Goal: Task Accomplishment & Management: Manage account settings

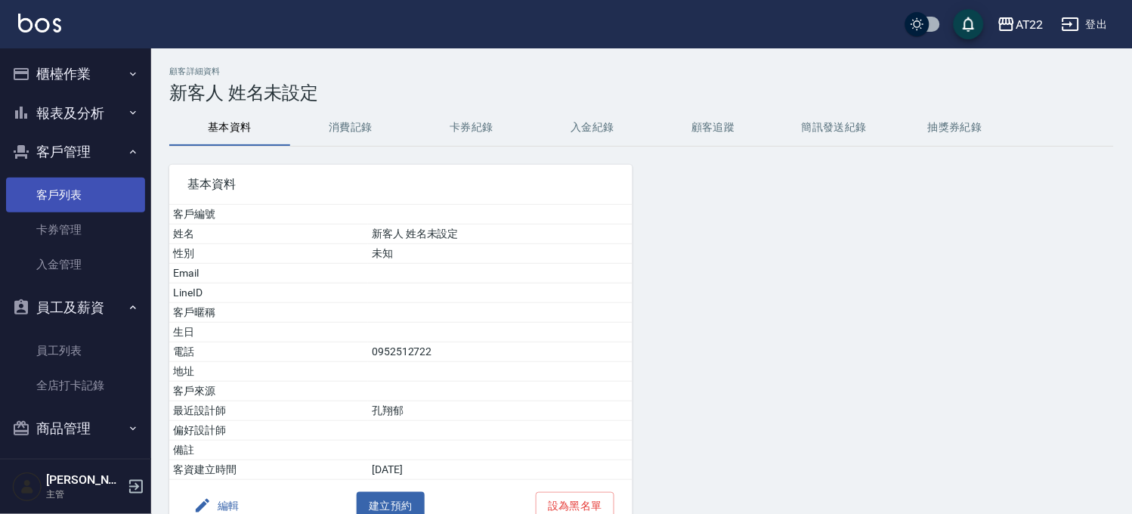
click at [114, 194] on link "客戶列表" at bounding box center [75, 195] width 139 height 35
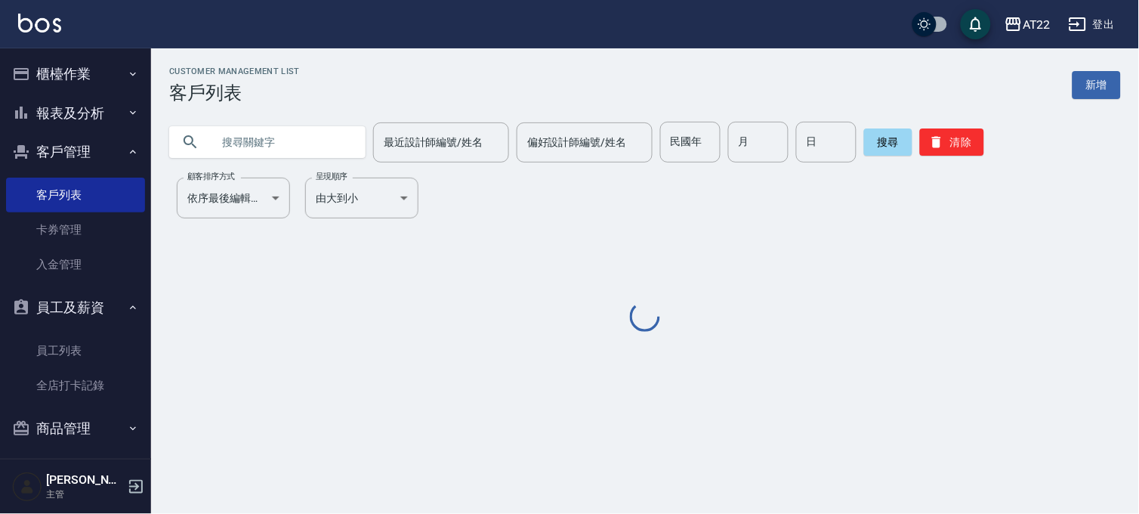
click at [261, 142] on input "text" at bounding box center [283, 142] width 142 height 41
paste input "0906585055"
type input "0906585055"
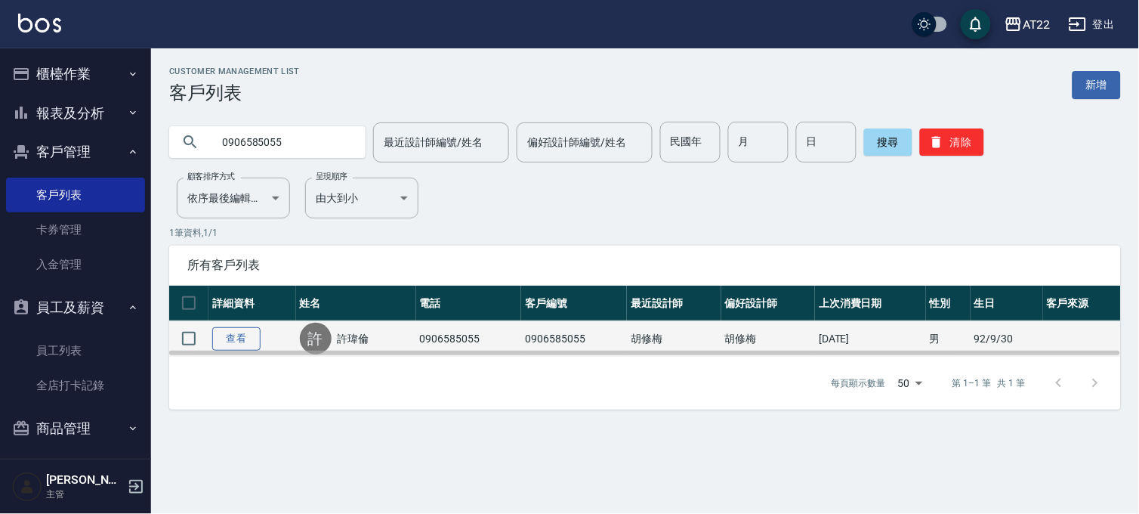
click at [216, 334] on link "查看" at bounding box center [236, 338] width 48 height 23
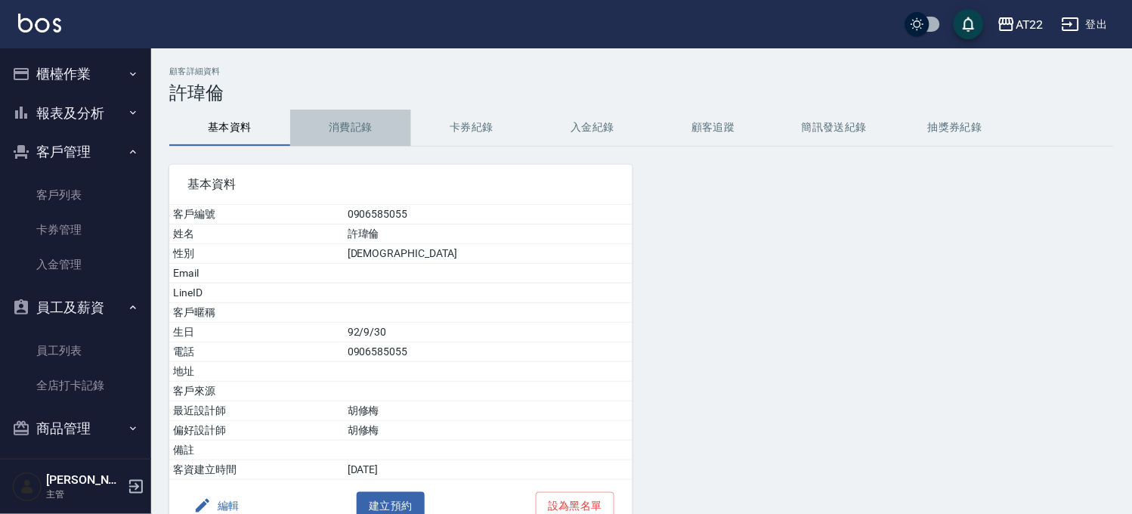
click at [351, 132] on button "消費記錄" at bounding box center [350, 128] width 121 height 36
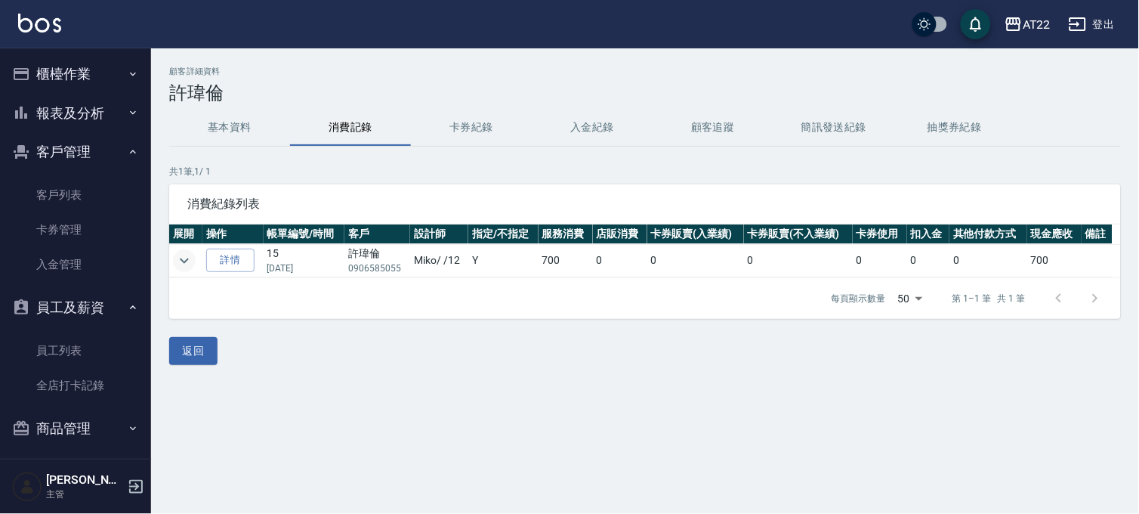
click at [175, 259] on icon "expand row" at bounding box center [184, 261] width 18 height 18
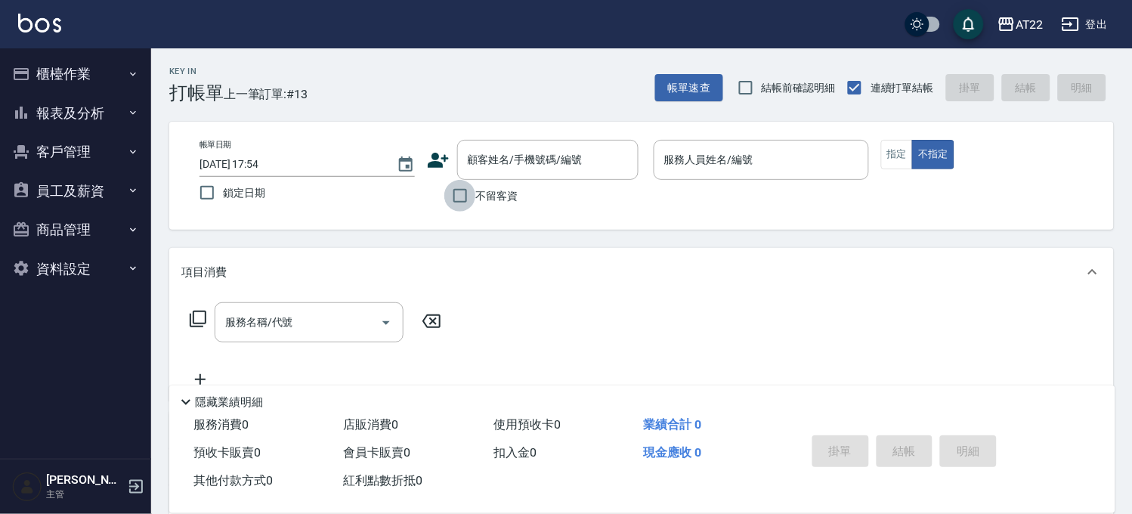
click at [470, 212] on input "不留客資" at bounding box center [460, 196] width 32 height 32
checkbox input "true"
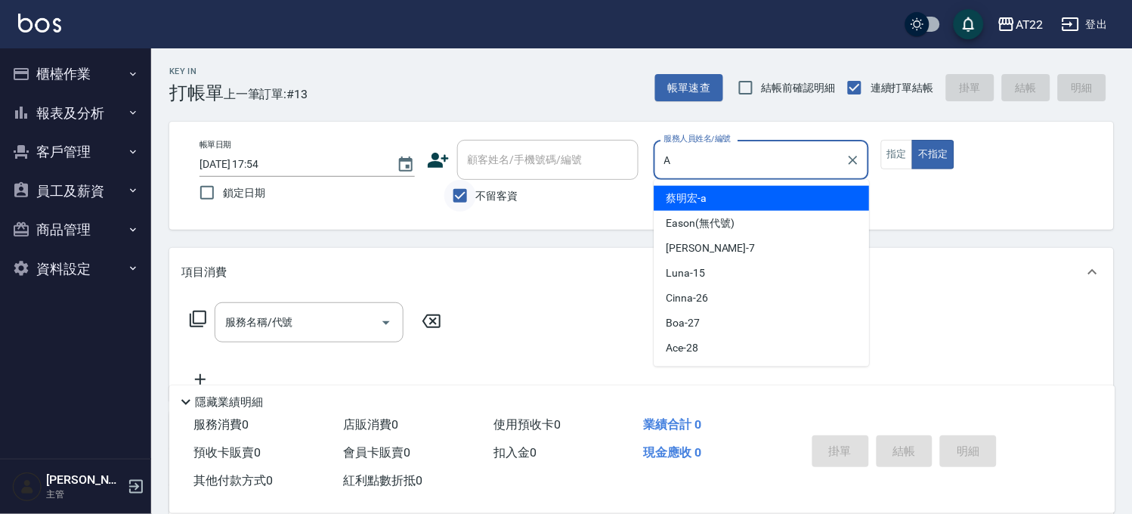
type input "蔡明宏-a"
type button "false"
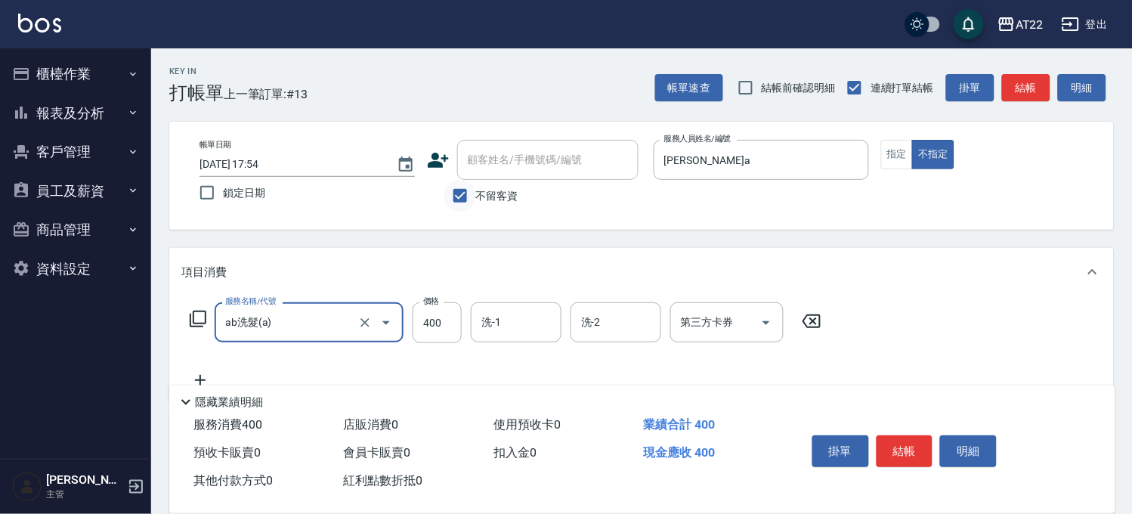
type input "ab洗髮(a)"
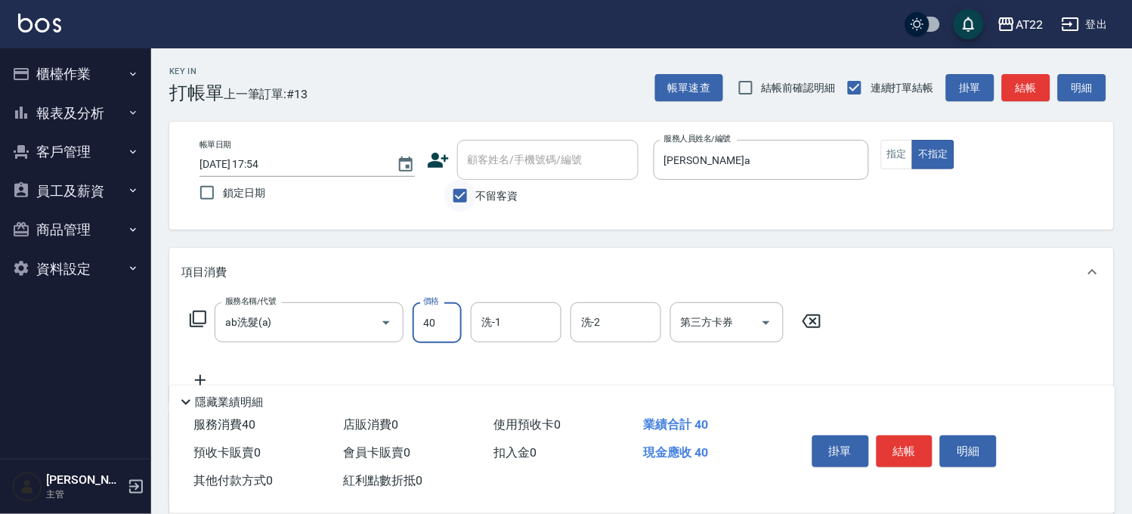
type input "400"
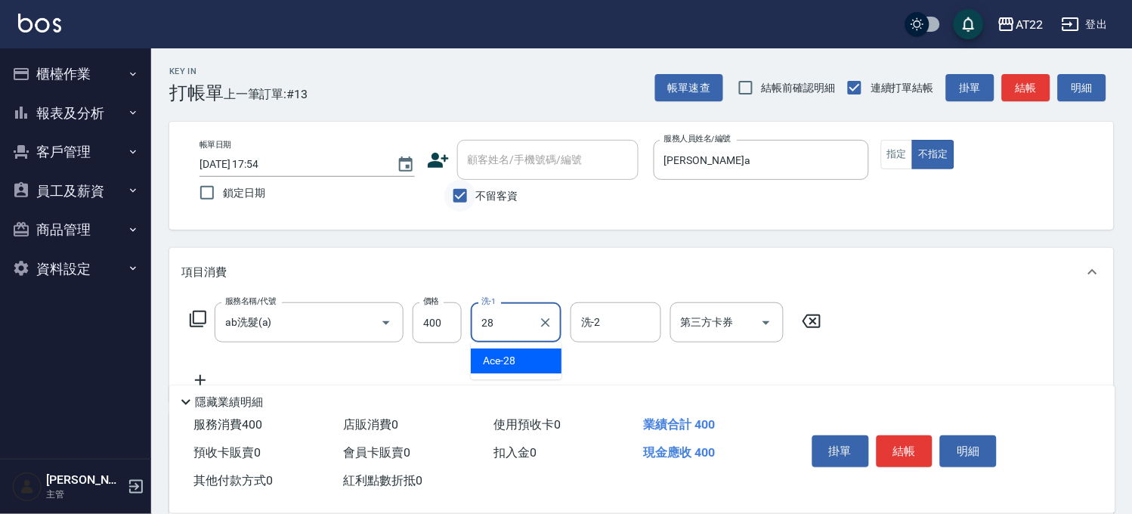
type input "Ace-28"
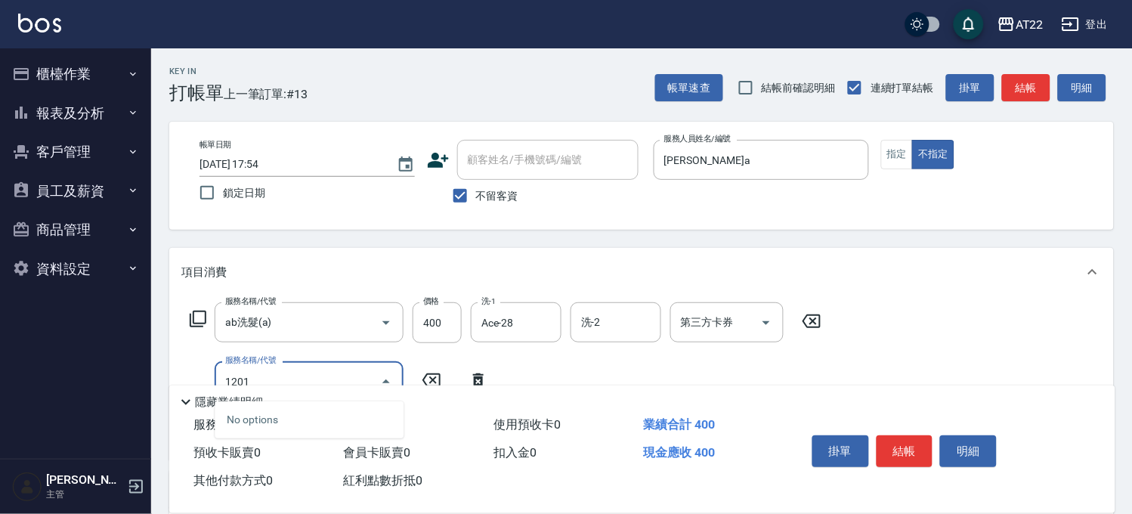
scroll to position [246, 0]
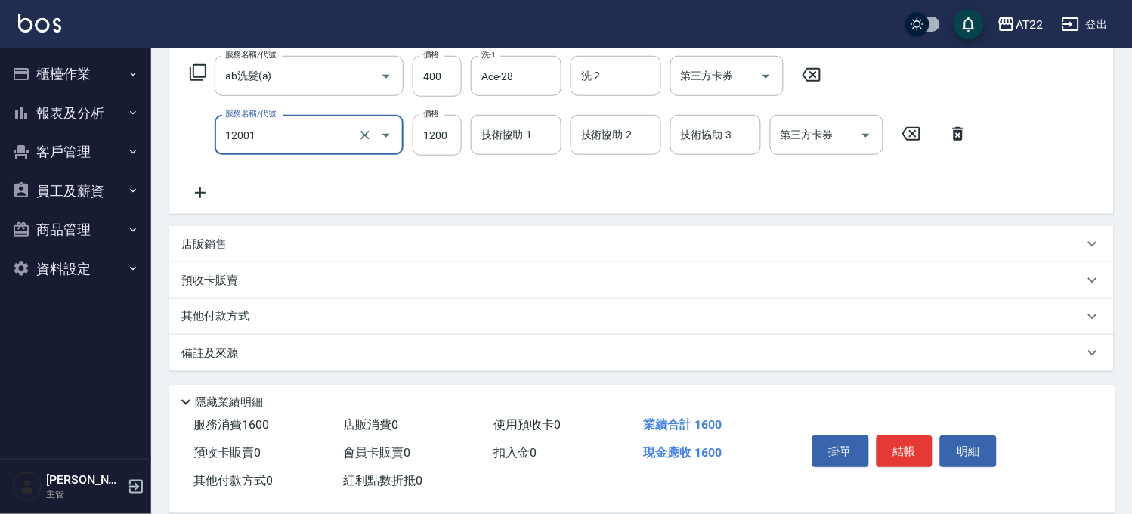
type input "燙髮S(12001)"
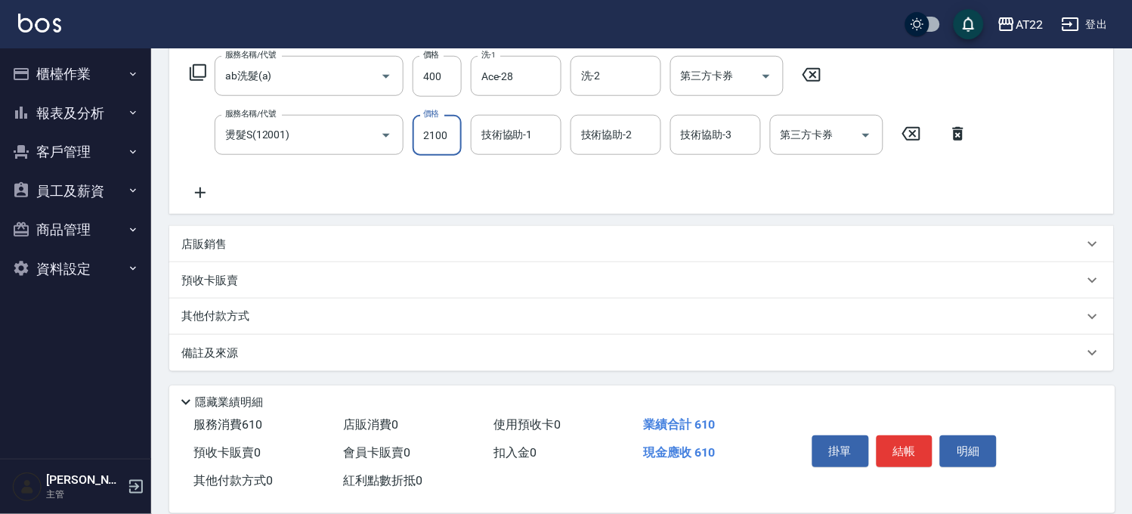
type input "2100"
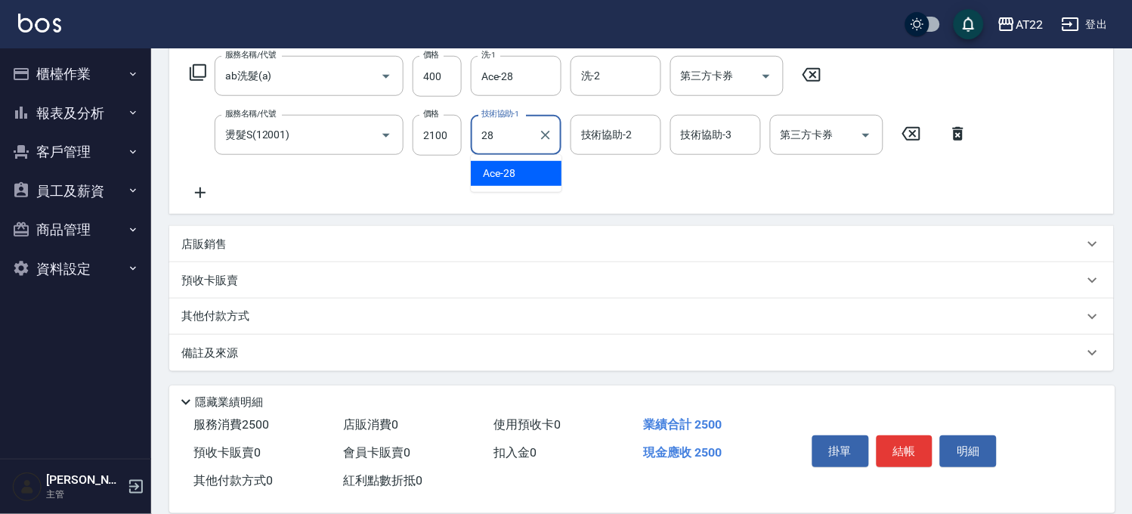
type input "Ace-28"
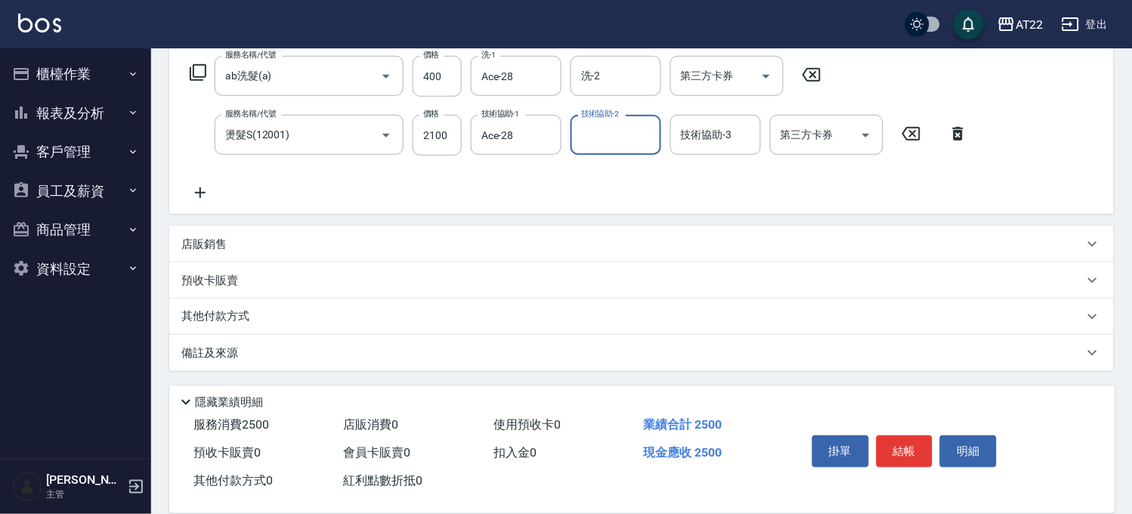
scroll to position [0, 0]
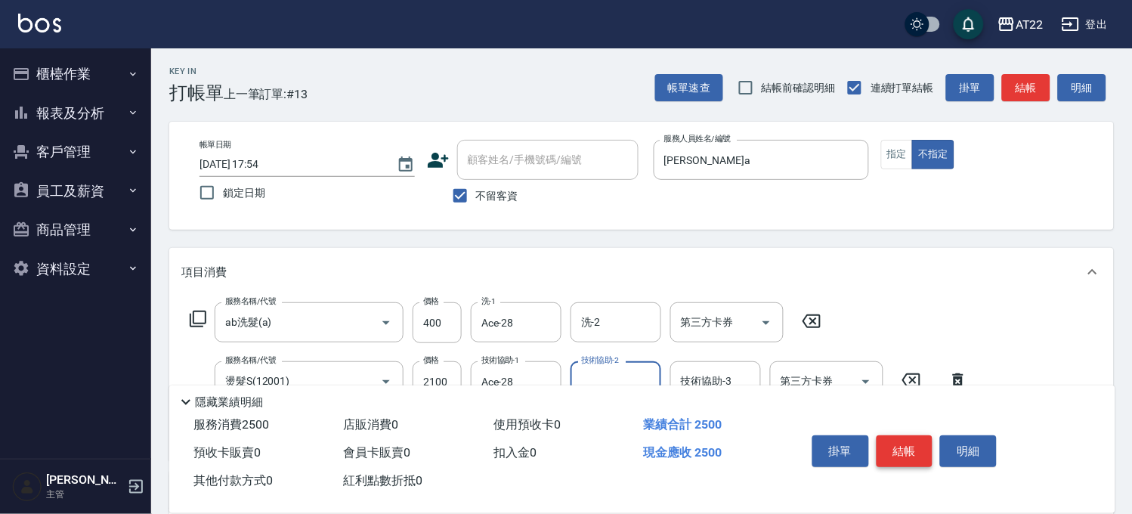
click at [916, 440] on button "結帳" at bounding box center [904, 451] width 57 height 32
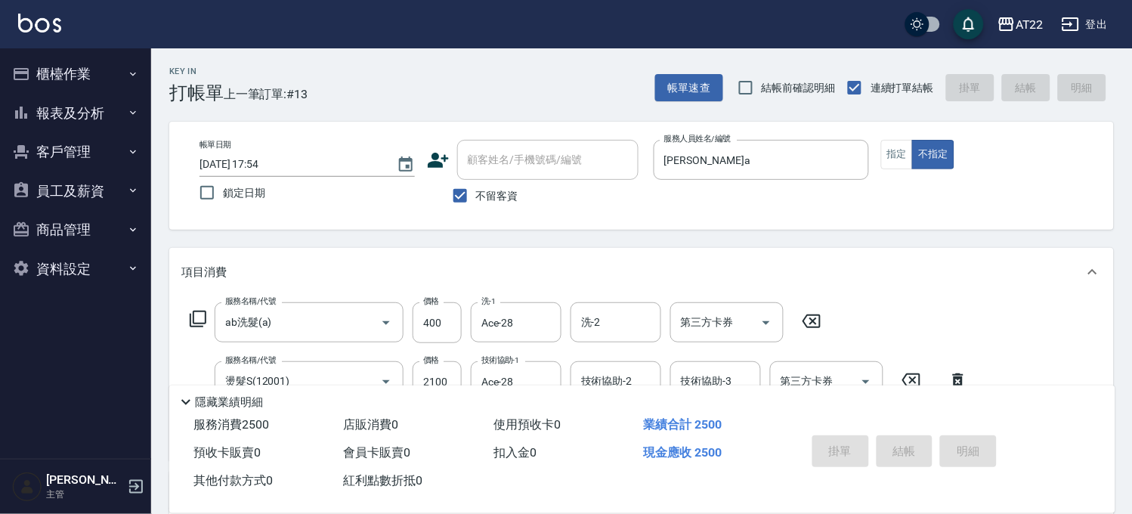
type input "2025/09/12 18:06"
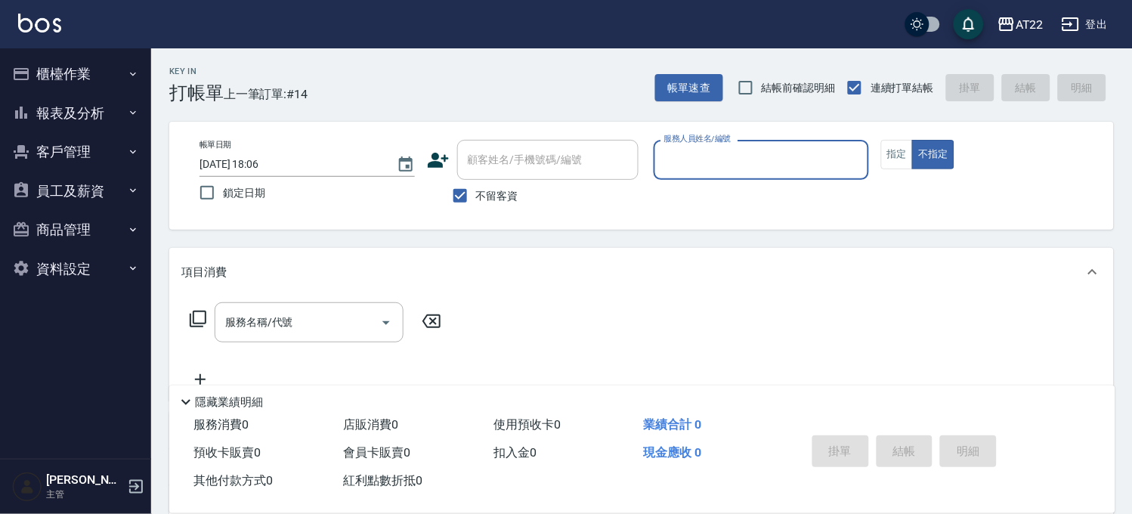
click at [480, 201] on span "不留客資" at bounding box center [497, 196] width 42 height 16
click at [476, 201] on input "不留客資" at bounding box center [460, 196] width 32 height 32
checkbox input "false"
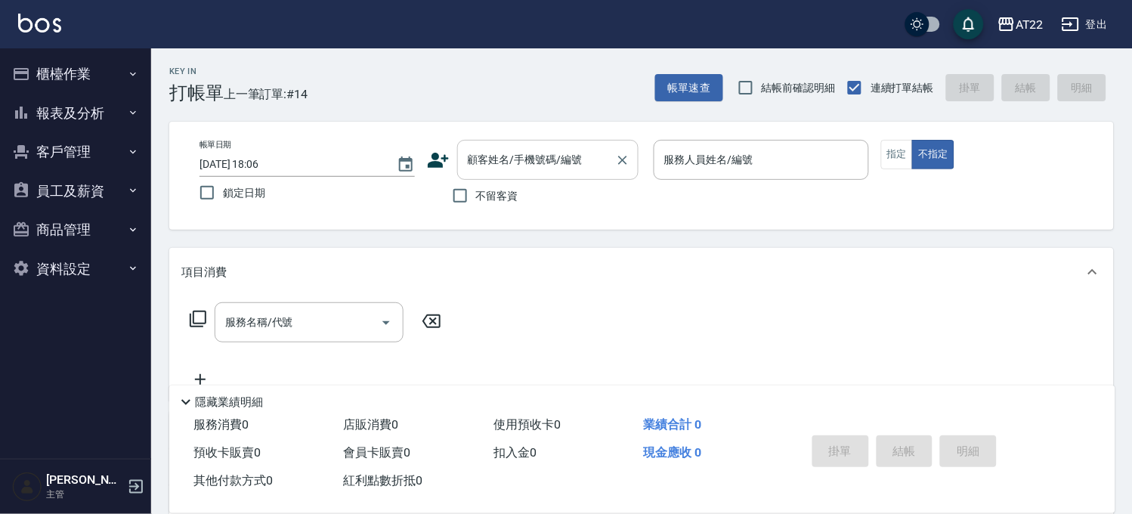
click at [515, 168] on input "顧客姓名/手機號碼/編號" at bounding box center [536, 160] width 145 height 26
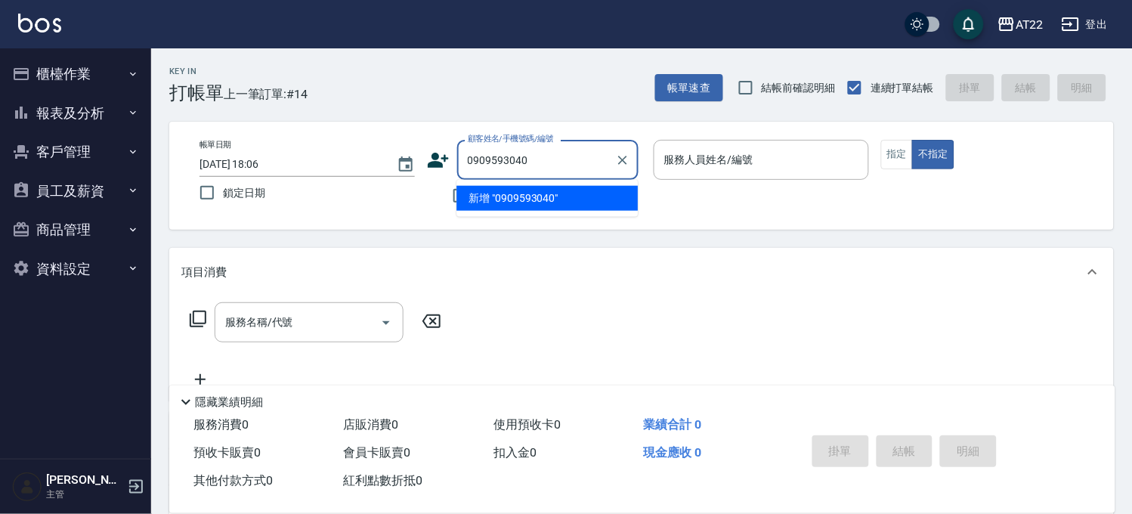
click at [518, 195] on li "新增 "0909593040"" at bounding box center [546, 198] width 181 height 25
type input "0909593040"
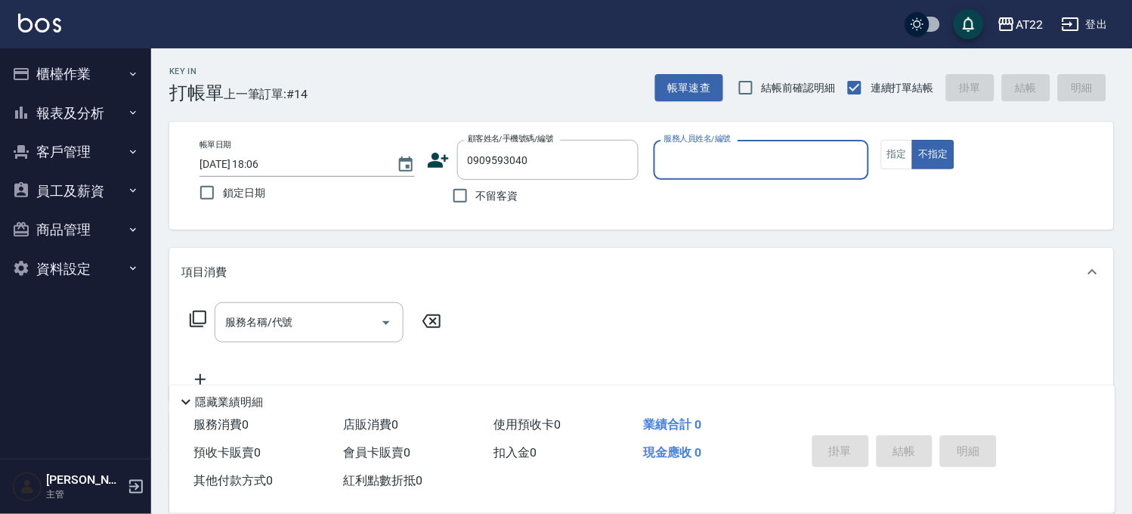
click at [432, 165] on icon at bounding box center [438, 160] width 21 height 15
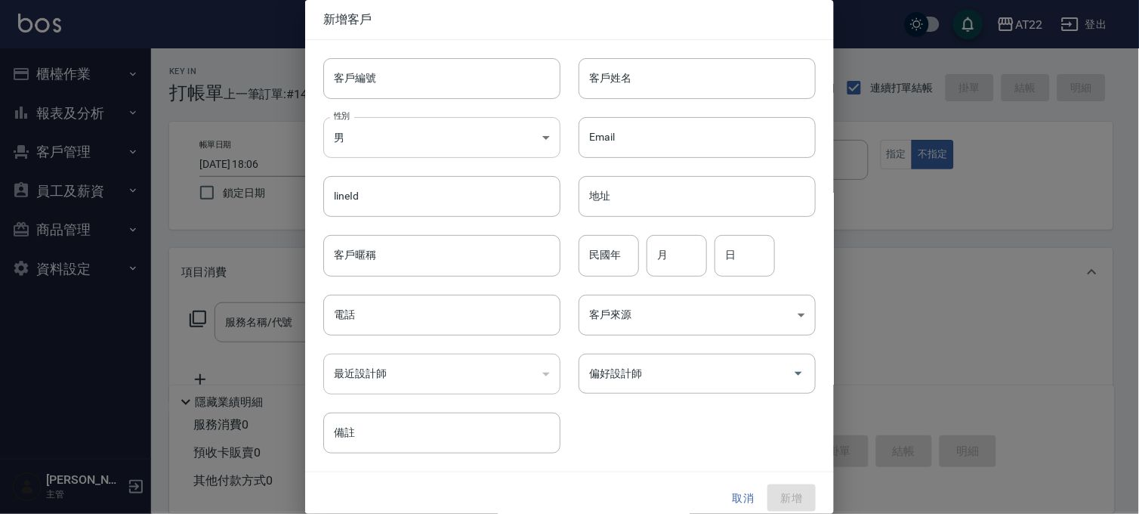
type input "0909593040"
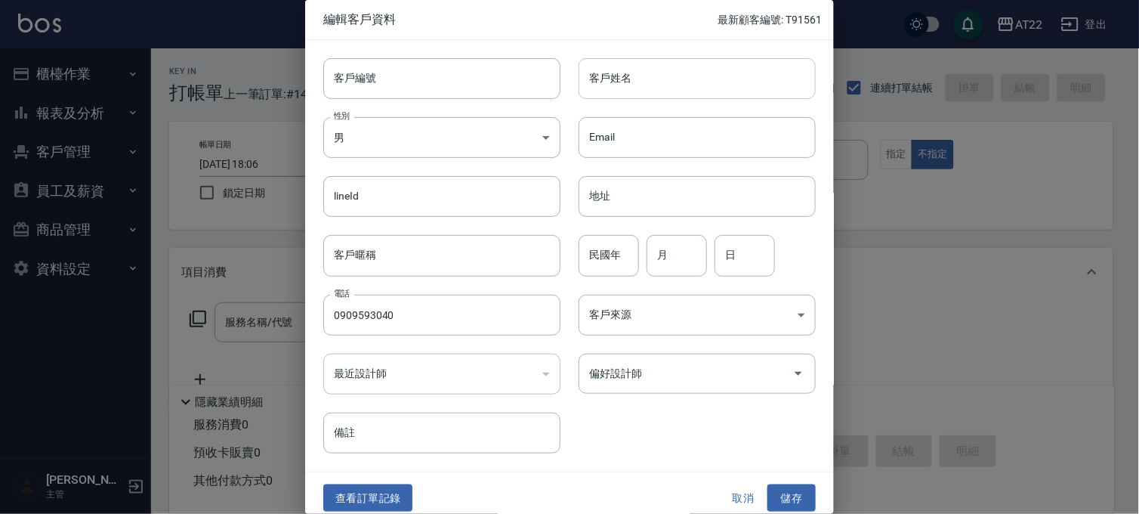
click at [638, 99] on input "客戶姓名" at bounding box center [697, 78] width 237 height 41
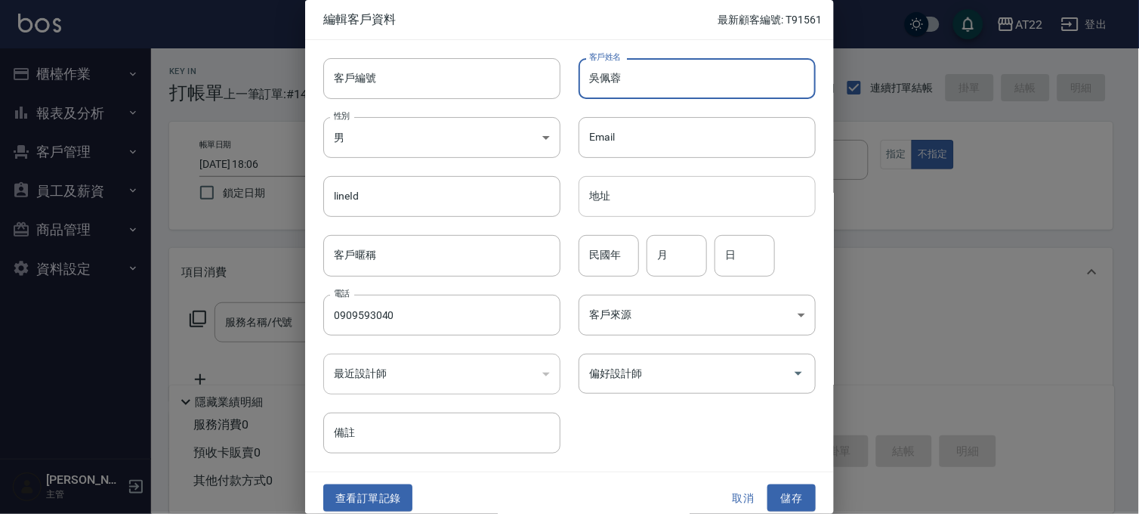
type input "吳佩蓉"
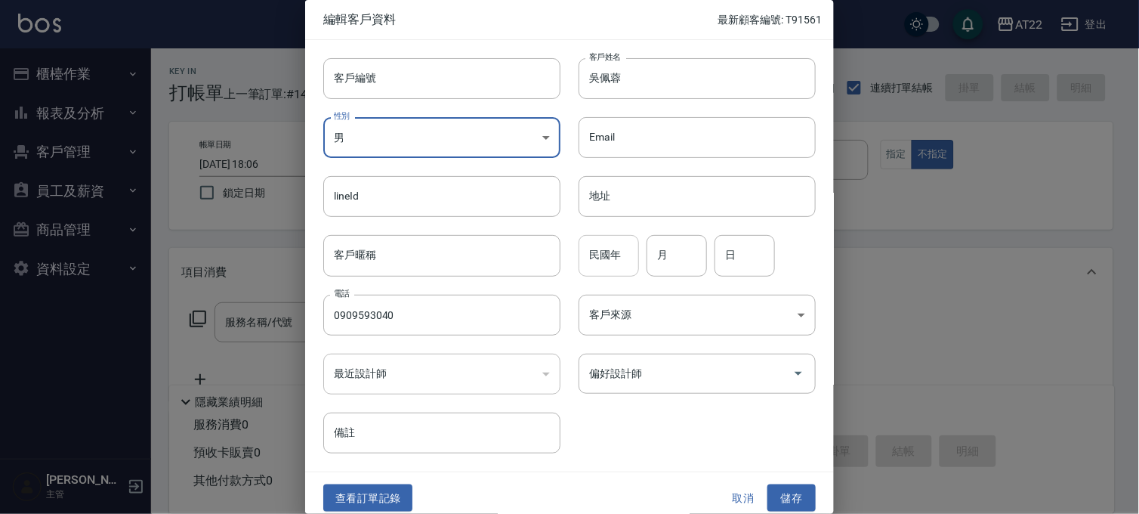
click at [628, 246] on input "民國年" at bounding box center [609, 255] width 60 height 41
type input "96"
click at [669, 236] on input "月" at bounding box center [677, 255] width 60 height 41
type input "3"
click at [734, 238] on input "日" at bounding box center [745, 255] width 60 height 41
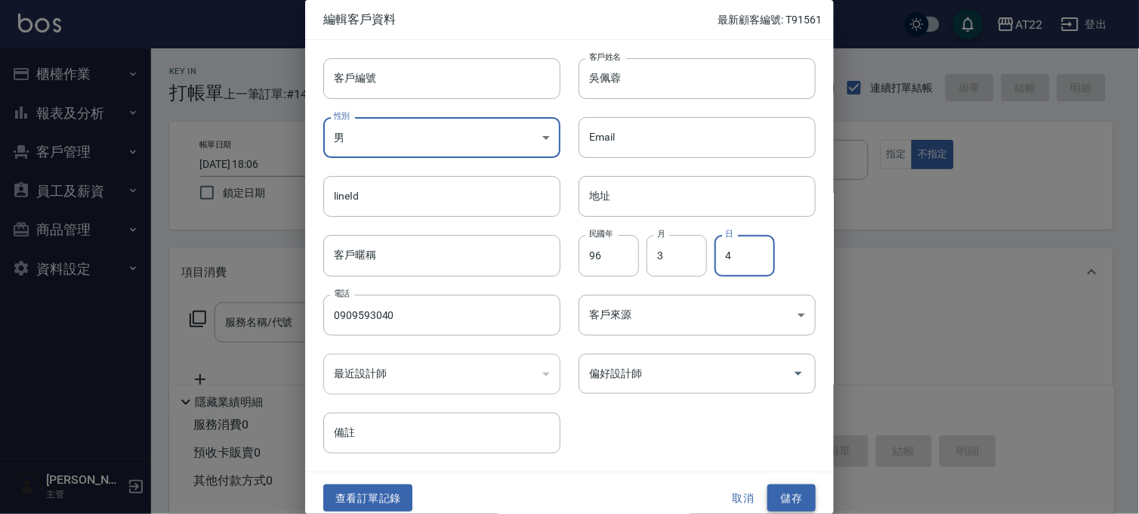
type input "4"
click at [777, 492] on button "儲存" at bounding box center [792, 498] width 48 height 28
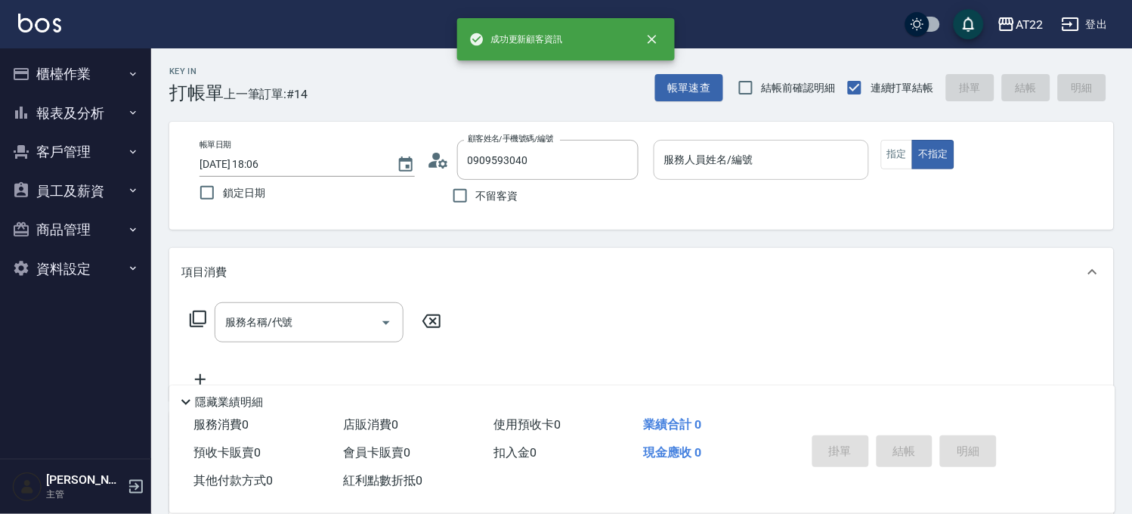
click at [710, 159] on div "服務人員姓名/編號 服務人員姓名/編號" at bounding box center [760, 160] width 215 height 40
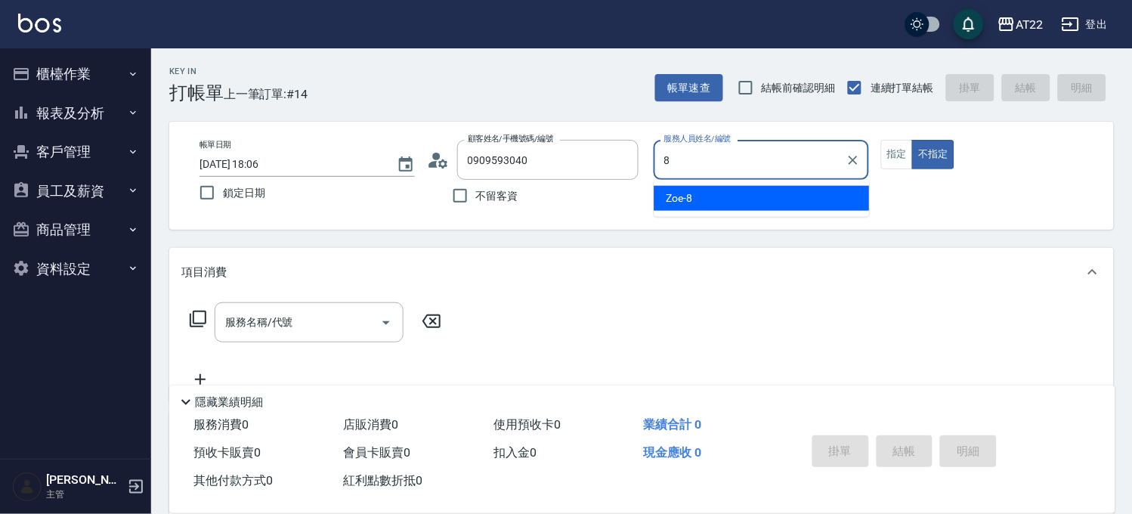
type input "Zoe-8"
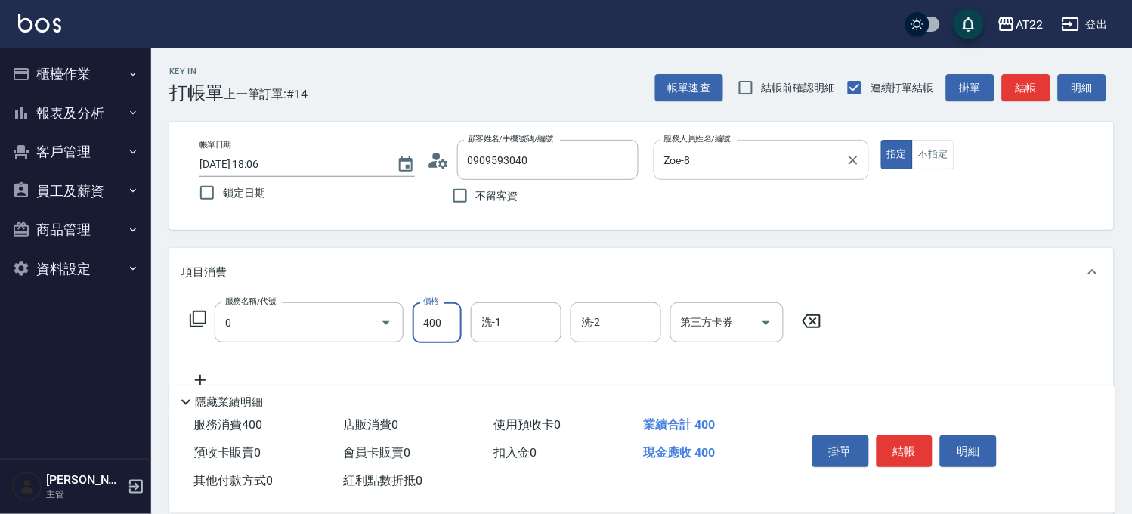
type input "有機洗髮(0)"
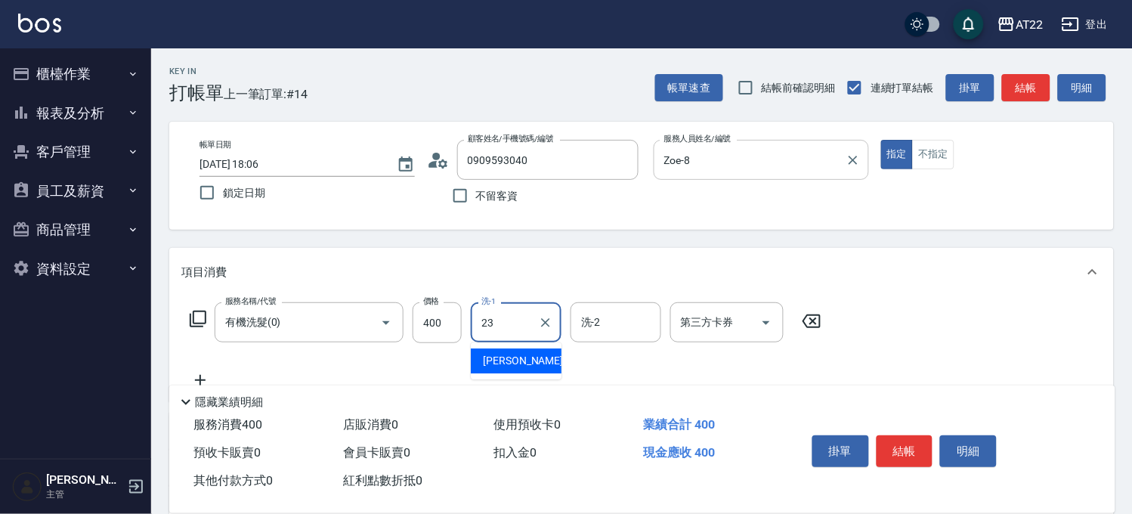
type input "Yuri-23"
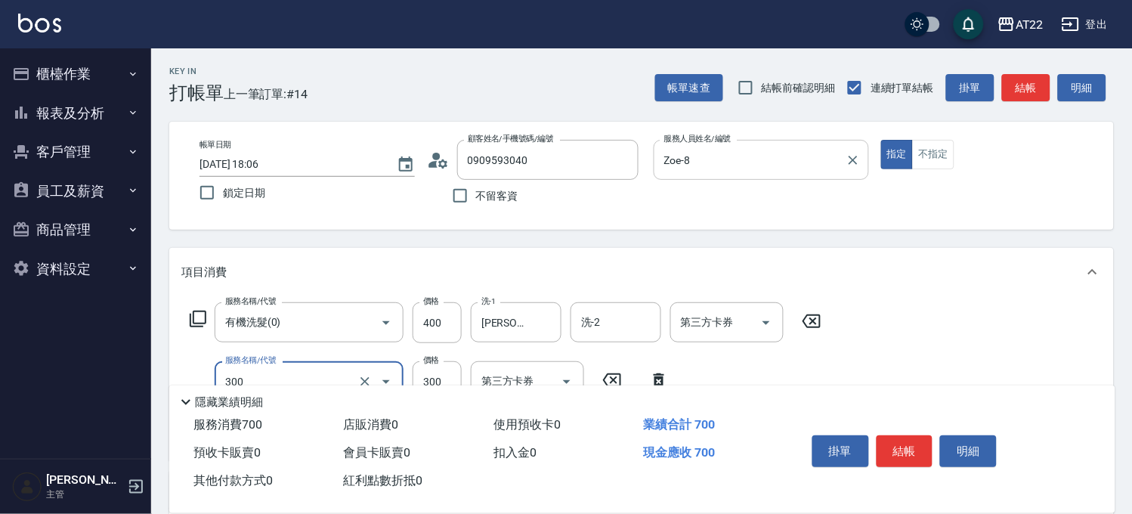
type input "剪髮(300)"
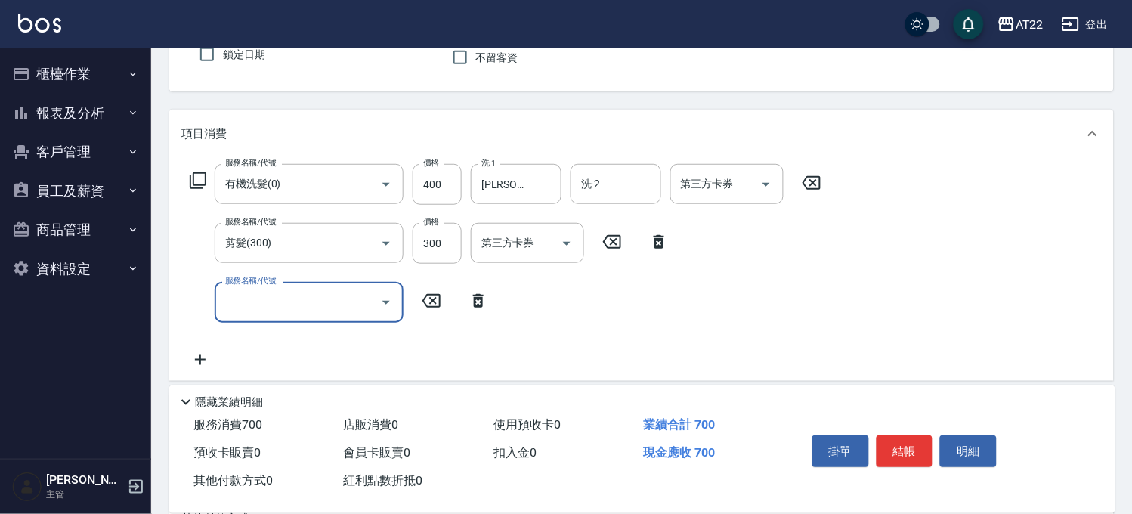
scroll to position [168, 0]
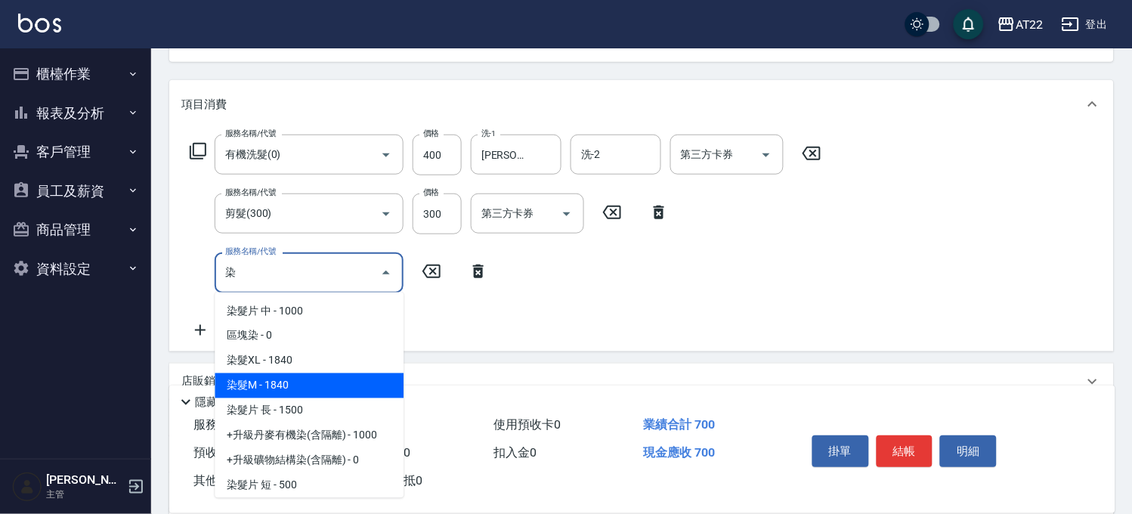
click at [301, 391] on span "染髮M - 1840" at bounding box center [309, 385] width 189 height 25
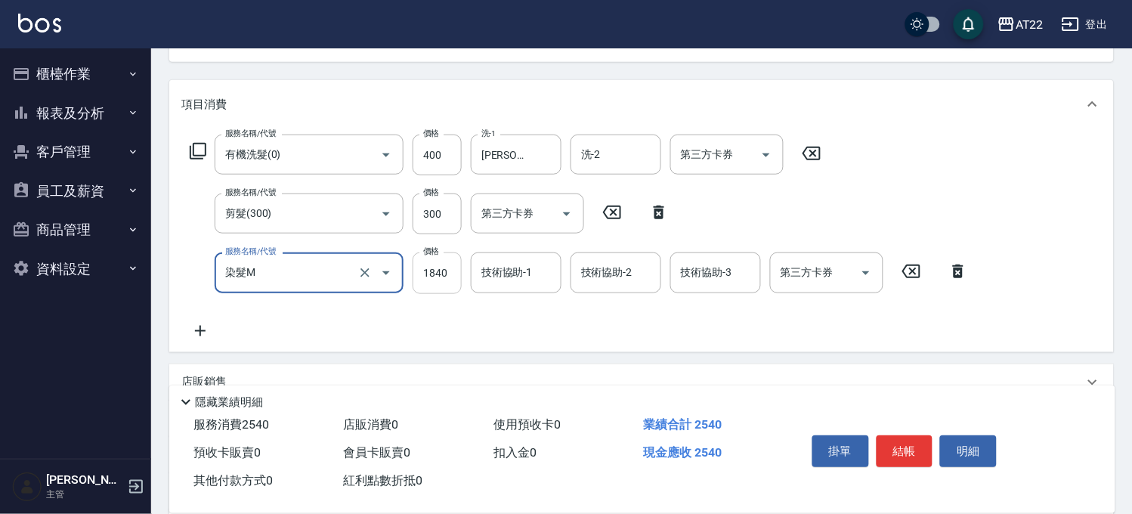
type input "染髮M"
click at [431, 263] on input "1840" at bounding box center [436, 272] width 49 height 41
type input "1550"
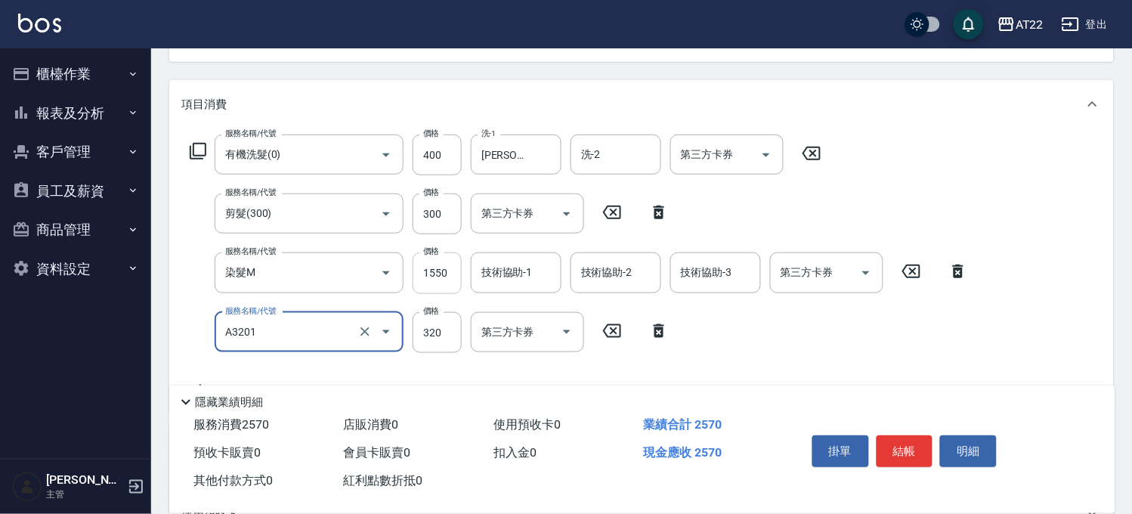
type input "頭皮隔離液(A3201)"
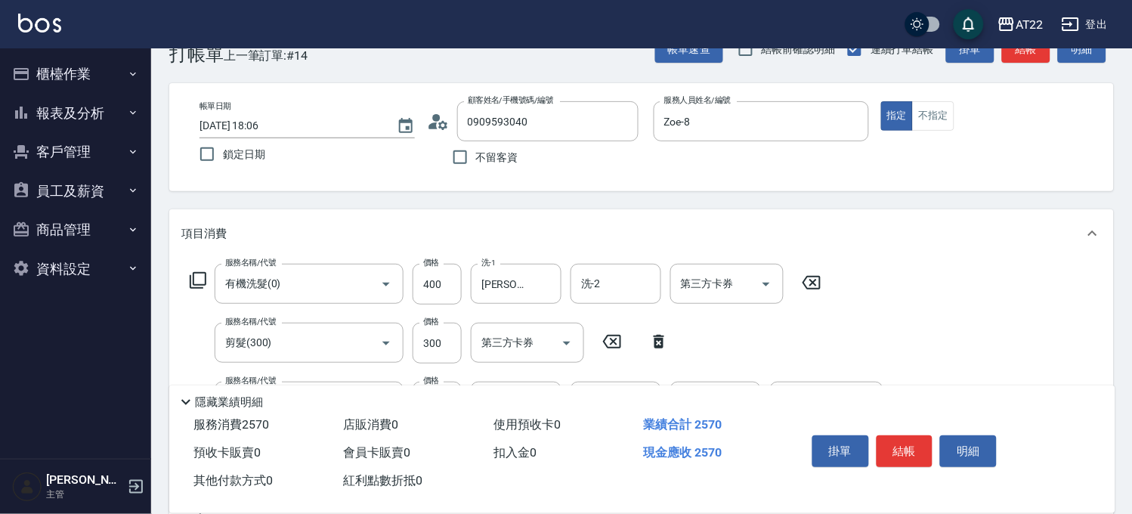
scroll to position [0, 0]
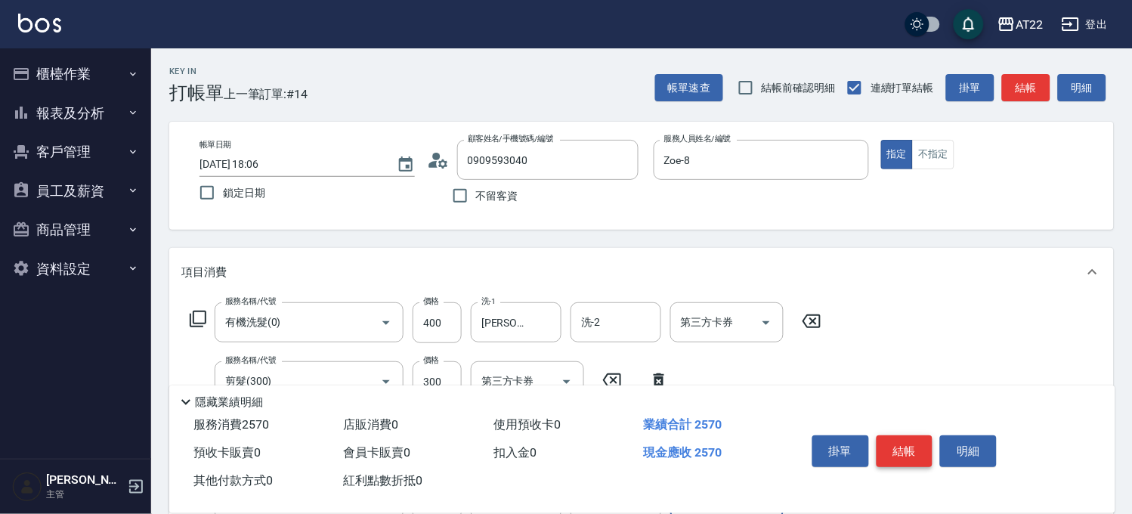
click at [890, 443] on button "結帳" at bounding box center [904, 451] width 57 height 32
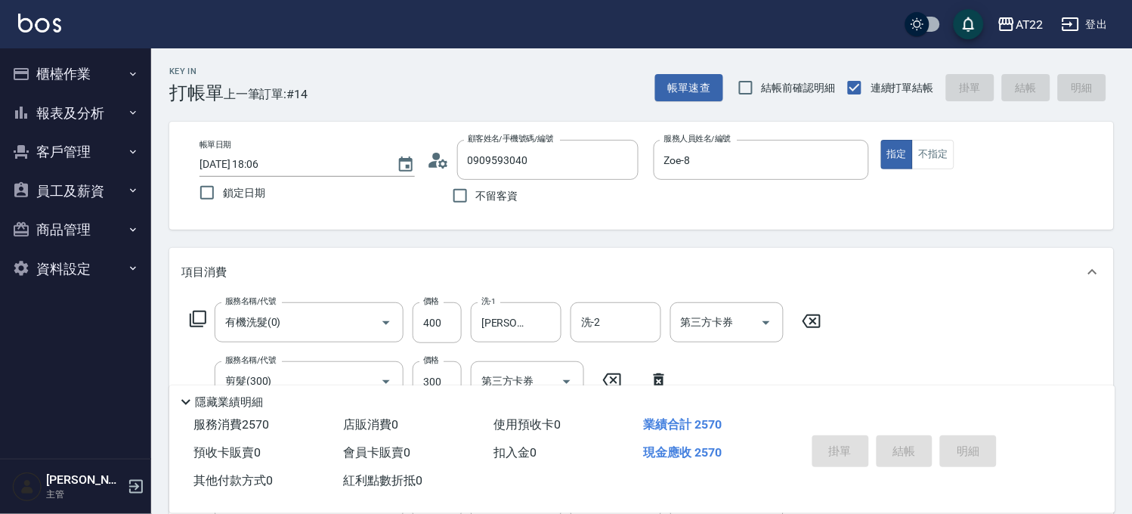
type input "2025/09/12 18:07"
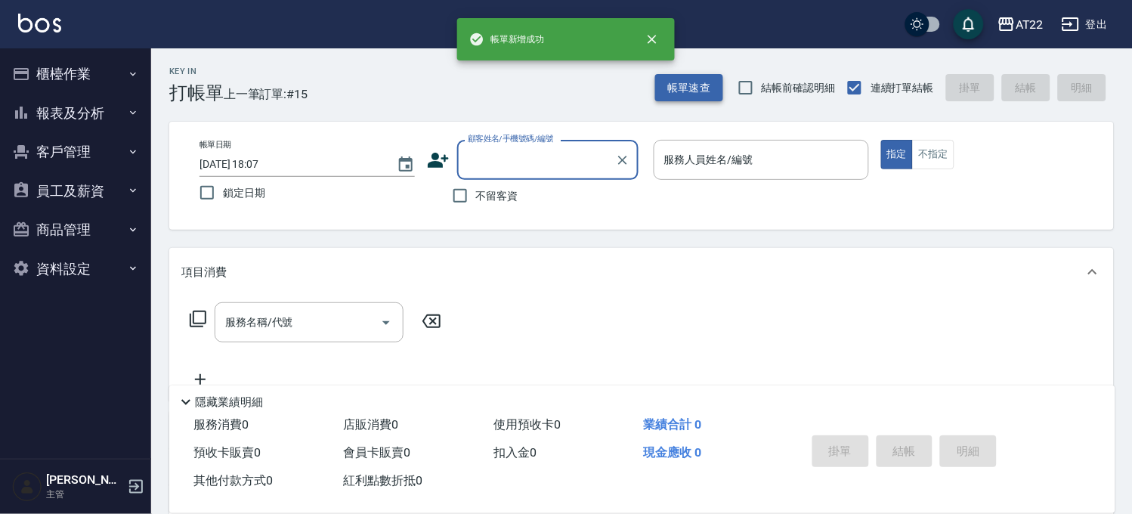
click at [663, 80] on button "帳單速查" at bounding box center [689, 88] width 68 height 28
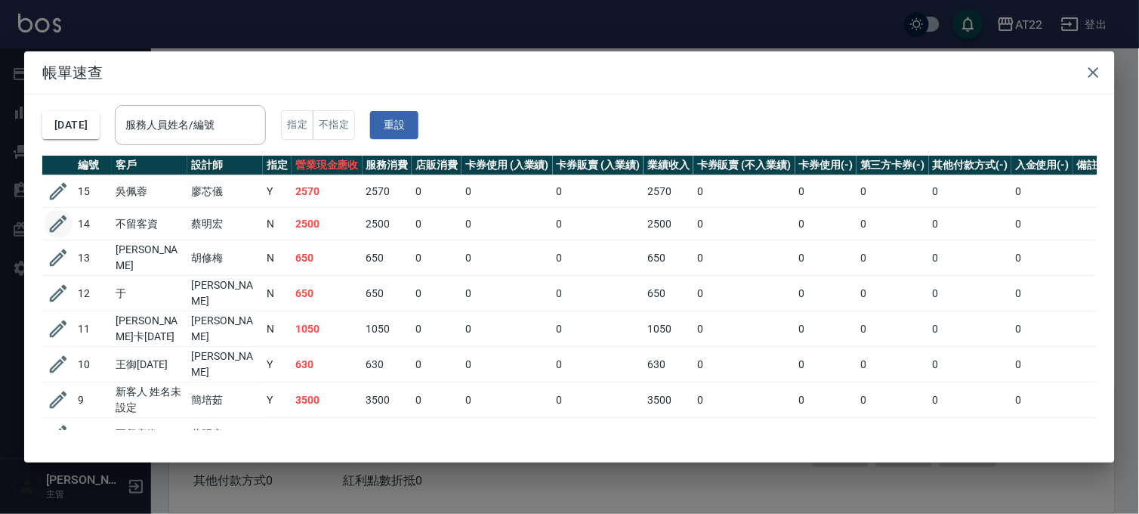
click at [60, 219] on icon "button" at bounding box center [58, 223] width 17 height 17
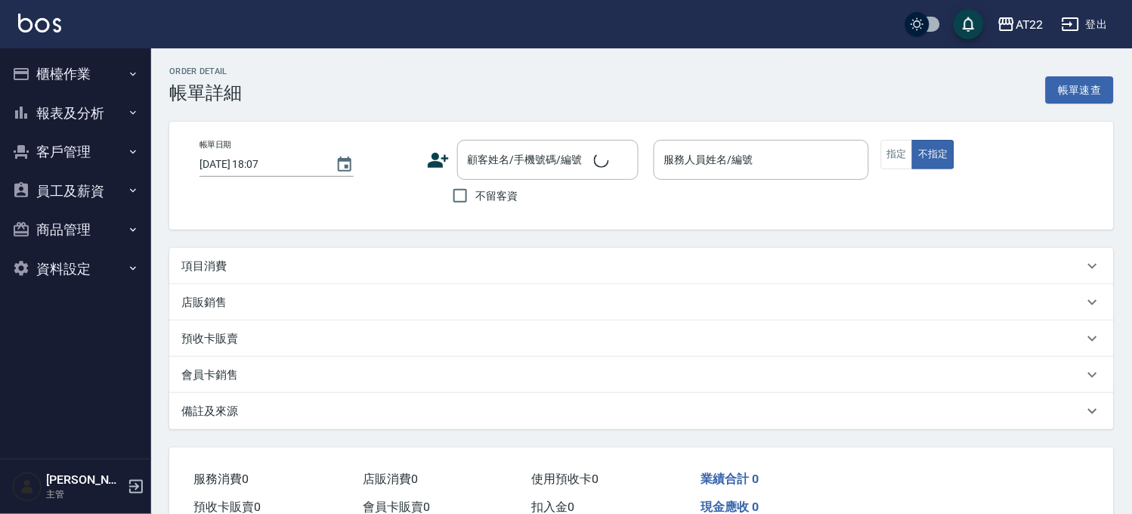
type input "2025/09/12 17:54"
checkbox input "true"
type input "蔡明宏-a"
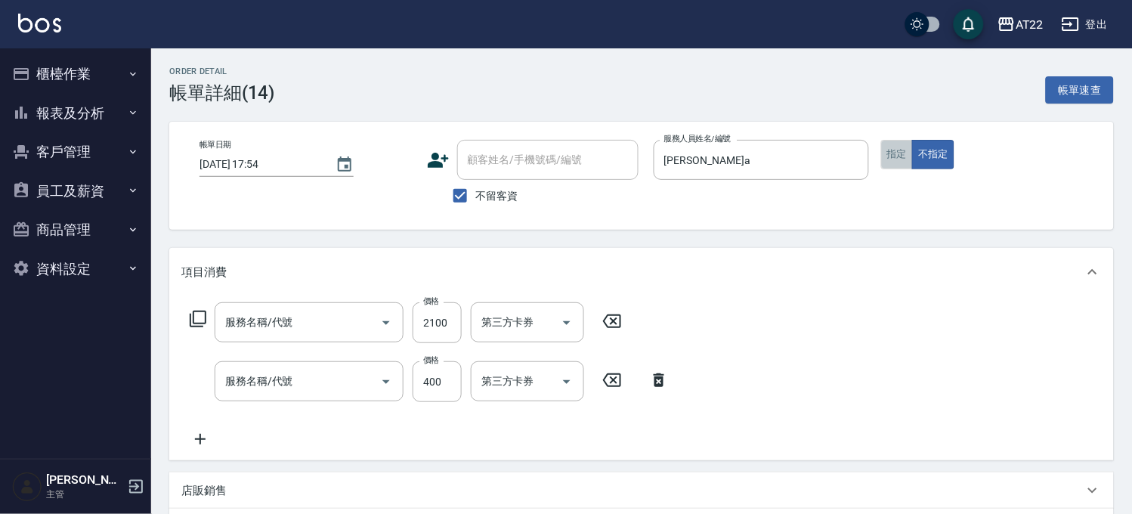
click at [900, 159] on button "指定" at bounding box center [897, 154] width 32 height 29
type input "燙髮S(12001)"
type input "ab洗髮(a)"
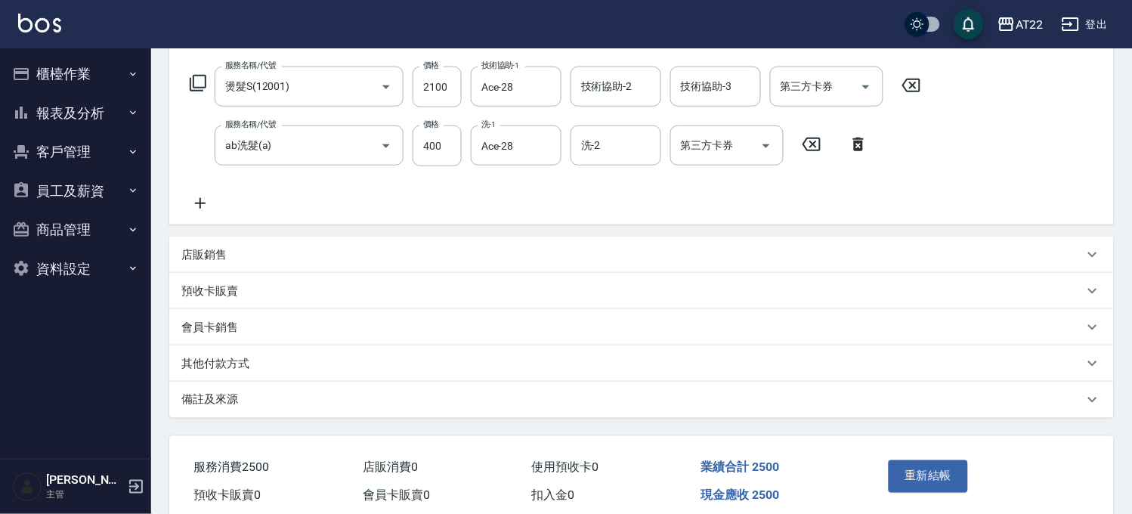
scroll to position [301, 0]
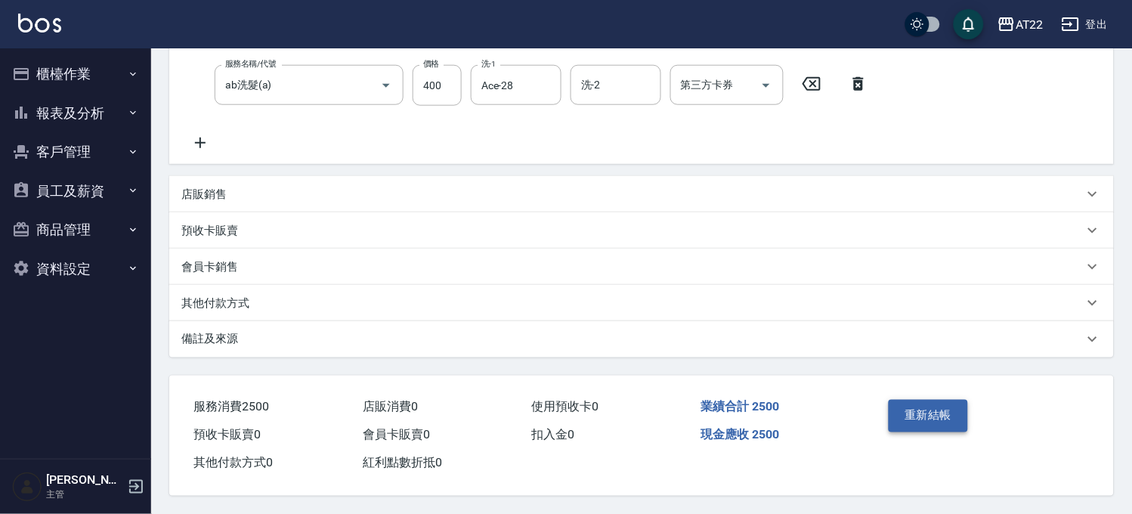
click at [909, 424] on button "重新結帳" at bounding box center [928, 416] width 80 height 32
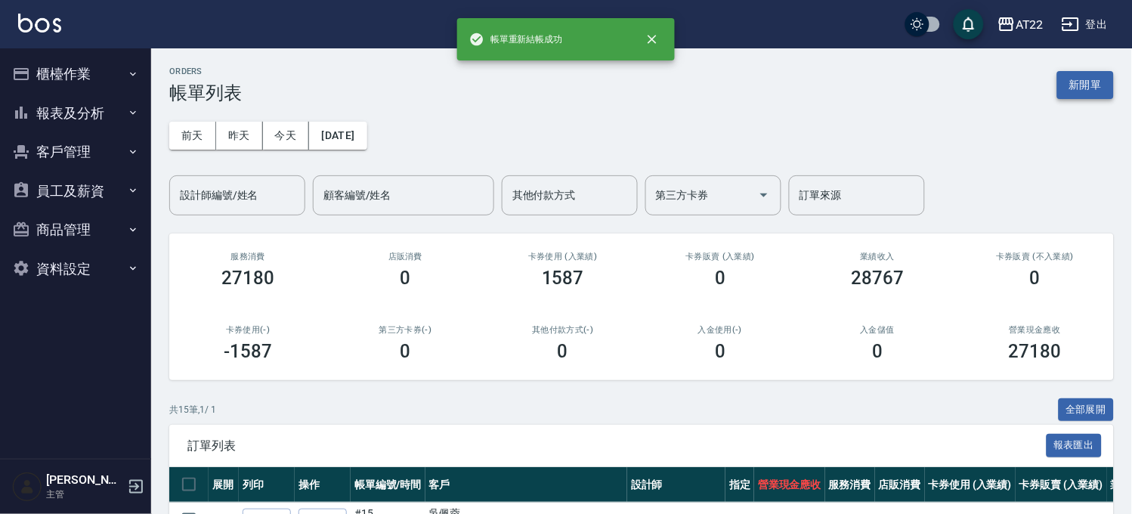
click at [1082, 72] on button "新開單" at bounding box center [1085, 85] width 57 height 28
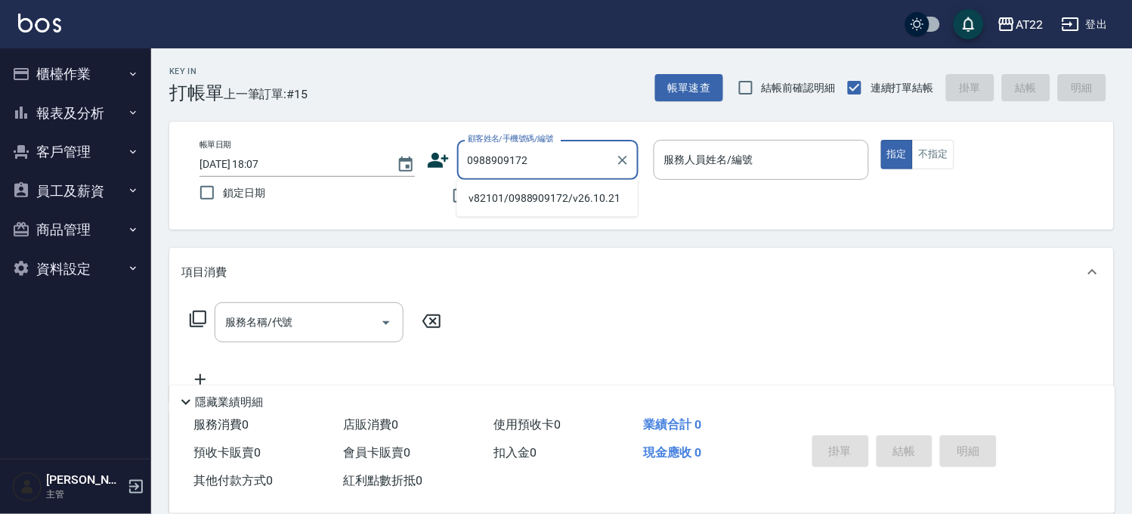
click at [551, 196] on li "v82101/0988909172/v26.10.21" at bounding box center [546, 198] width 181 height 25
type input "v82101/0988909172/v26.10.21"
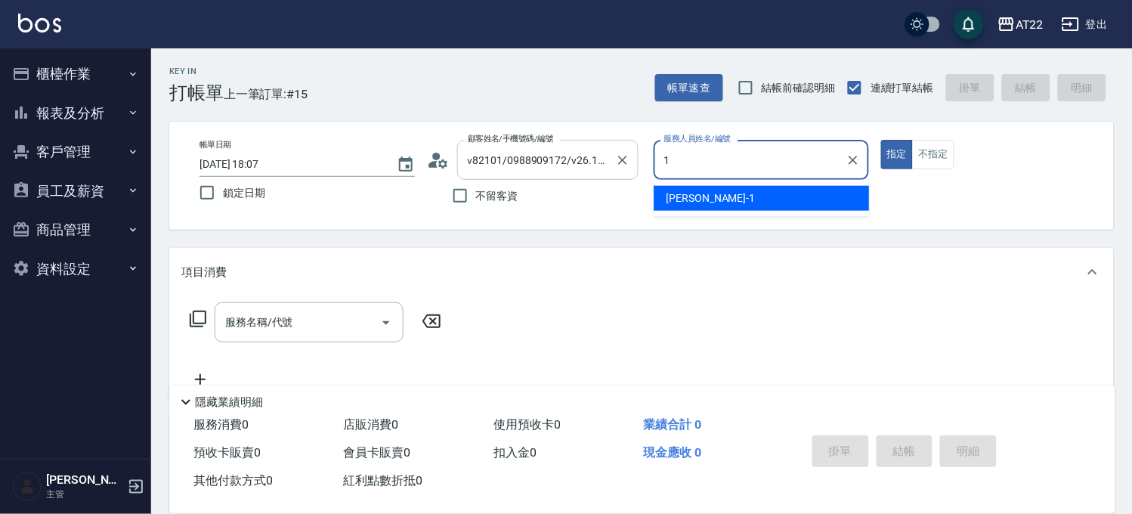
type input "孫一平-1"
type button "true"
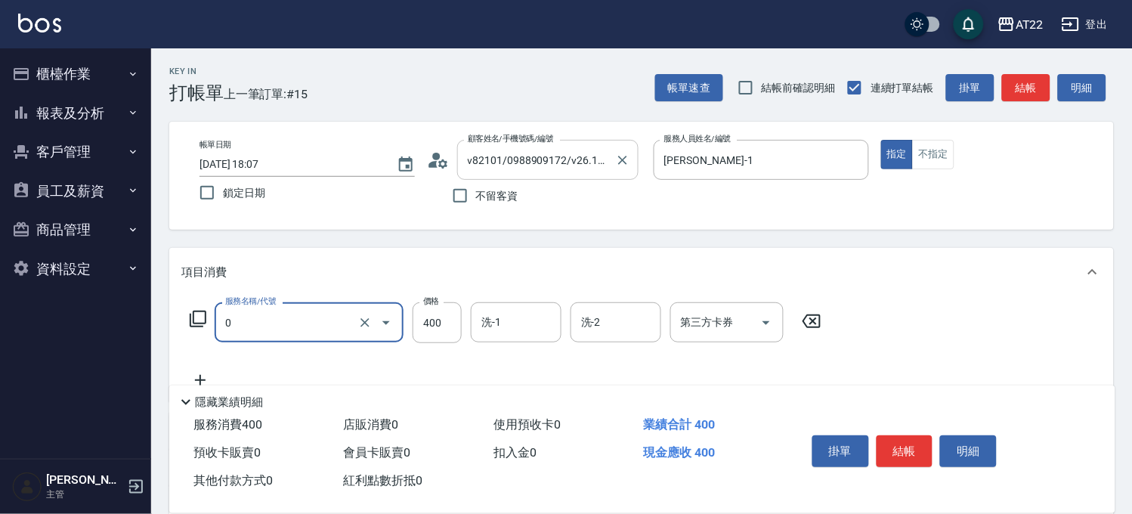
type input "有機洗髮(0)"
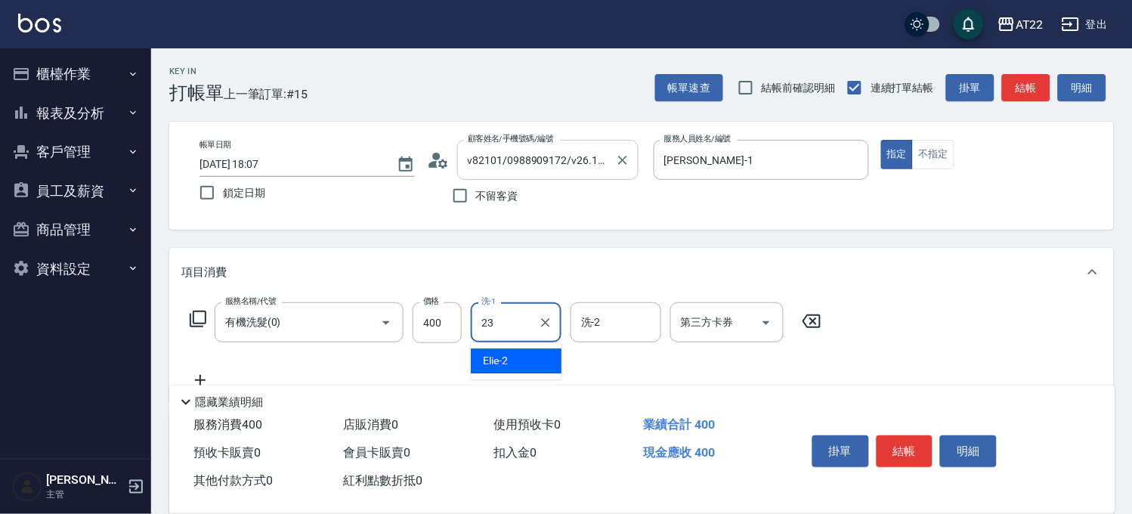
type input "Yuri-23"
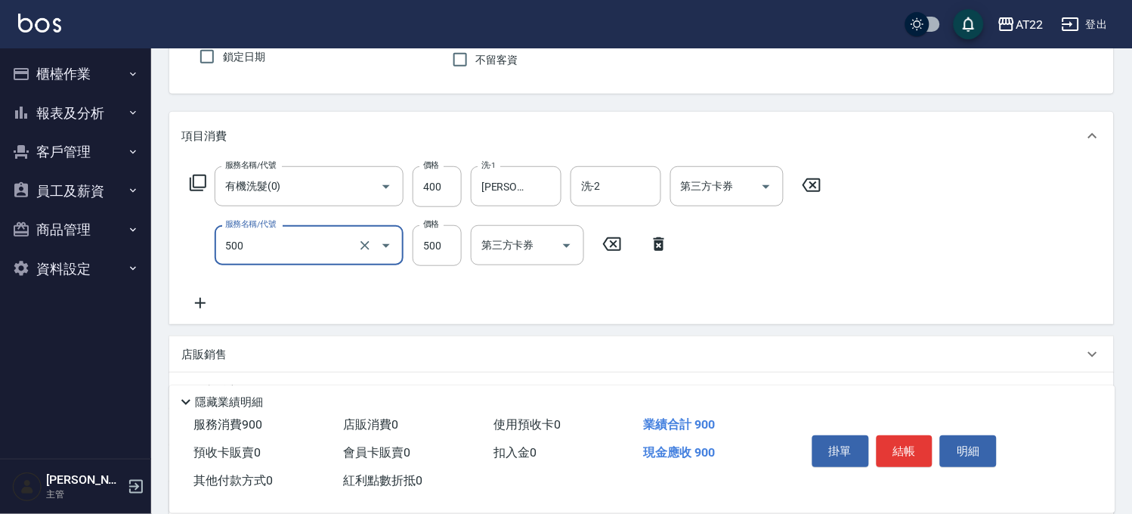
scroll to position [168, 0]
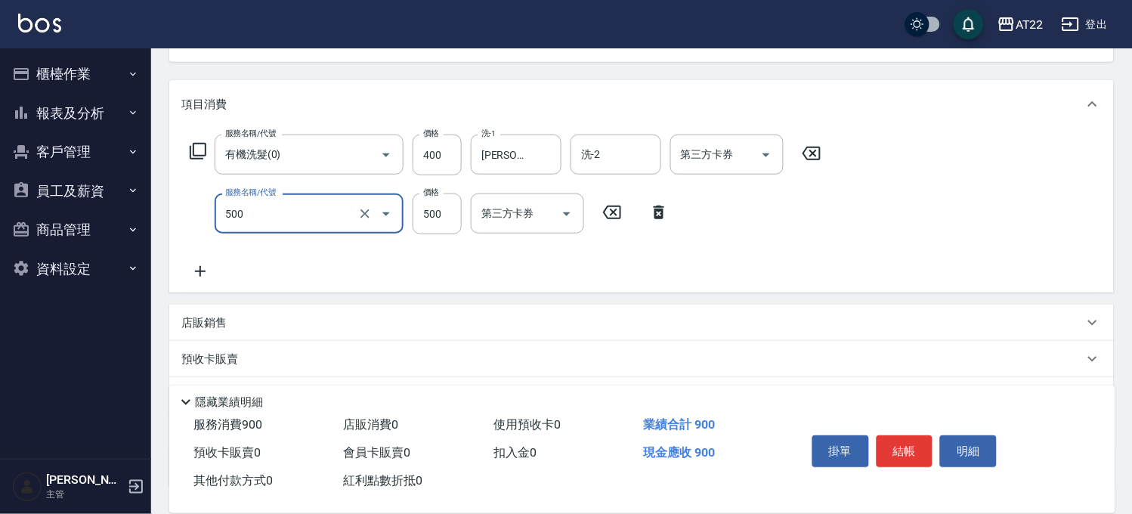
click at [377, 216] on icon "Open" at bounding box center [386, 214] width 18 height 18
type input "剪髮(400)"
type input "350"
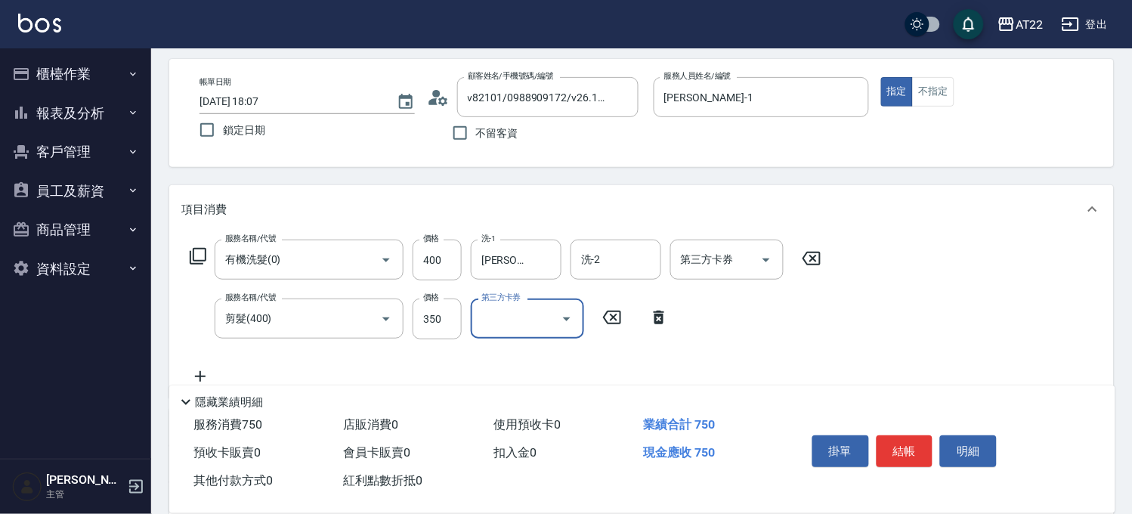
scroll to position [0, 0]
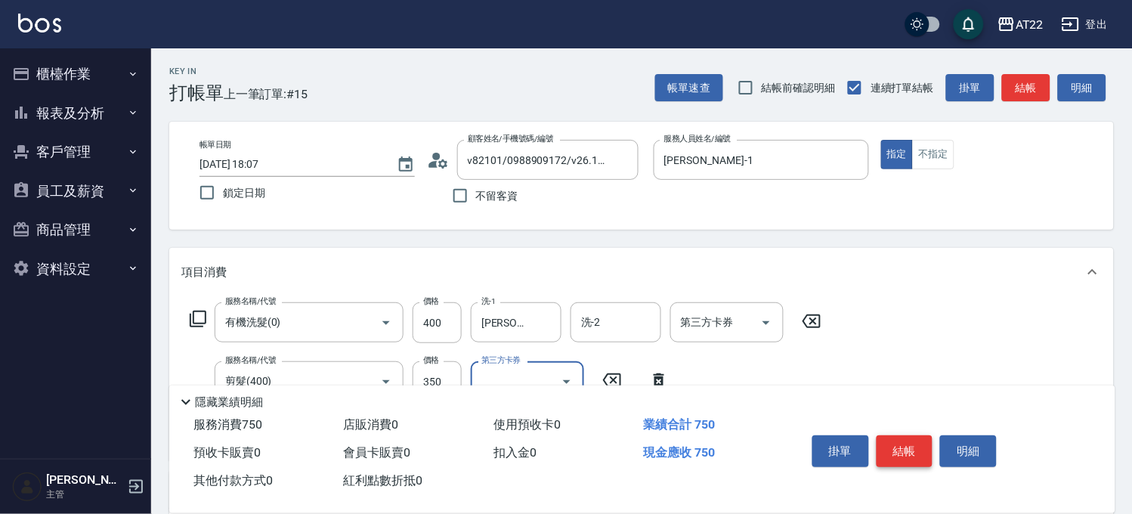
click at [910, 435] on button "結帳" at bounding box center [904, 451] width 57 height 32
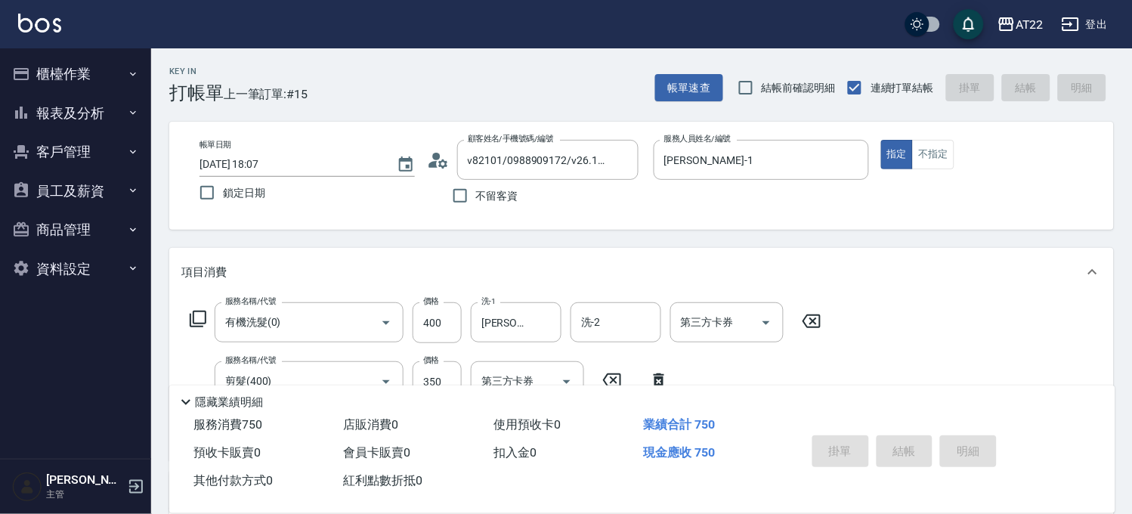
type input "2025/09/12 18:08"
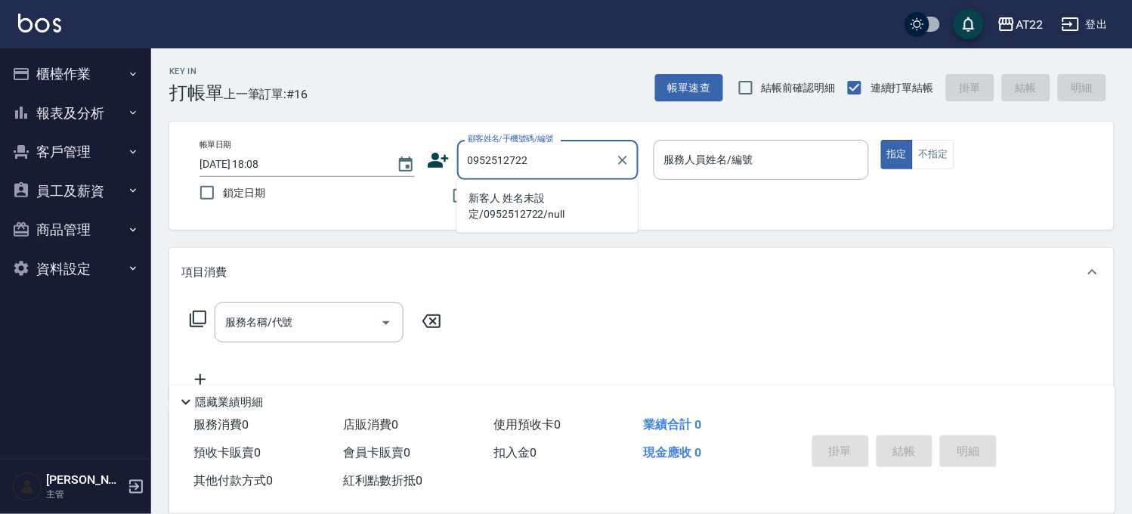
click at [536, 214] on li "新客人 姓名未設定/0952512722/null" at bounding box center [546, 206] width 181 height 41
type input "新客人 姓名未設定/0952512722/null"
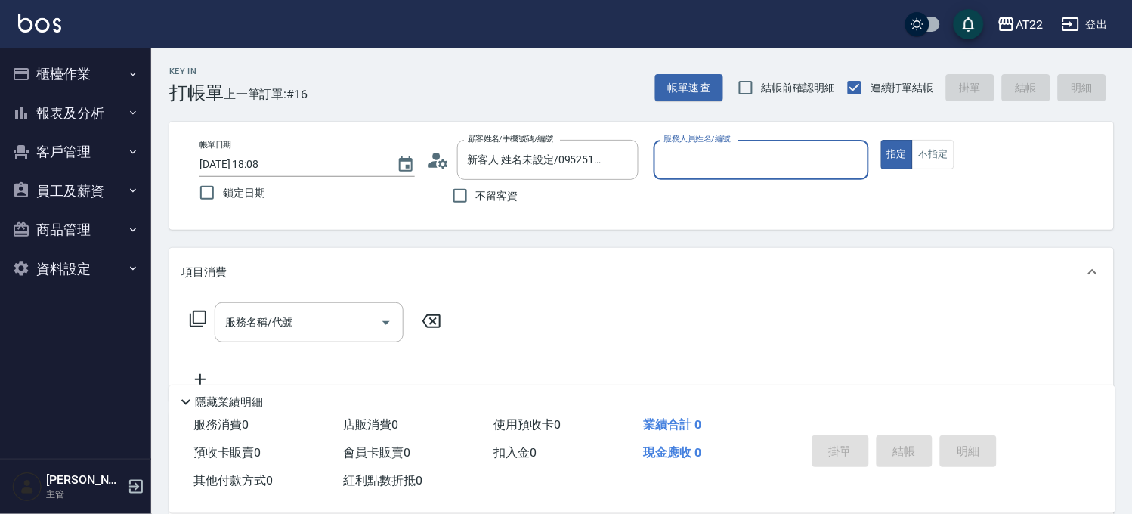
click at [434, 156] on circle at bounding box center [436, 157] width 8 height 8
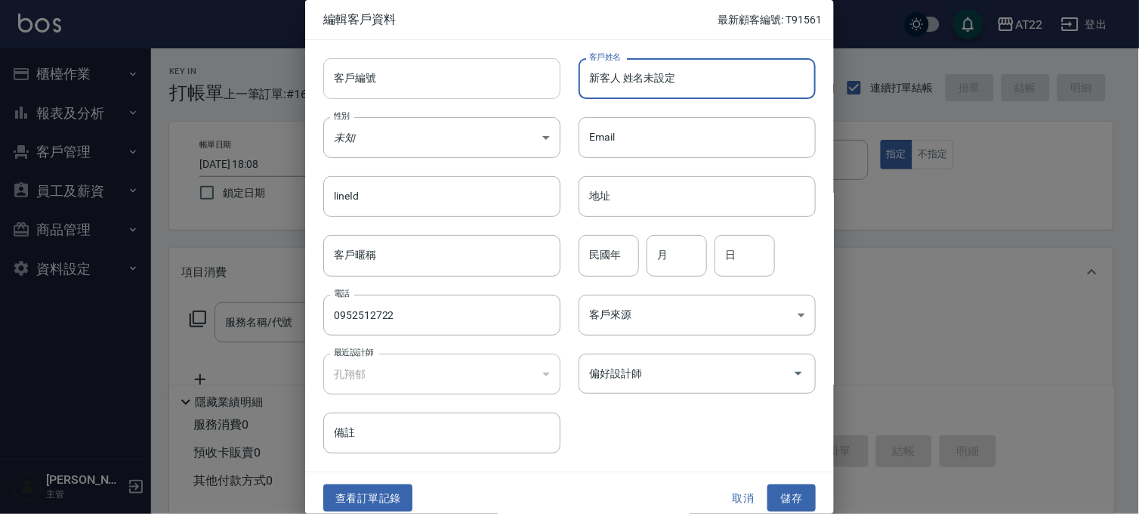
drag, startPoint x: 738, startPoint y: 82, endPoint x: 382, endPoint y: 82, distance: 356.6
click at [382, 82] on div "客戶編號 客戶編號 客戶姓名 新客人 姓名未設定 客戶姓名 性別 未知 UNKNOWN 性別 Email Email lineId lineId 地址 地址 …" at bounding box center [560, 246] width 511 height 413
type input "古恩慈27.9.12"
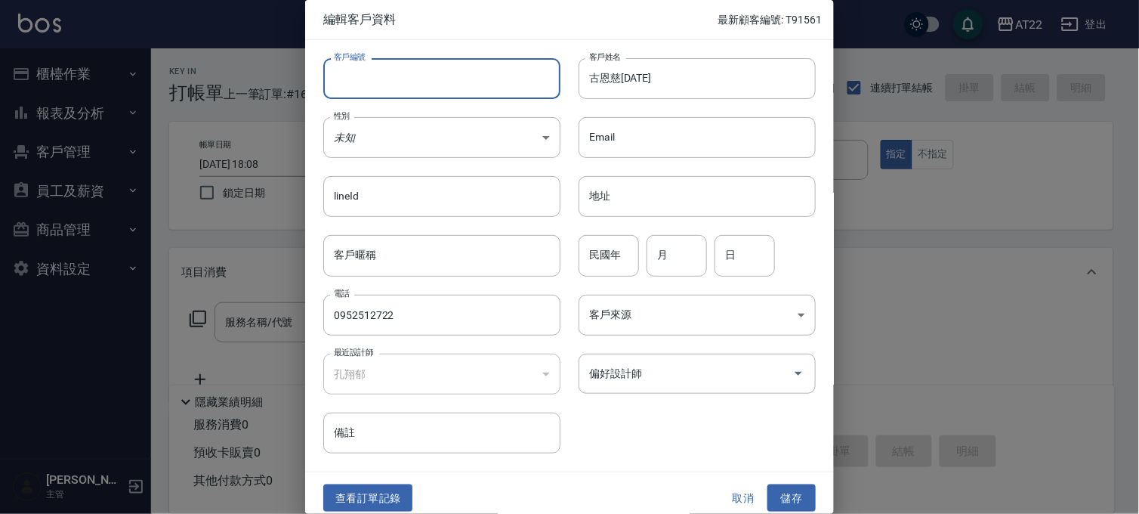
click at [381, 83] on input "客戶編號" at bounding box center [441, 78] width 237 height 41
type input "T91563"
click at [599, 248] on input "民國年" at bounding box center [609, 255] width 60 height 41
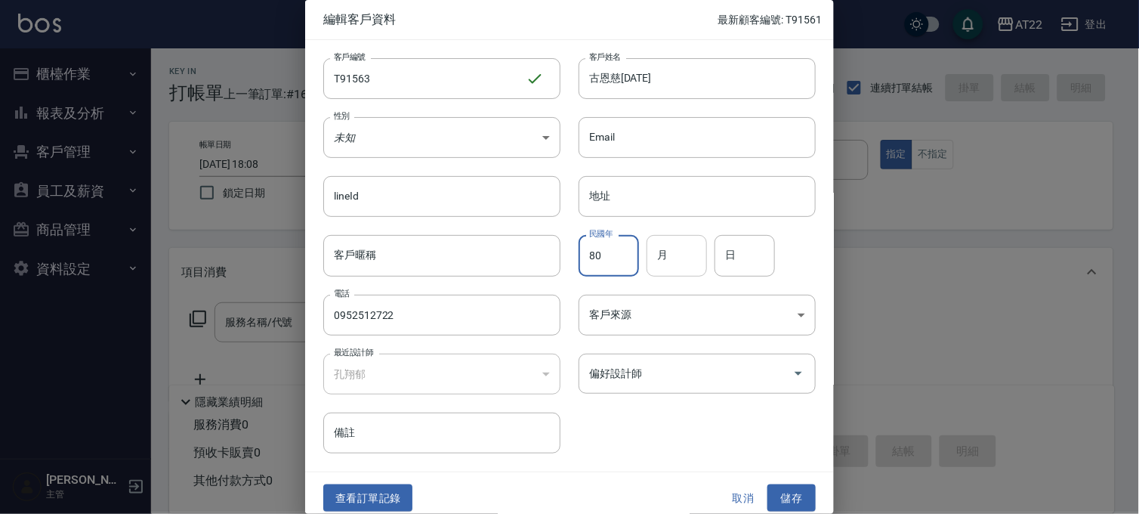
type input "80"
click at [647, 248] on input "月" at bounding box center [677, 255] width 60 height 41
type input "9"
click at [745, 251] on input "日" at bounding box center [745, 255] width 60 height 41
type input "11"
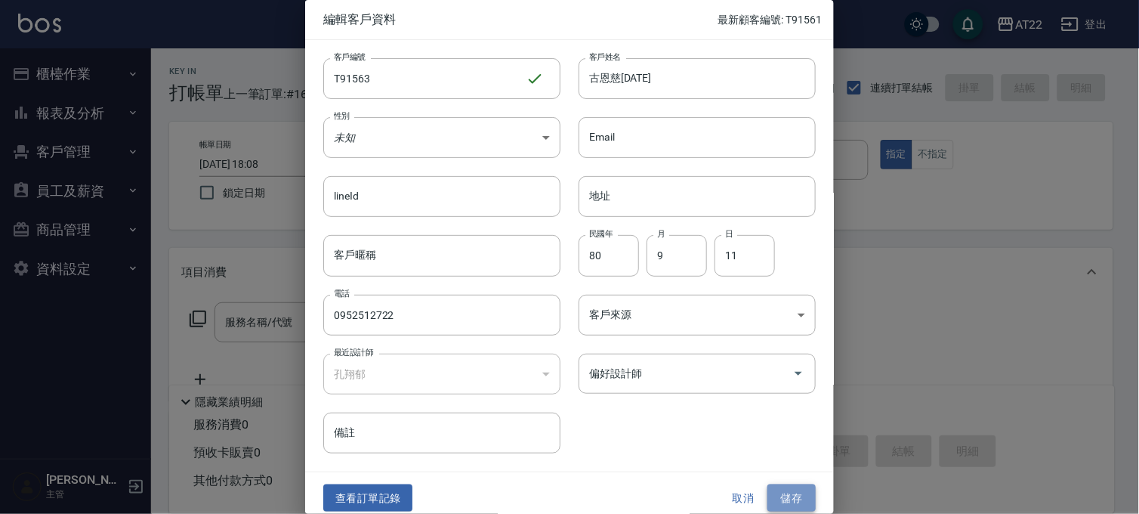
click at [784, 489] on button "儲存" at bounding box center [792, 498] width 48 height 28
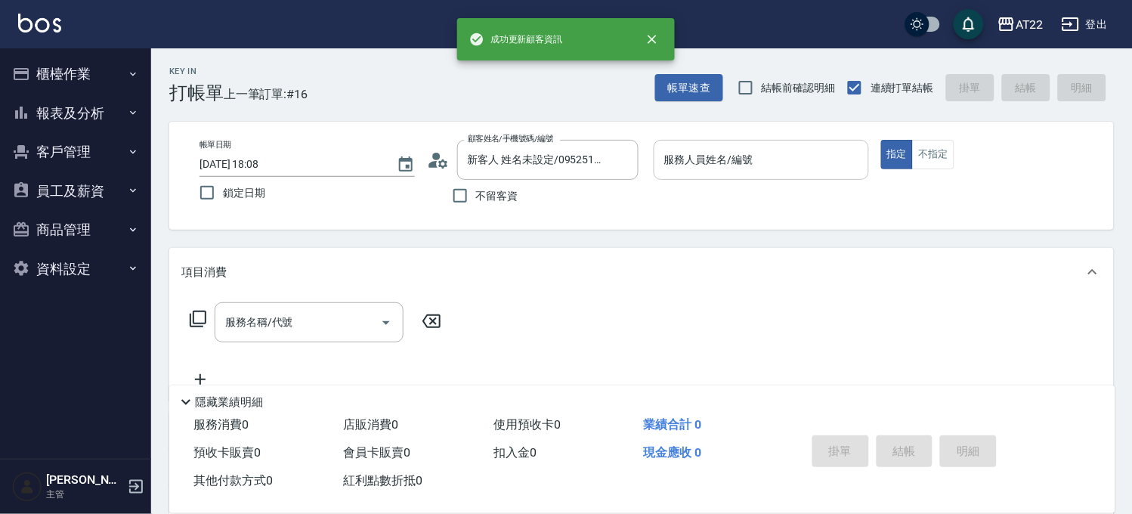
click at [735, 174] on div "服務人員姓名/編號" at bounding box center [760, 160] width 215 height 40
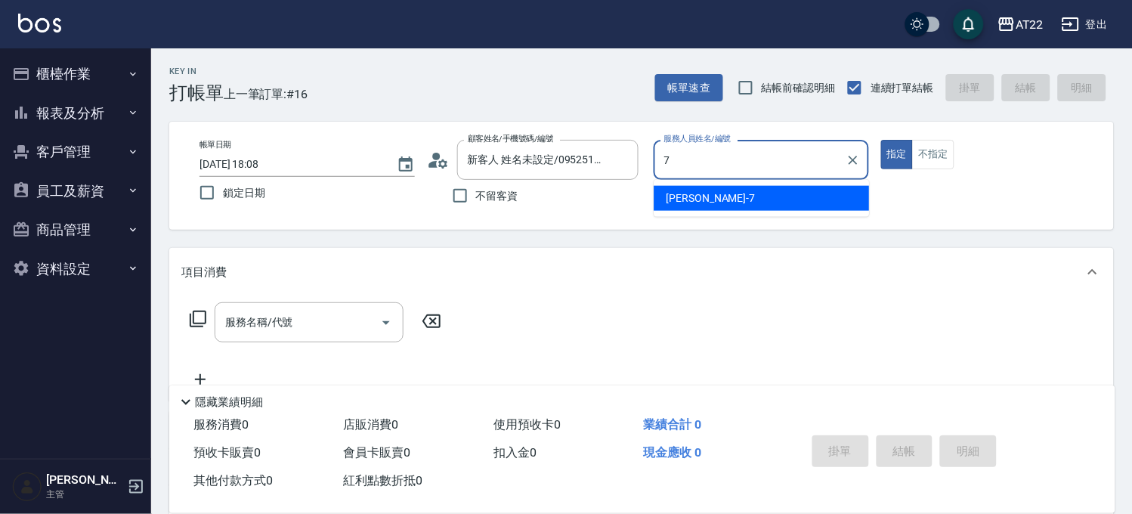
type input "Allen-7"
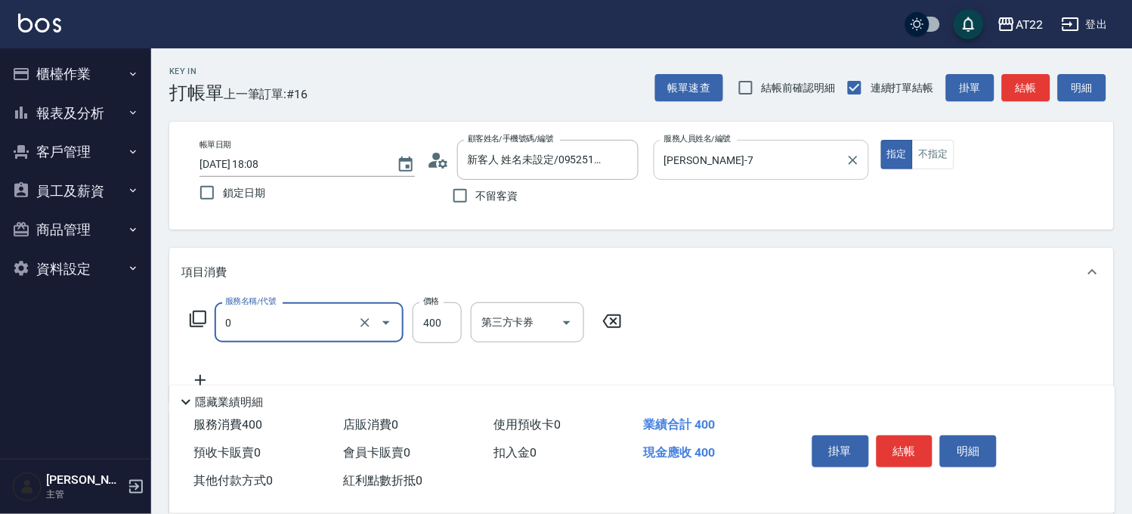
type input "有機洗髮(0)"
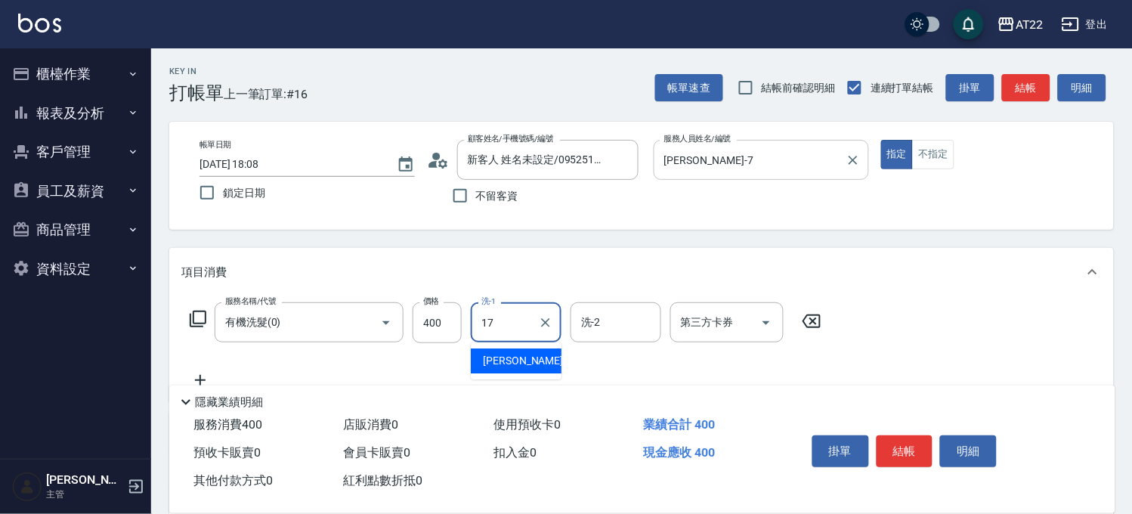
type input "YunYun-17"
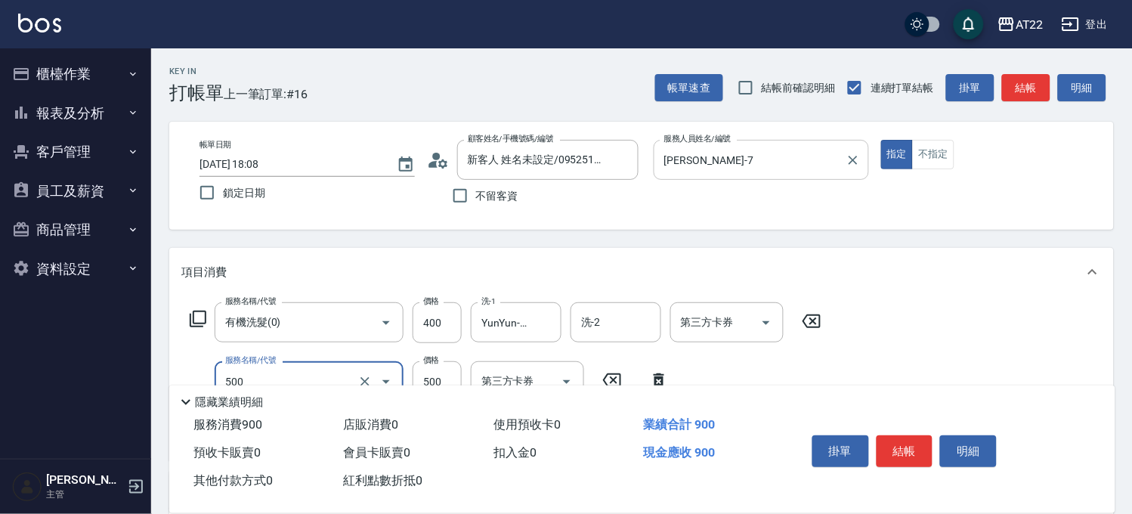
type input "剪髮(500)"
type input "630"
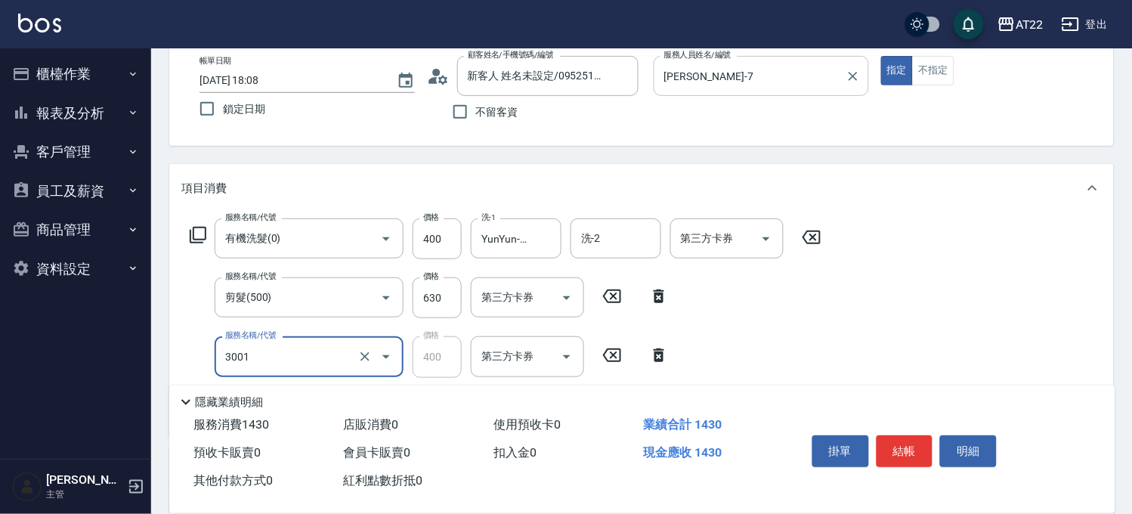
type input "側邊燙貼(3001)"
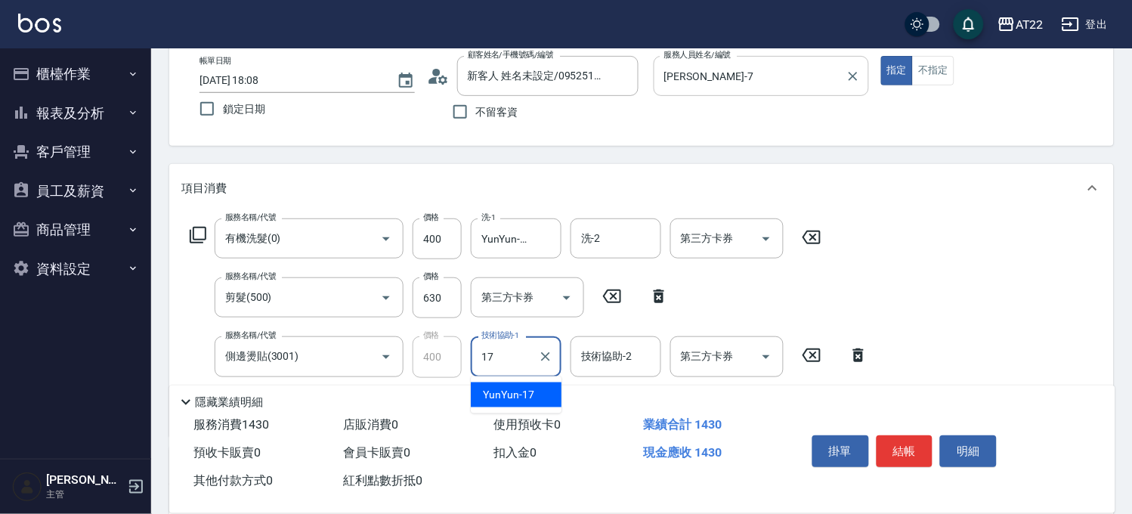
type input "YunYun-17"
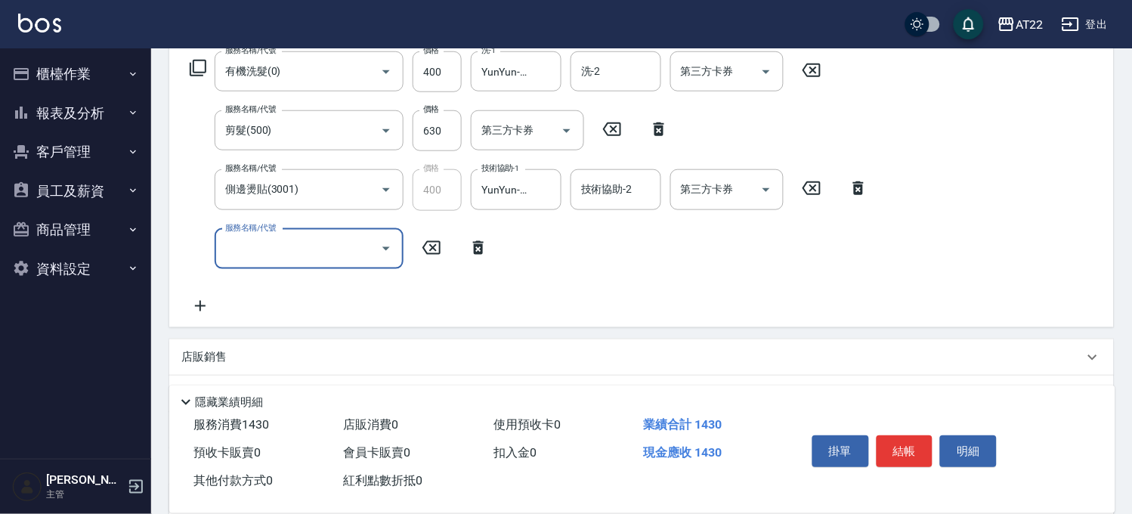
scroll to position [252, 0]
type input "燙瀏海(600)"
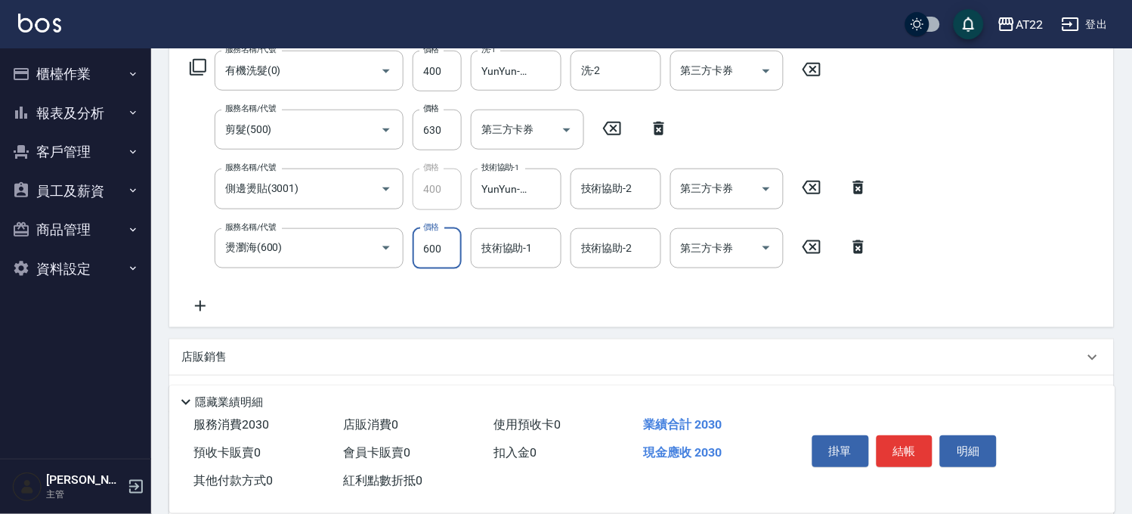
type input "600"
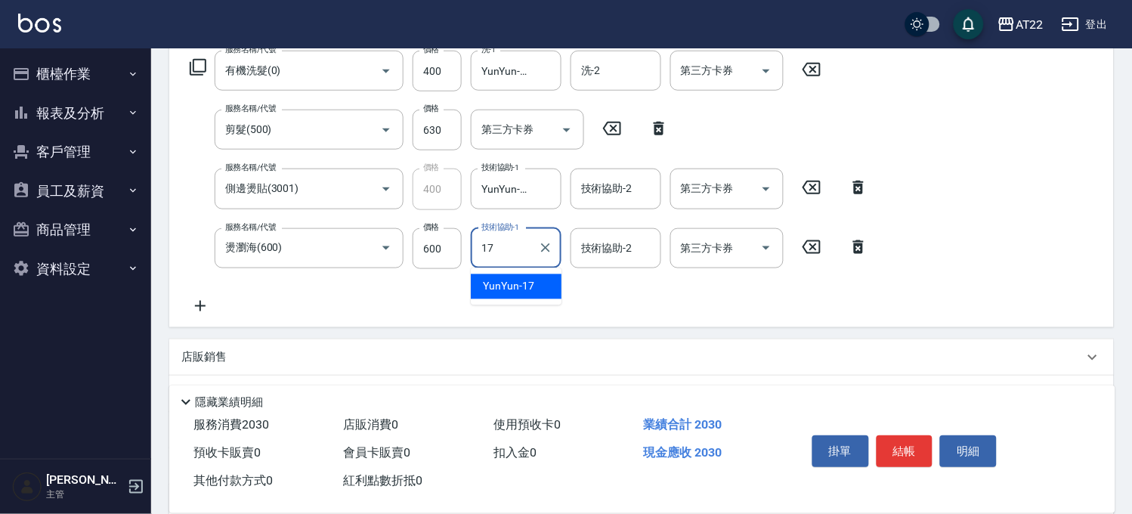
type input "YunYun-17"
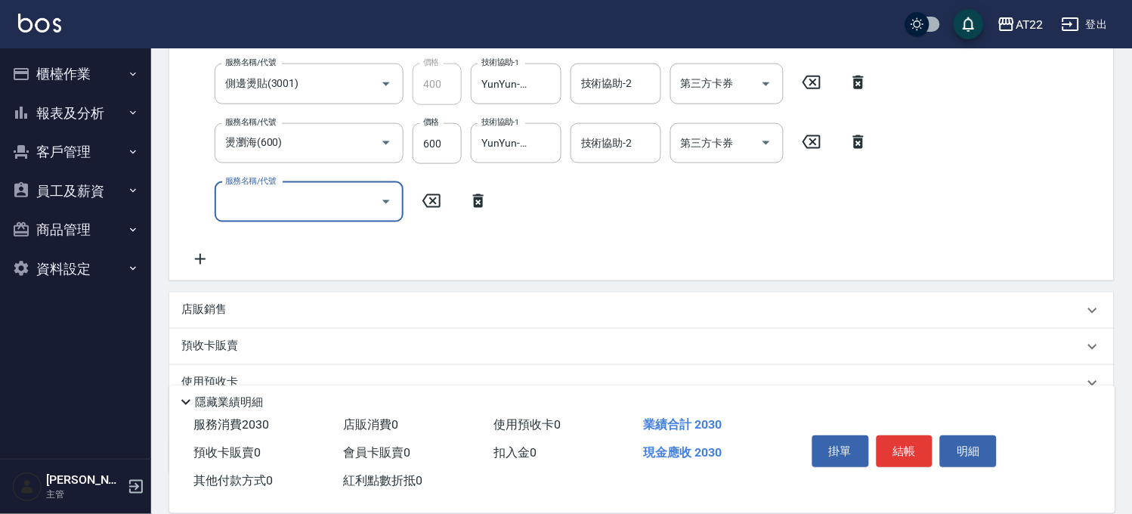
scroll to position [459, 0]
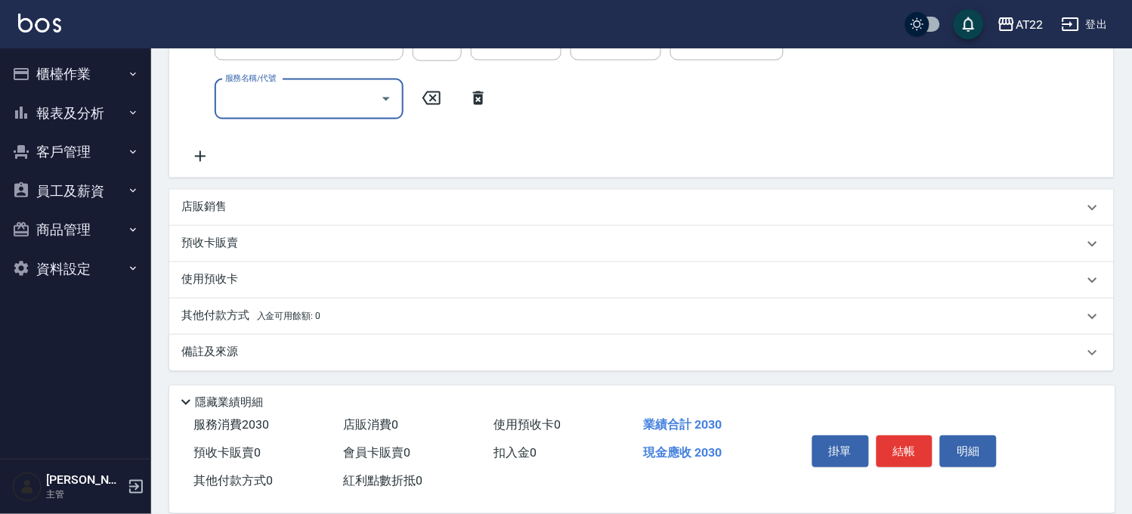
click at [449, 201] on div "店販銷售" at bounding box center [632, 207] width 902 height 16
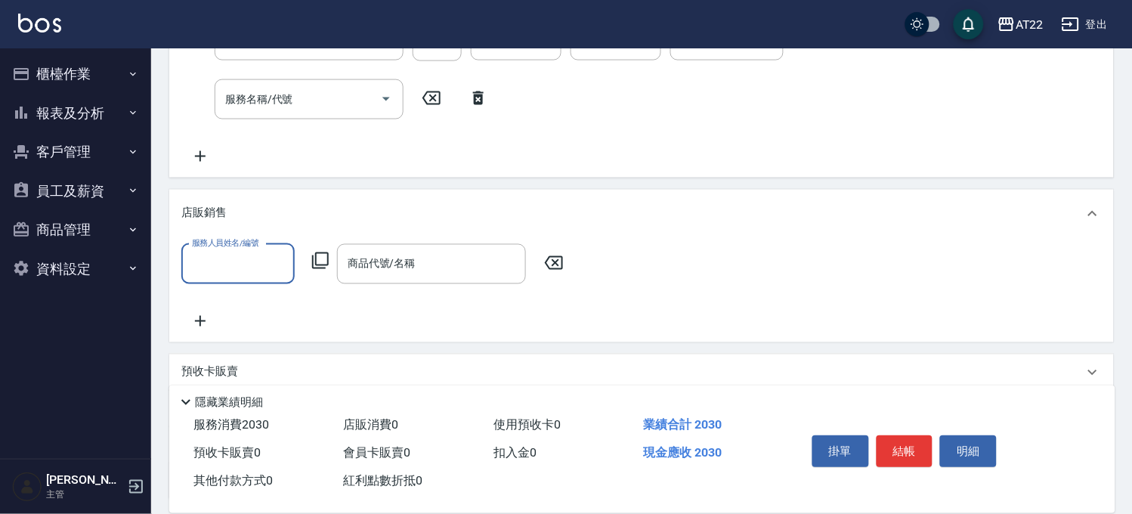
scroll to position [0, 0]
type input "Allen-7"
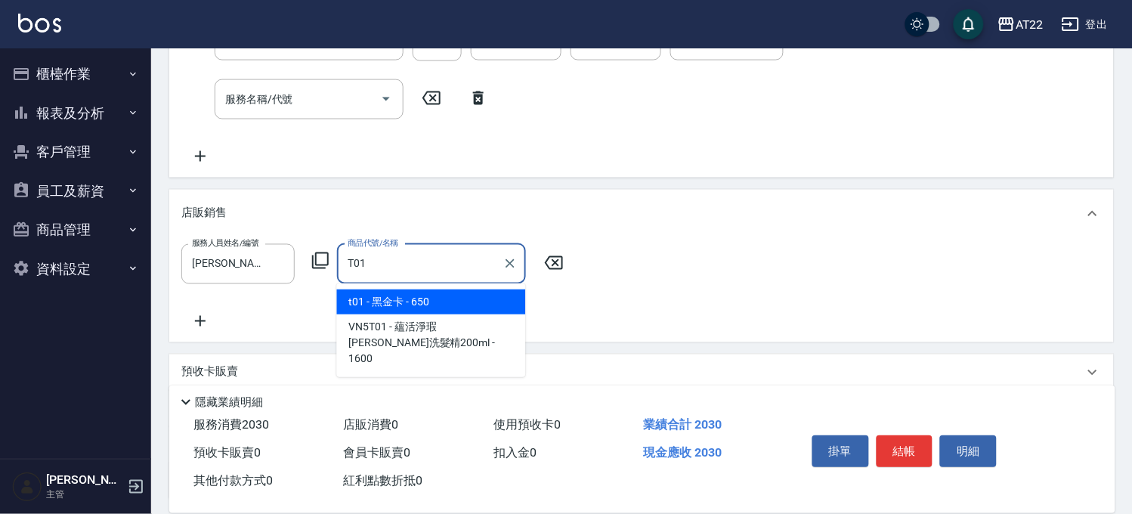
type input "黑金卡"
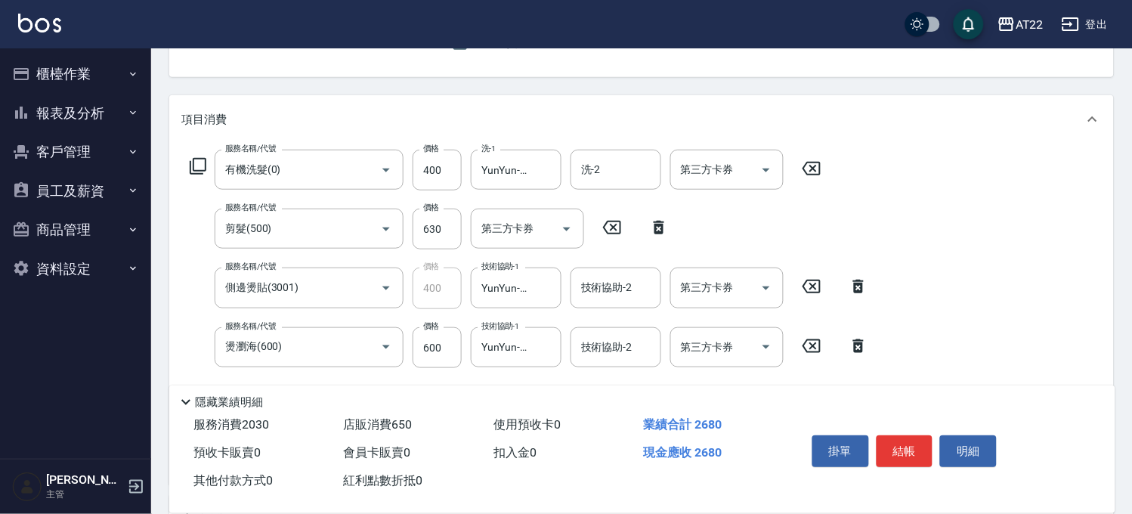
scroll to position [40, 0]
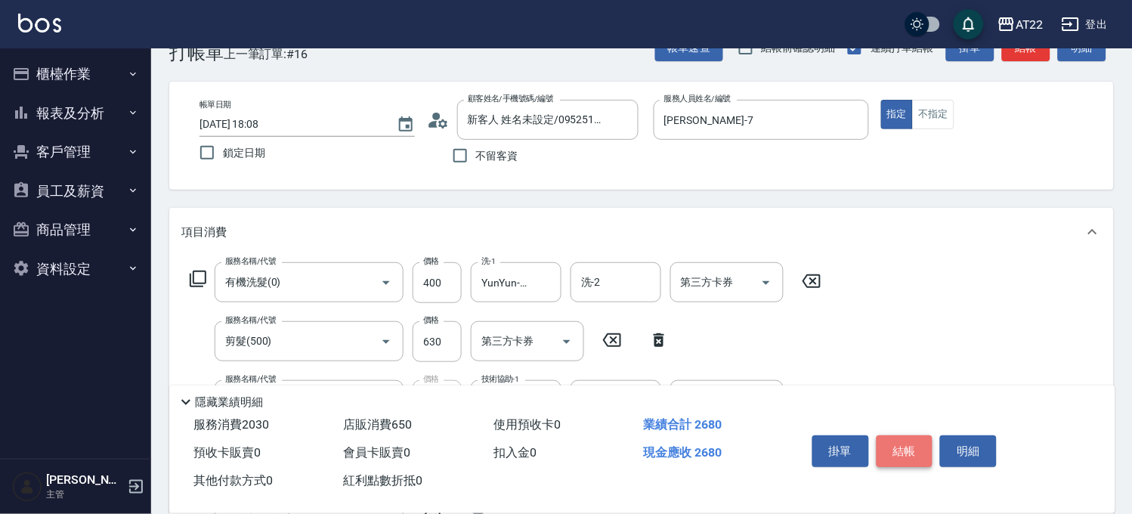
click at [924, 442] on button "結帳" at bounding box center [904, 451] width 57 height 32
type input "2025/09/12 18:09"
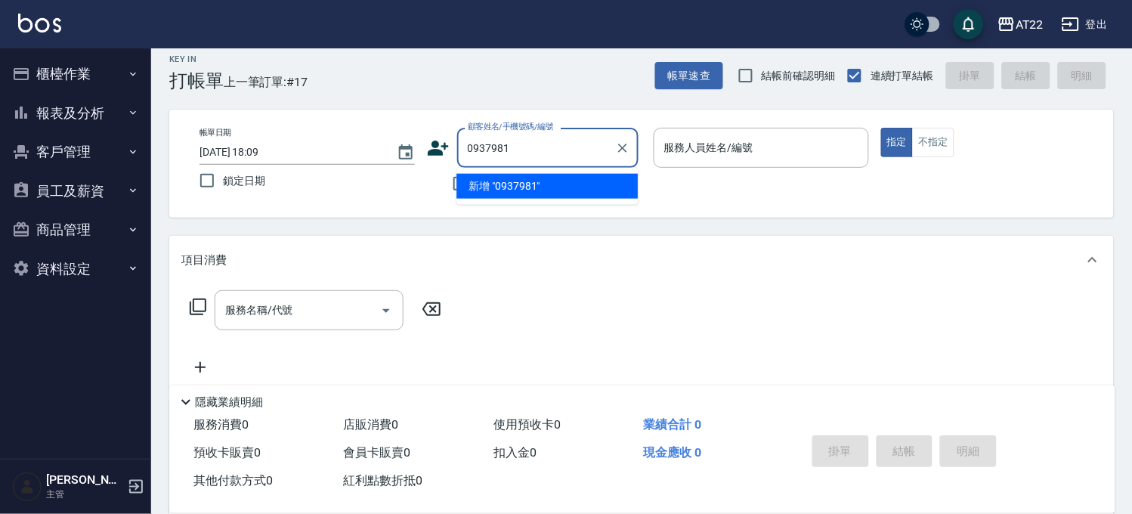
scroll to position [0, 0]
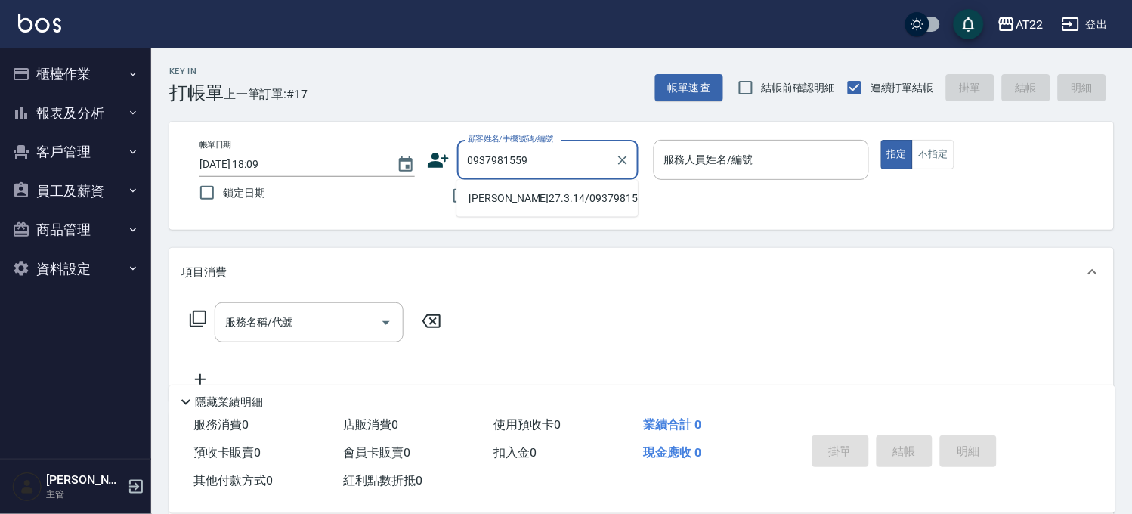
click at [568, 198] on li "黃偉庭27.3.14/0937981559/V86459" at bounding box center [546, 198] width 181 height 25
type input "黃偉庭27.3.14/0937981559/V86459"
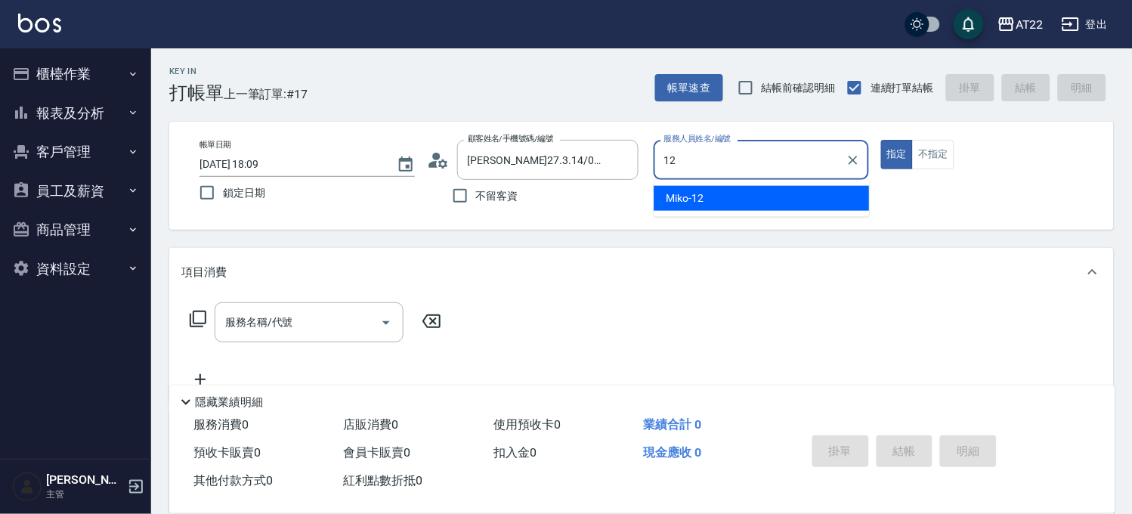
type input "Miko-12"
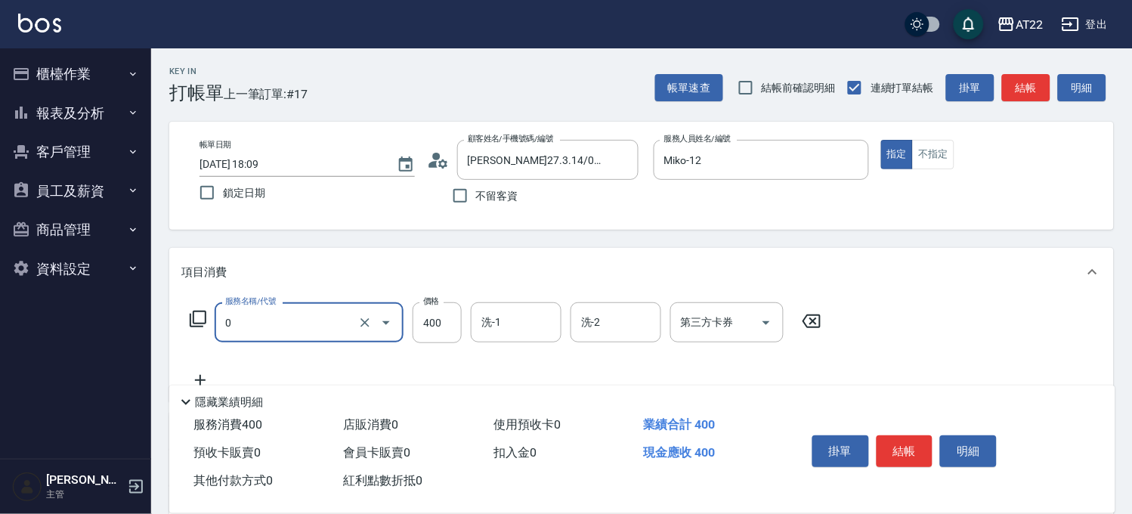
type input "有機洗髮(0)"
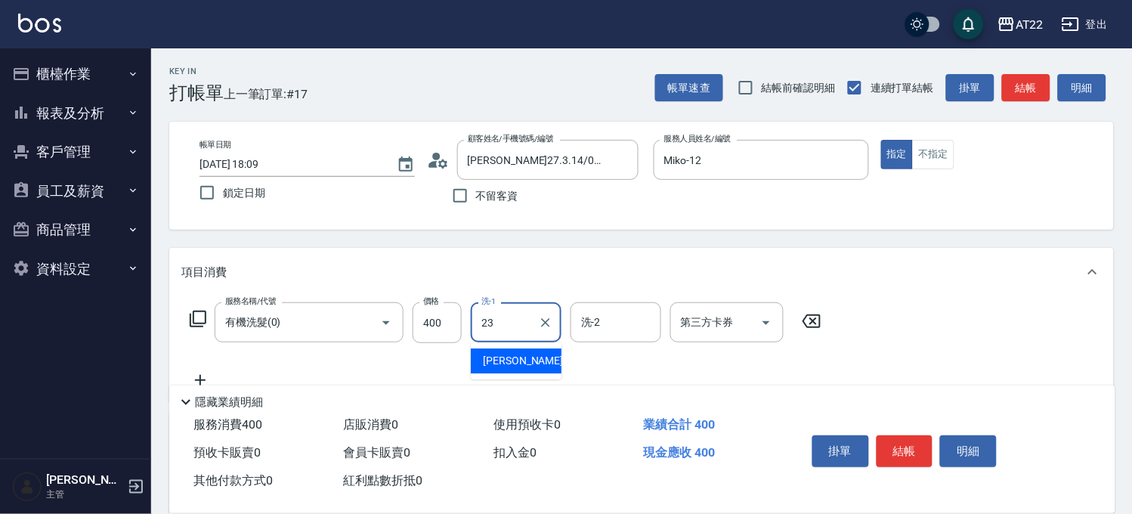
type input "Yuri-23"
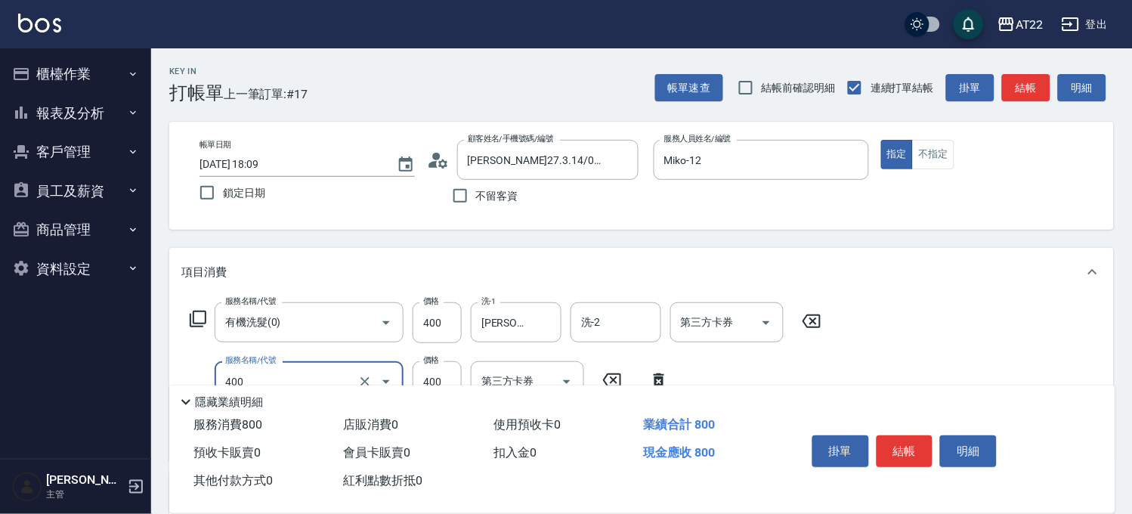
type input "剪髮(400)"
type input "330"
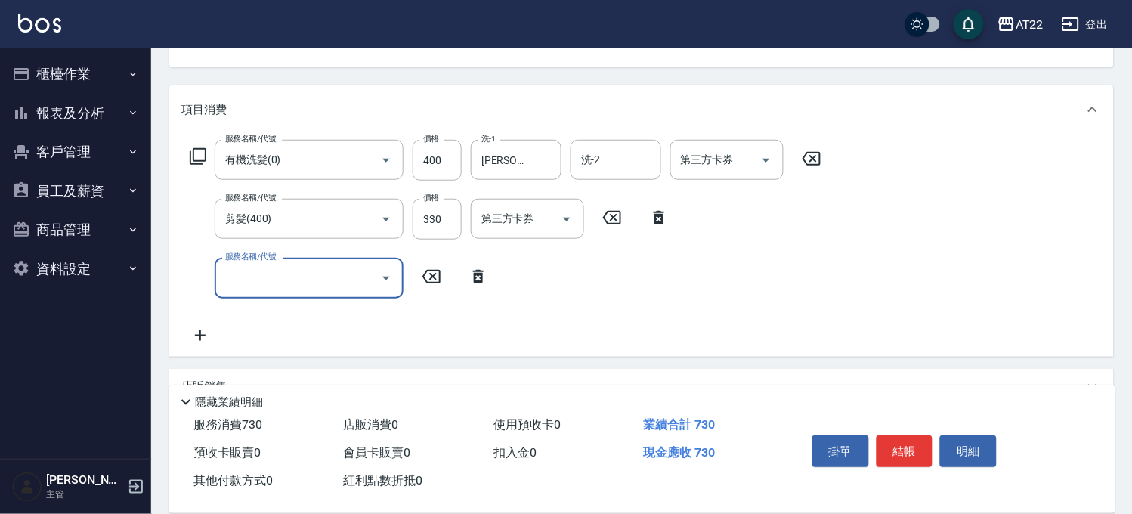
scroll to position [168, 0]
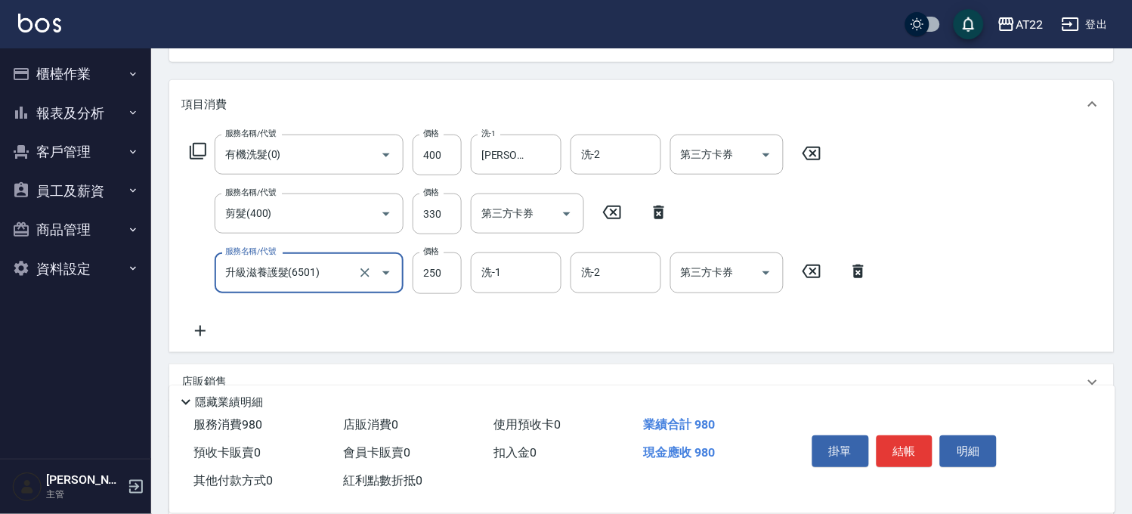
type input "升級滋養護髮(6501)"
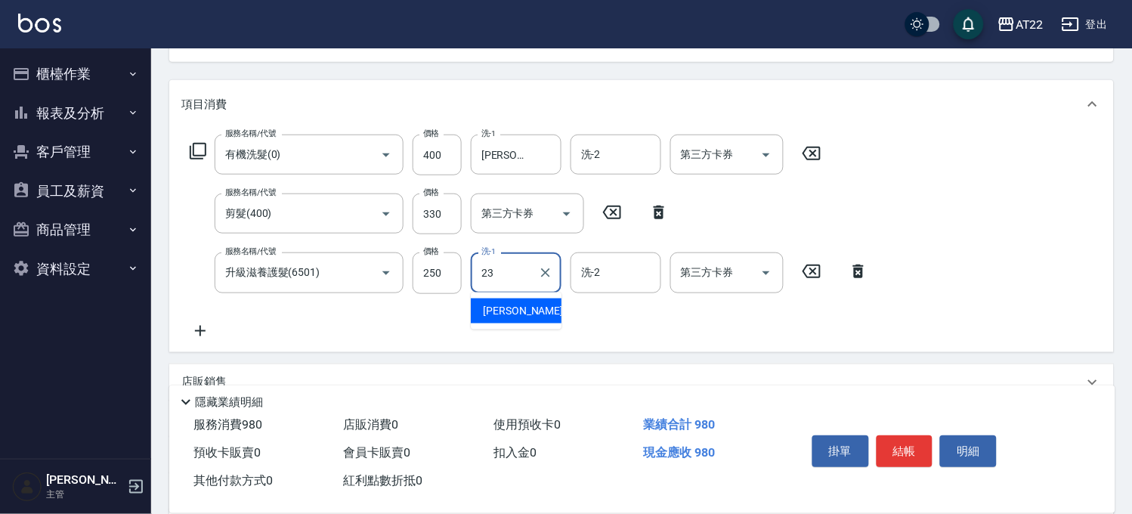
type input "Yuri-23"
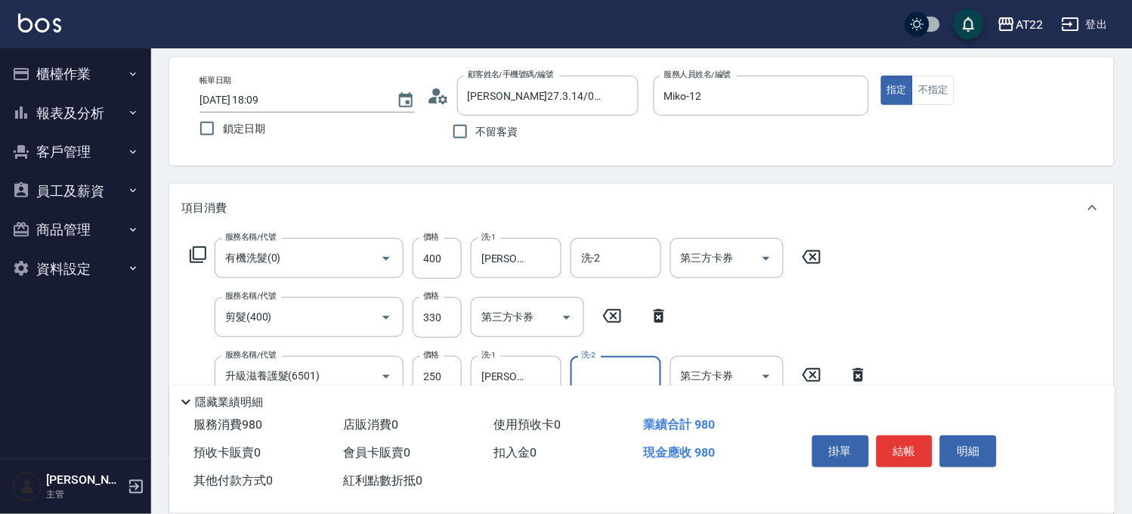
scroll to position [0, 0]
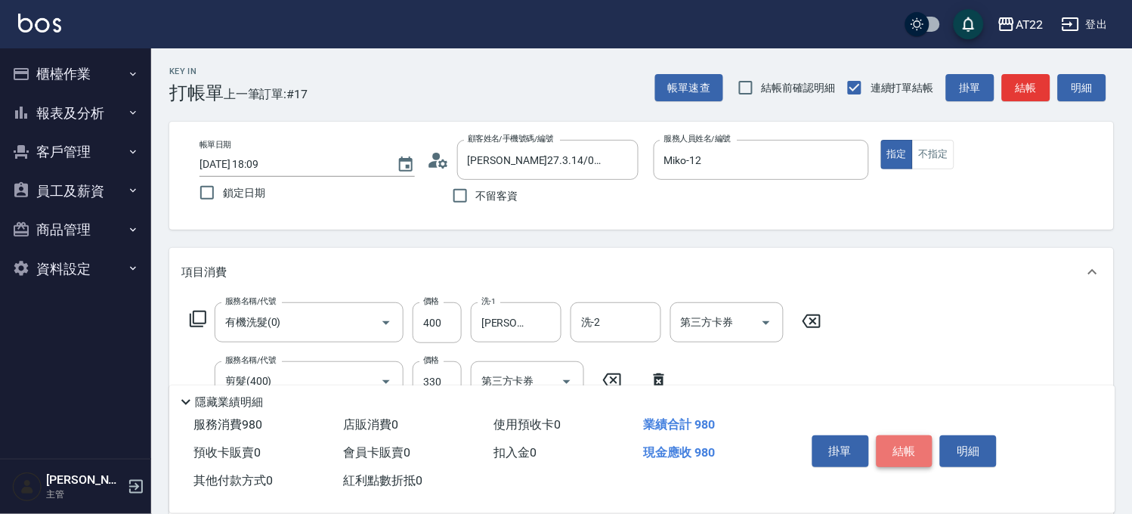
click at [905, 442] on button "結帳" at bounding box center [904, 451] width 57 height 32
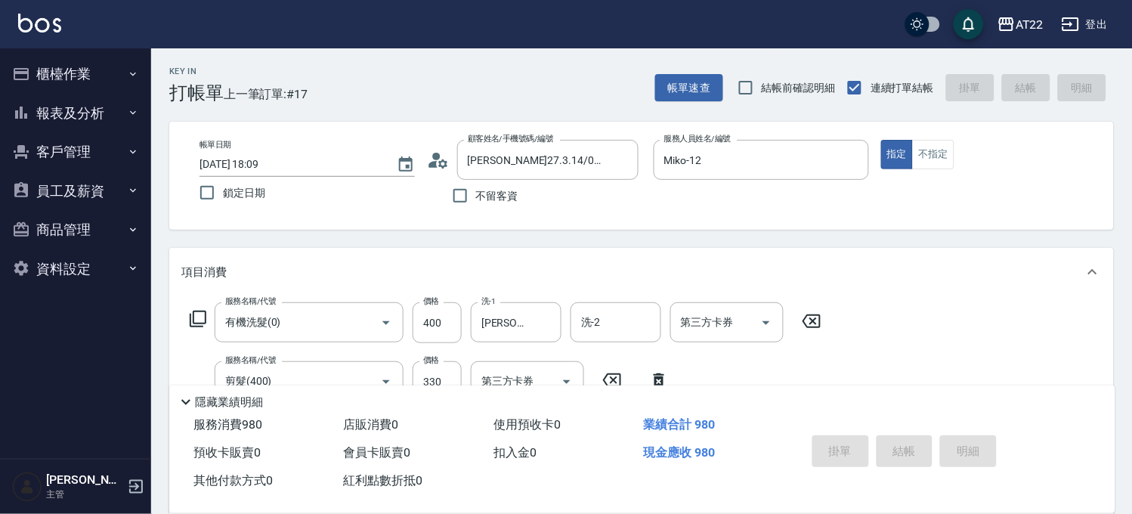
type input "2025/09/12 18:10"
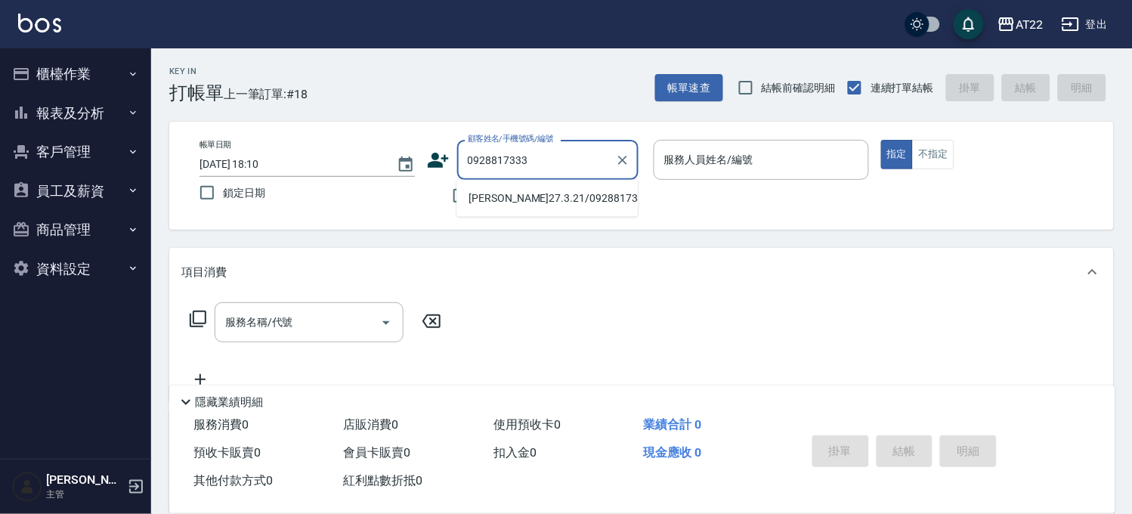
click at [536, 204] on li "陳冠綸27.3.21/0928817333/T90310" at bounding box center [546, 198] width 181 height 25
type input "陳冠綸27.3.21/0928817333/T90310"
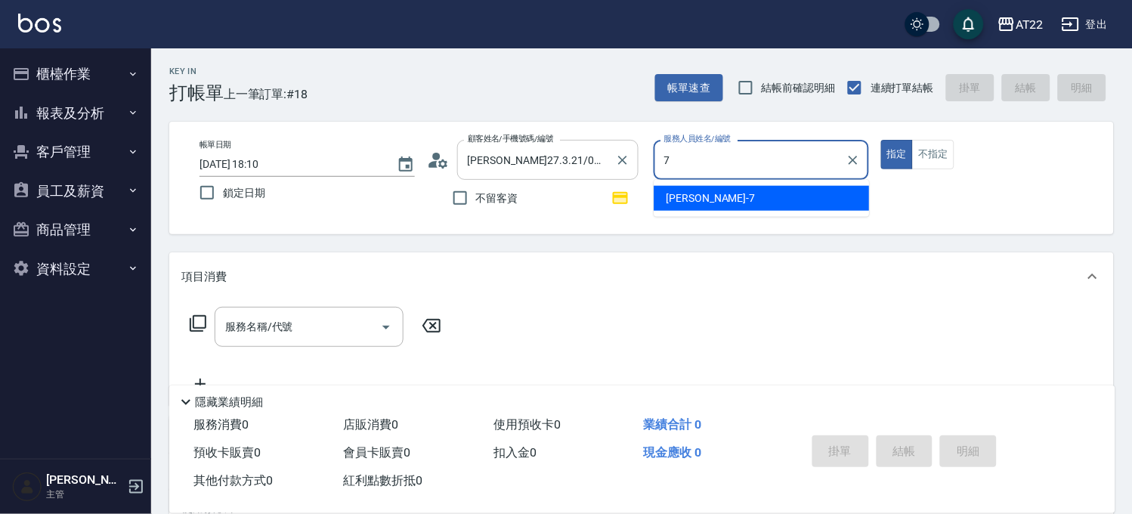
type input "Allen-7"
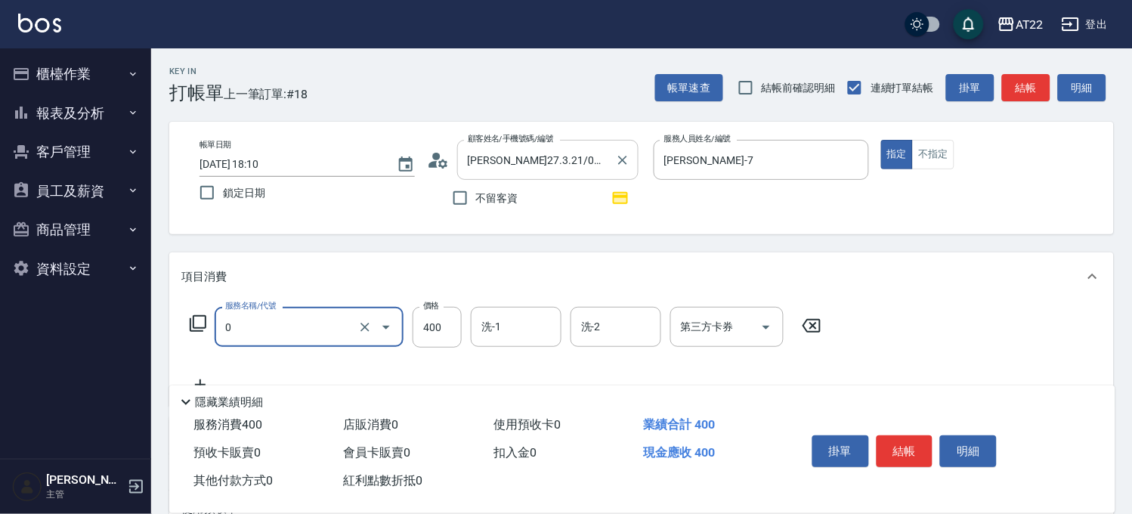
type input "有機洗髮(0)"
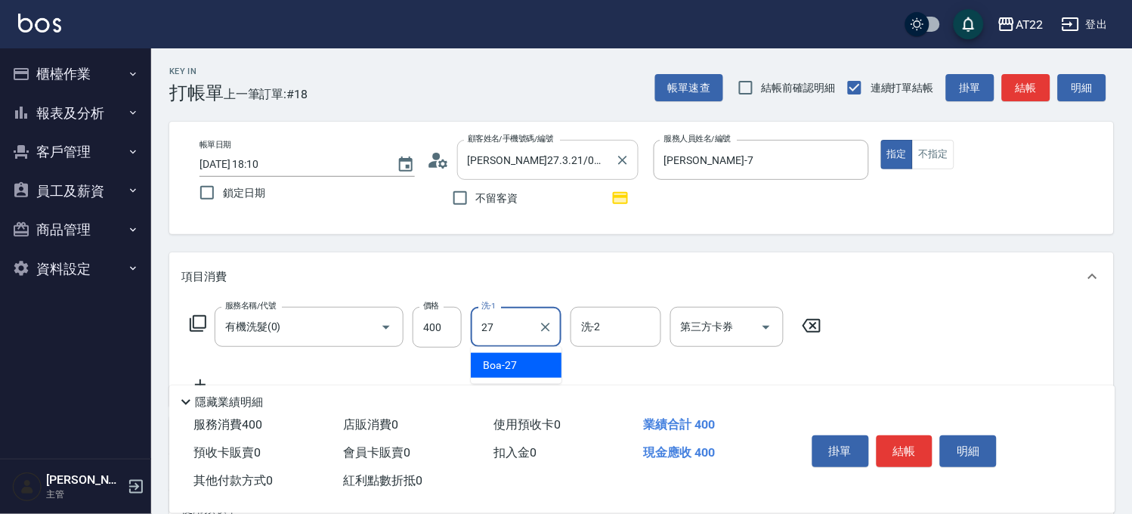
type input "Boa-27"
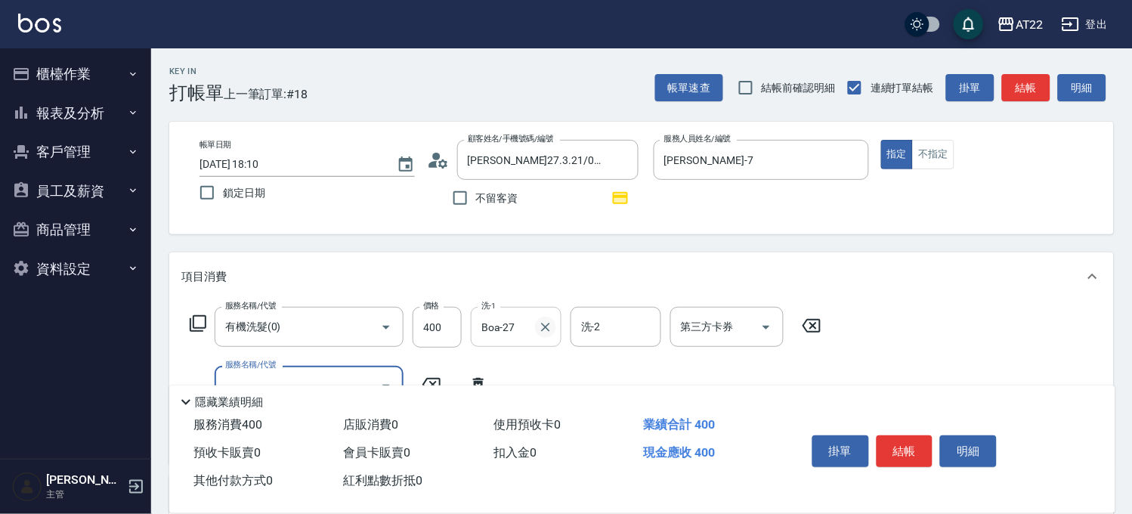
click at [547, 333] on icon "Clear" at bounding box center [545, 327] width 15 height 15
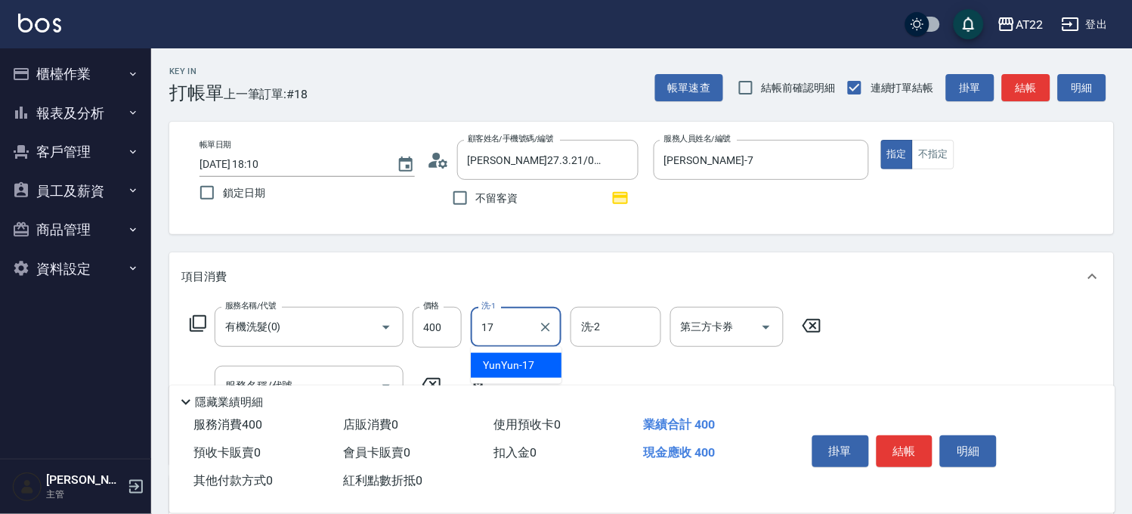
type input "YunYun-17"
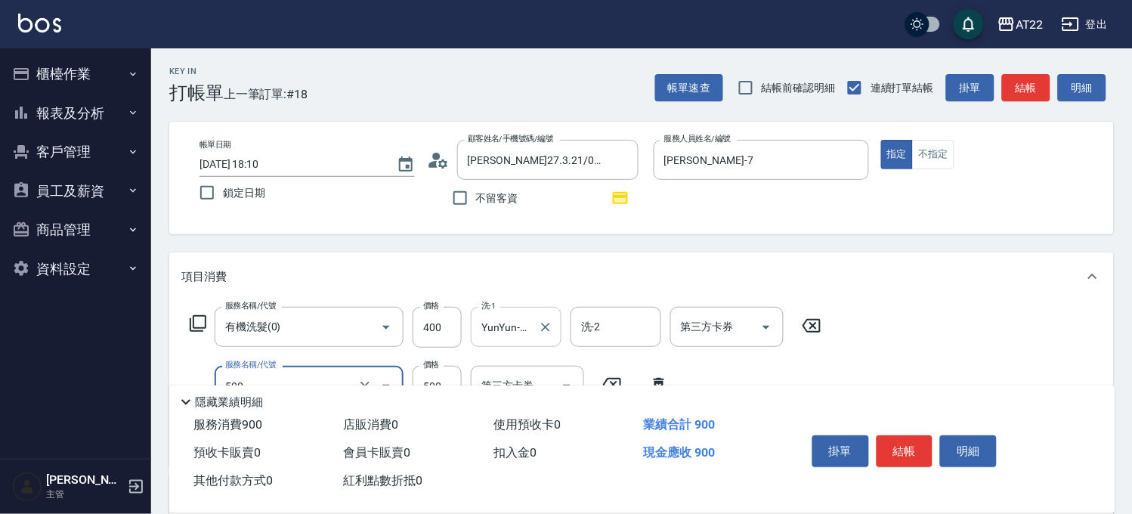
type input "剪髮(500)"
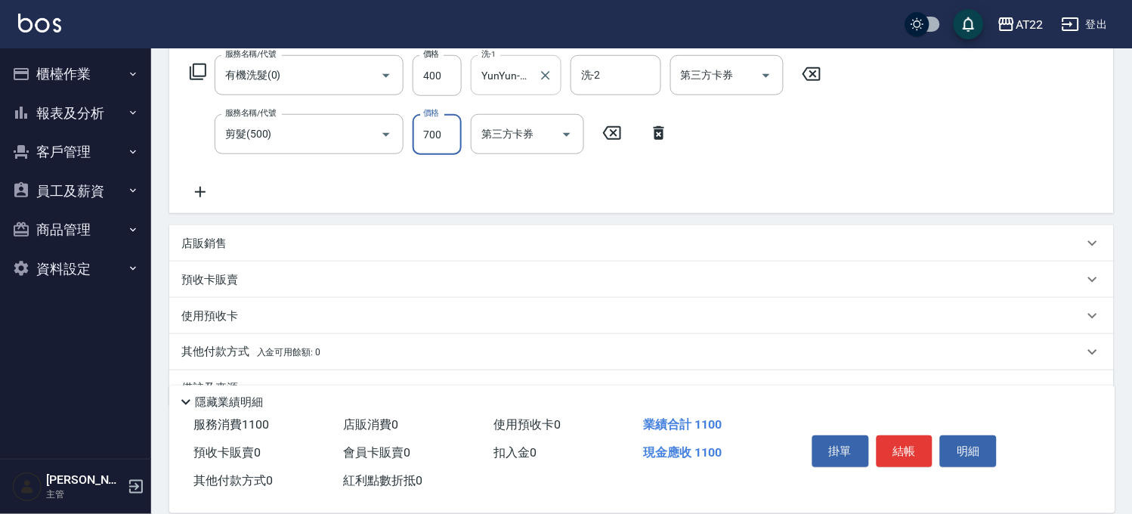
type input "700"
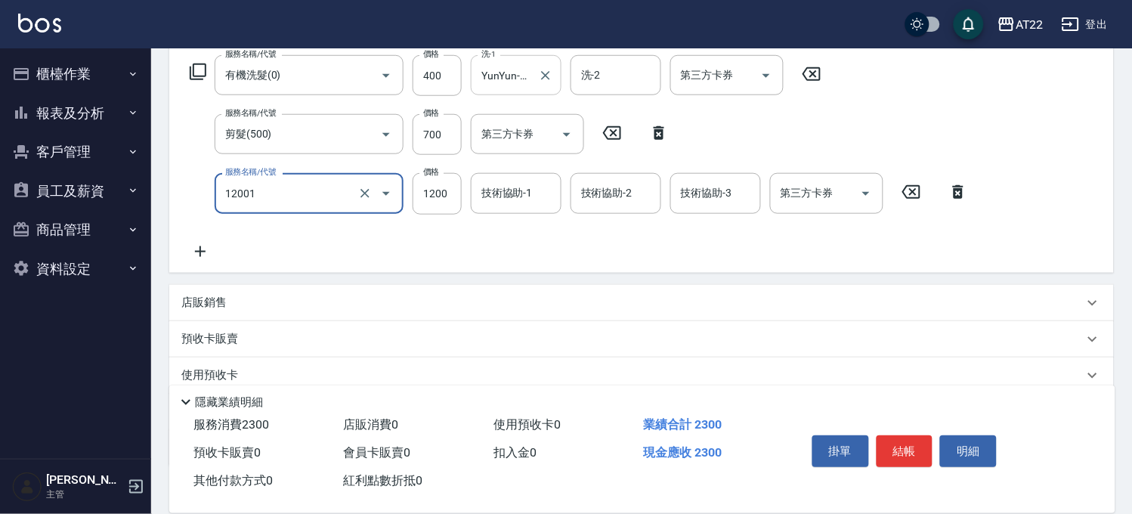
type input "燙髮S(12001)"
type input "1600"
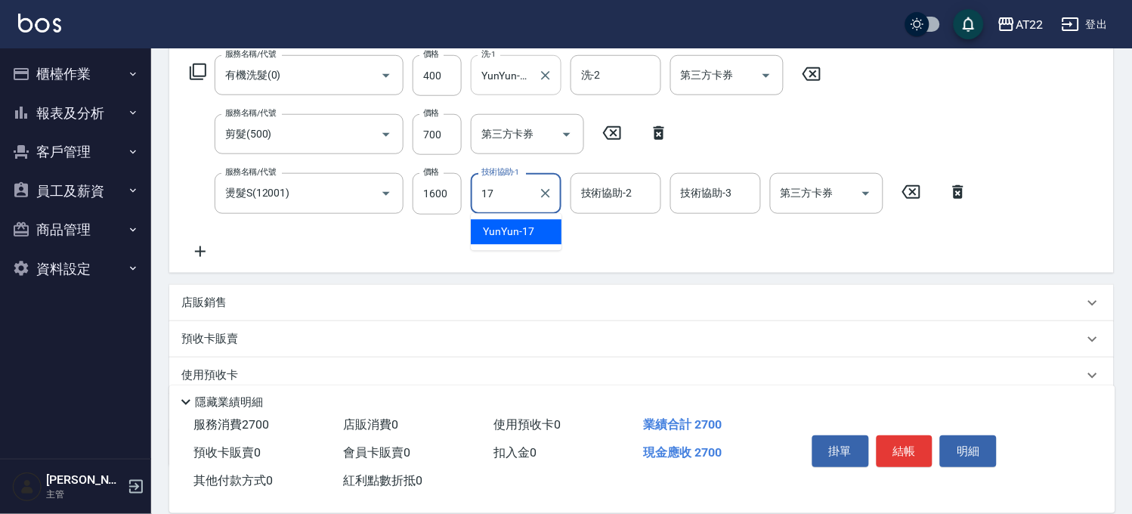
type input "YunYun-17"
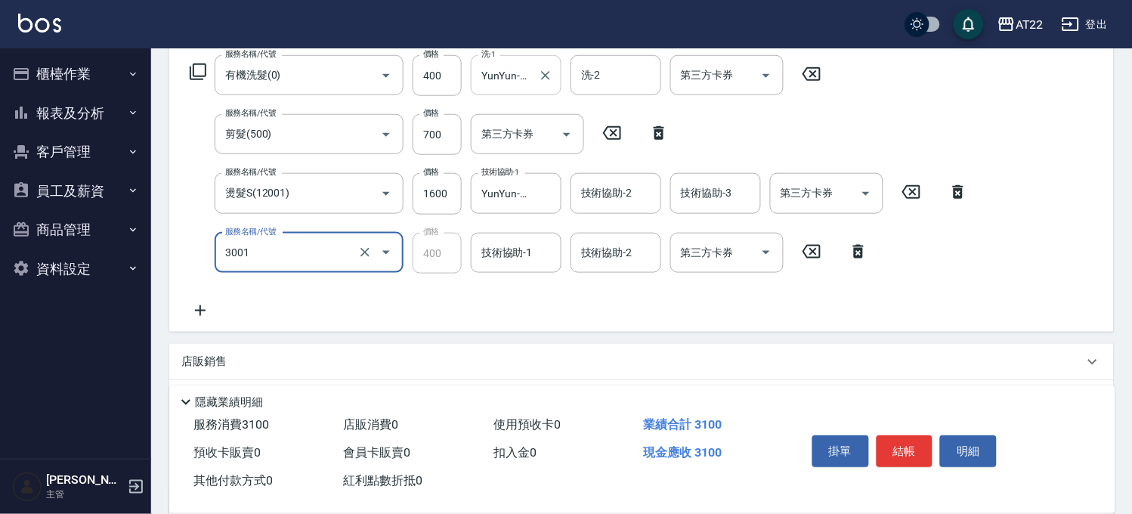
type input "側邊燙貼(3001)"
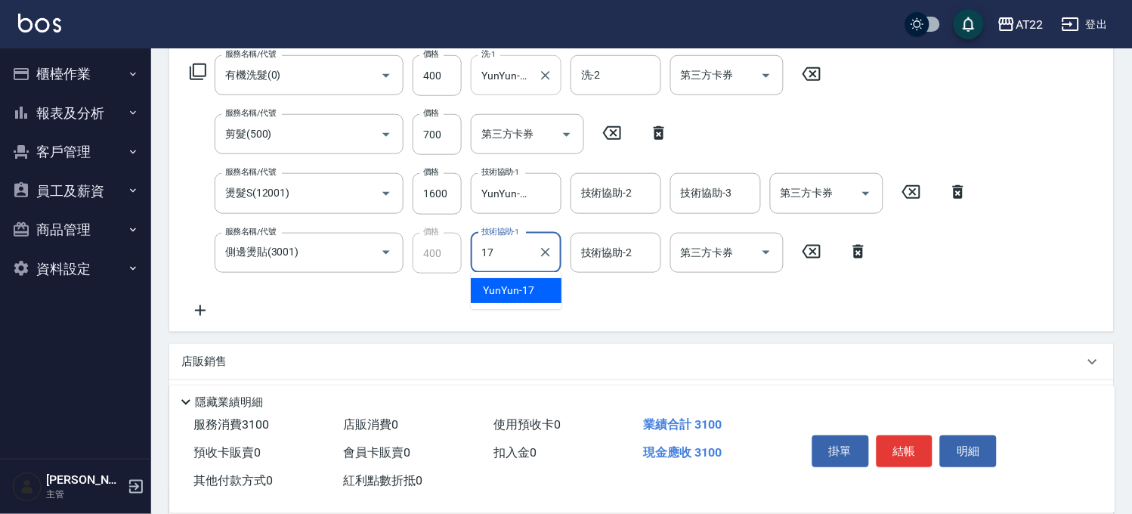
type input "YunYun-17"
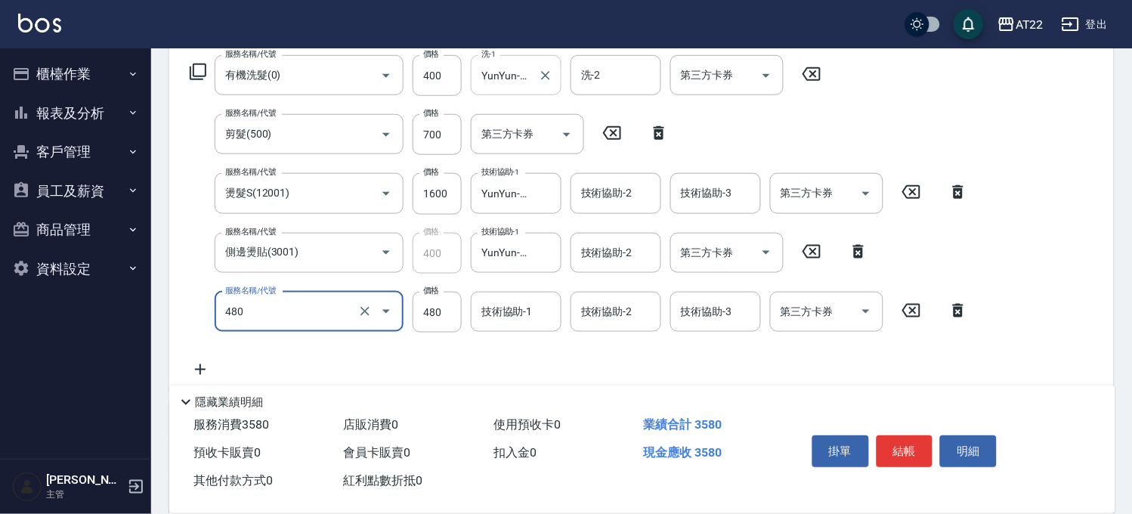
type input "潤澤修護(480)"
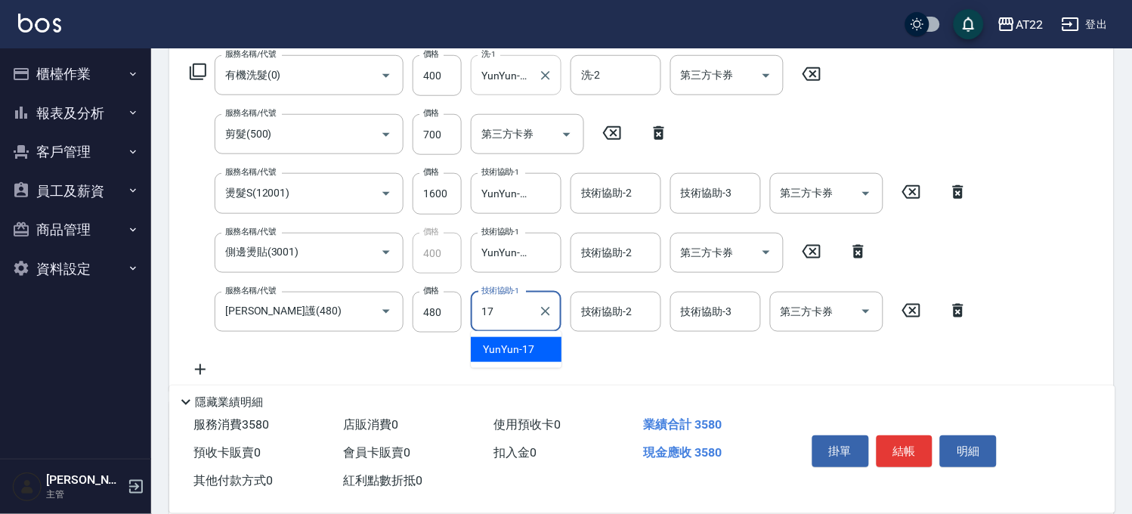
type input "YunYun-17"
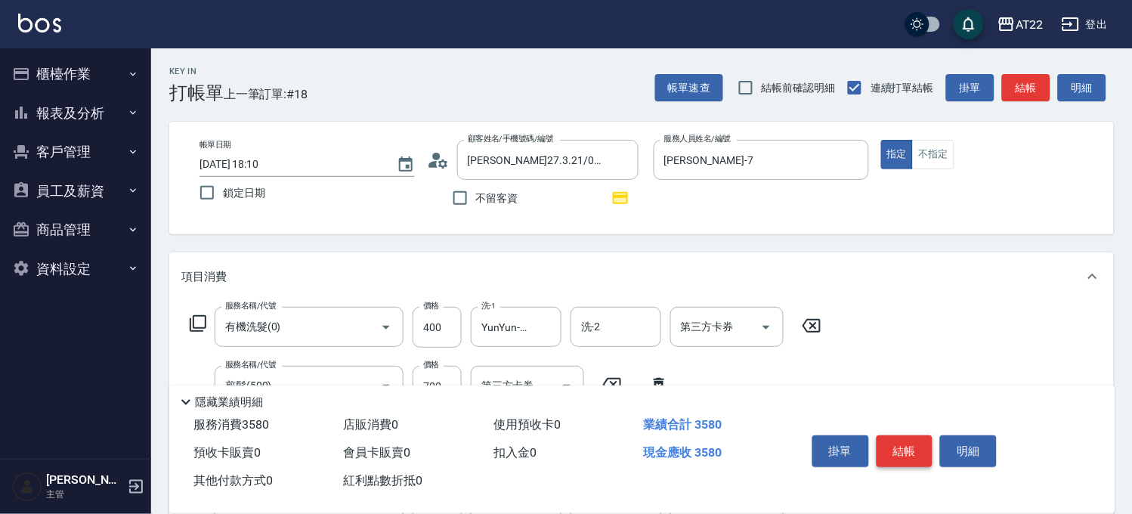
click at [910, 449] on button "結帳" at bounding box center [904, 451] width 57 height 32
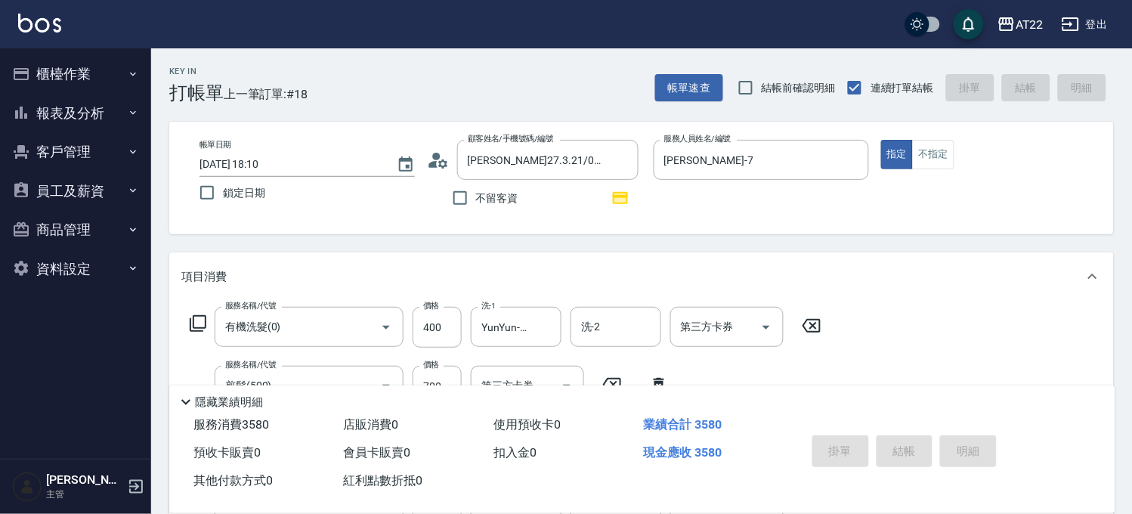
type input "2025/09/12 18:11"
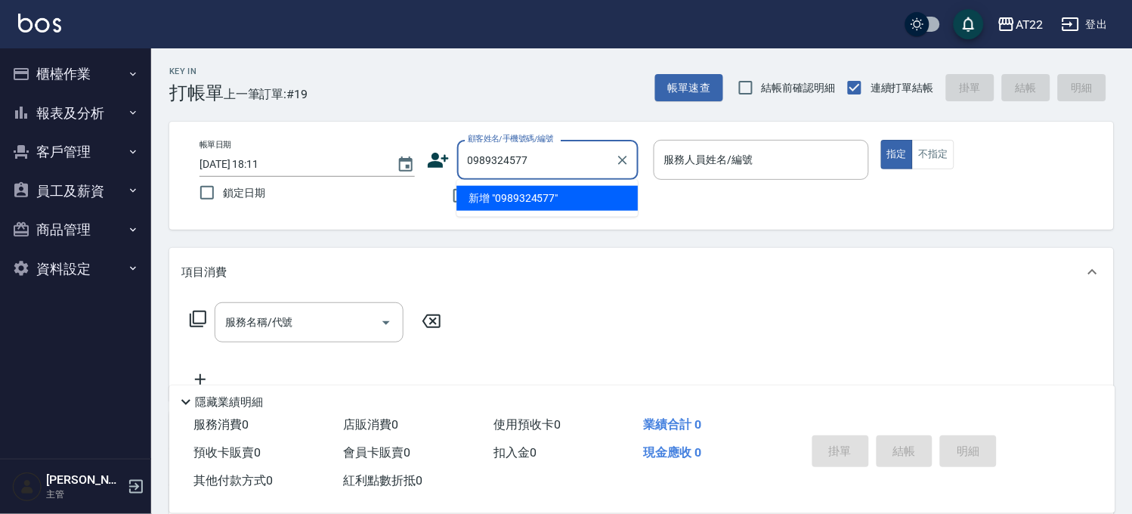
click at [542, 200] on li "新增 "0989324577"" at bounding box center [546, 198] width 181 height 25
type input "0989324577"
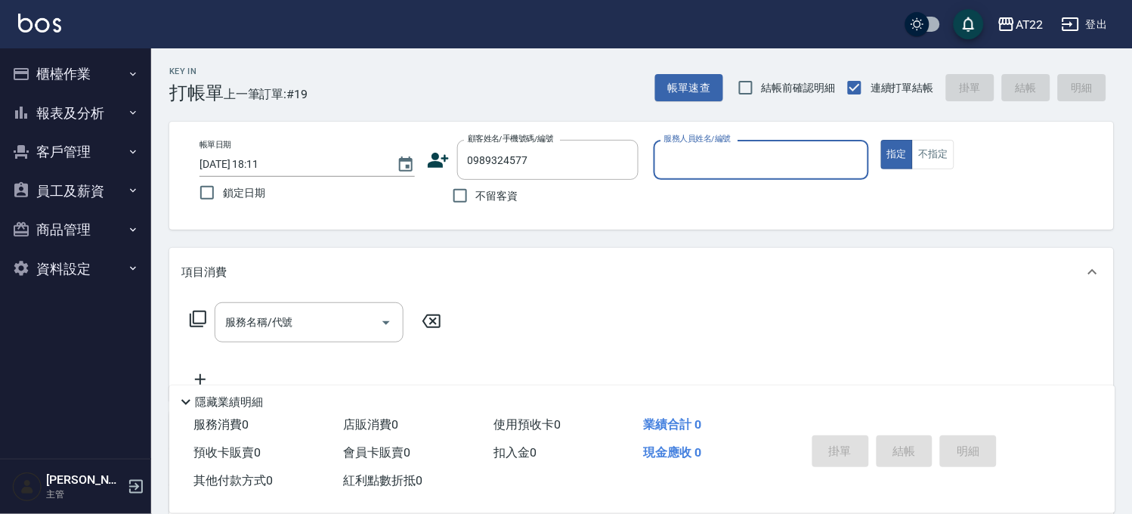
click at [431, 167] on icon at bounding box center [438, 160] width 21 height 15
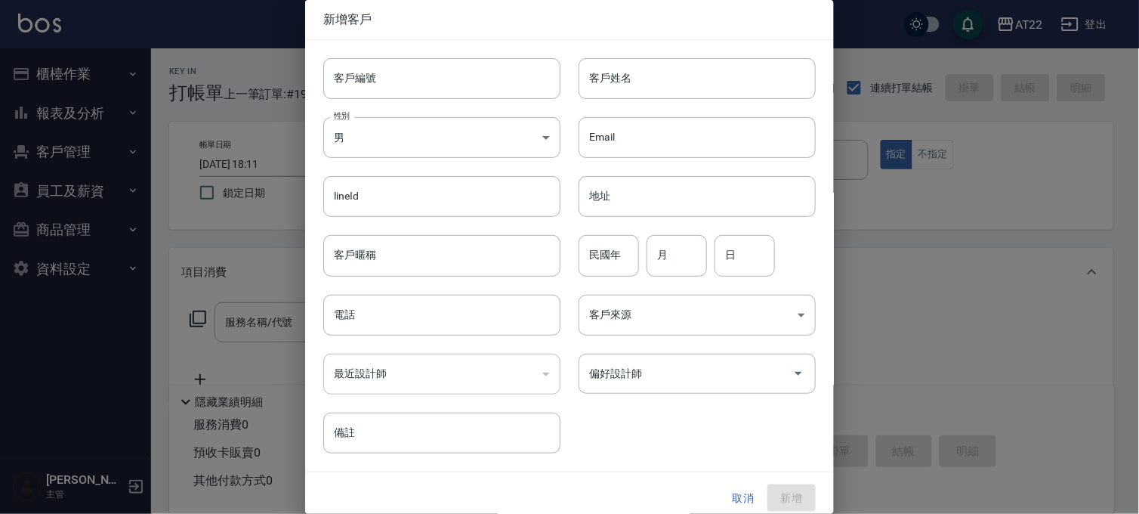
type input "0989324577"
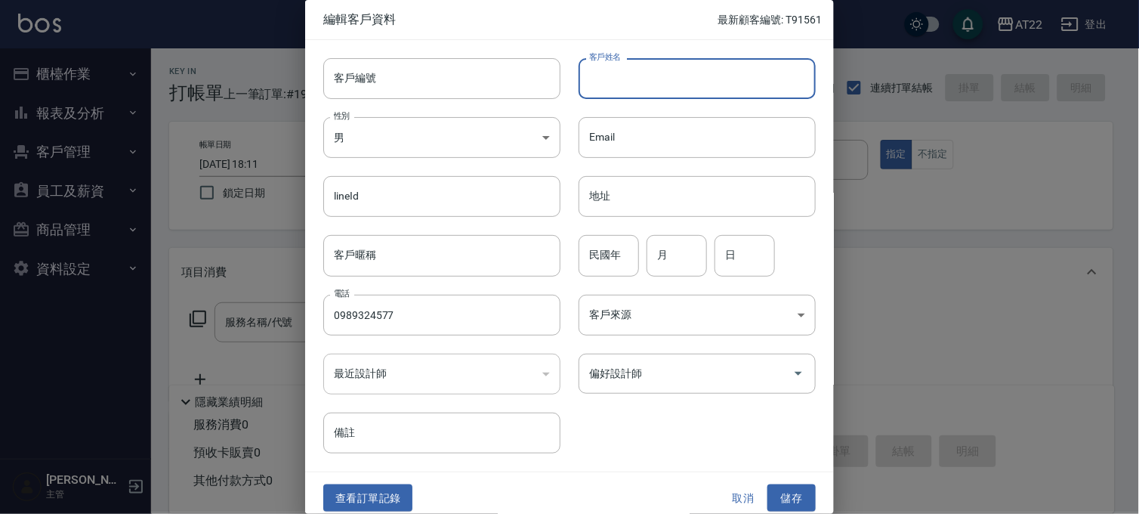
click at [638, 86] on input "客戶姓名" at bounding box center [697, 78] width 237 height 41
type input "游東翰"
click at [608, 247] on input "民國年" at bounding box center [609, 255] width 60 height 41
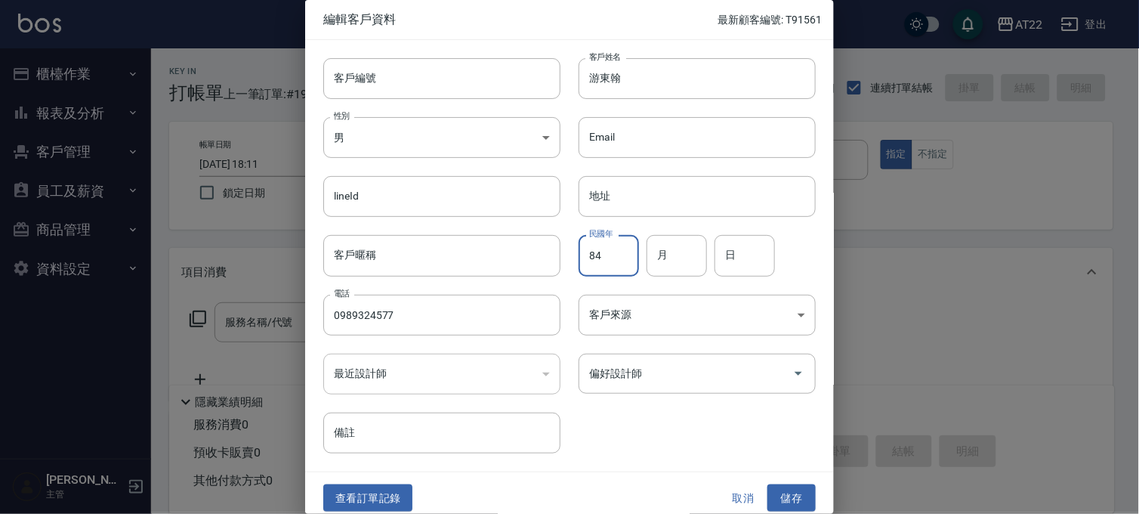
type input "84"
click at [654, 255] on input "月" at bounding box center [677, 255] width 60 height 41
type input "5"
click at [739, 265] on input "日" at bounding box center [745, 255] width 60 height 41
type input "30"
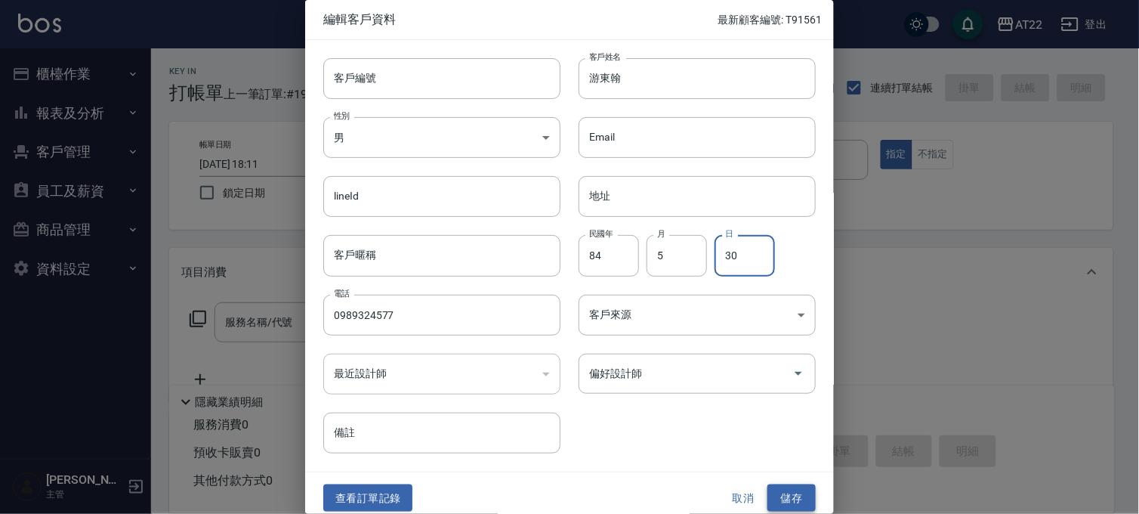
click at [786, 505] on button "儲存" at bounding box center [792, 498] width 48 height 28
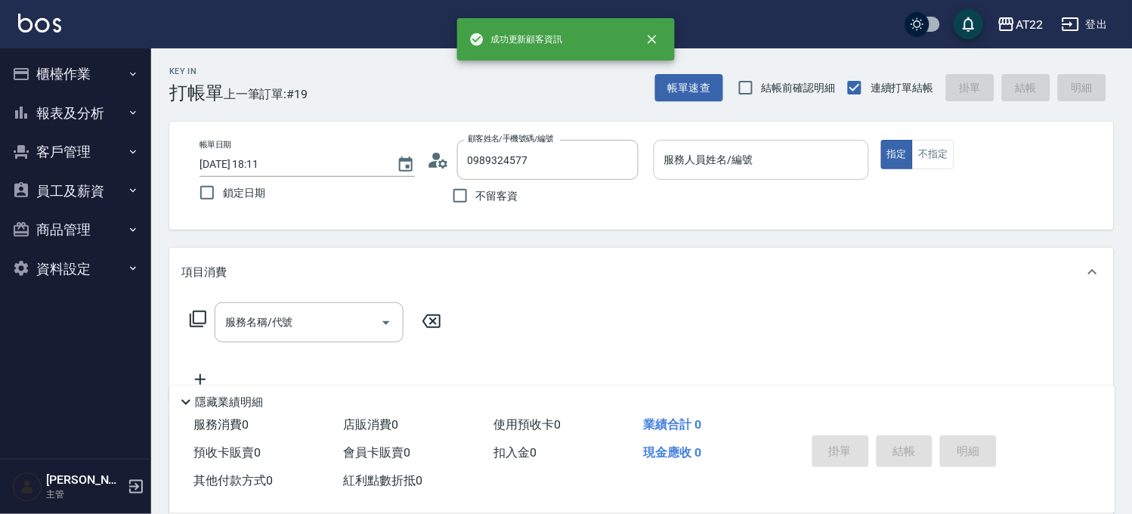
click at [802, 153] on input "服務人員姓名/編號" at bounding box center [761, 160] width 202 height 26
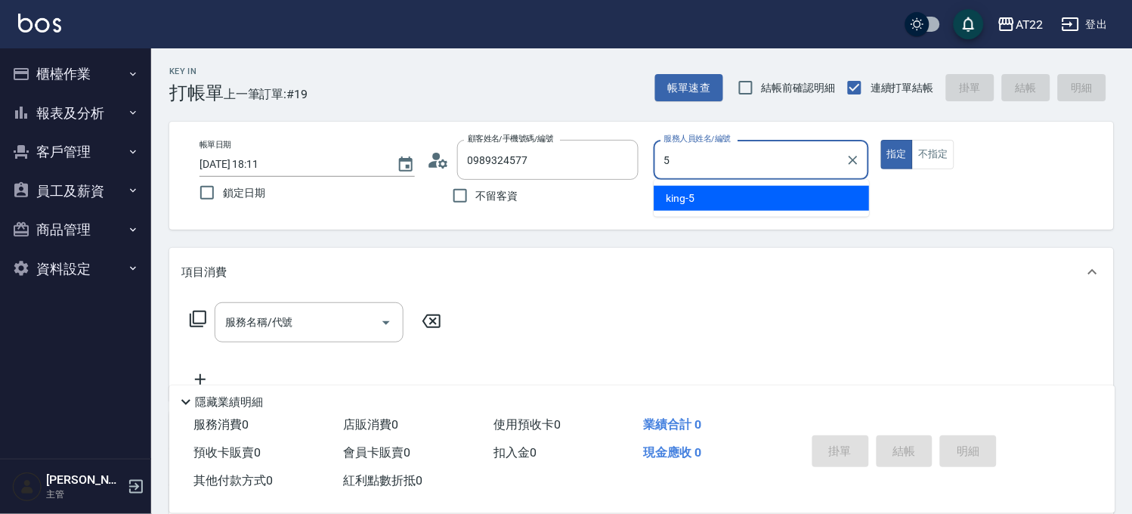
type input "king-5"
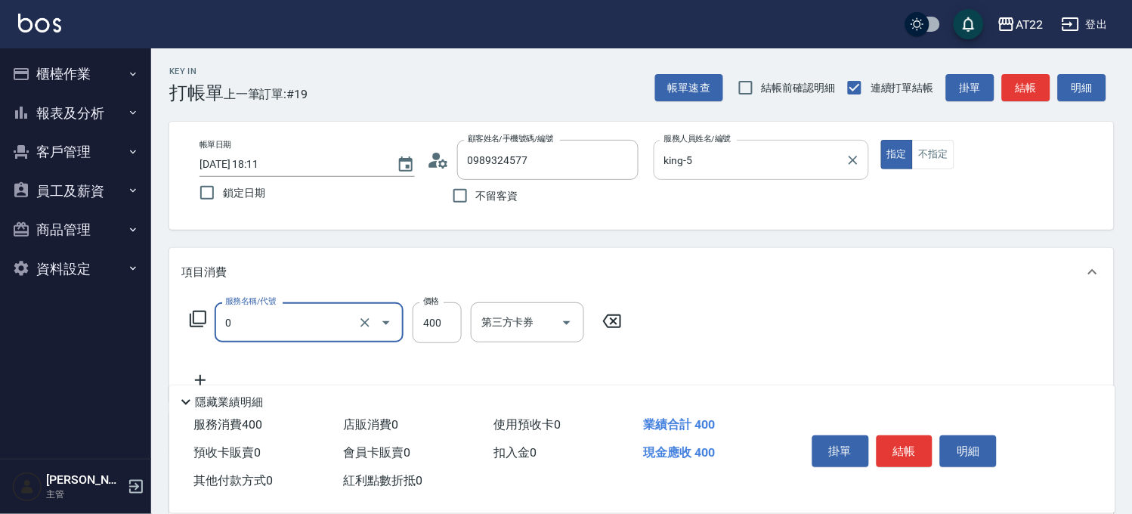
type input "有機洗髮(0)"
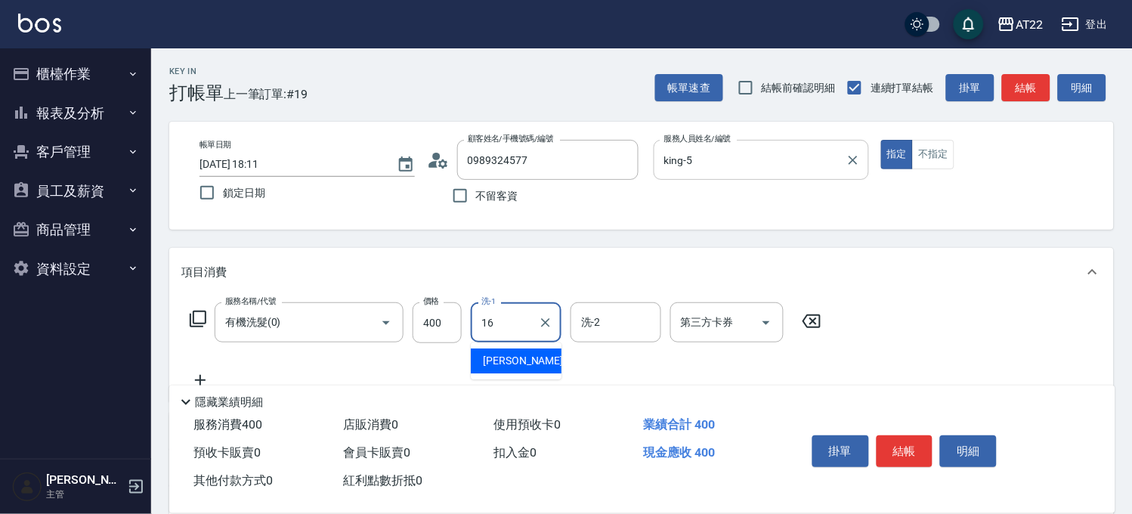
type input "Joe-16"
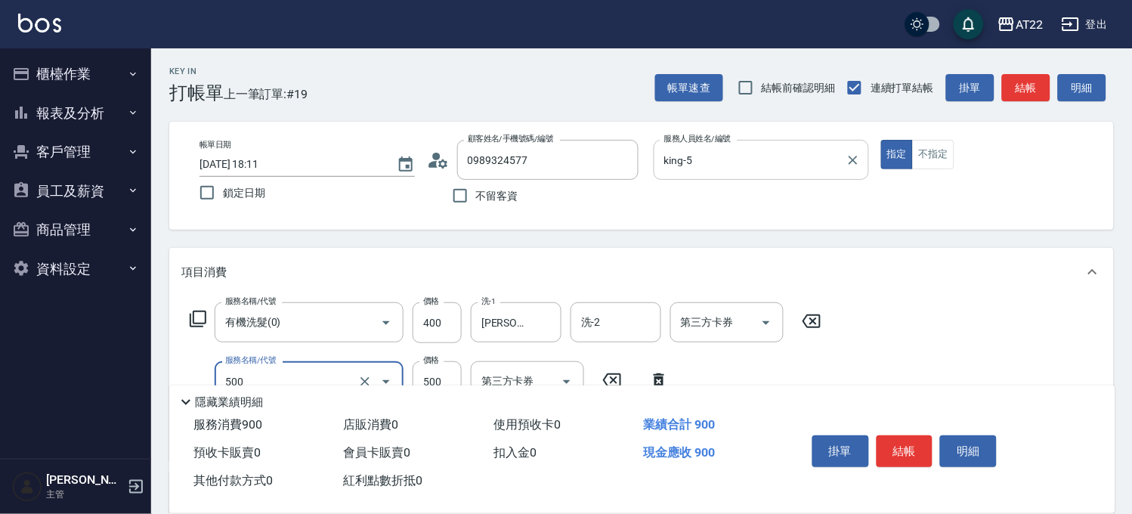
type input "剪髮(500)"
type input "燙髮S(12001)"
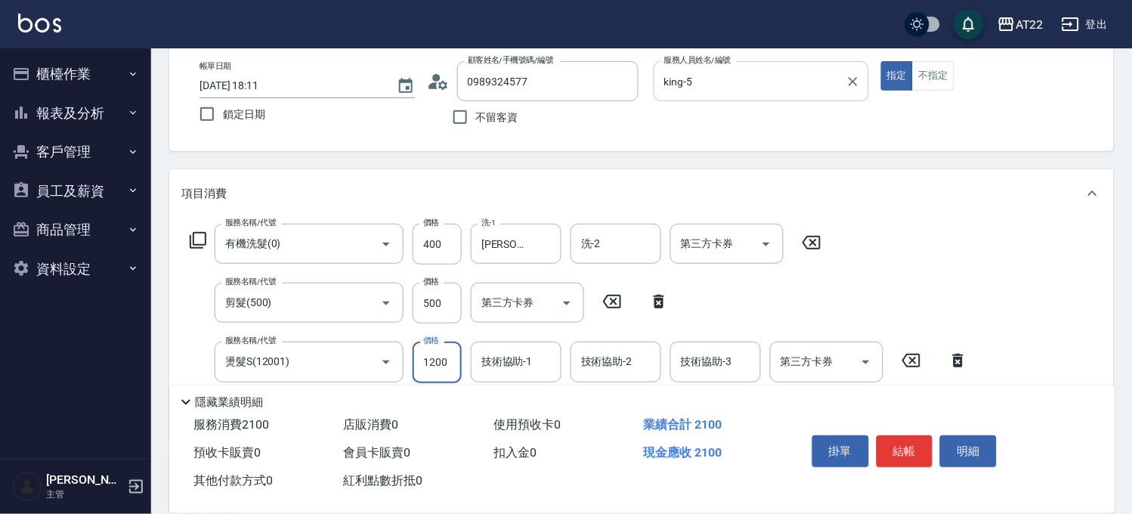
scroll to position [168, 0]
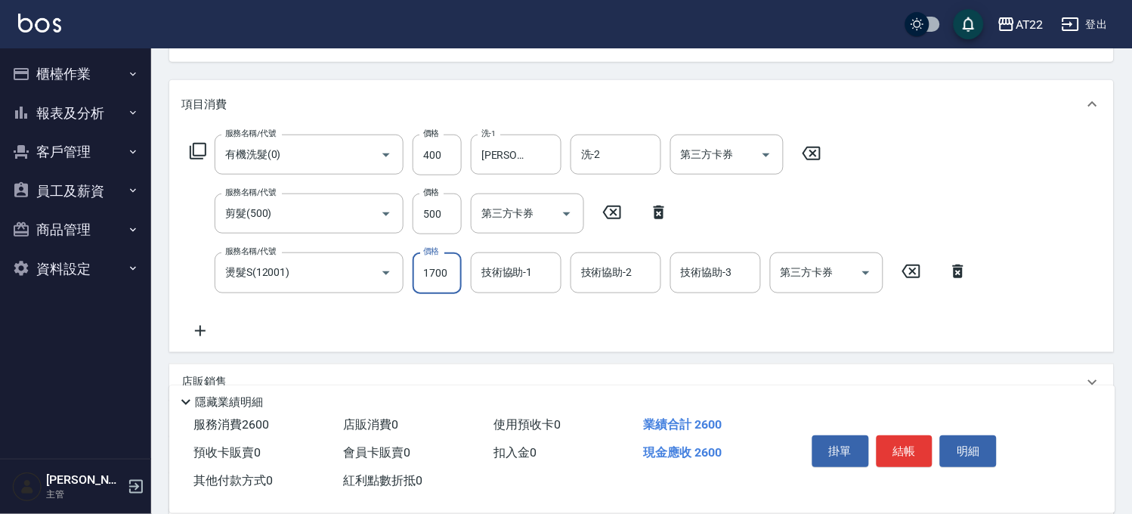
type input "1700"
type input "Joe-16"
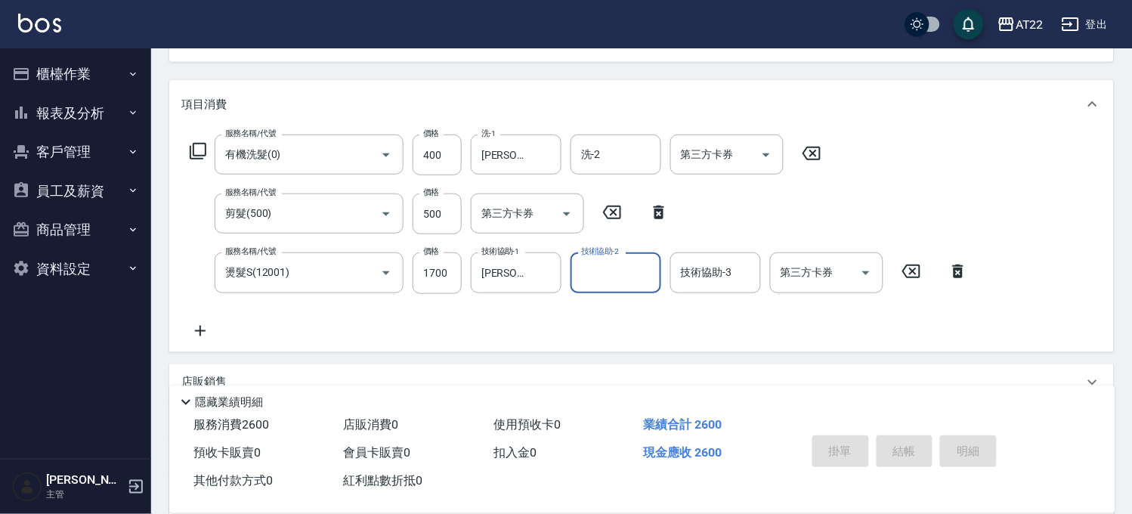
type input "2025/09/12 18:12"
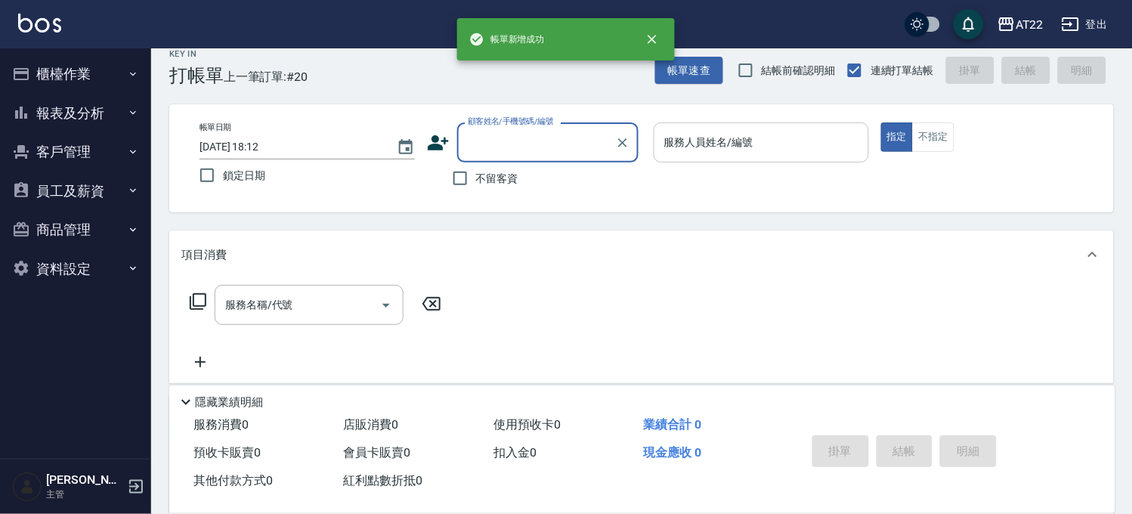
scroll to position [0, 0]
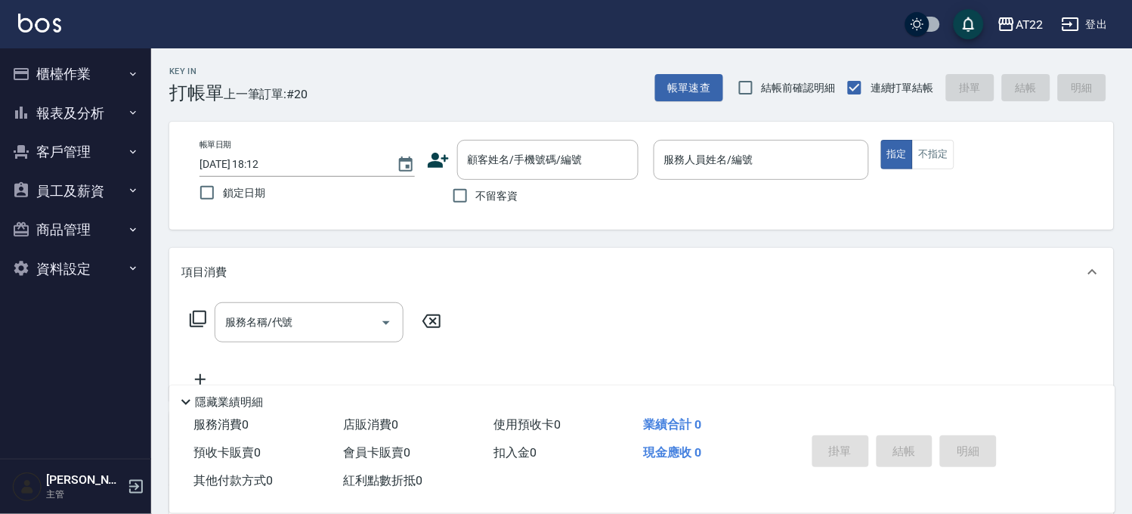
click at [678, 71] on div "Key In 打帳單 上一筆訂單:#20 帳單速查 結帳前確認明細 連續打單結帳 掛單 結帳 明細" at bounding box center [632, 75] width 962 height 55
click at [678, 76] on button "帳單速查" at bounding box center [689, 88] width 68 height 28
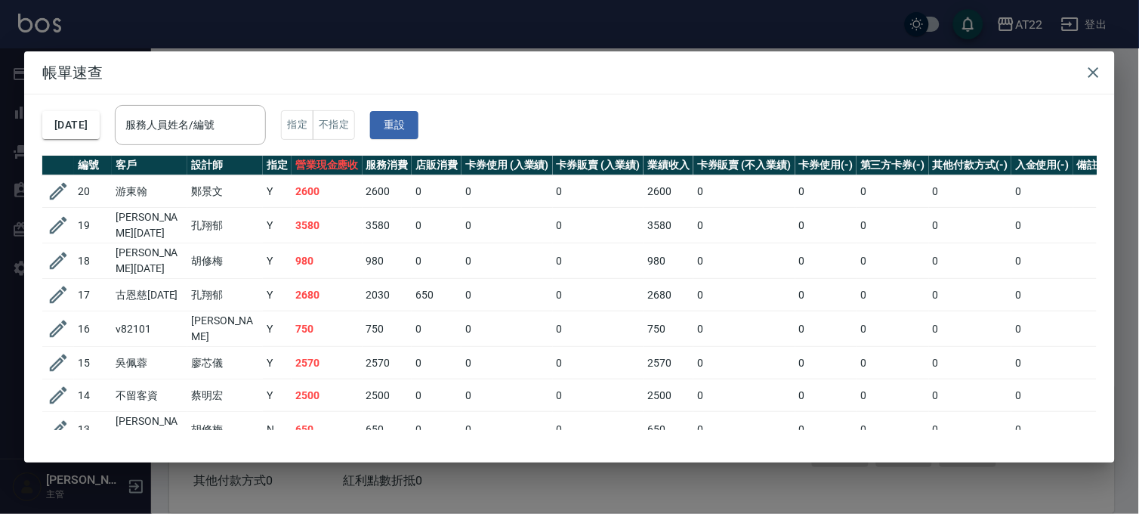
click at [496, 493] on div "帳單速查 2025/09/12 服務人員姓名/編號 服務人員姓名/編號 指定 不指定 重設 編號 客戶 設計師 指定 營業現金應收 服務消費 店販消費 卡券使…" at bounding box center [569, 257] width 1139 height 514
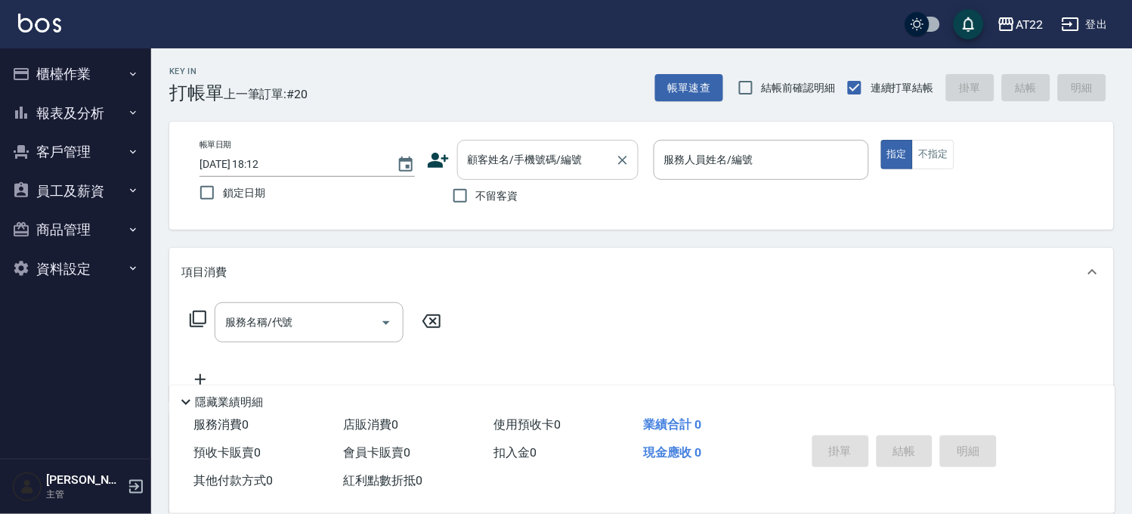
click at [512, 164] on input "顧客姓名/手機號碼/編號" at bounding box center [536, 160] width 145 height 26
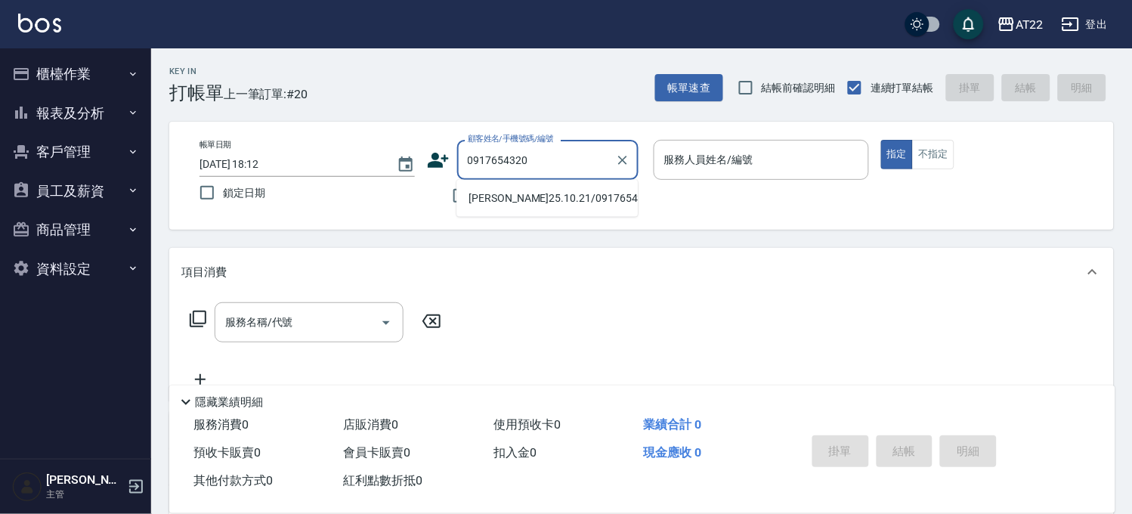
click at [502, 192] on li "游元誠25.10.21/0917654320/T82519/v10202" at bounding box center [546, 198] width 181 height 25
type input "游元誠25.10.21/0917654320/T82519/v10202"
type input "尤信翰(無代號)"
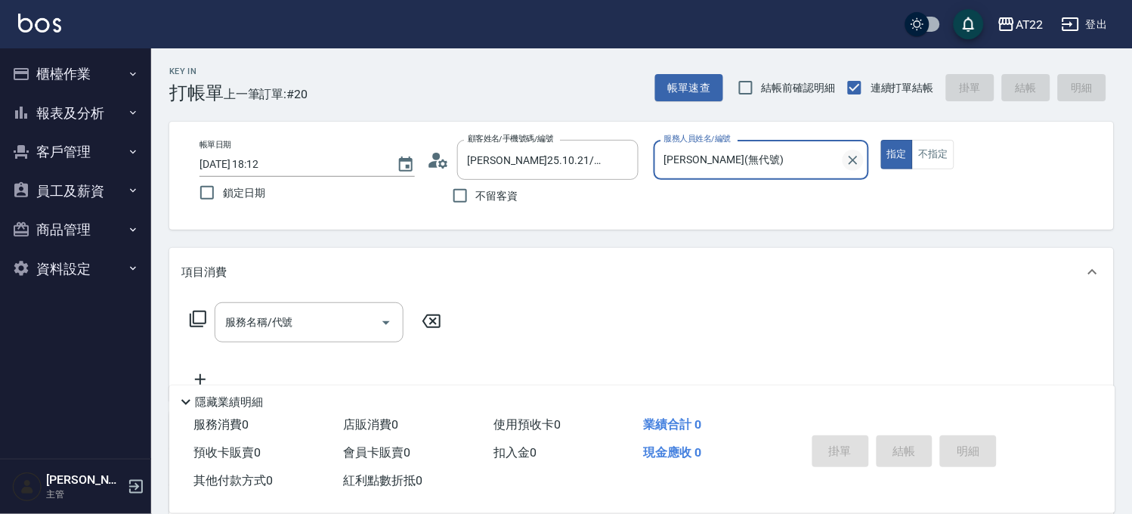
click at [862, 160] on button "Clear" at bounding box center [852, 160] width 21 height 21
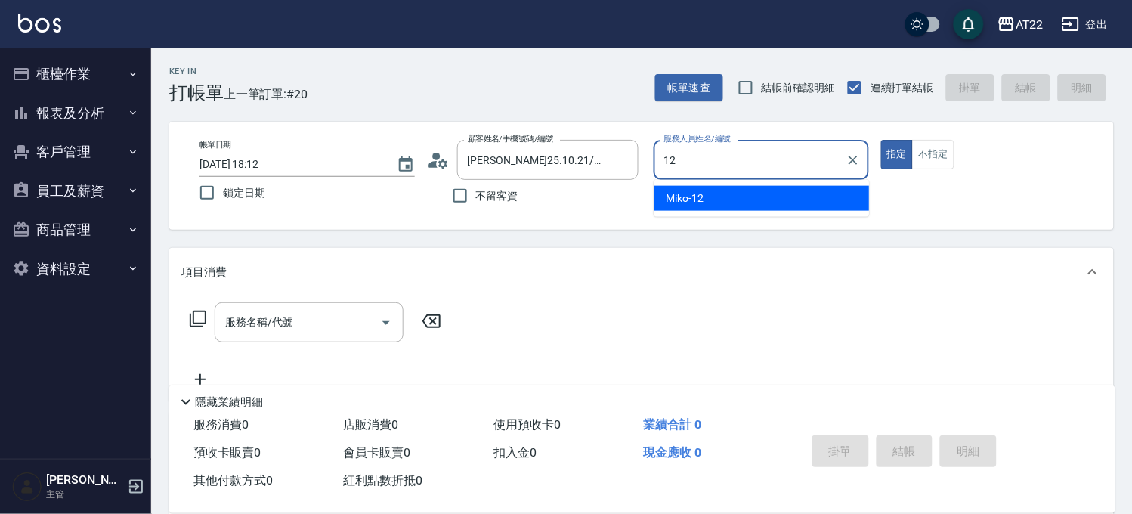
type input "Miko-12"
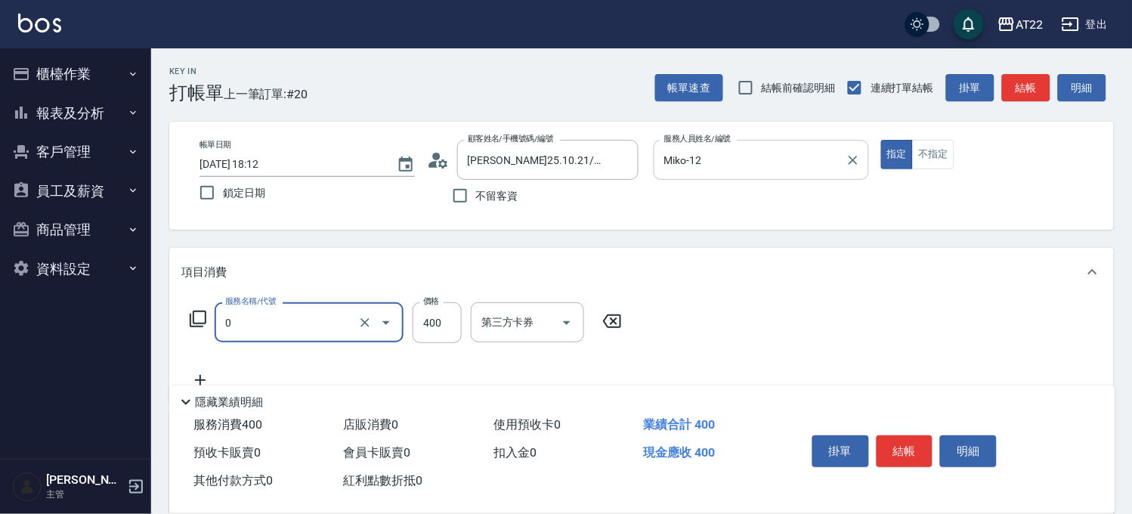
type input "有機洗髮(0)"
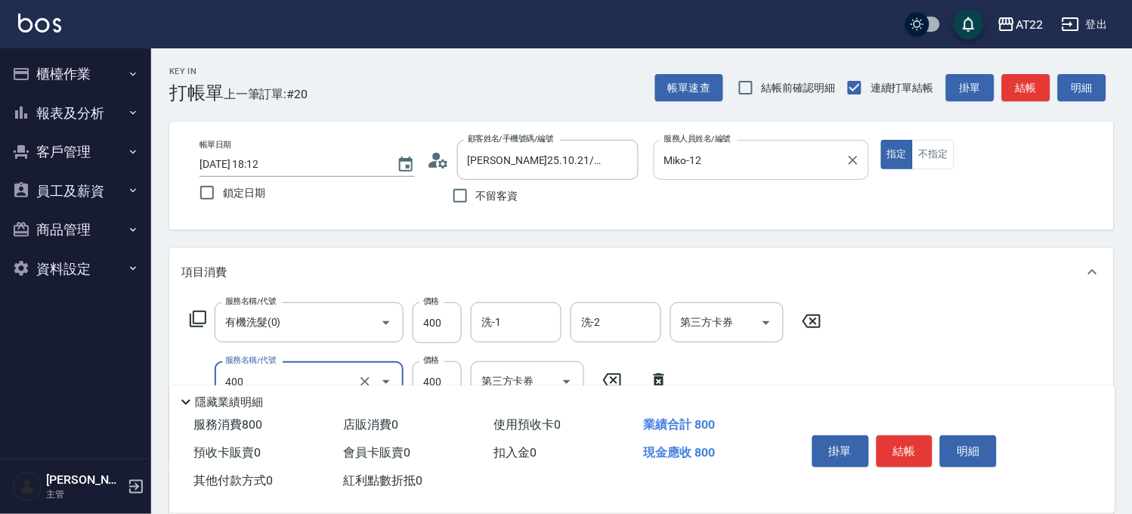
type input "剪髮(400)"
type input "330"
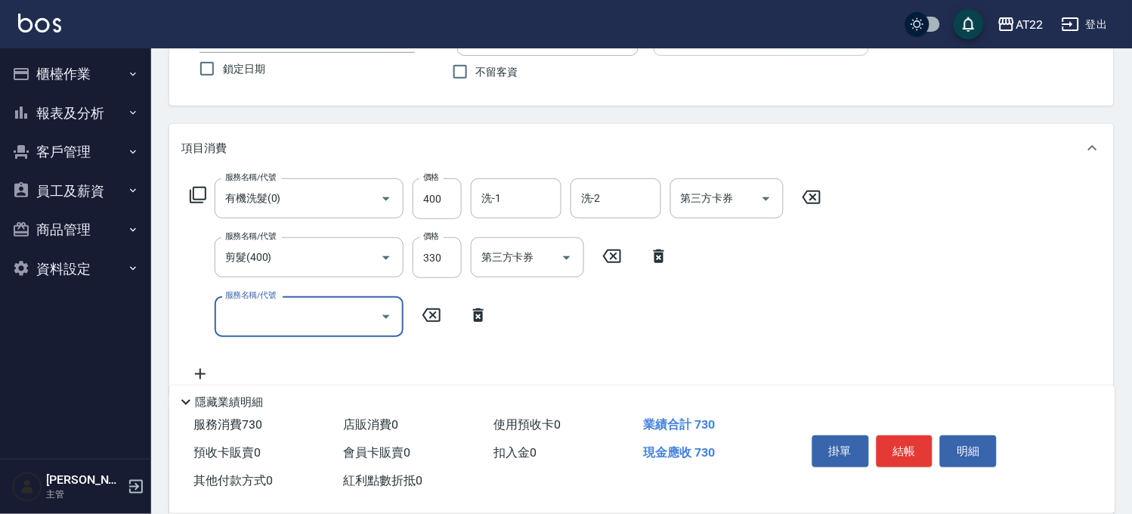
scroll to position [252, 0]
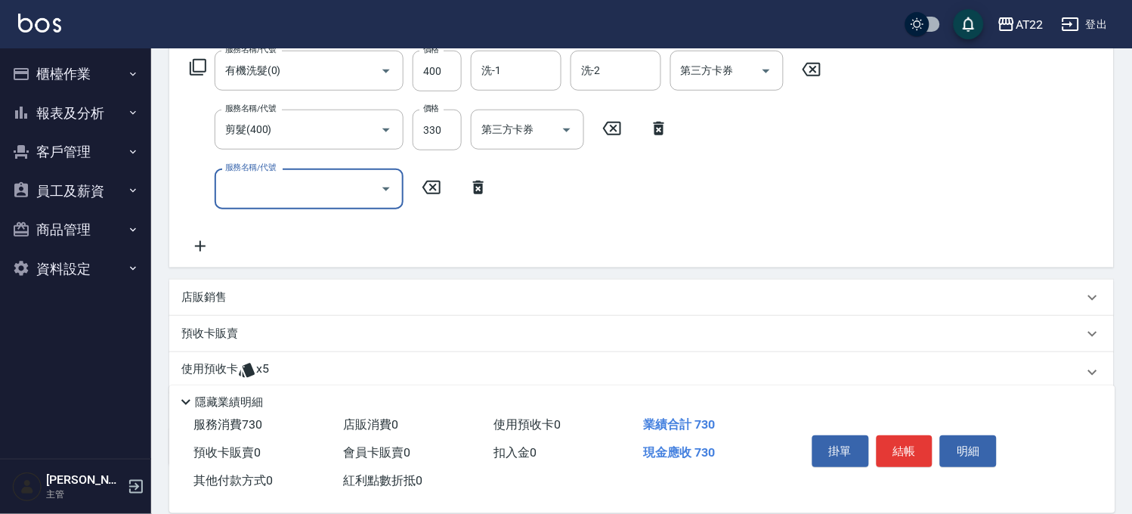
click at [288, 367] on div "使用預收卡 x5" at bounding box center [632, 372] width 902 height 23
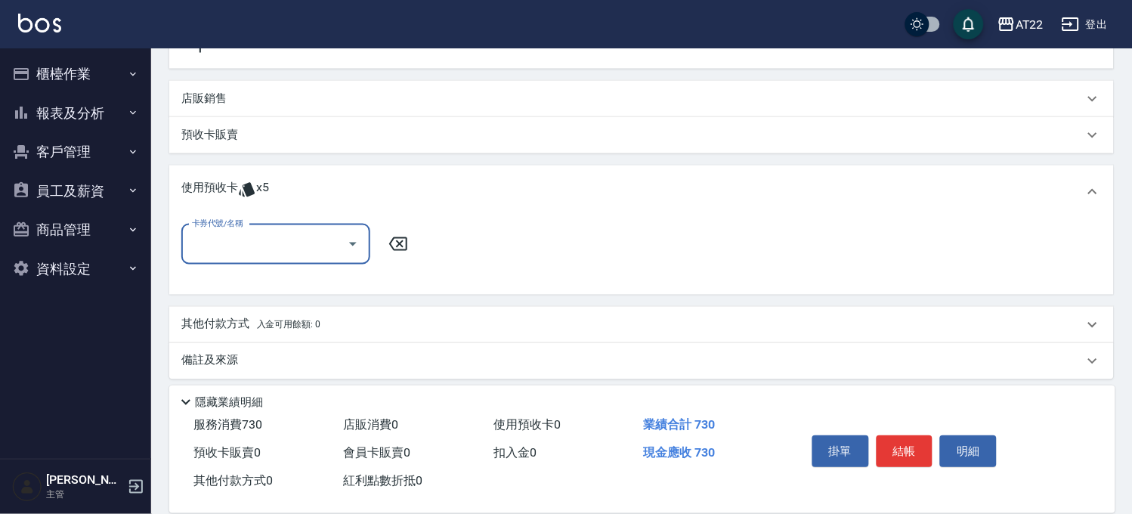
scroll to position [458, 0]
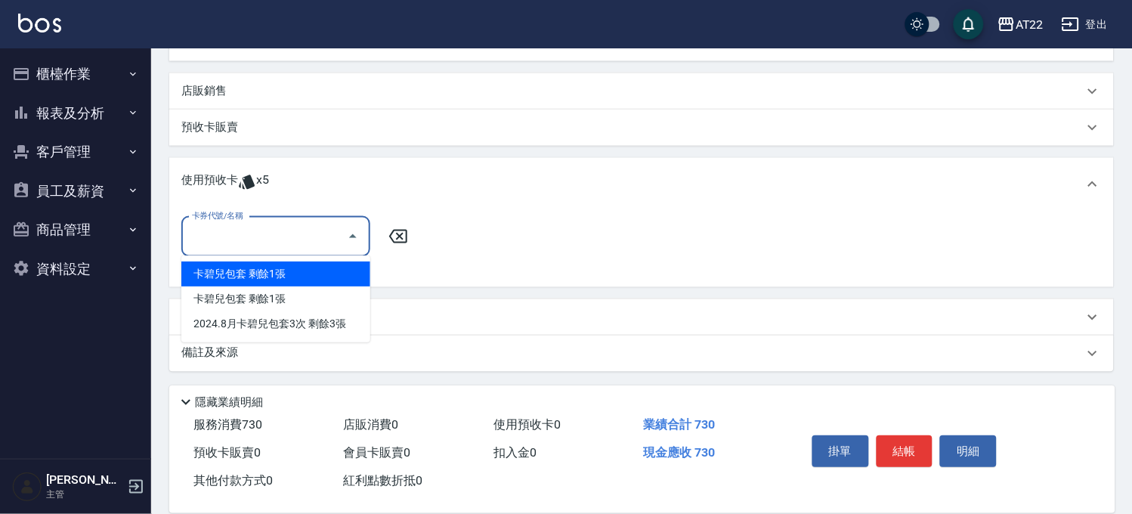
click at [315, 239] on input "卡券代號/名稱" at bounding box center [264, 237] width 153 height 26
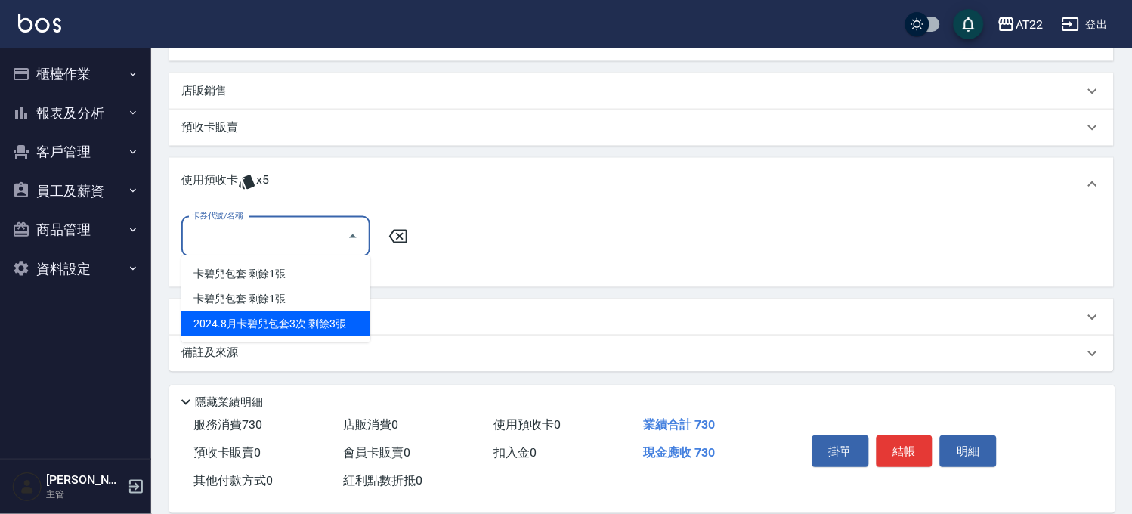
click at [304, 326] on div "2024.8月卡碧兒包套3次 剩餘3張" at bounding box center [275, 323] width 189 height 25
type input "2024.8月卡碧兒包套3次"
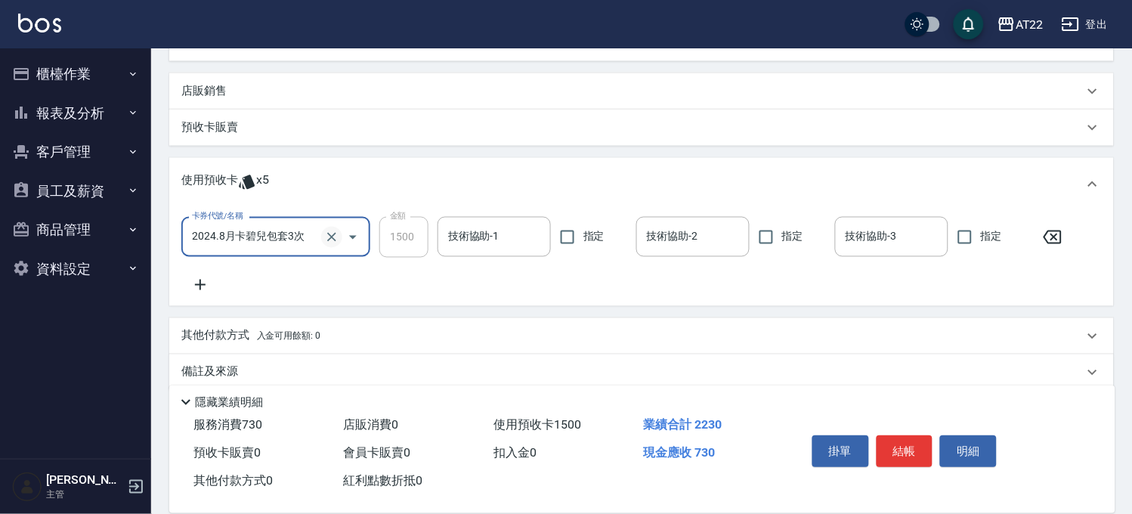
click at [323, 236] on button "Clear" at bounding box center [331, 237] width 21 height 21
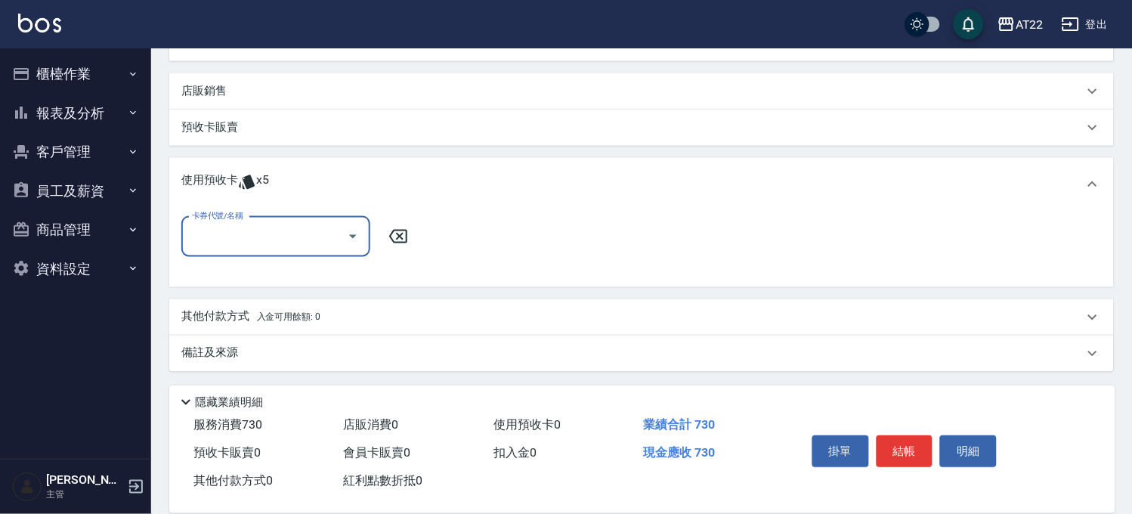
click at [269, 237] on input "卡券代號/名稱" at bounding box center [264, 237] width 153 height 26
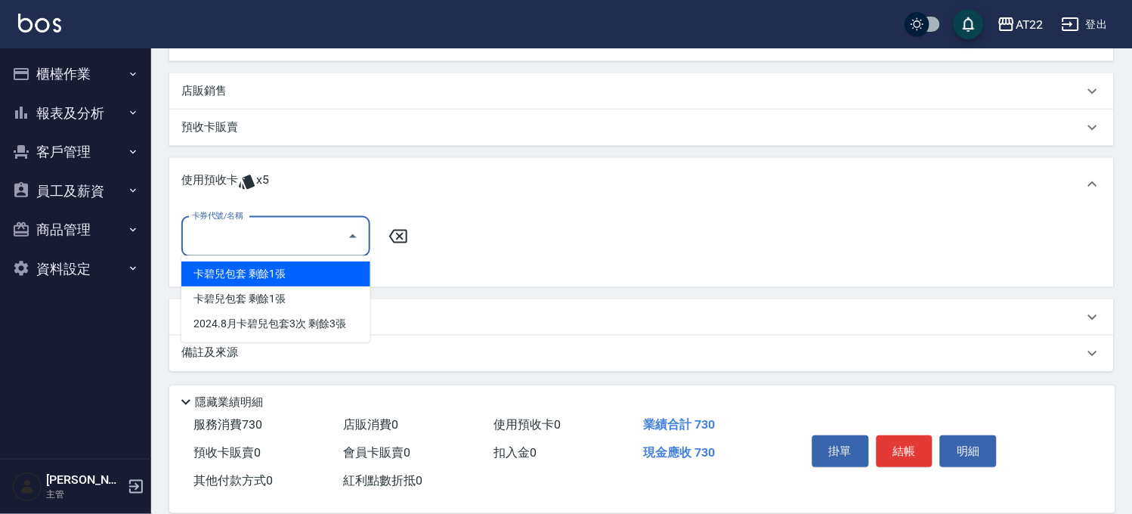
click at [260, 269] on div "卡碧兒包套 剩餘1張" at bounding box center [275, 273] width 189 height 25
type input "卡碧兒包套"
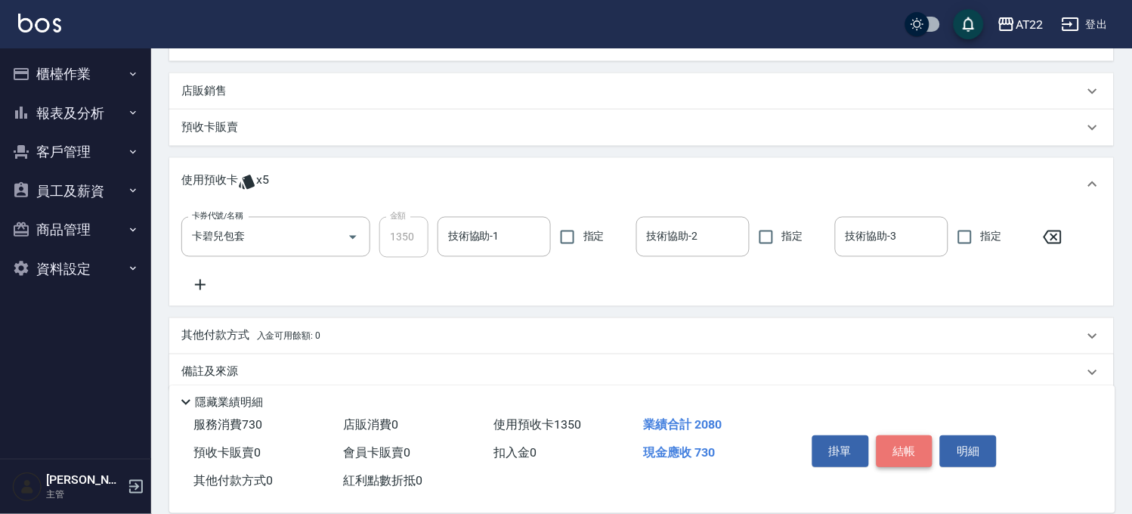
click at [911, 452] on button "結帳" at bounding box center [904, 451] width 57 height 32
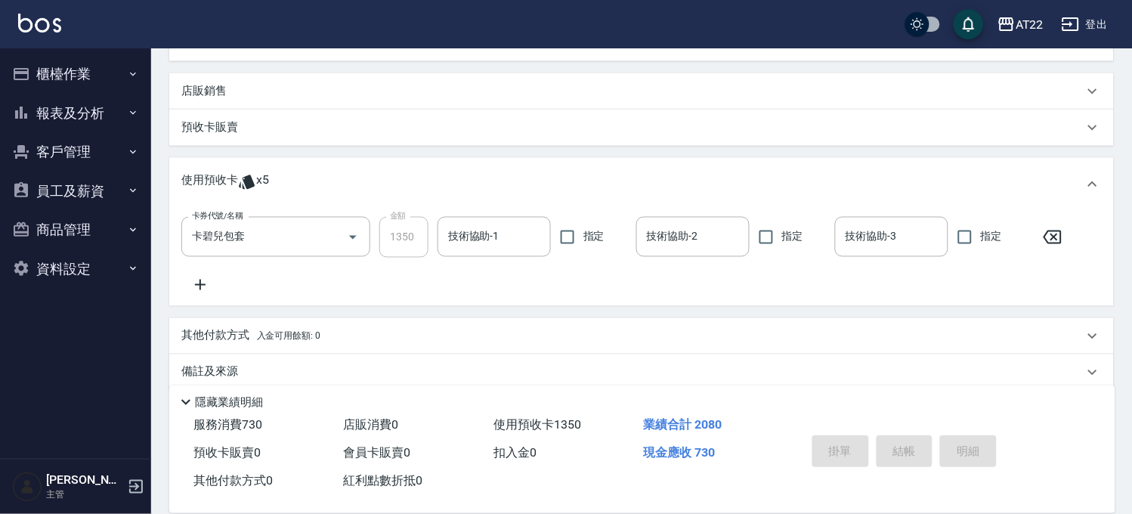
type input "2025/09/12 18:14"
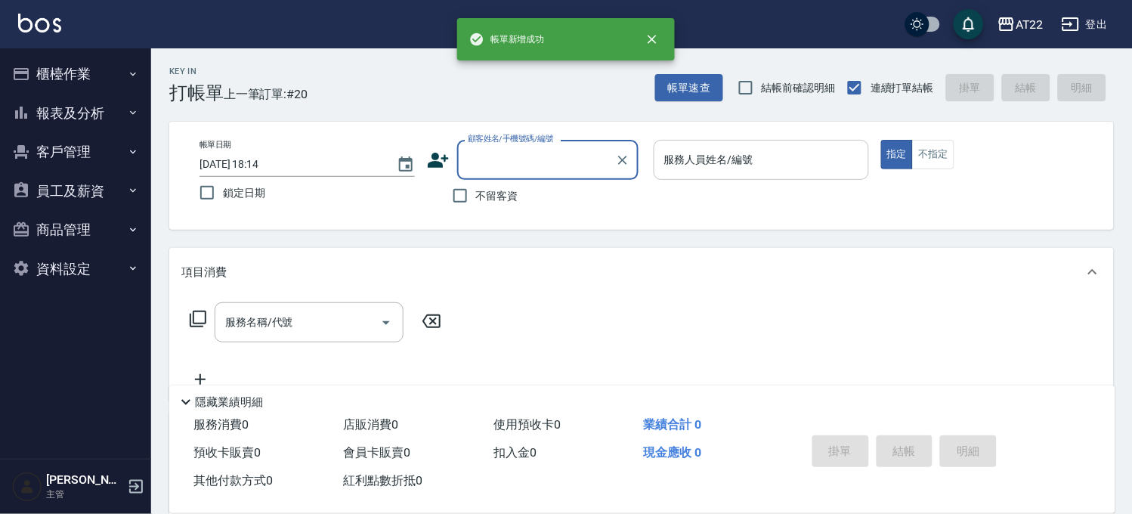
scroll to position [0, 0]
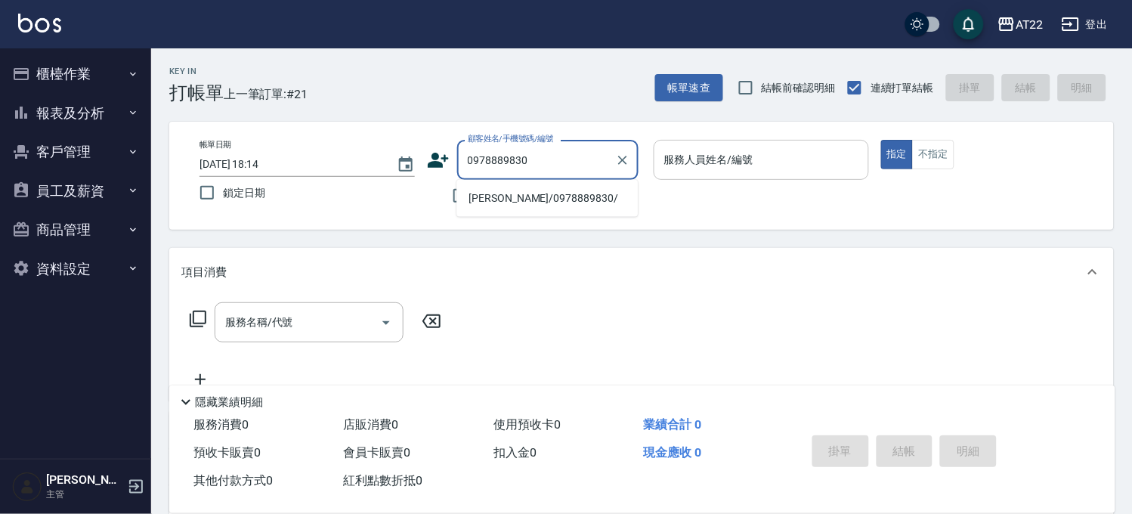
click at [563, 209] on li "張宏羽/0978889830/" at bounding box center [546, 198] width 181 height 25
type input "張宏羽/0978889830/"
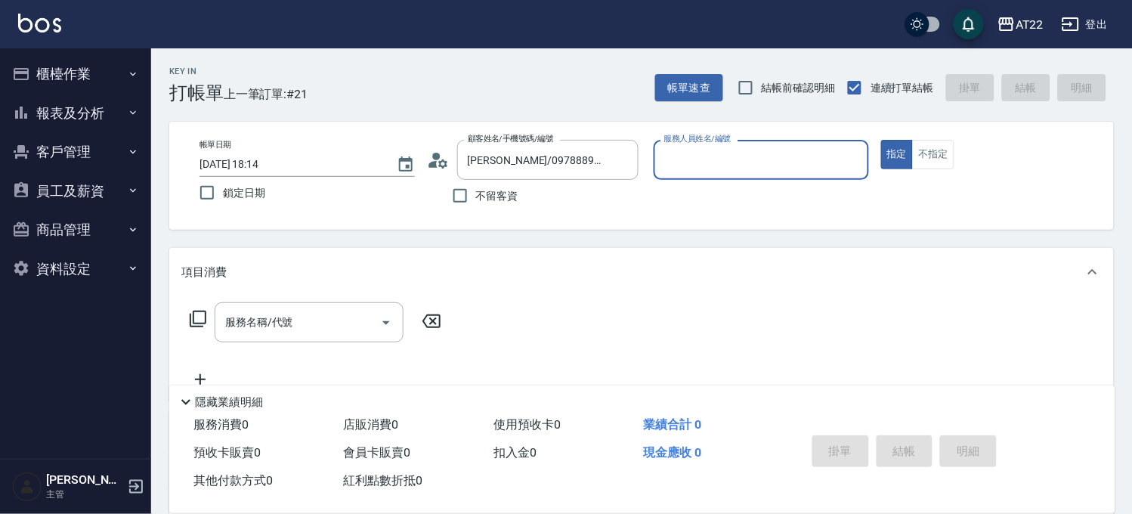
type input "Allen-7"
click at [293, 310] on input "服務名稱/代號" at bounding box center [297, 322] width 153 height 26
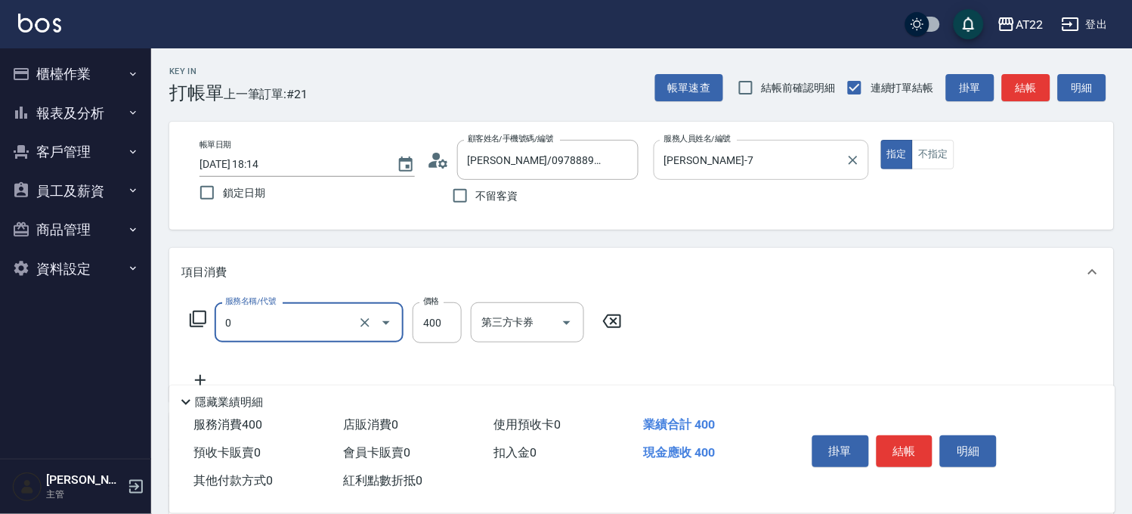
type input "有機洗髮(0)"
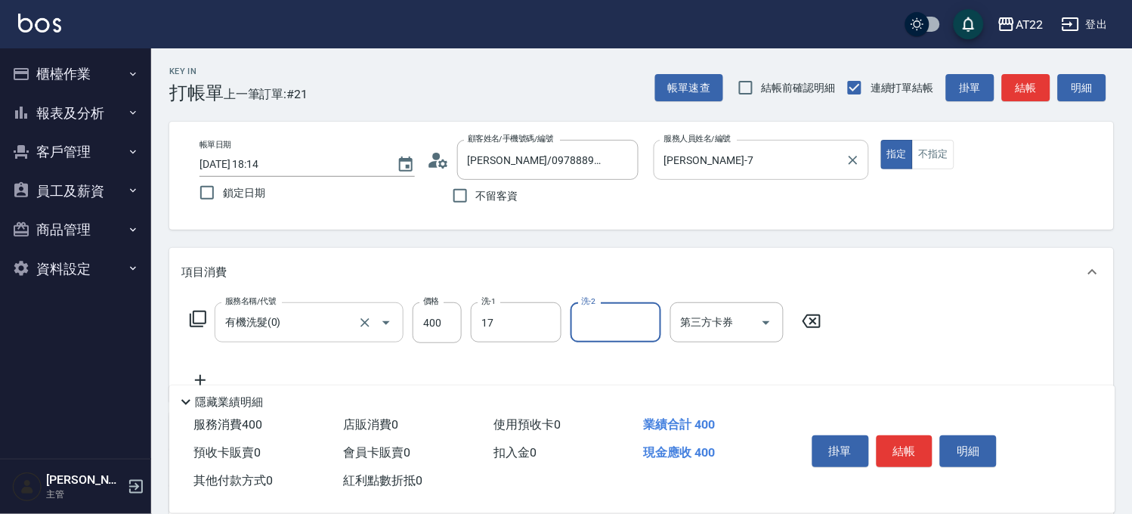
type input "YunYun-17"
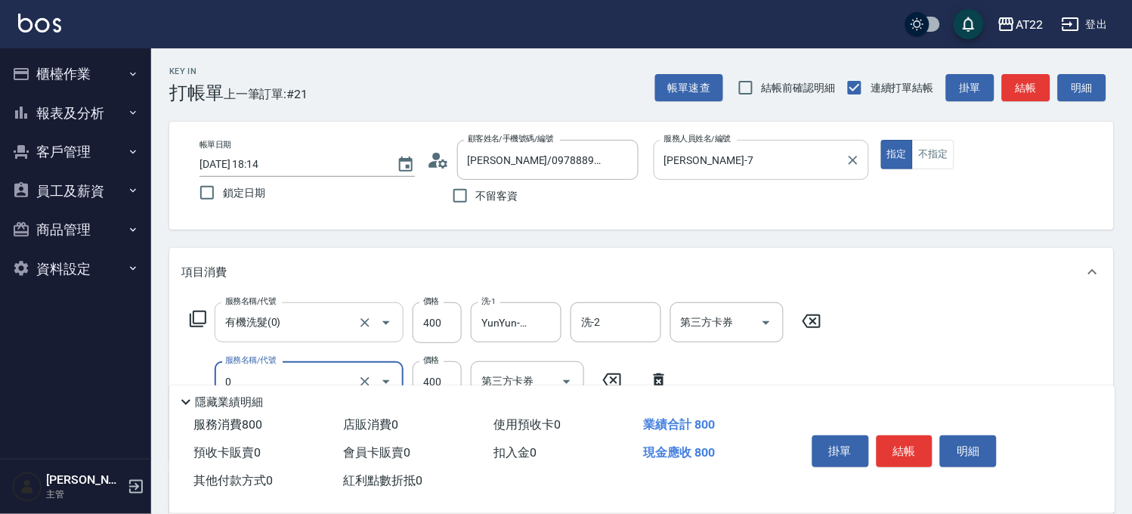
type input "有機洗髮(0)"
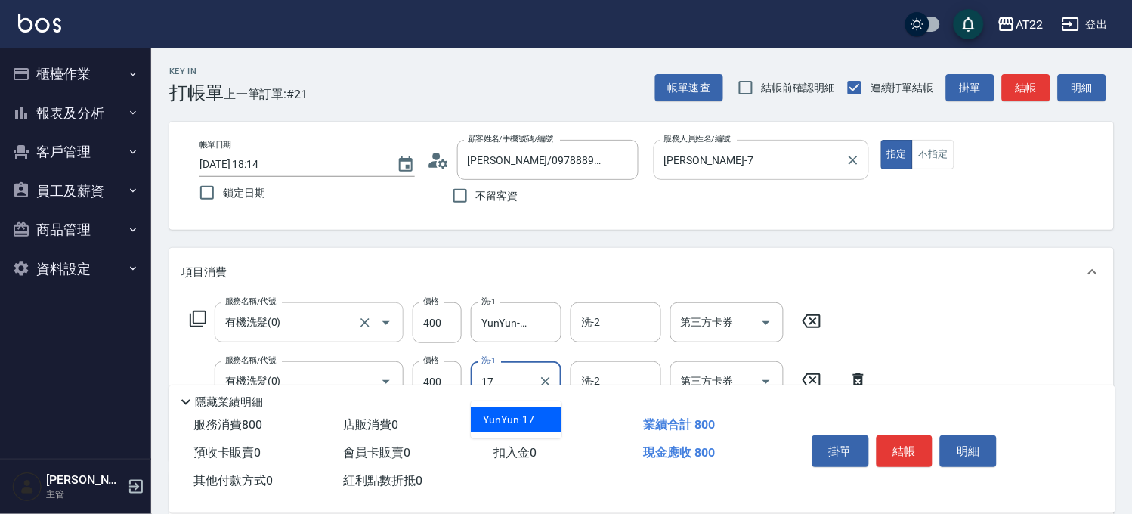
type input "YunYun-17"
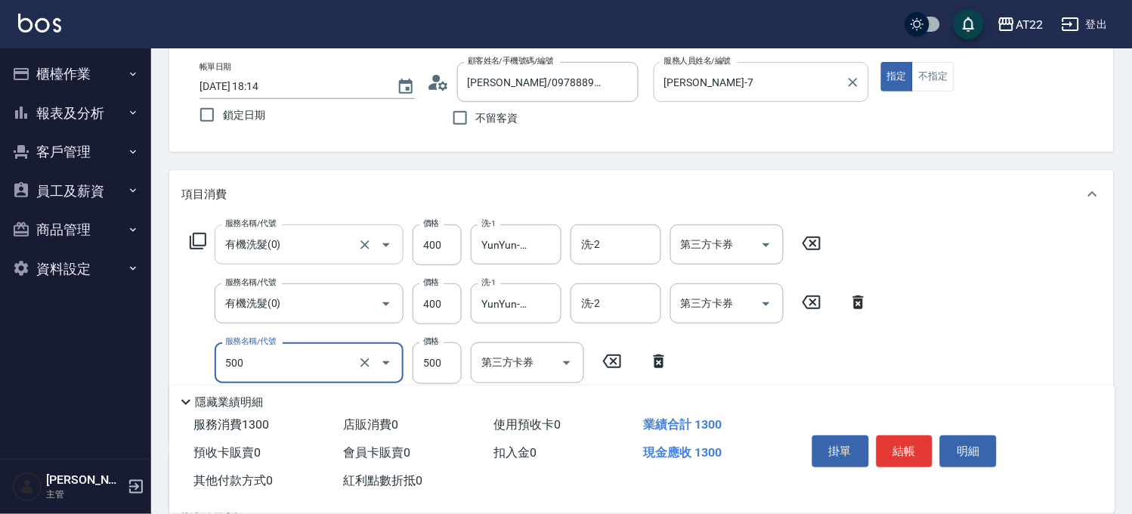
scroll to position [168, 0]
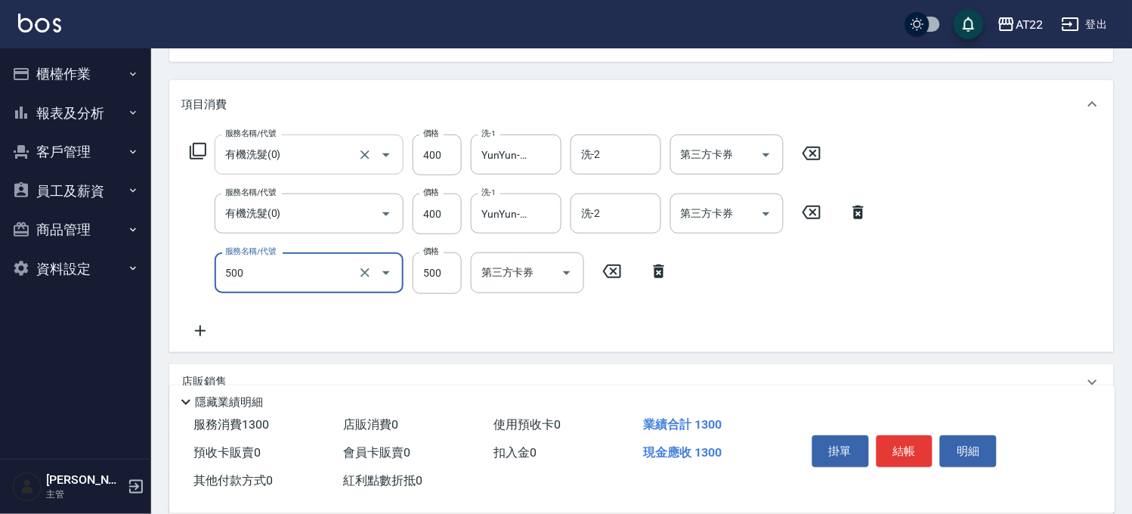
type input "剪髮(500)"
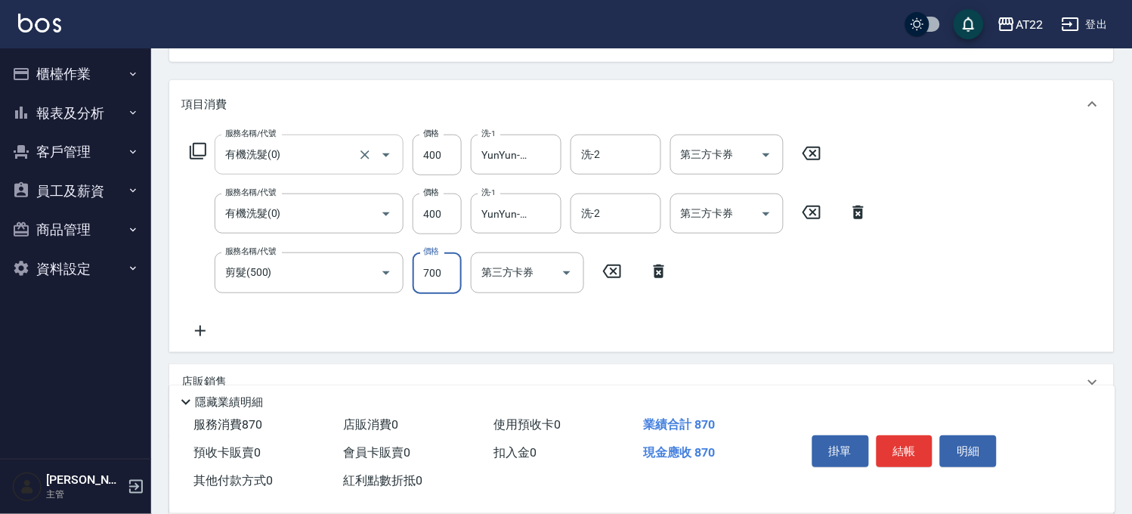
type input "700"
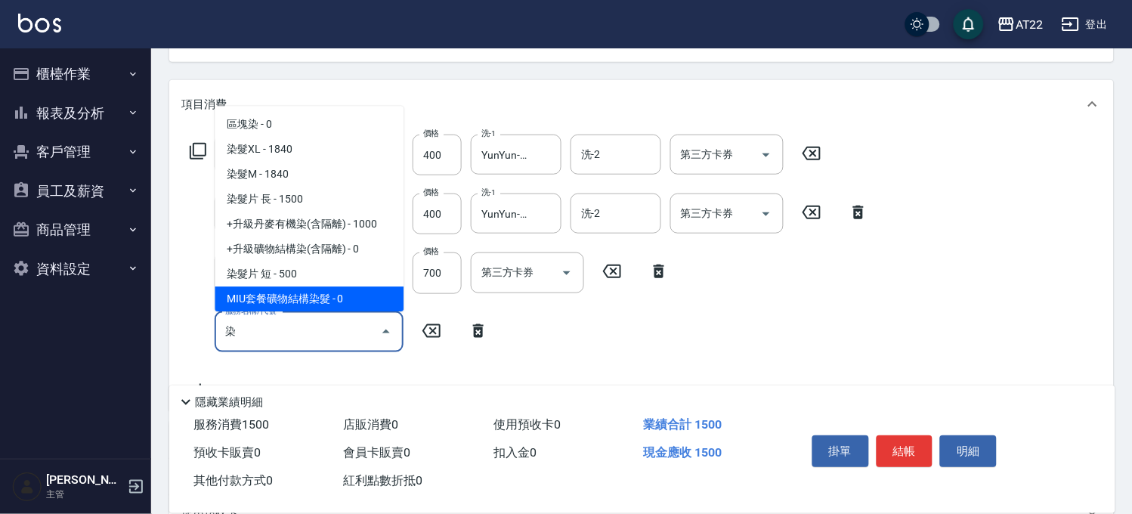
scroll to position [49, 0]
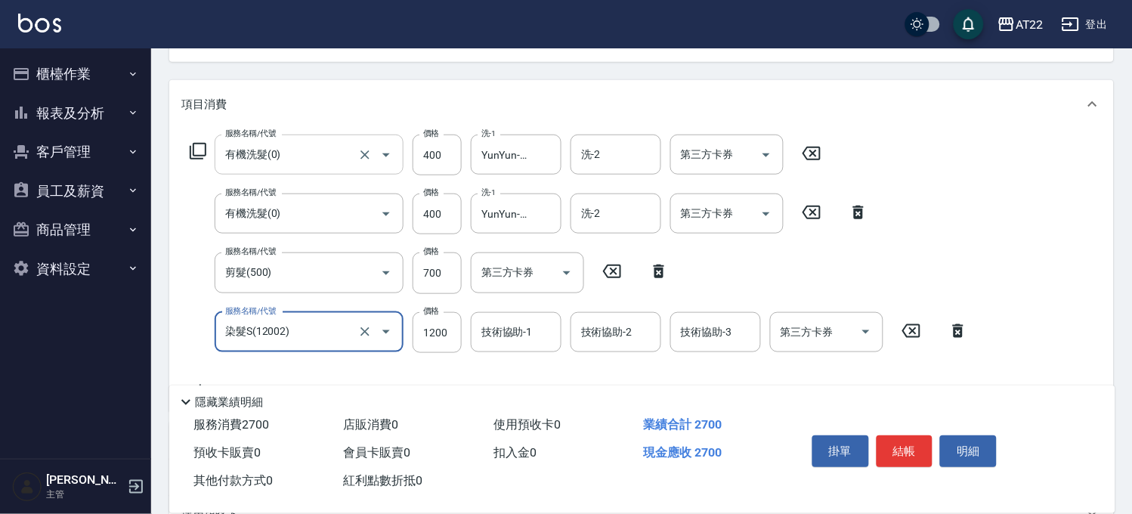
type input "染髮S(12002)"
type input "1320"
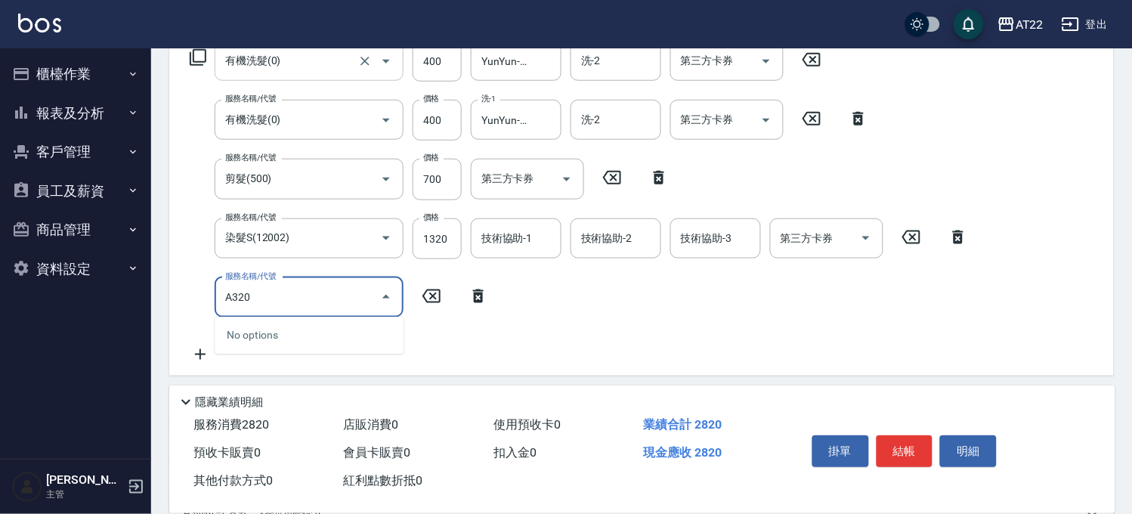
scroll to position [419, 0]
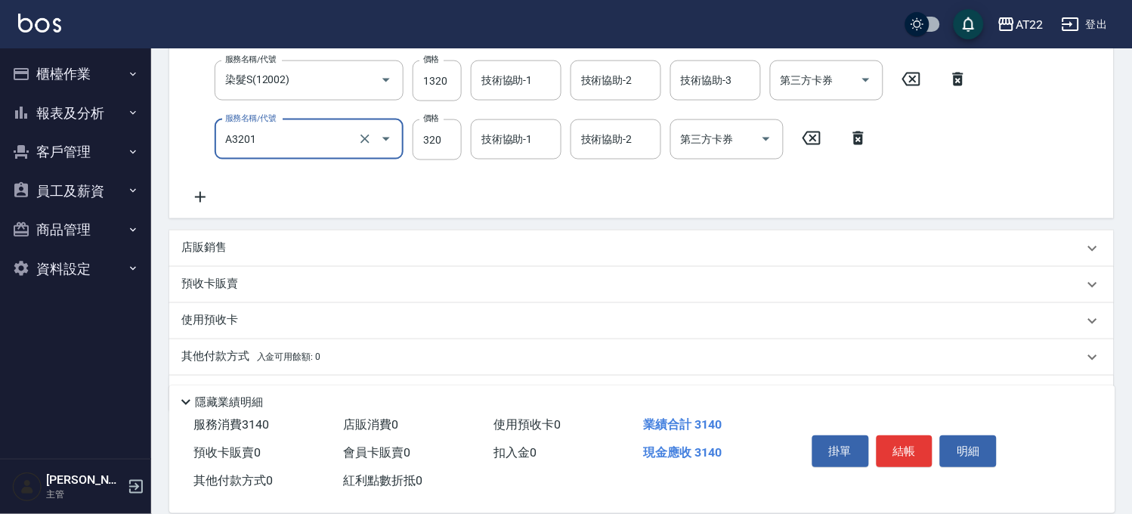
type input "頭皮隔離液(A3201)"
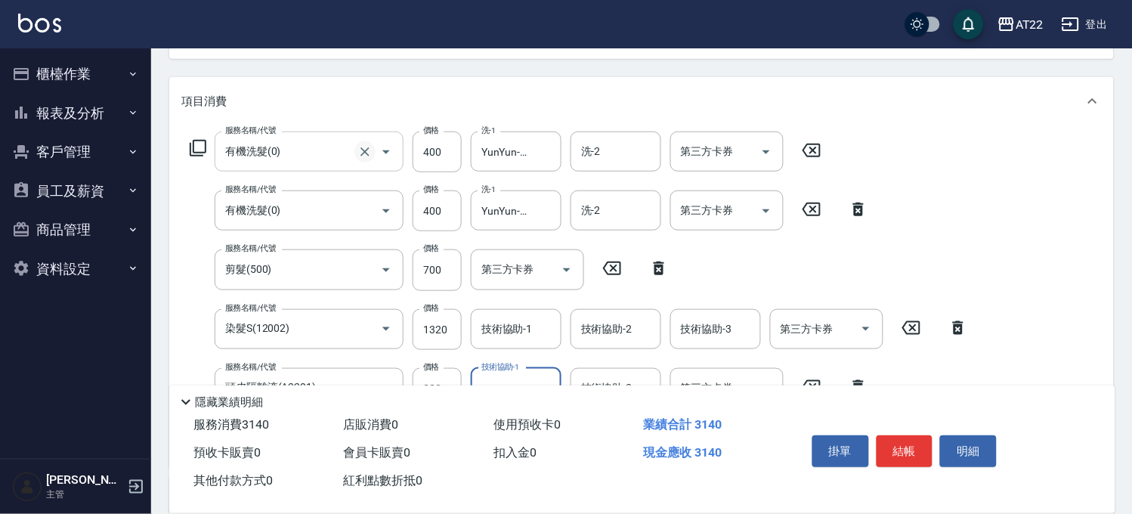
scroll to position [233, 0]
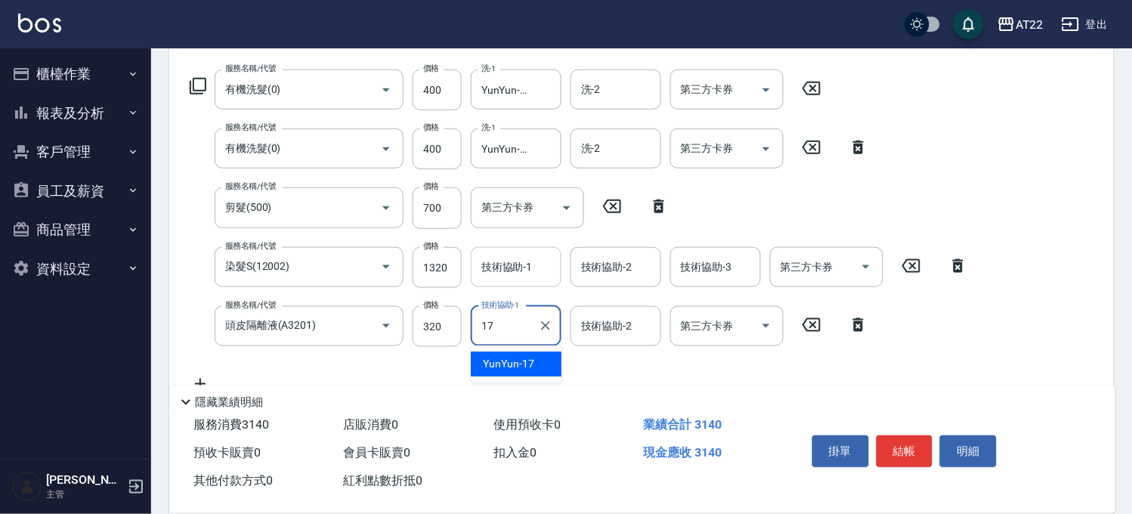
type input "YunYun-17"
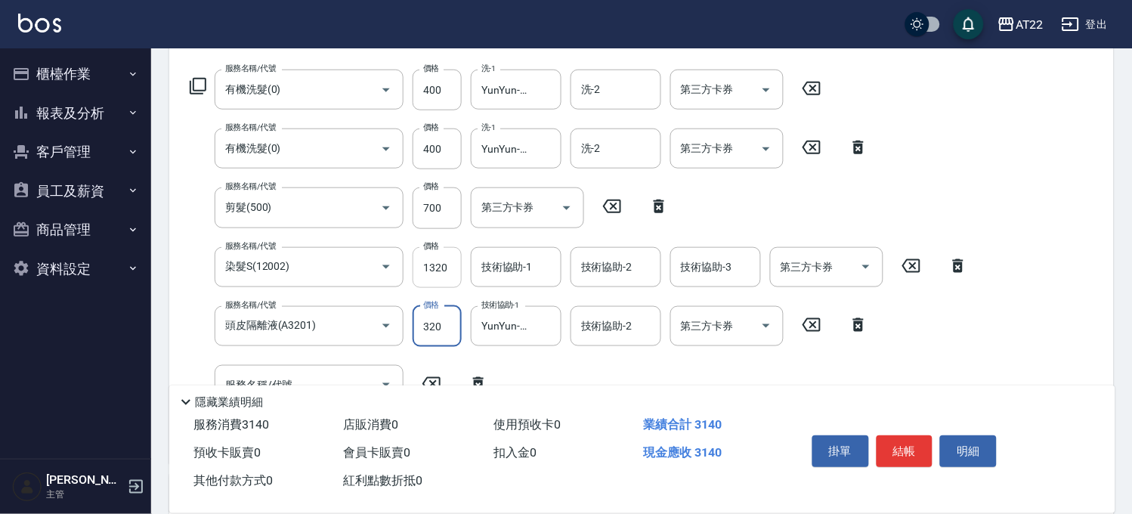
click at [444, 255] on input "1320" at bounding box center [436, 267] width 49 height 41
type input "1420"
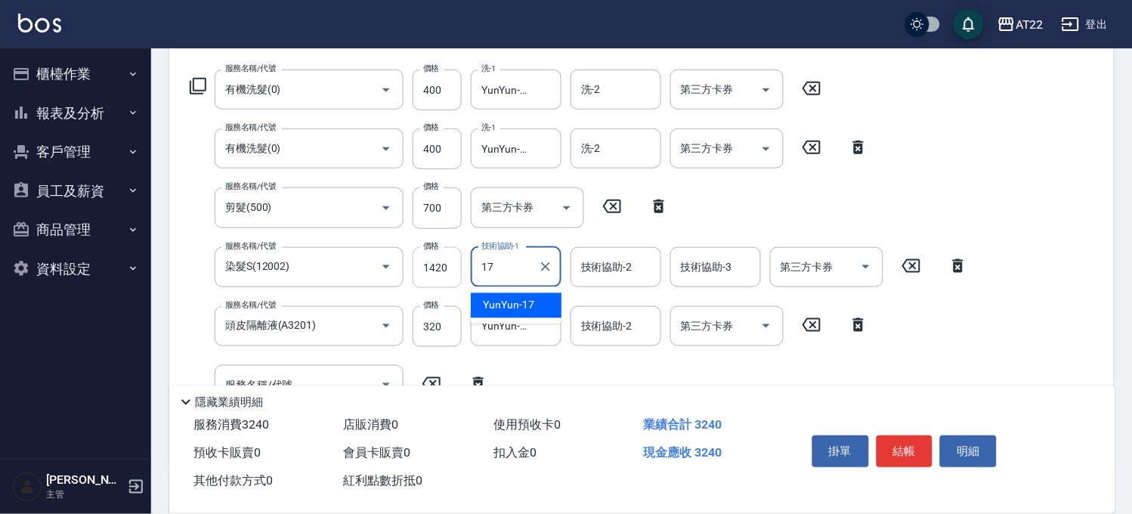
type input "YunYun-17"
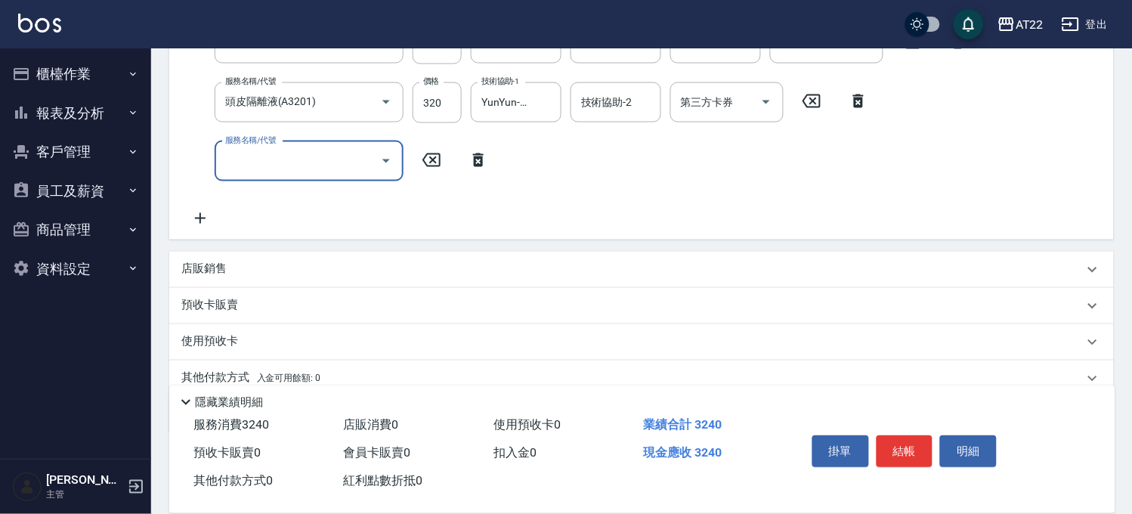
scroll to position [485, 0]
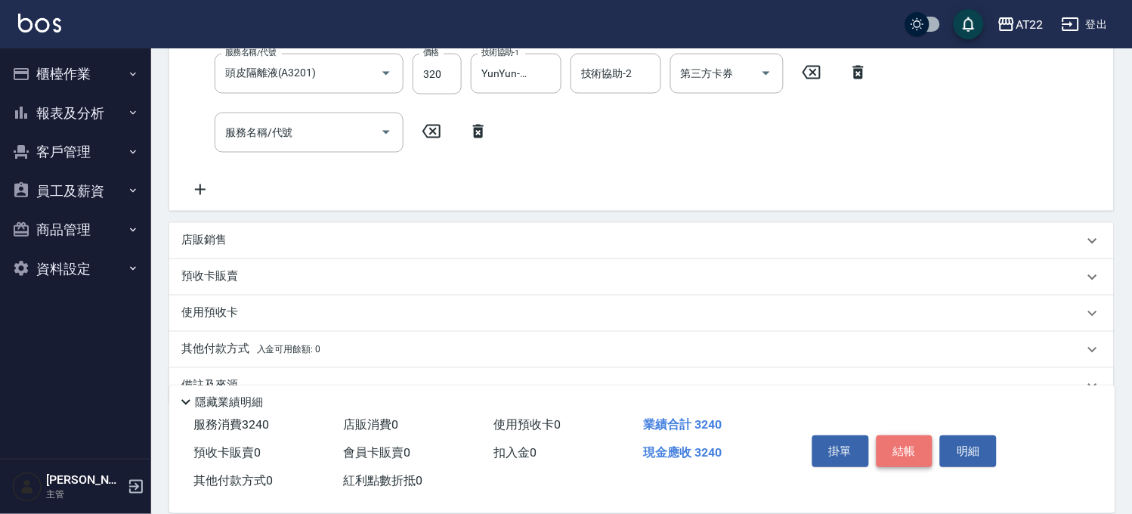
click at [913, 435] on button "結帳" at bounding box center [904, 451] width 57 height 32
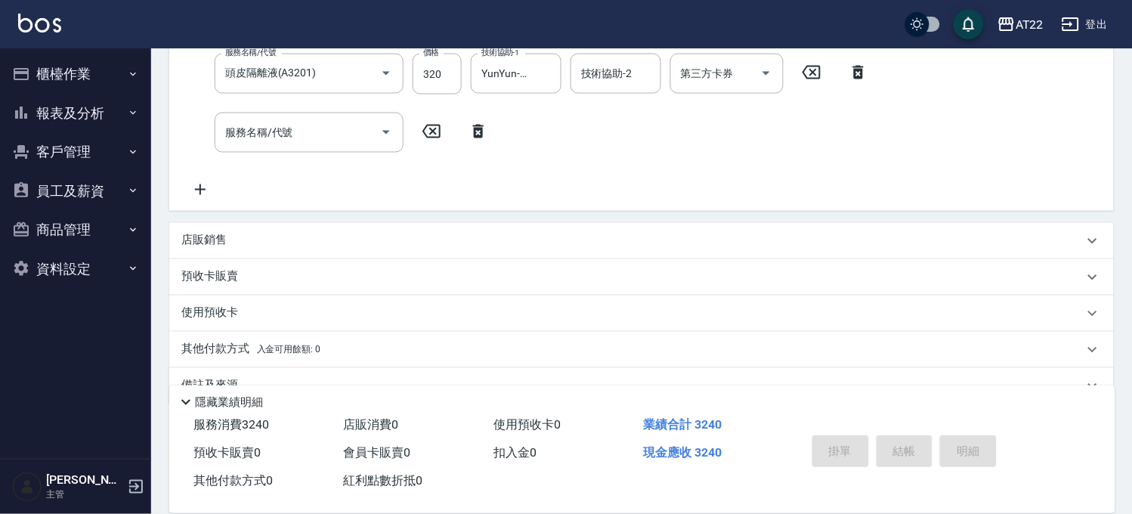
type input "2025/09/12 18:15"
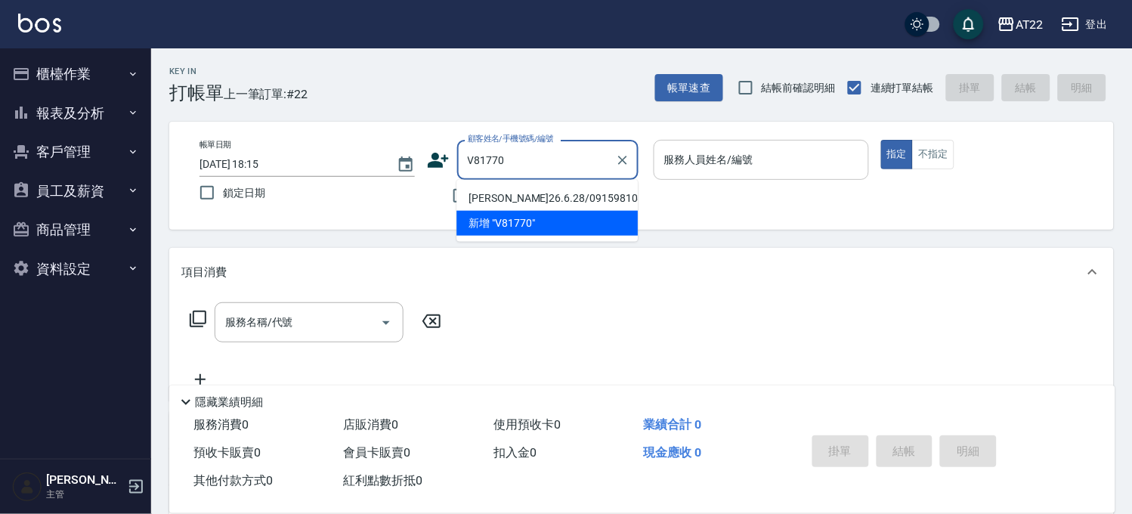
click at [488, 208] on li "詹德修26.6.28/0915981088/v81770" at bounding box center [546, 198] width 181 height 25
type input "詹德修26.6.28/0915981088/v81770"
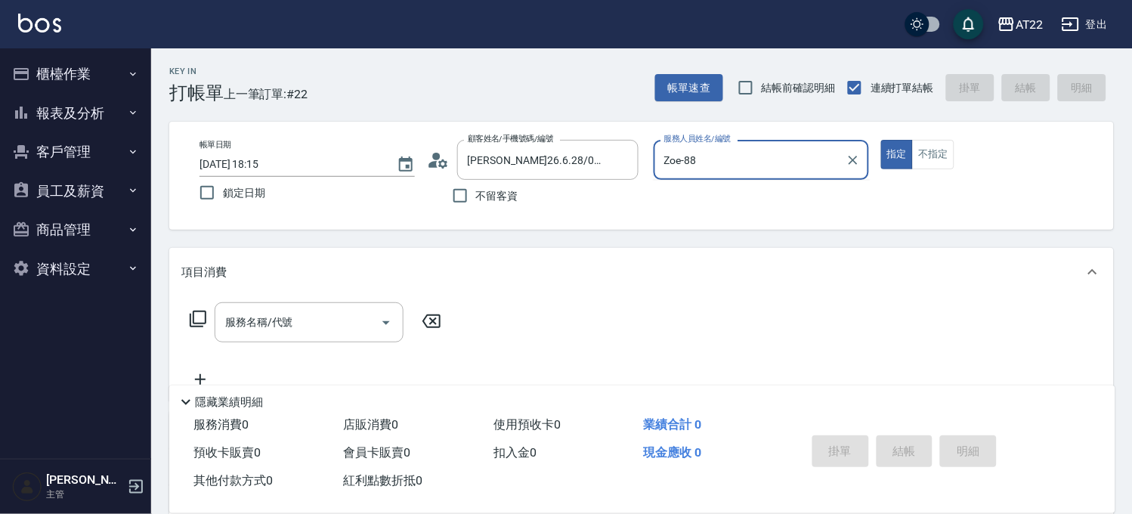
click at [881, 140] on button "指定" at bounding box center [897, 154] width 32 height 29
type input "Zoe-8"
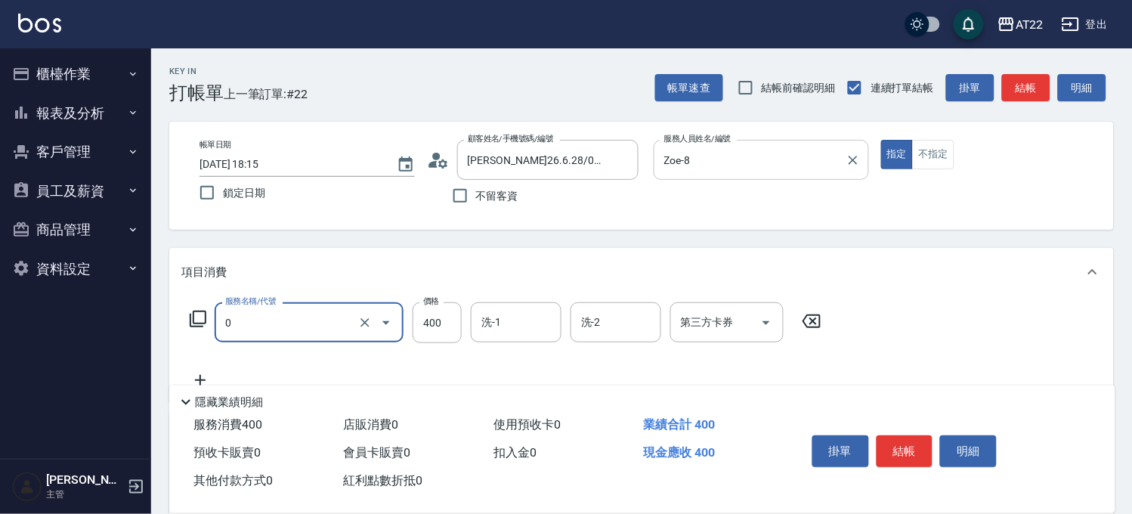
type input "有機洗髮(0)"
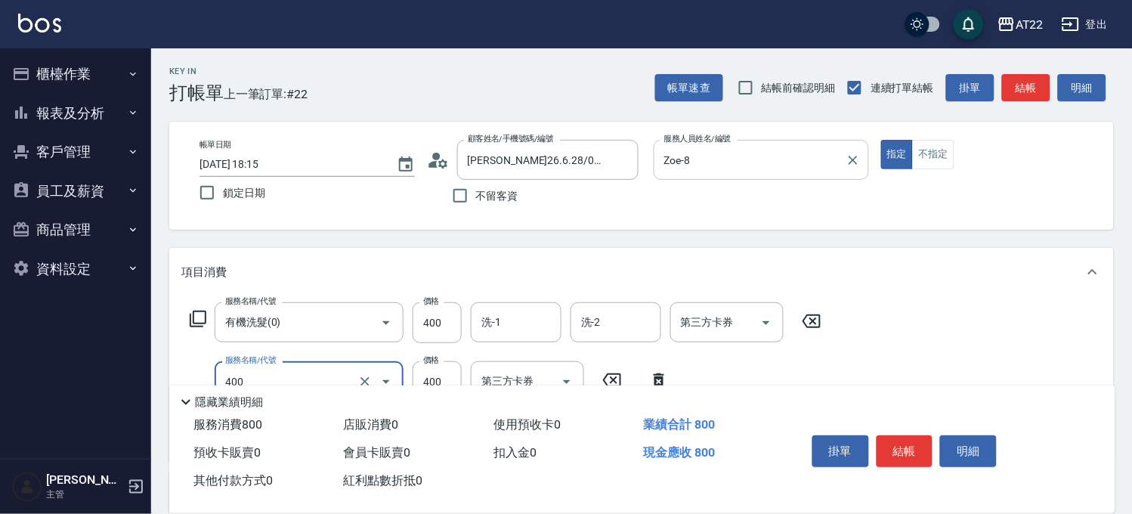
type input "剪髮(400)"
click at [357, 325] on icon "Clear" at bounding box center [364, 322] width 15 height 15
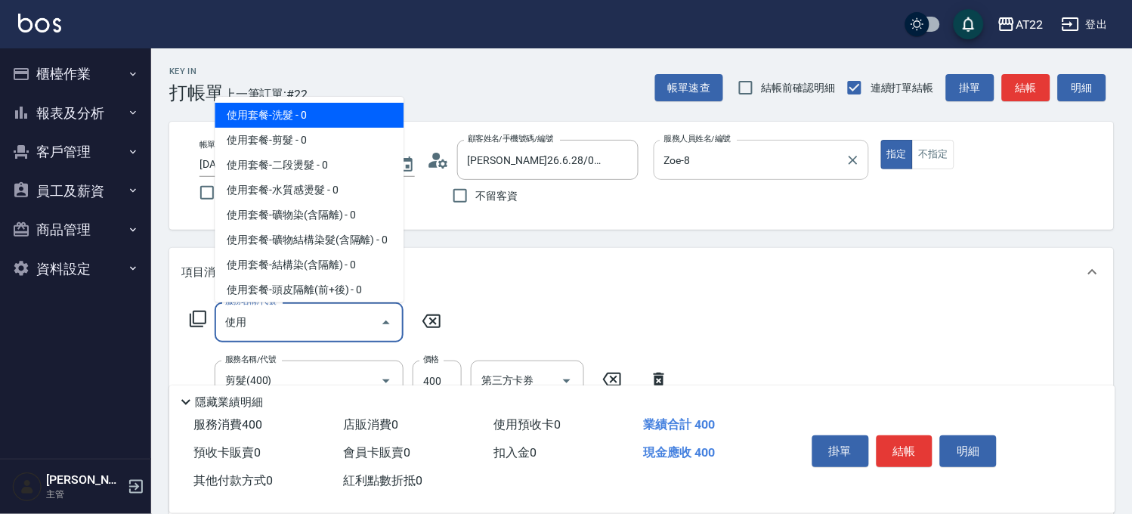
click at [320, 113] on span "使用套餐-洗髮 - 0" at bounding box center [309, 115] width 189 height 25
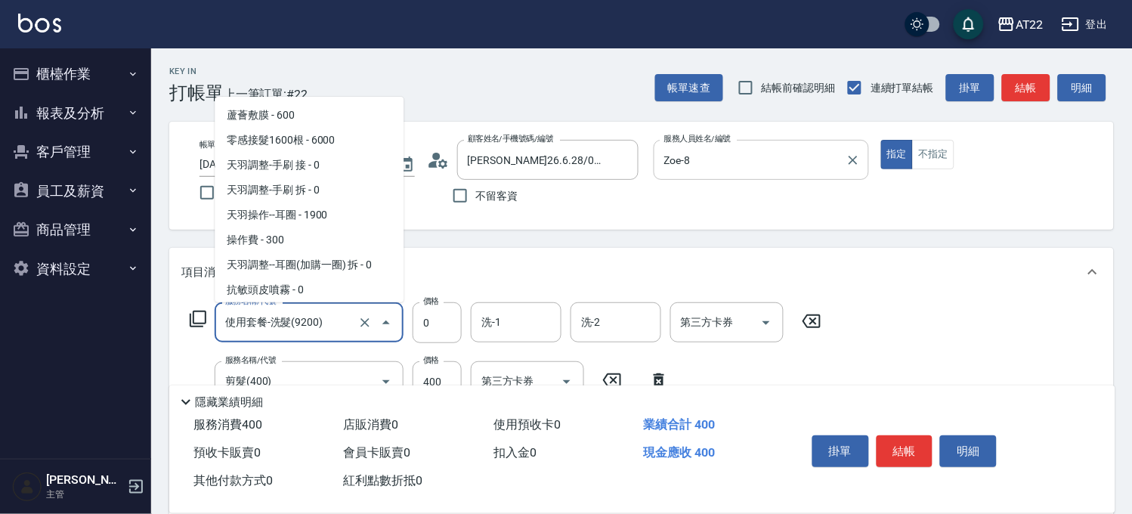
scroll to position [1993, 0]
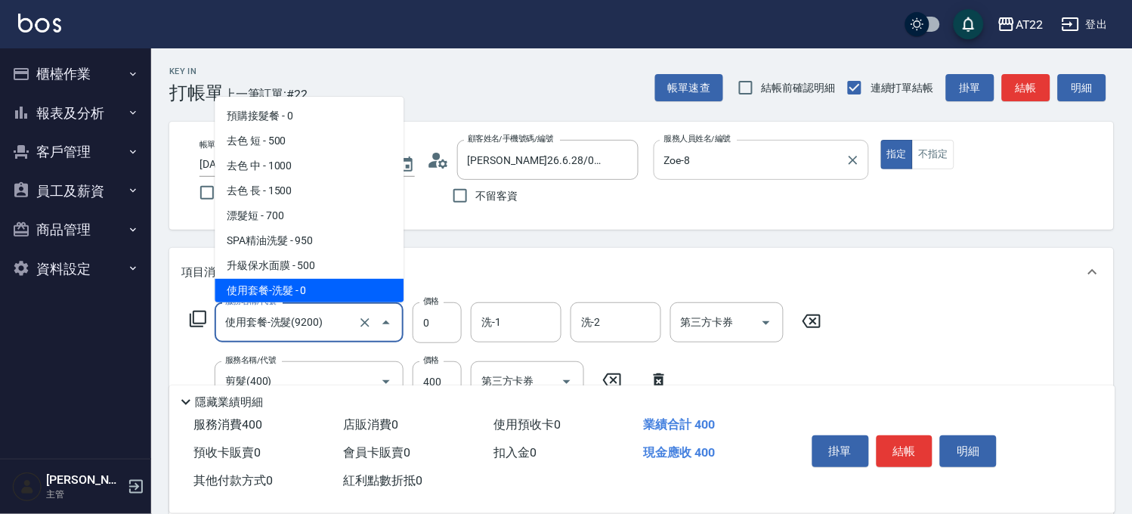
drag, startPoint x: 242, startPoint y: 328, endPoint x: 221, endPoint y: 325, distance: 21.4
click at [221, 325] on input "使用套餐-洗髮(9200)" at bounding box center [287, 322] width 133 height 26
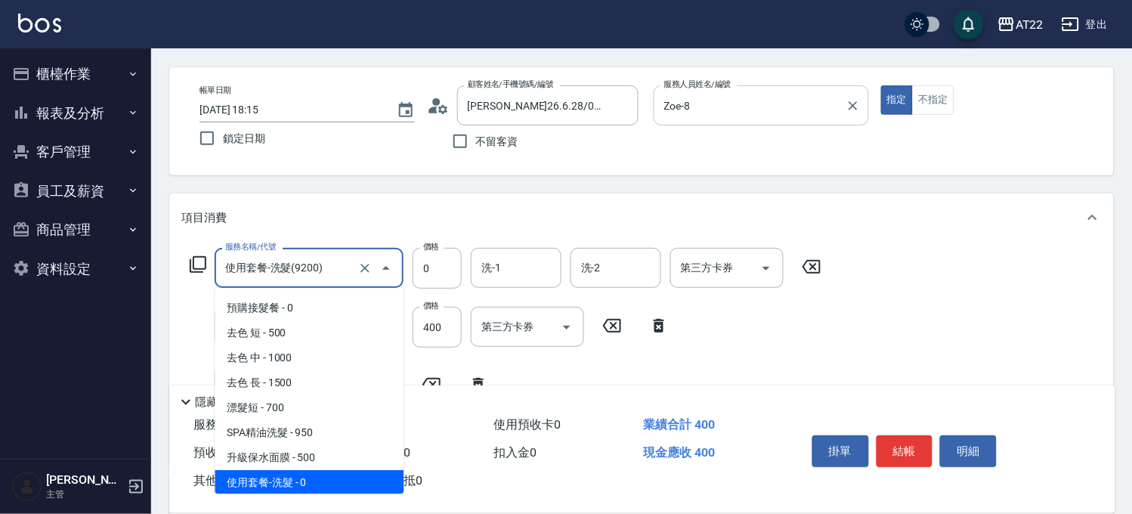
scroll to position [84, 0]
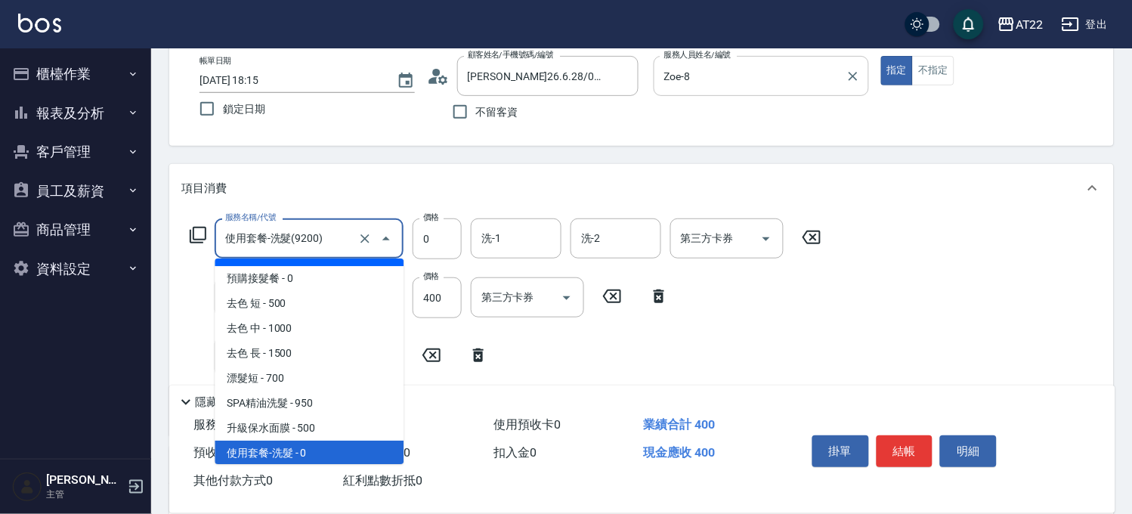
click at [323, 235] on input "使用套餐-洗髮(9200)" at bounding box center [287, 238] width 133 height 26
type input "天羽操作-特殊色(149991)"
type input "9599"
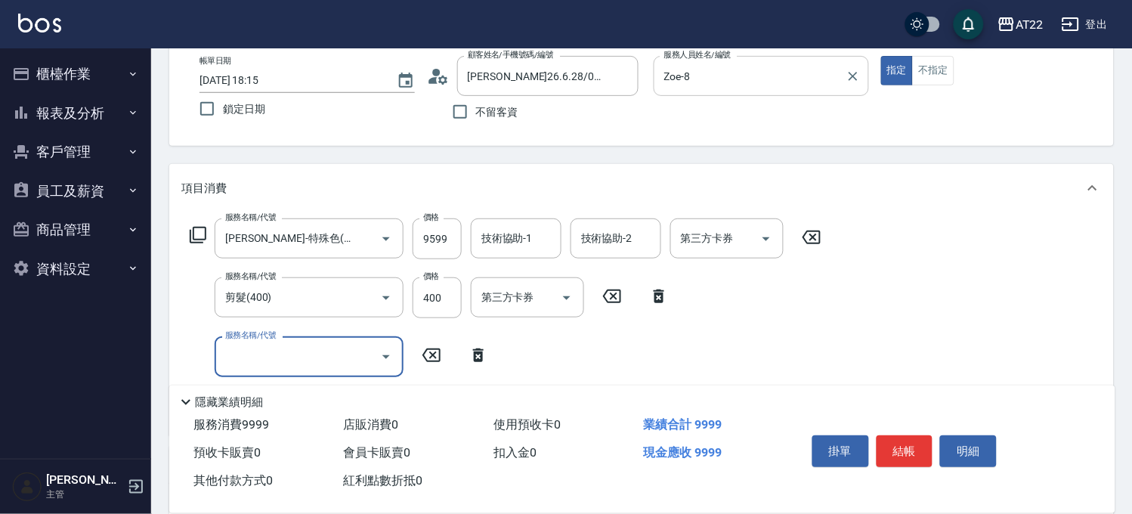
click at [363, 243] on icon "Clear" at bounding box center [364, 238] width 15 height 15
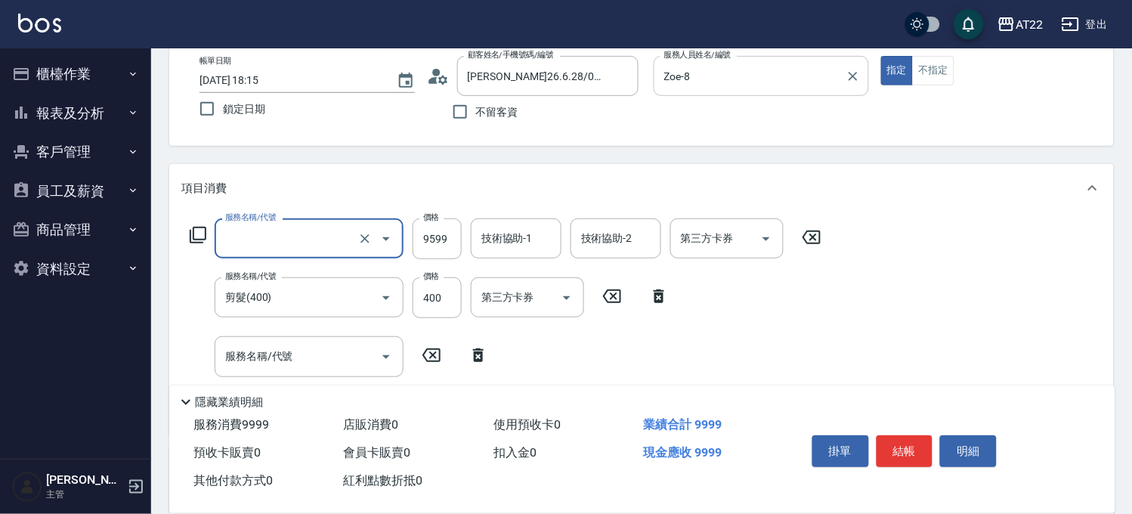
type input "天羽操作-特殊色(149991)"
click at [617, 290] on icon at bounding box center [612, 296] width 18 height 14
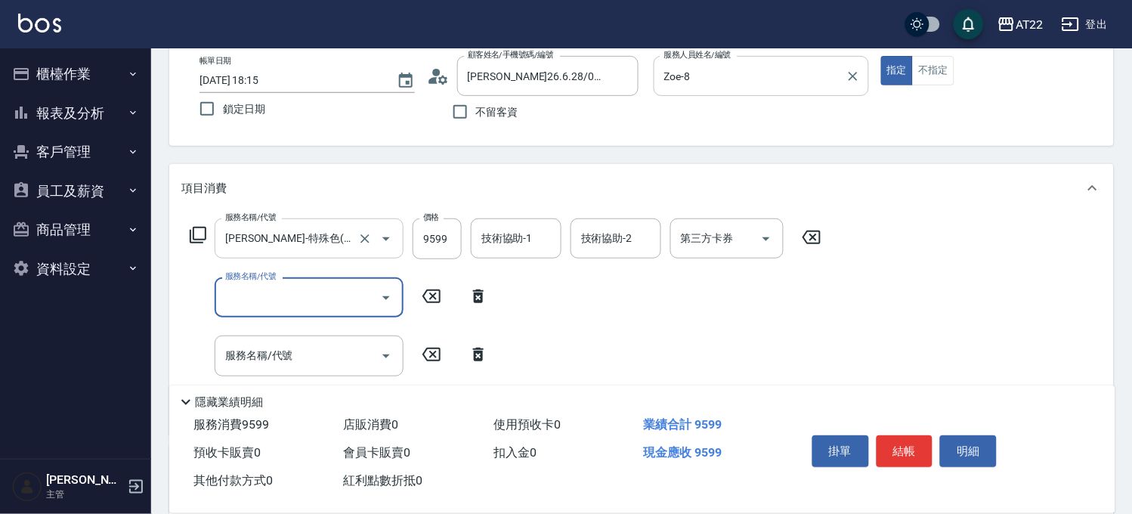
click at [268, 244] on input "天羽操作-特殊色(149991)" at bounding box center [287, 238] width 133 height 26
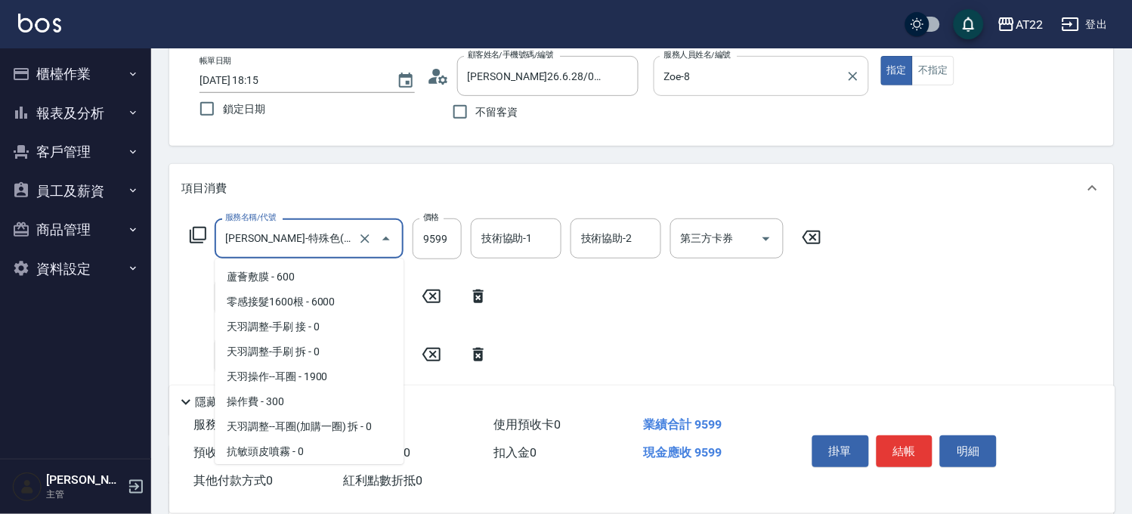
scroll to position [1794, 0]
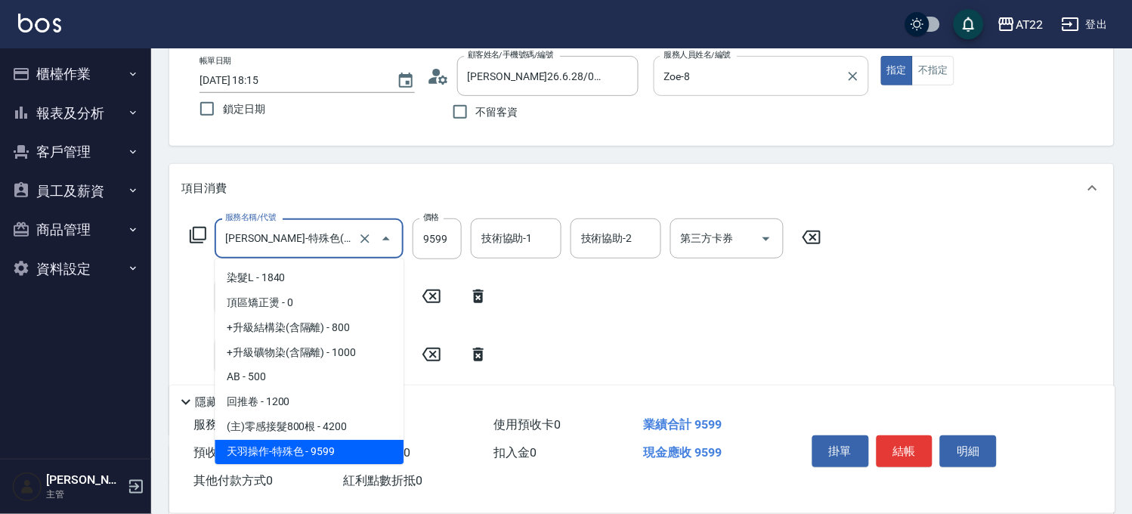
click at [827, 245] on icon at bounding box center [811, 237] width 38 height 18
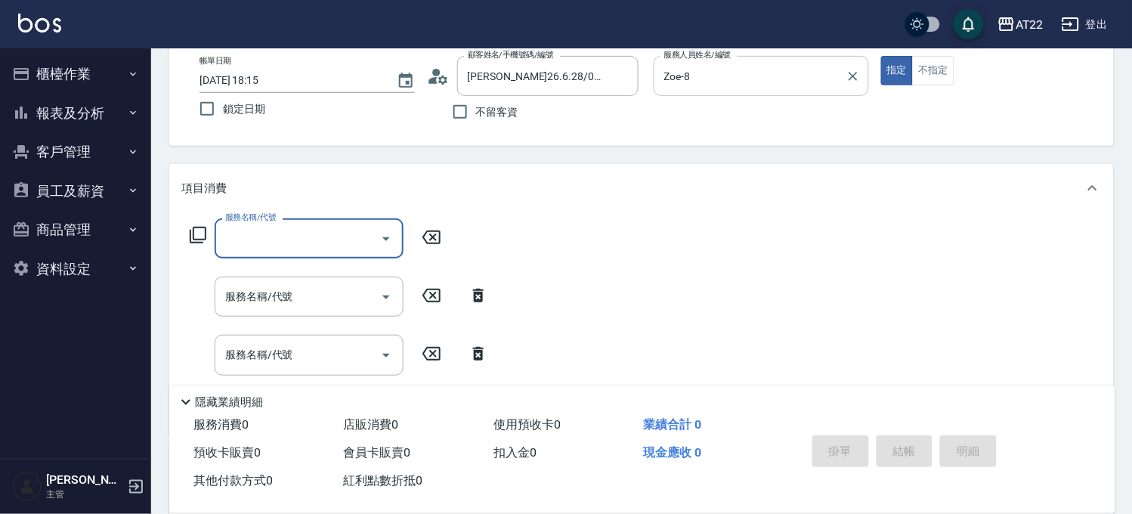
paste input "使用"
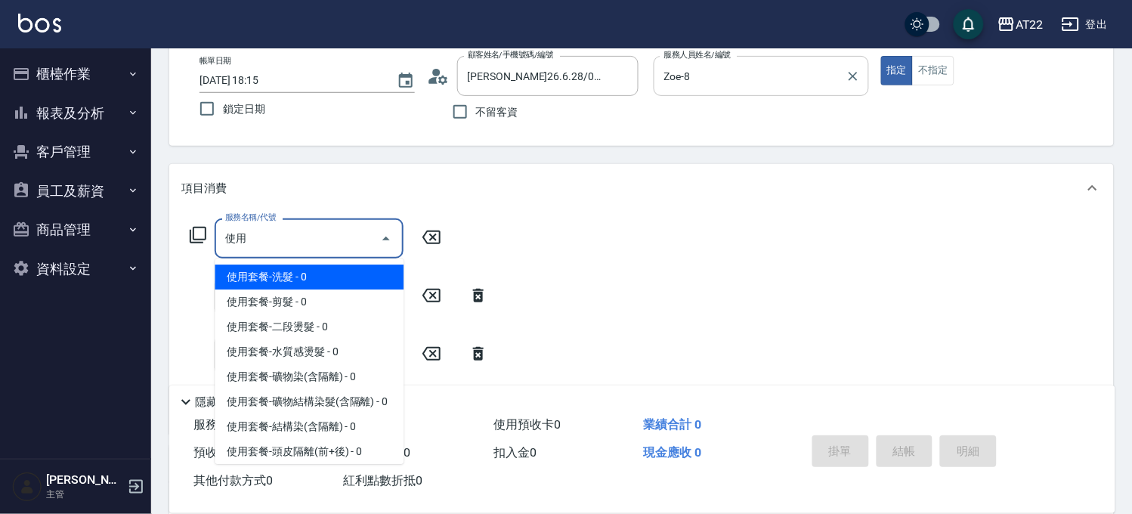
click at [289, 270] on span "使用套餐-洗髮 - 0" at bounding box center [309, 276] width 189 height 25
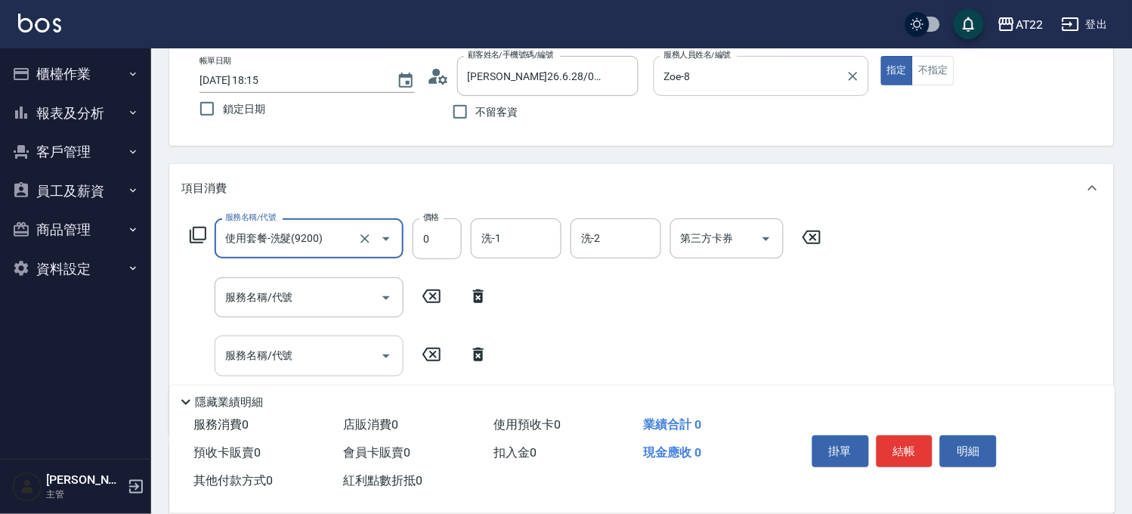
type input "使用套餐-洗髮(9200)"
click at [230, 342] on input "服務名稱/代號" at bounding box center [297, 355] width 153 height 26
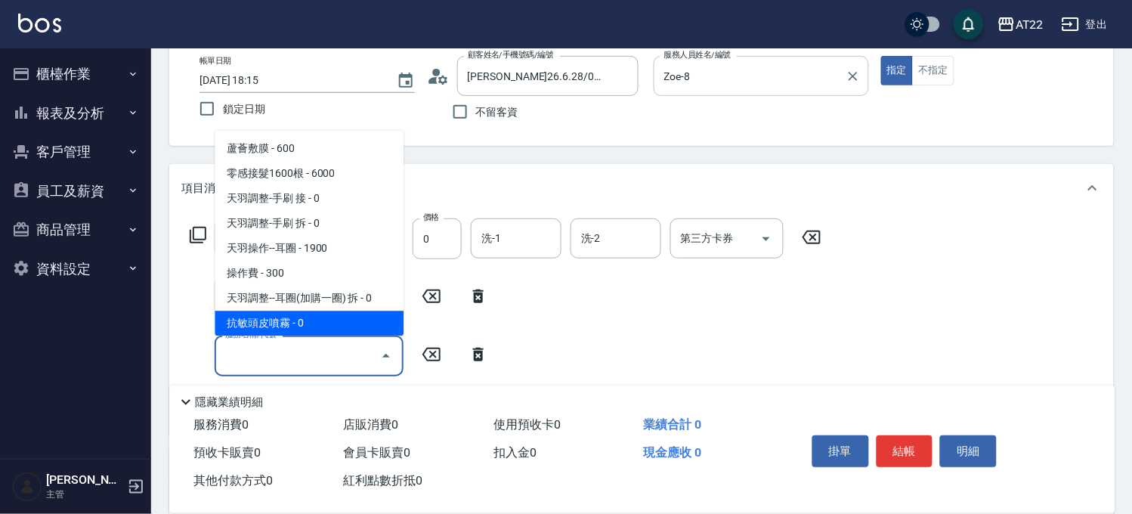
click at [585, 323] on div "服務名稱/代號 使用套餐-洗髮(9200) 服務名稱/代號 價格 0 價格 洗-1 洗-1 洗-2 洗-2 第三方卡券 第三方卡券 服務名稱/代號 服務名稱/…" at bounding box center [505, 319] width 649 height 203
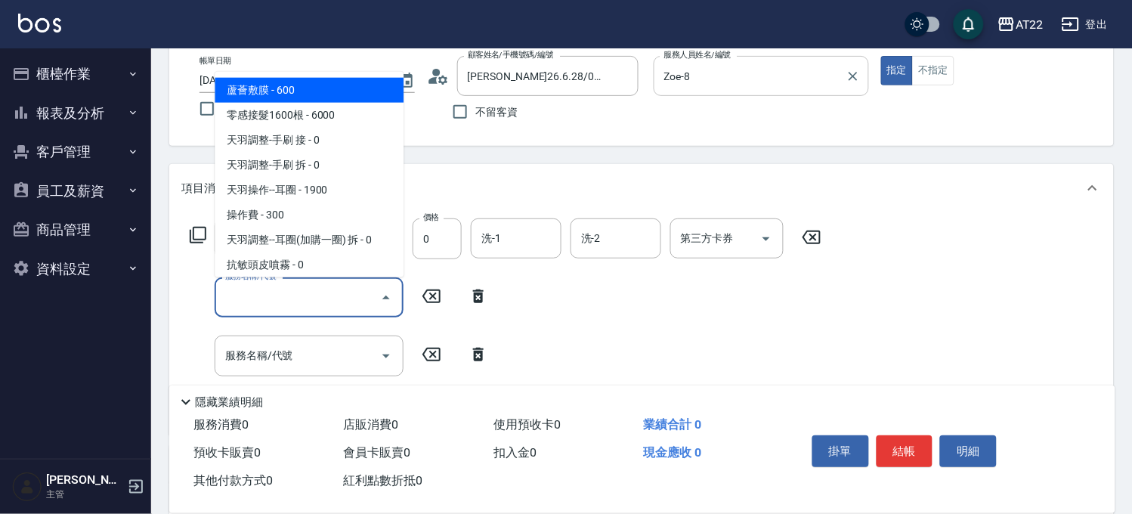
click at [321, 300] on input "服務名稱/代號" at bounding box center [297, 297] width 153 height 26
paste input "使用"
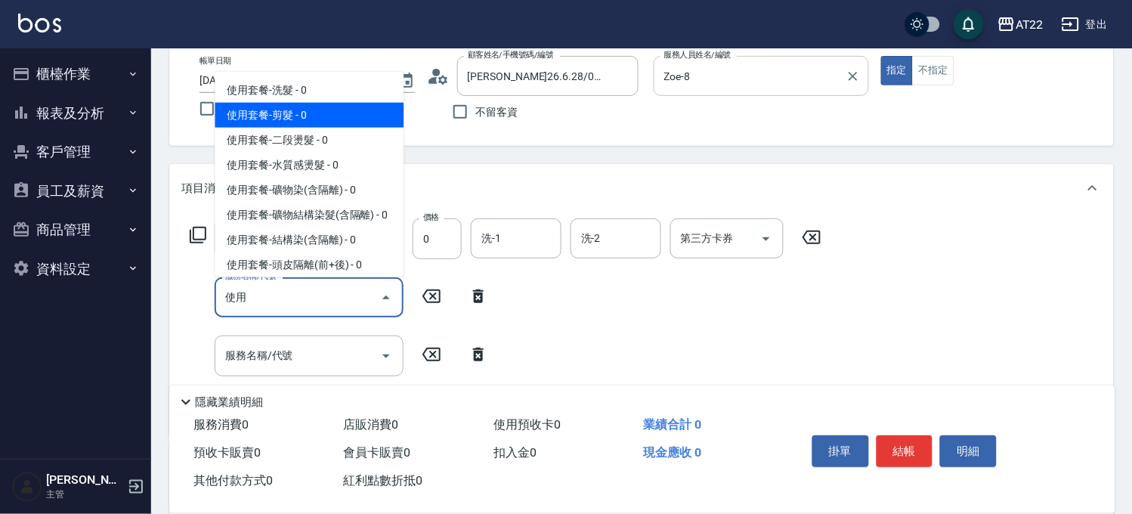
click at [316, 118] on span "使用套餐-剪髮 - 0" at bounding box center [309, 115] width 189 height 25
type input "使用套餐-剪髮(9340)"
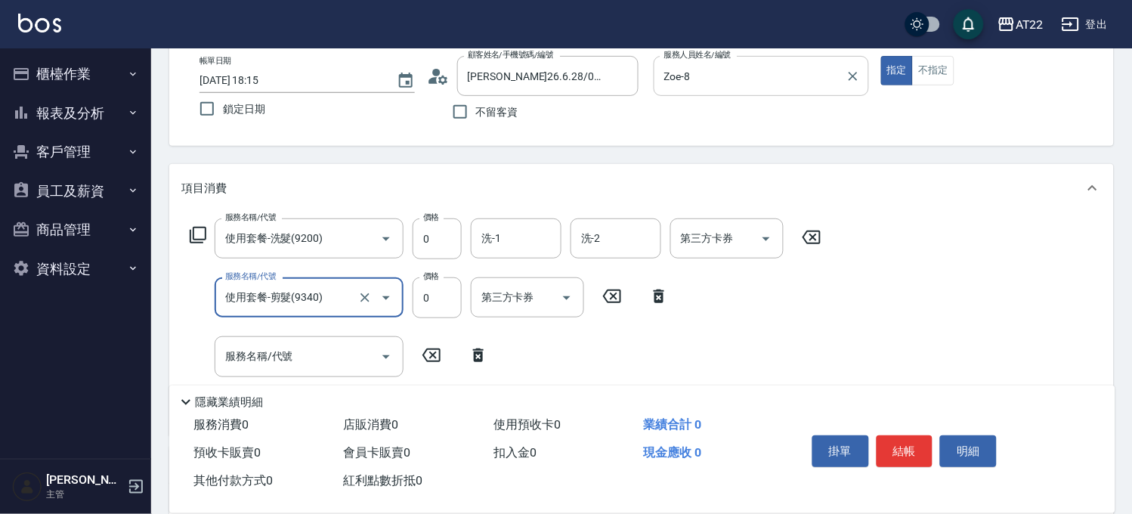
paste input "text"
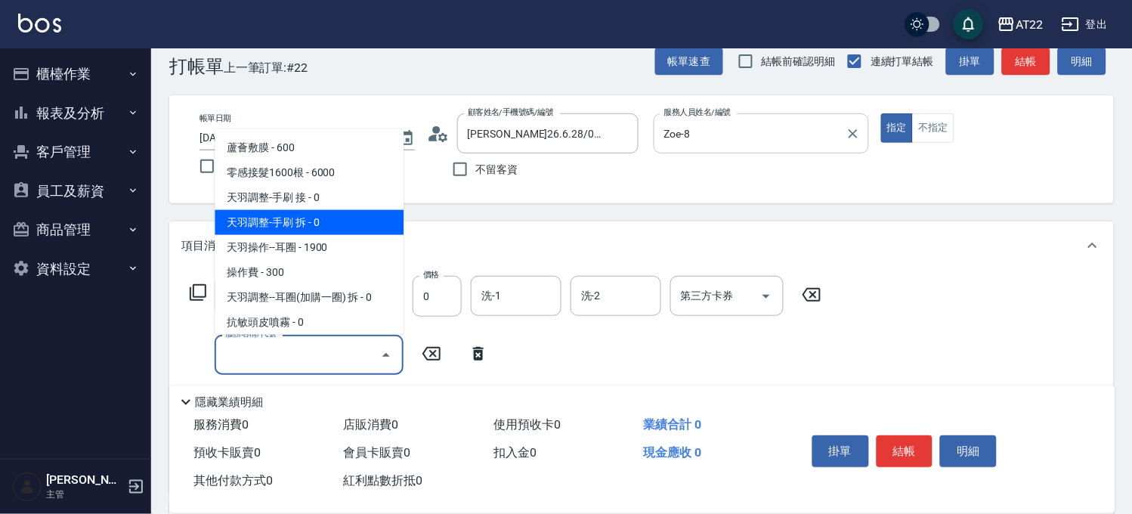
scroll to position [0, 0]
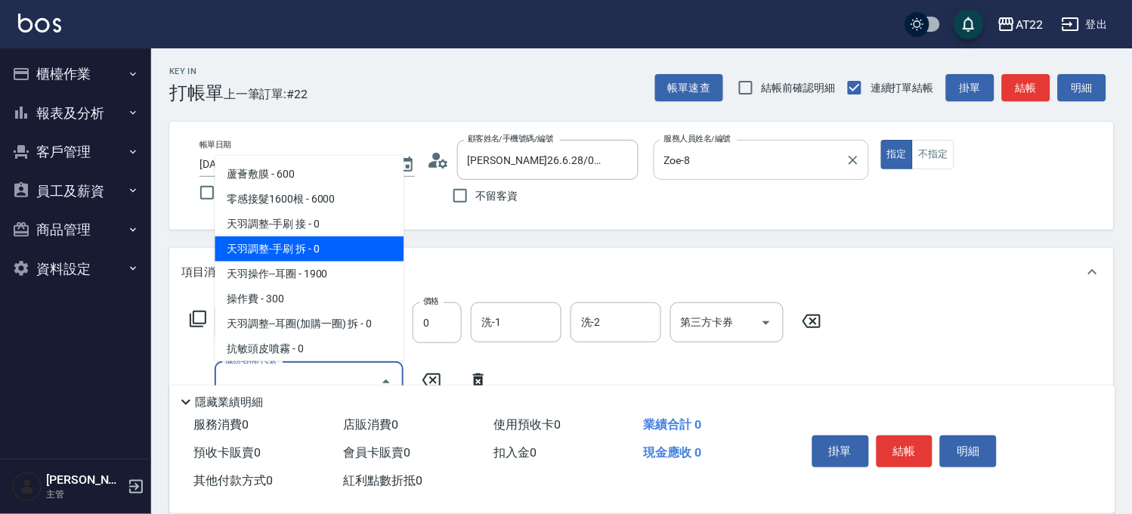
paste input "使用"
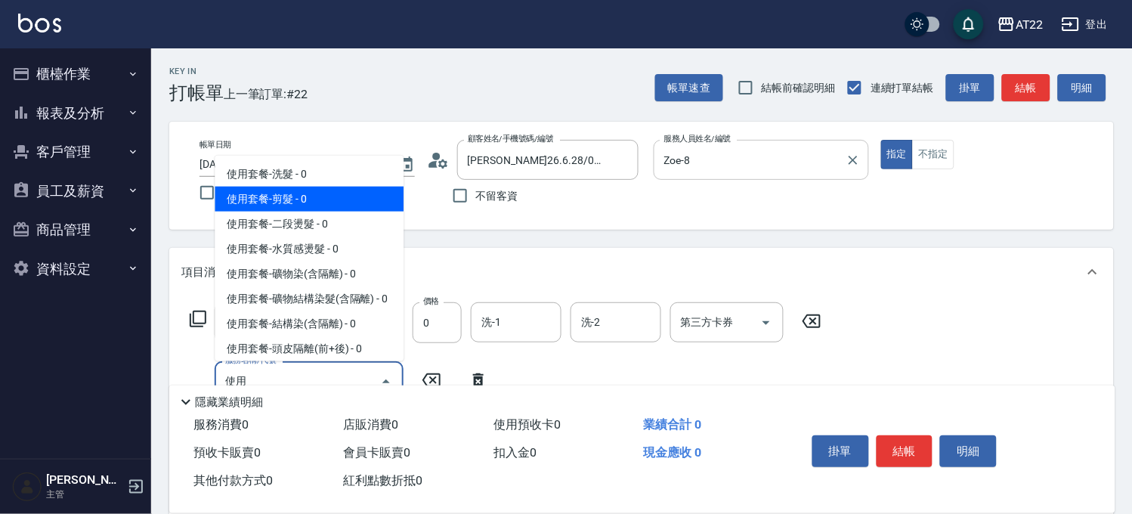
click at [299, 195] on span "使用套餐-剪髮 - 0" at bounding box center [309, 199] width 189 height 25
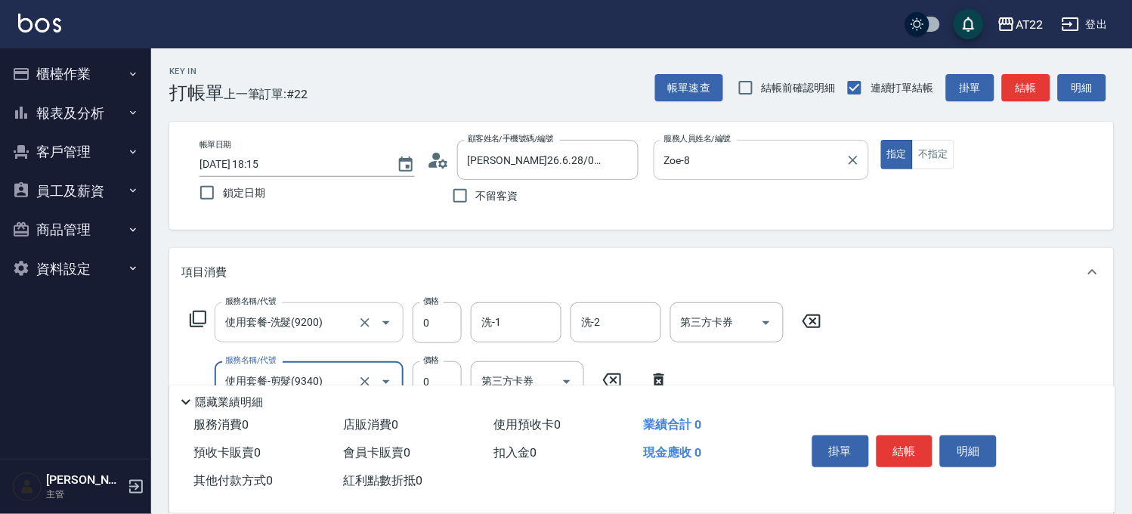
scroll to position [252, 0]
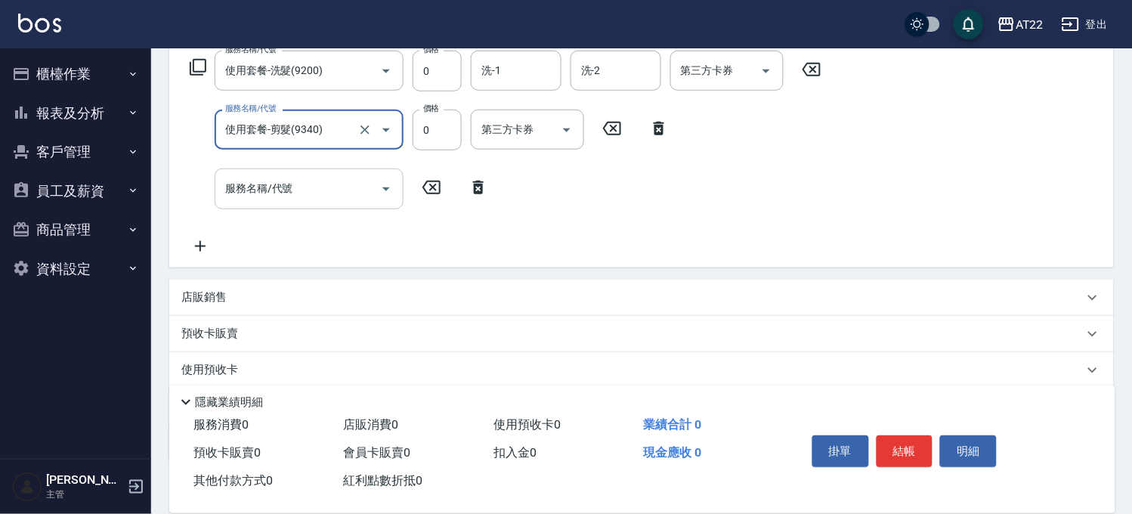
click at [313, 171] on div "服務名稱/代號" at bounding box center [309, 188] width 189 height 40
type input "使用套餐-剪髮(9340)"
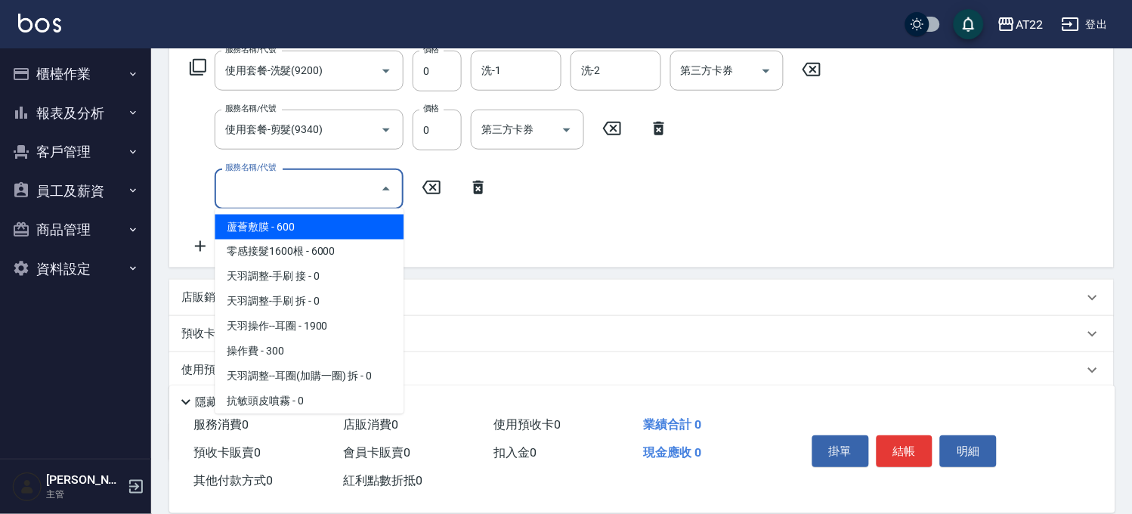
paste input "使用"
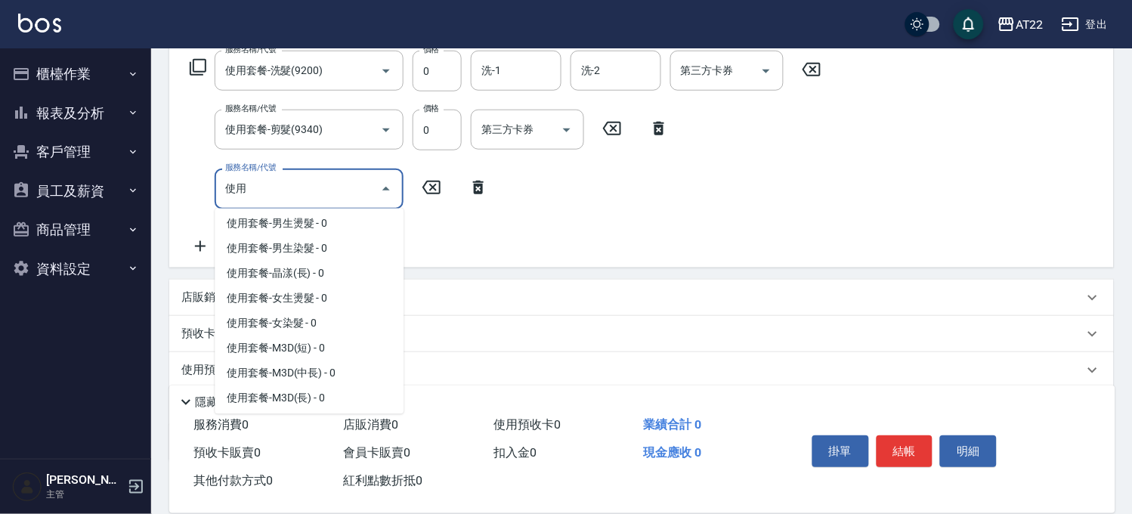
scroll to position [419, 0]
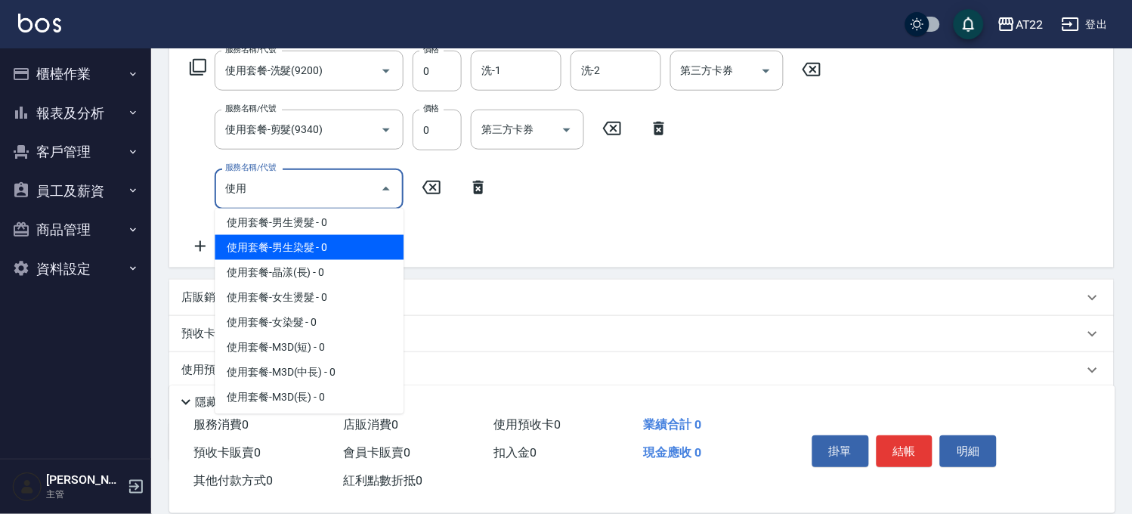
click at [307, 260] on span "使用套餐-男生染髮 - 0" at bounding box center [309, 247] width 189 height 25
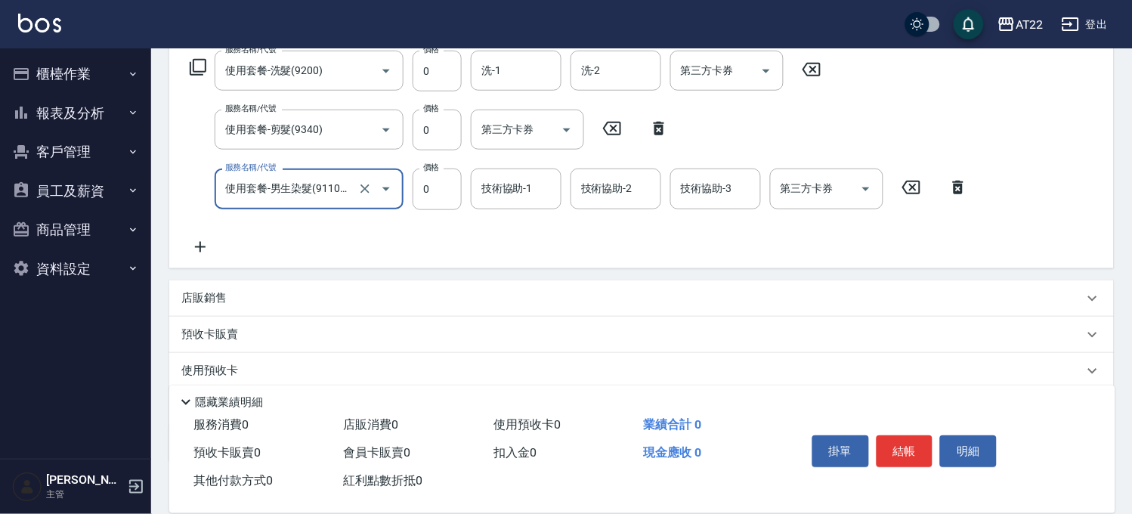
type input "使用套餐-男生染髮(911002)"
click at [206, 248] on icon at bounding box center [200, 247] width 38 height 18
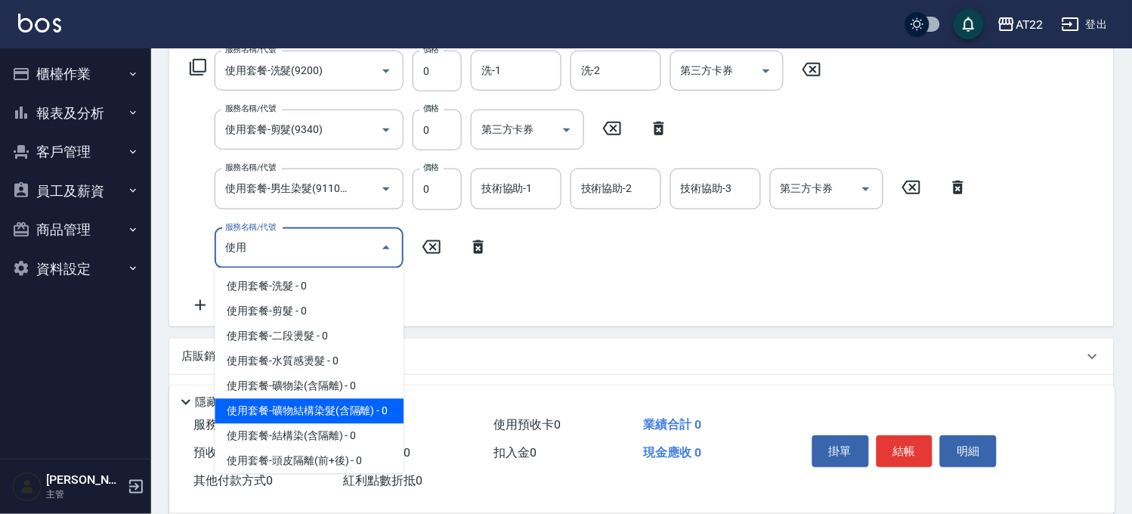
scroll to position [168, 0]
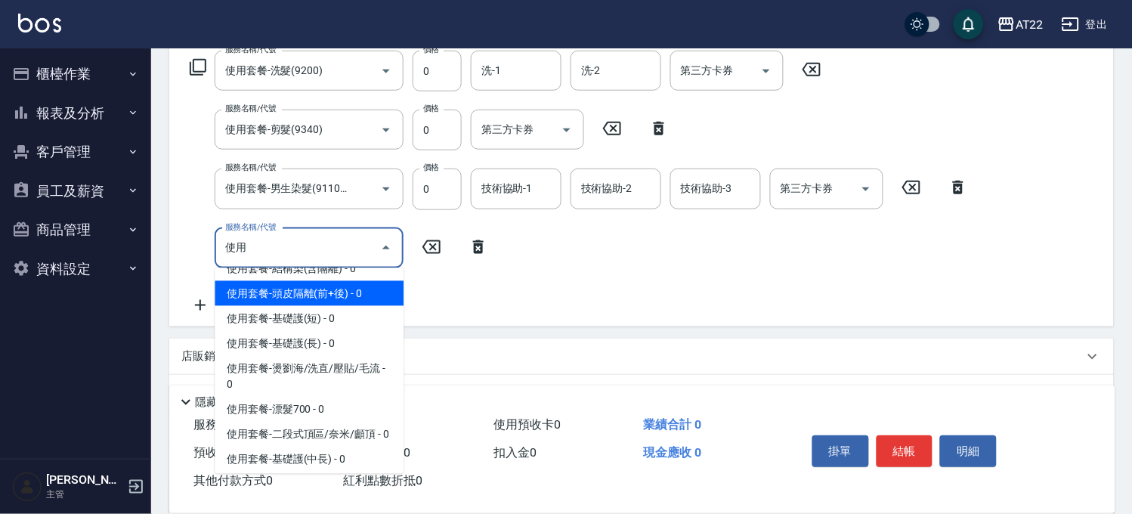
click at [320, 303] on span "使用套餐-頭皮隔離(前+後) - 0" at bounding box center [309, 293] width 189 height 25
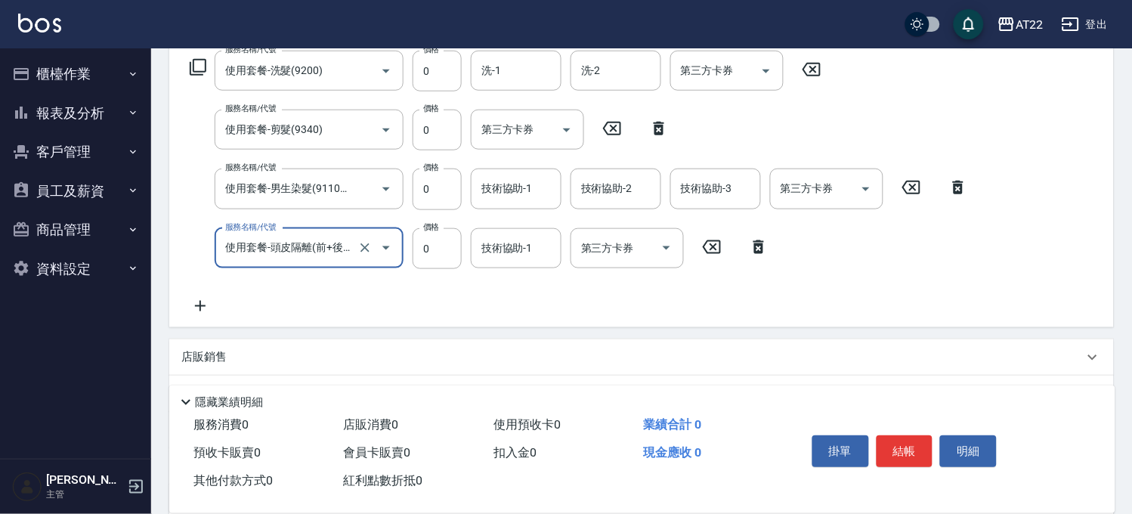
type input "使用套餐-頭皮隔離(前+後)(93203)"
click at [208, 301] on icon at bounding box center [200, 306] width 38 height 18
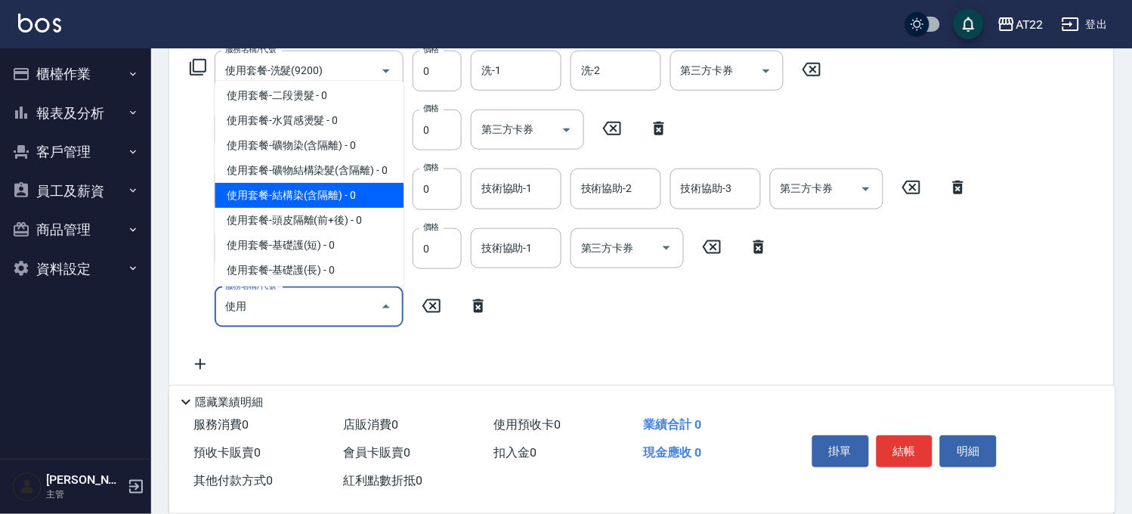
scroll to position [84, 0]
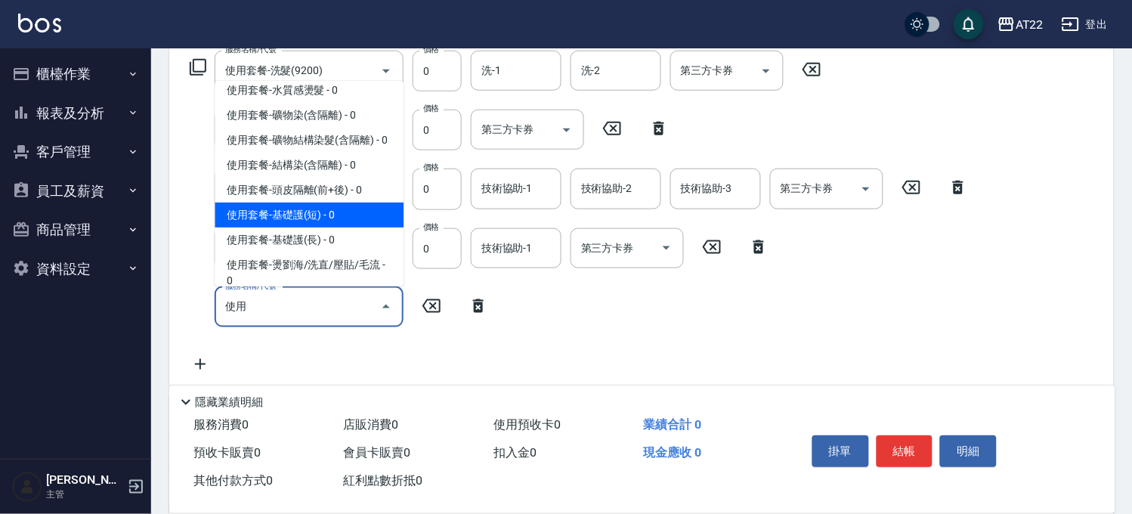
click at [285, 227] on span "使用套餐-基礎護(短) - 0" at bounding box center [309, 214] width 189 height 25
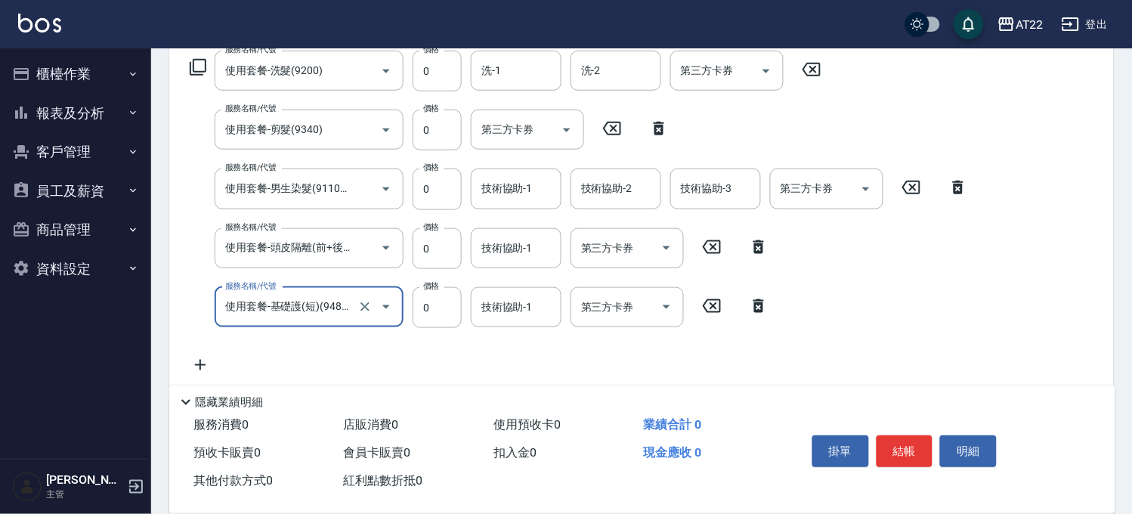
type input "使用套餐-基礎護(短)(94803)"
click at [213, 356] on icon at bounding box center [200, 365] width 38 height 18
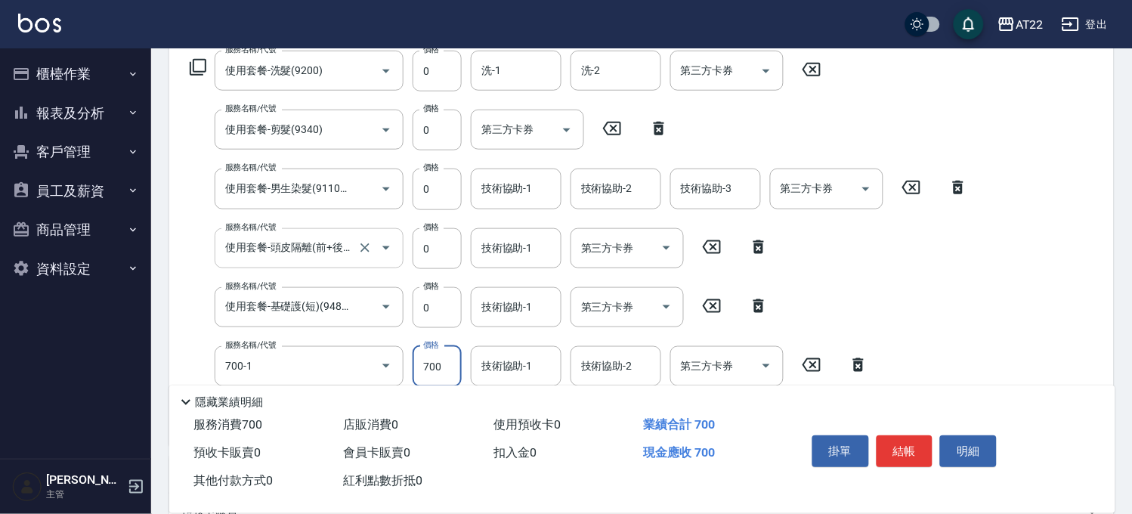
type input "漂髮短(700-1)"
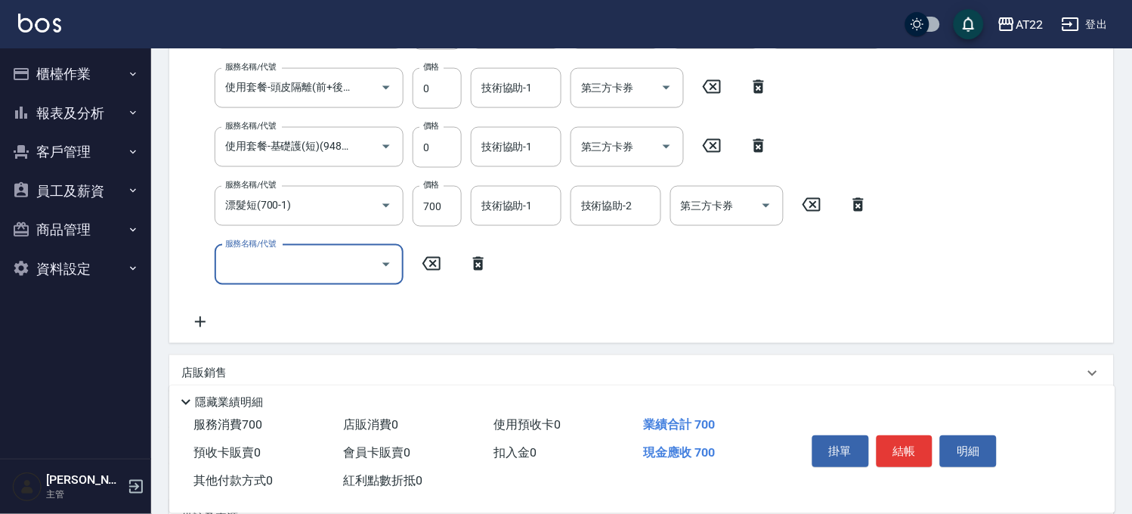
scroll to position [503, 0]
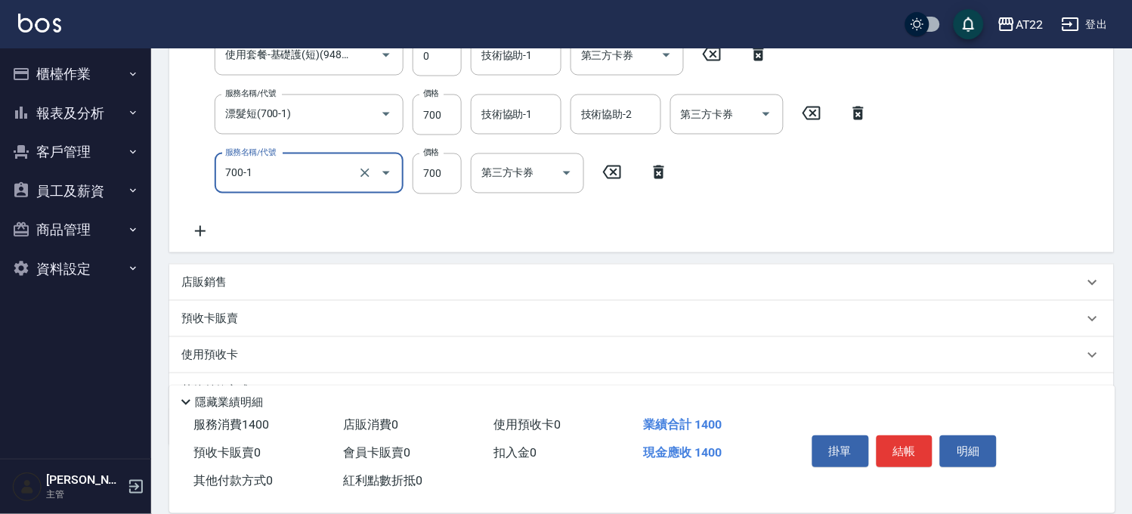
type input "漂髮短(700-1)"
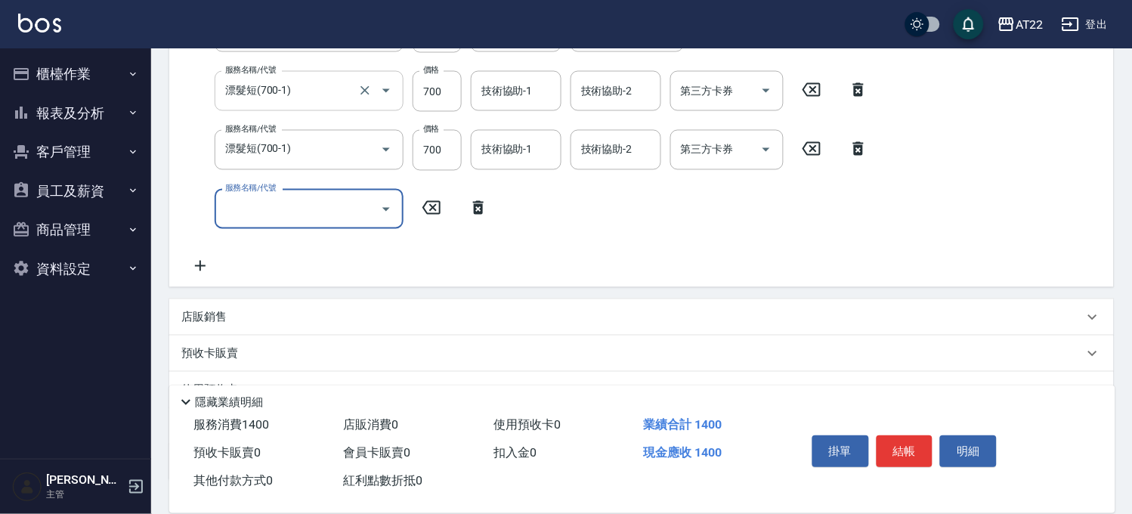
scroll to position [636, 0]
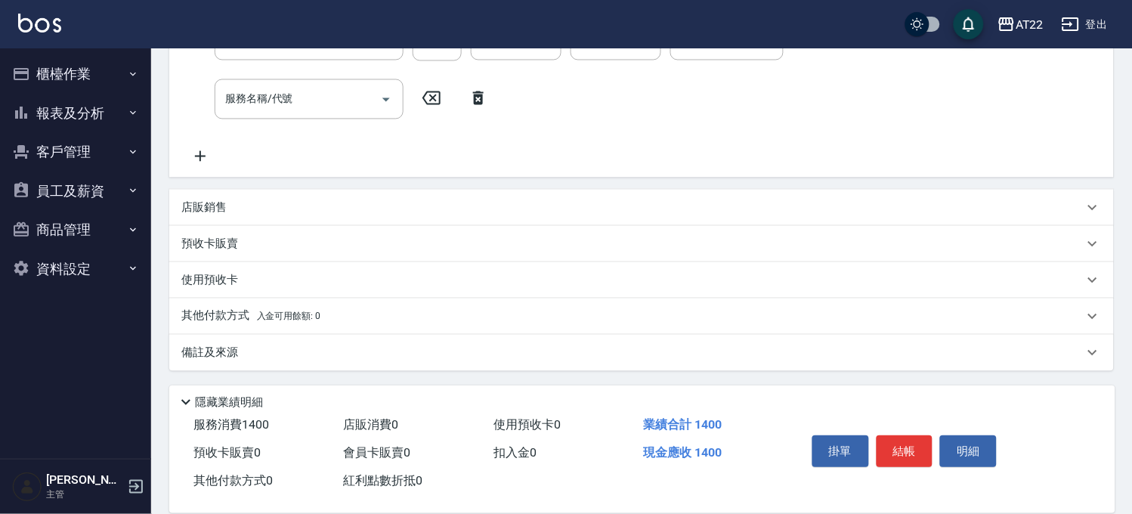
click at [276, 201] on div "店販銷售" at bounding box center [632, 208] width 902 height 16
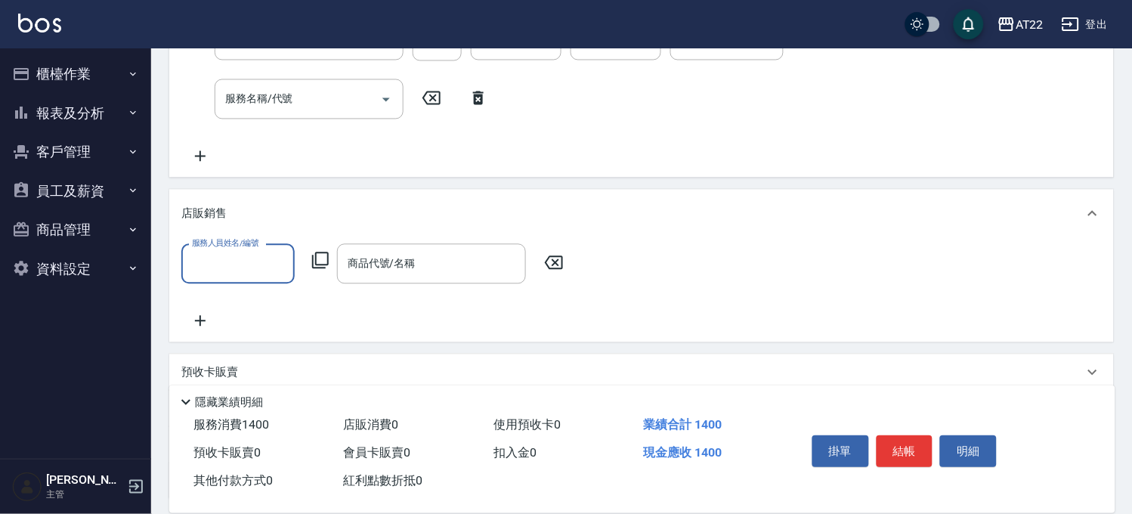
scroll to position [0, 0]
type input "Zoe-8"
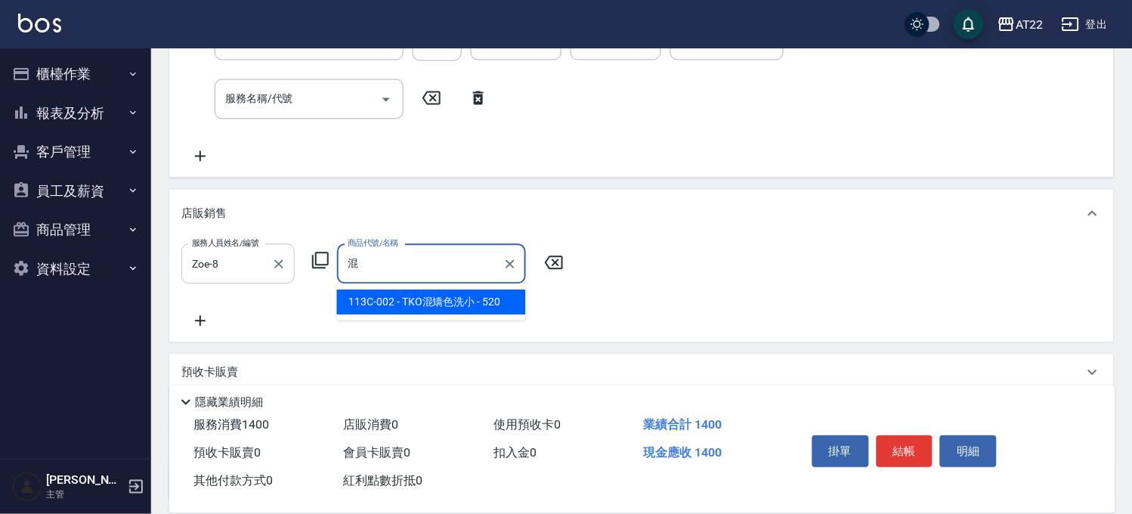
type input "TKO混矯色洗小"
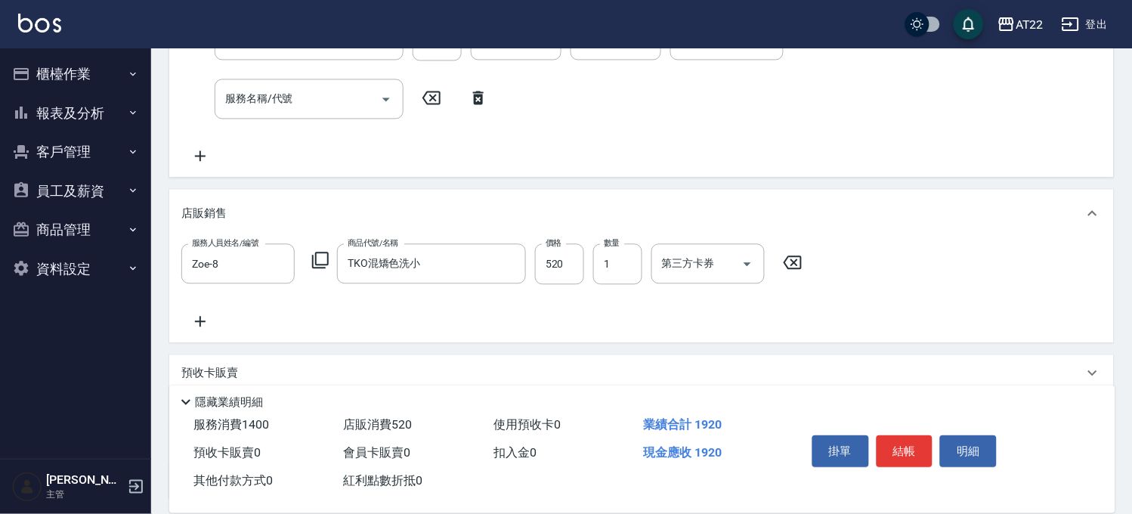
click at [212, 326] on icon at bounding box center [200, 322] width 38 height 18
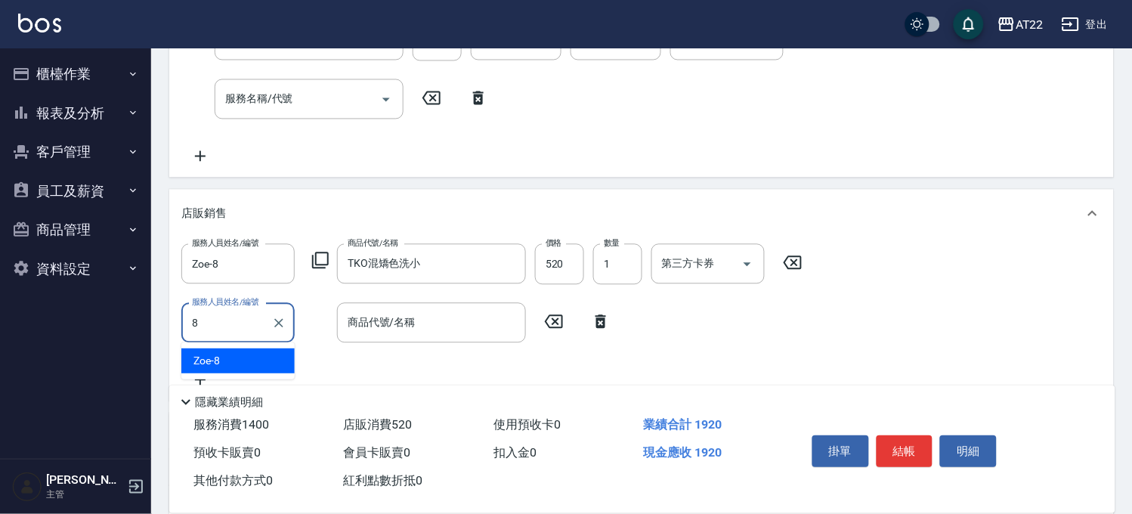
type input "Zoe-8"
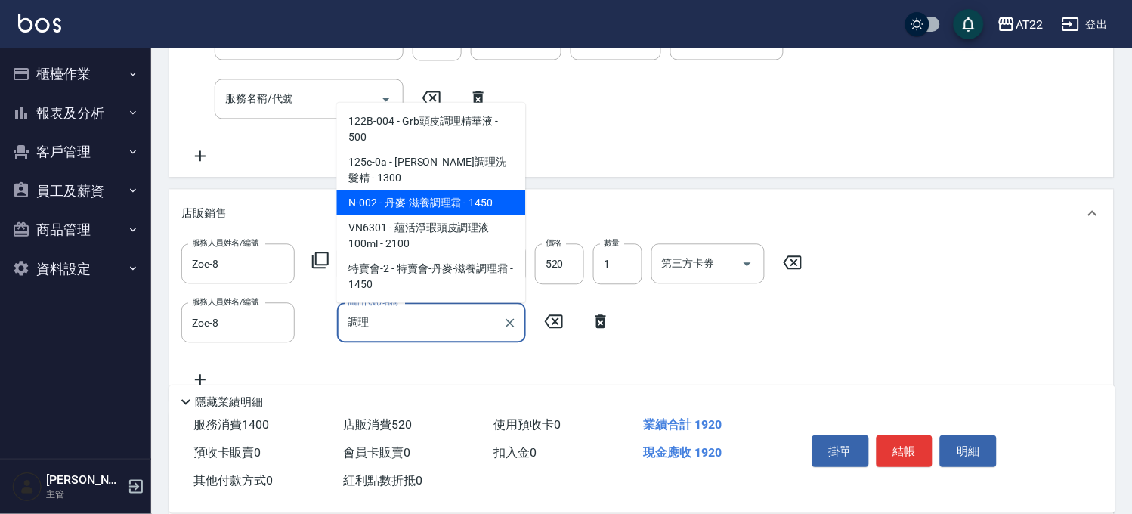
click at [492, 194] on span "N-002 - 丹麥-滋養調理霜 - 1450" at bounding box center [431, 202] width 189 height 25
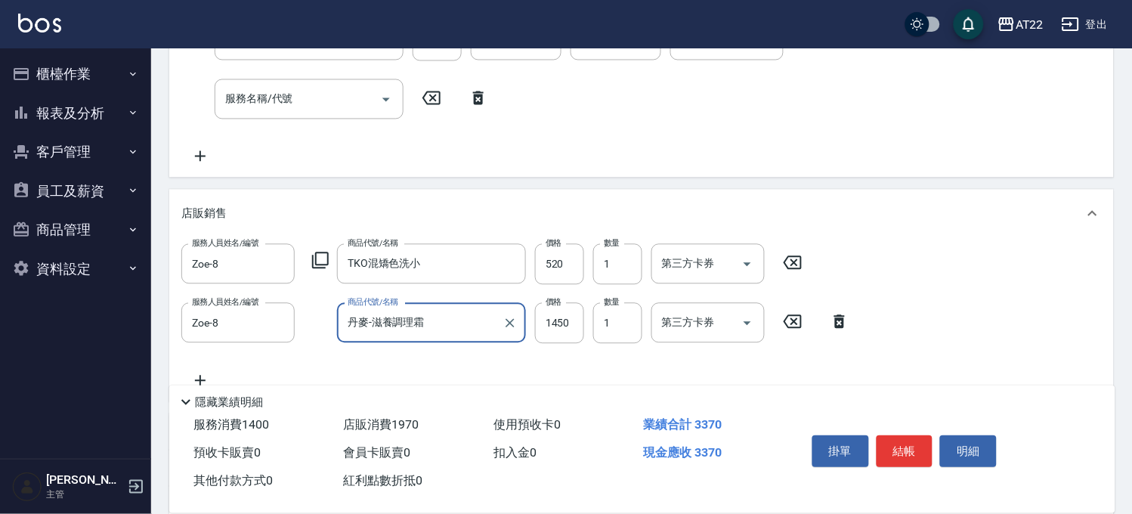
type input "丹麥-滋養調理霜"
click at [903, 439] on button "結帳" at bounding box center [904, 451] width 57 height 32
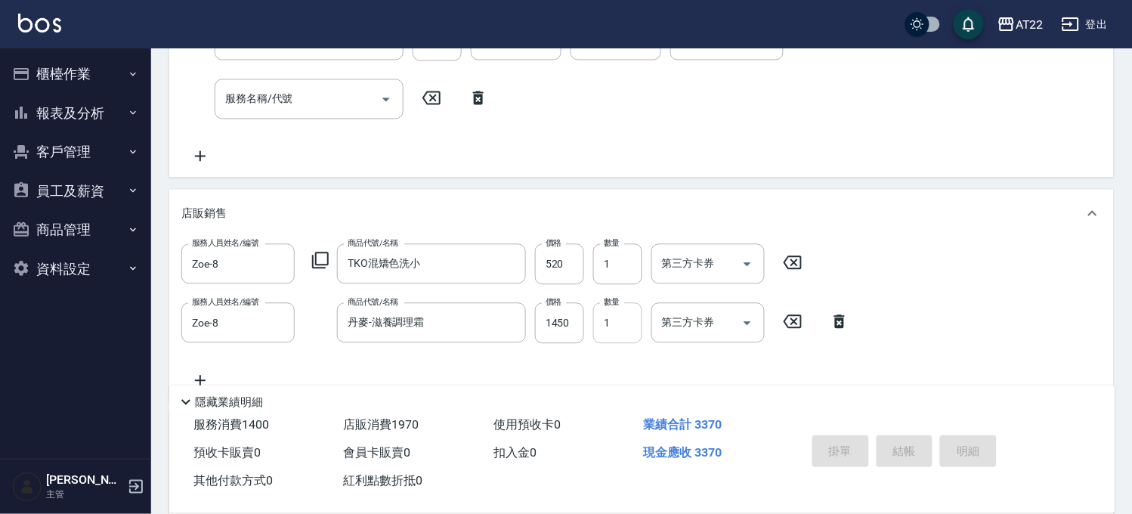
type input "2025/09/12 18:17"
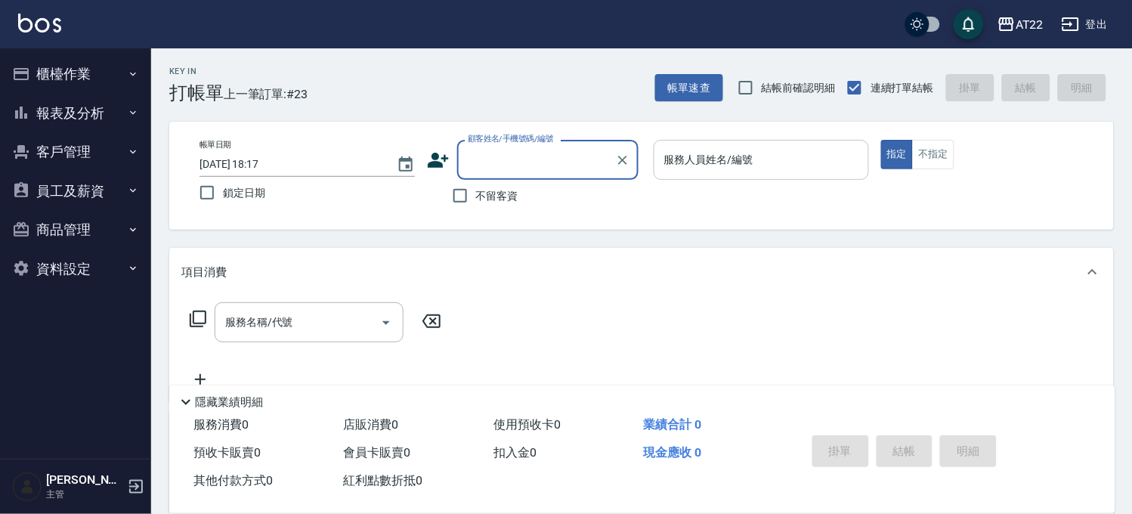
click at [690, 66] on div "Key In 打帳單 上一筆訂單:#23 帳單速查 結帳前確認明細 連續打單結帳 掛單 結帳 明細" at bounding box center [632, 75] width 962 height 55
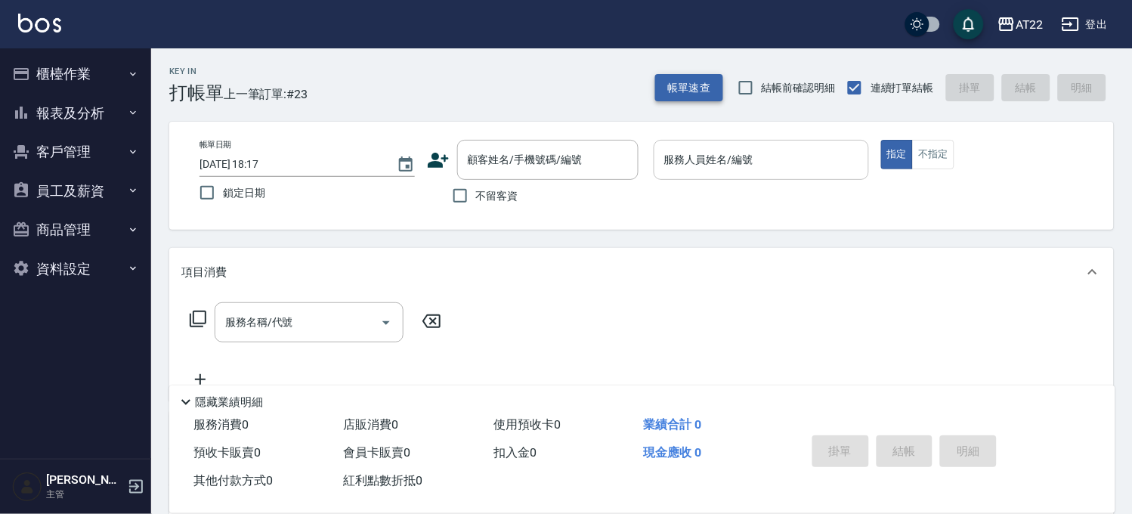
click at [687, 79] on button "帳單速查" at bounding box center [689, 88] width 68 height 28
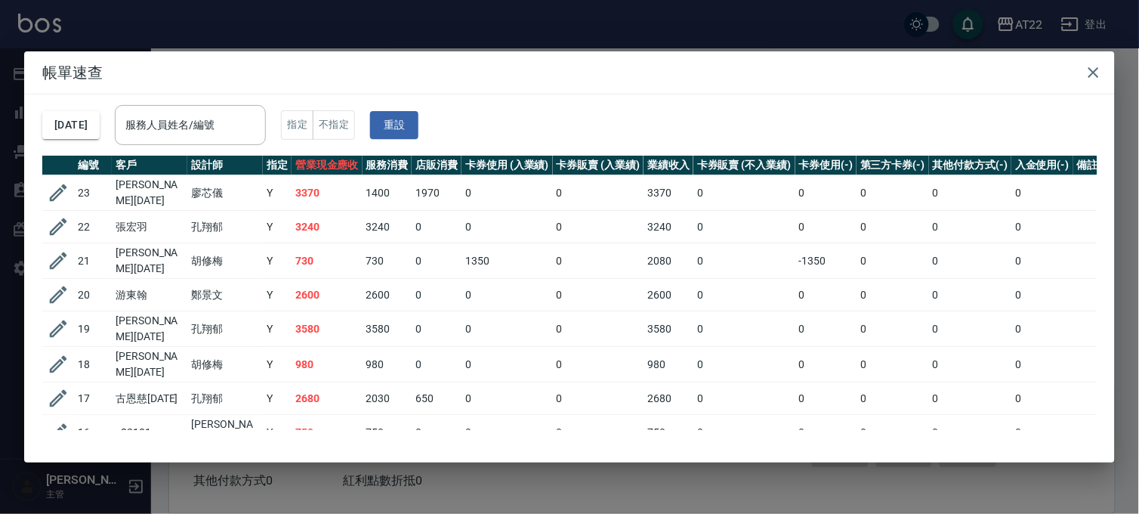
click at [314, 39] on div "帳單速查 2025/09/12 服務人員姓名/編號 服務人員姓名/編號 指定 不指定 重設 編號 客戶 設計師 指定 營業現金應收 服務消費 店販消費 卡券使…" at bounding box center [569, 257] width 1139 height 514
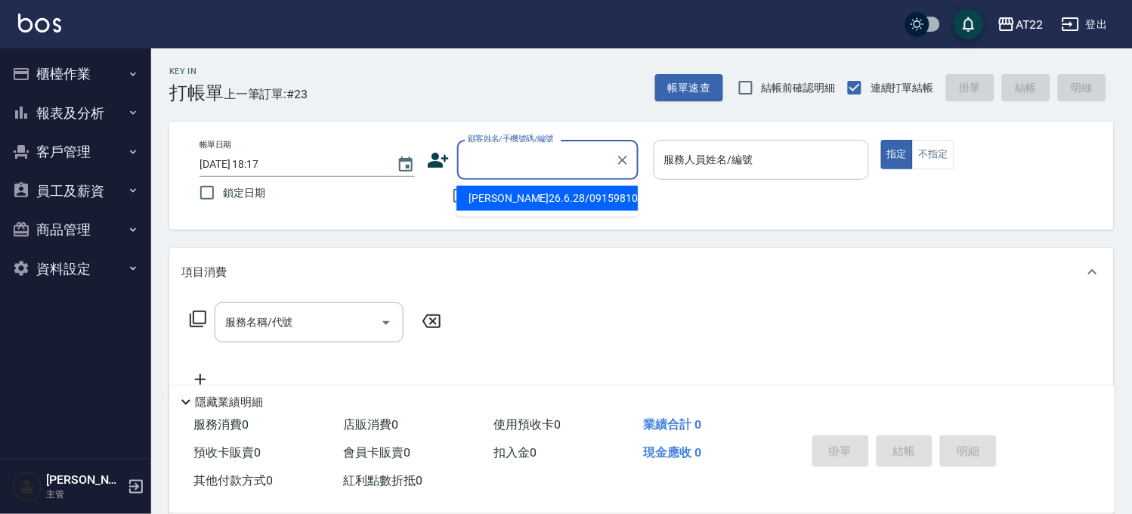
click at [592, 170] on input "顧客姓名/手機號碼/編號" at bounding box center [536, 160] width 145 height 26
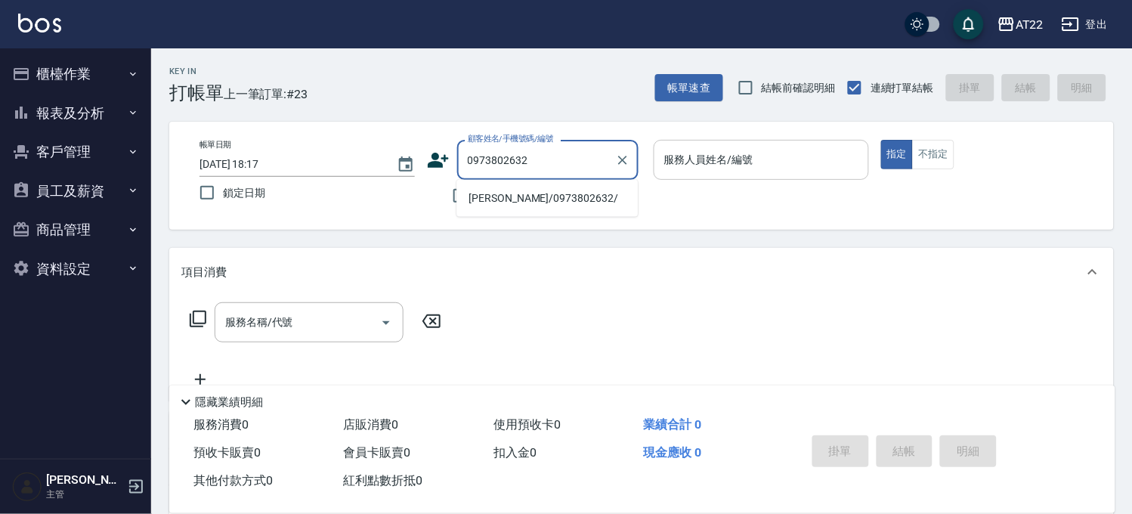
click at [574, 193] on li "葉俊杰/0973802632/" at bounding box center [546, 198] width 181 height 25
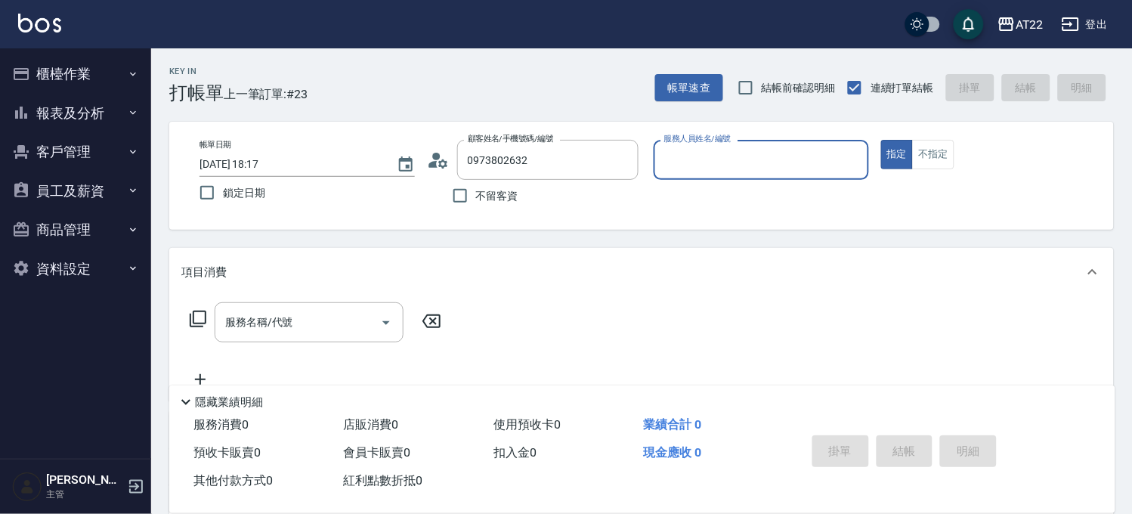
type input "葉俊杰/0973802632/"
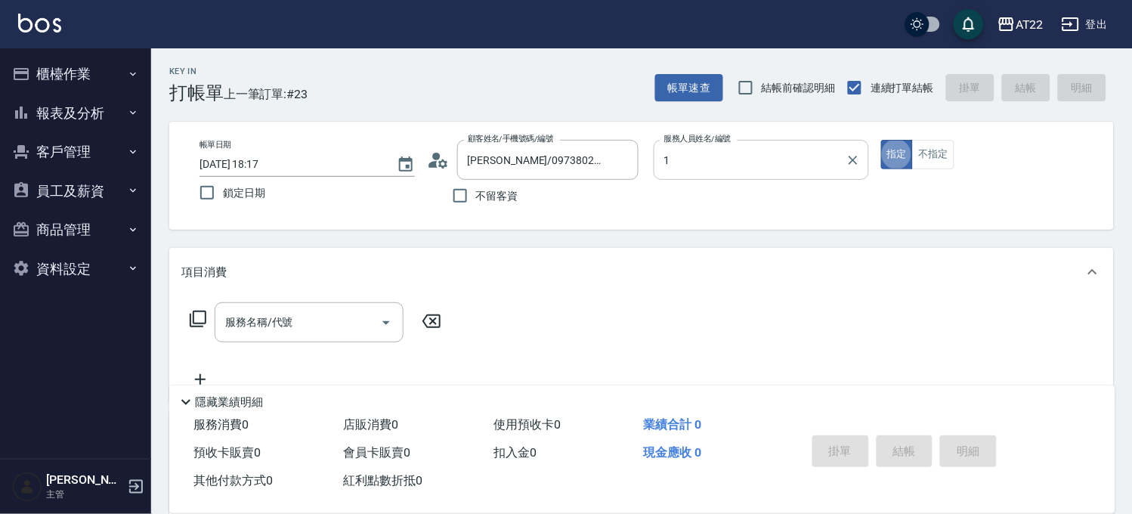
type input "孫一平-1"
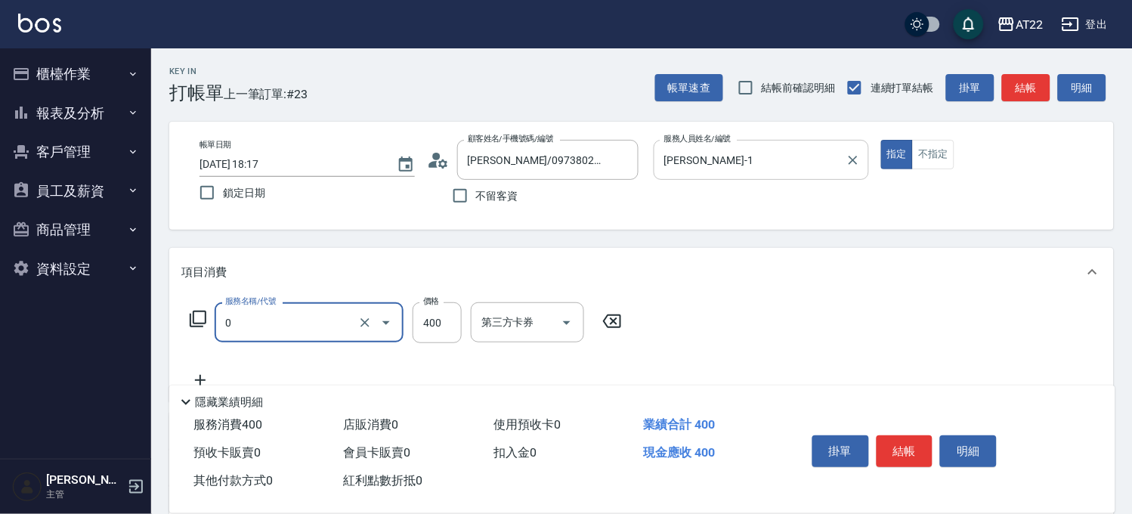
type input "有機洗髮(0)"
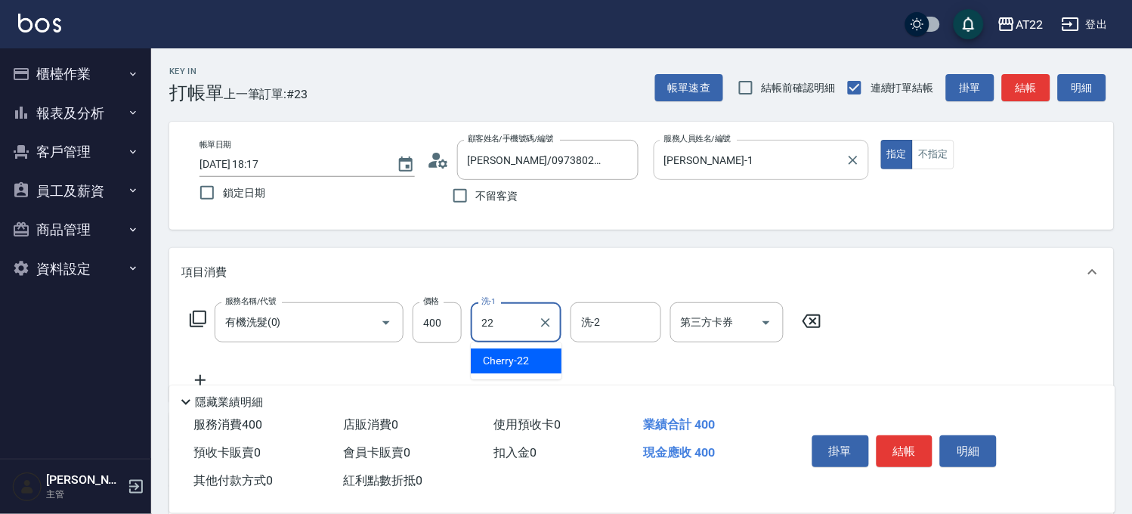
type input "Cherry-22"
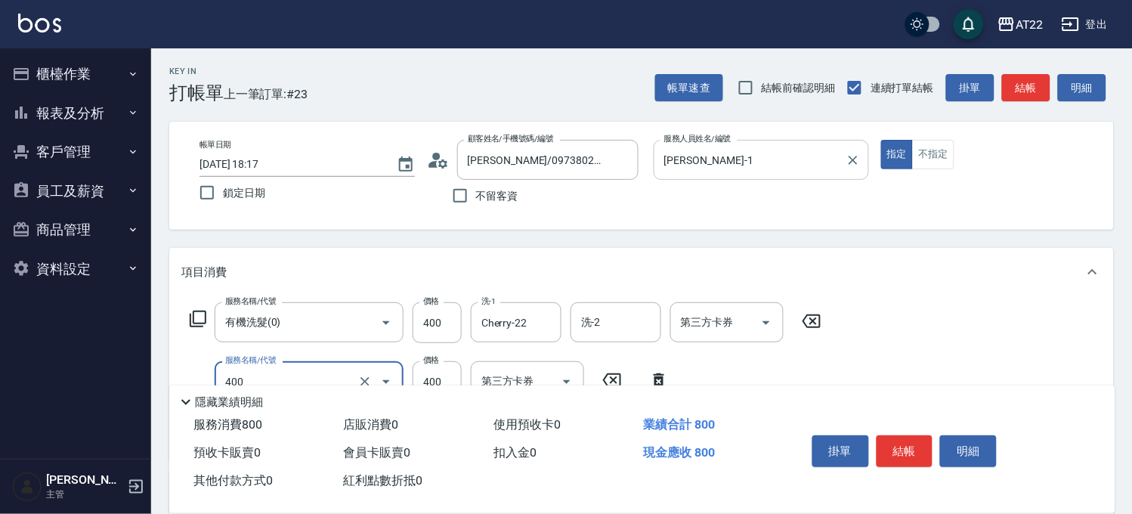
type input "剪髮(400)"
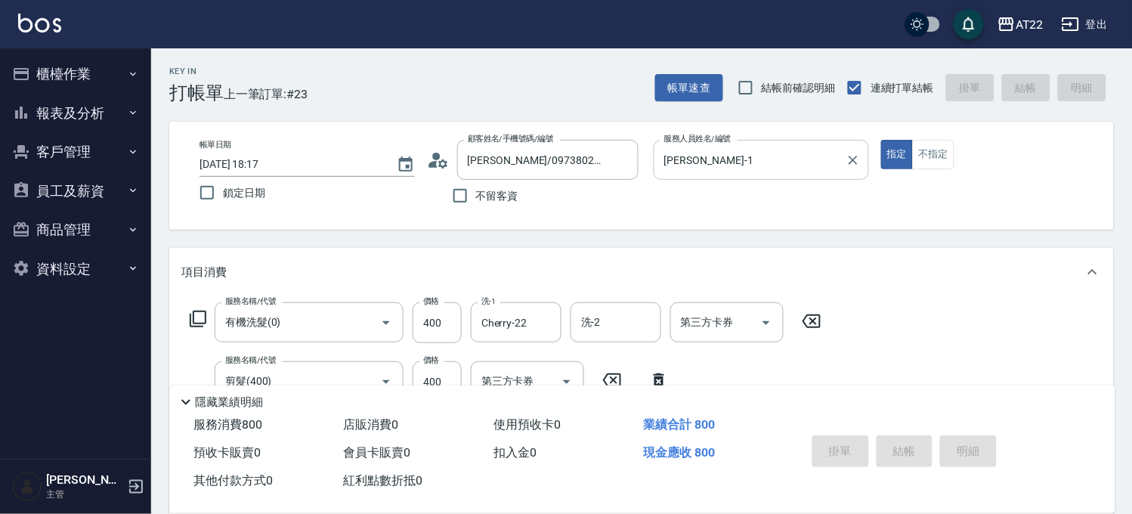
type input "2025/09/12 18:19"
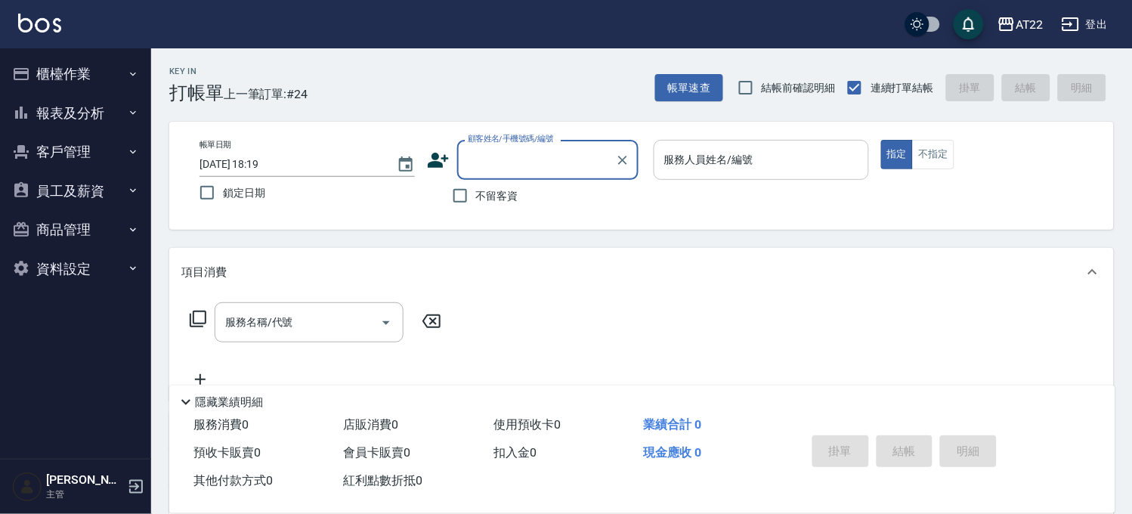
click at [99, 156] on button "客戶管理" at bounding box center [75, 151] width 139 height 39
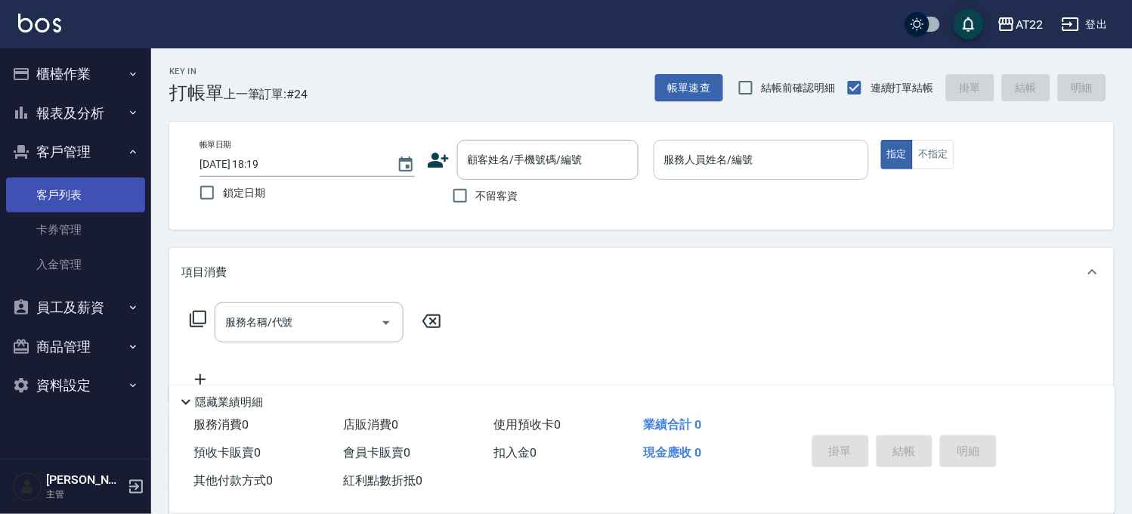
click at [103, 192] on link "客戶列表" at bounding box center [75, 195] width 139 height 35
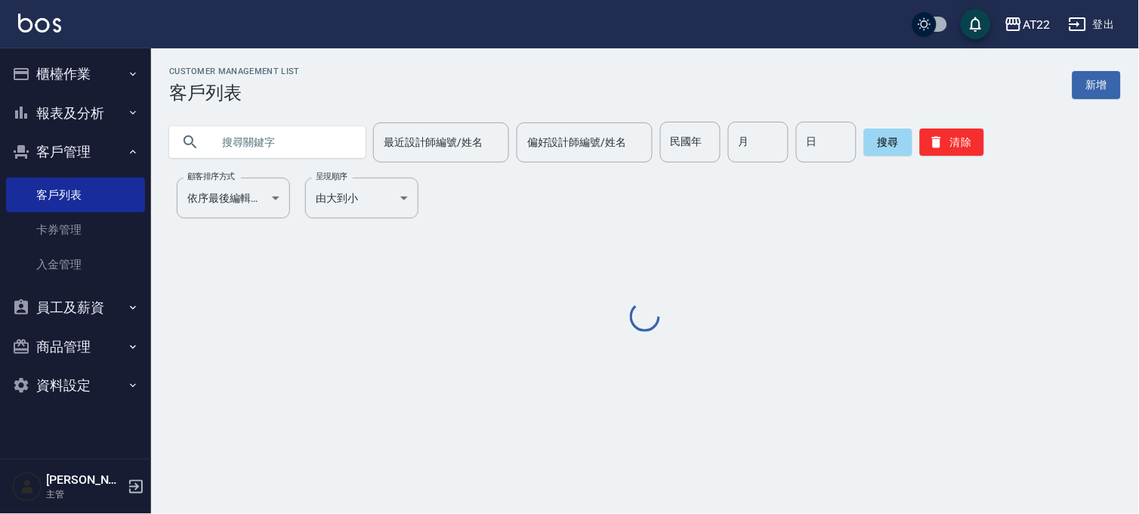
click at [237, 139] on input "text" at bounding box center [283, 142] width 142 height 41
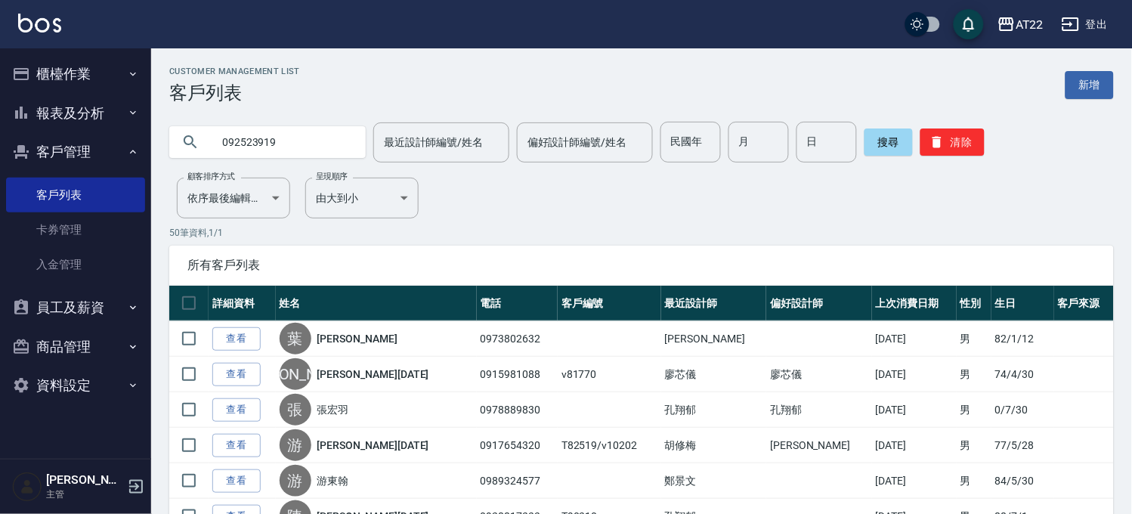
type input "0925239197"
type input "96"
type input "3"
type input "4"
type input "0925239197"
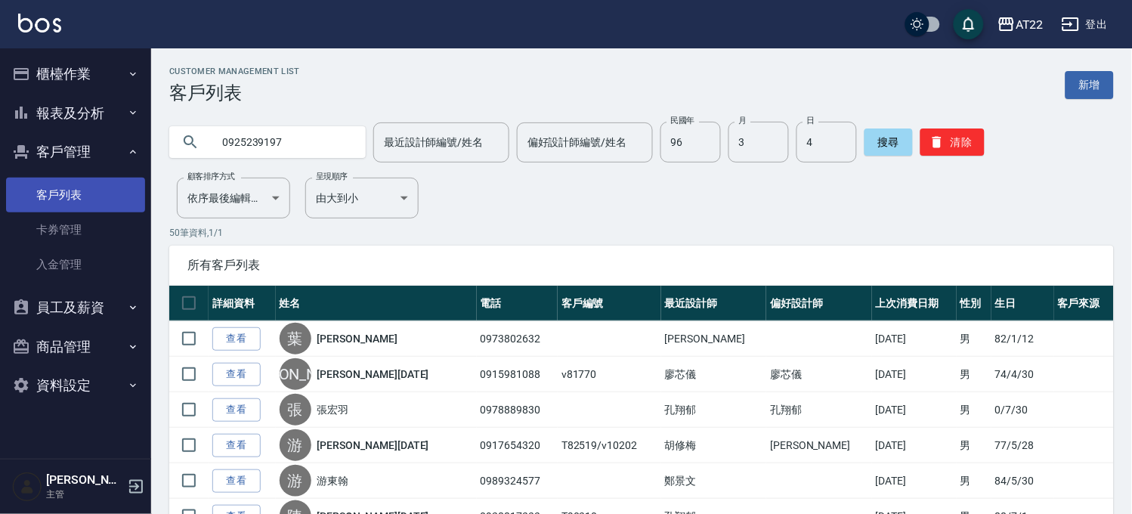
click at [85, 197] on link "客戶列表" at bounding box center [75, 195] width 139 height 35
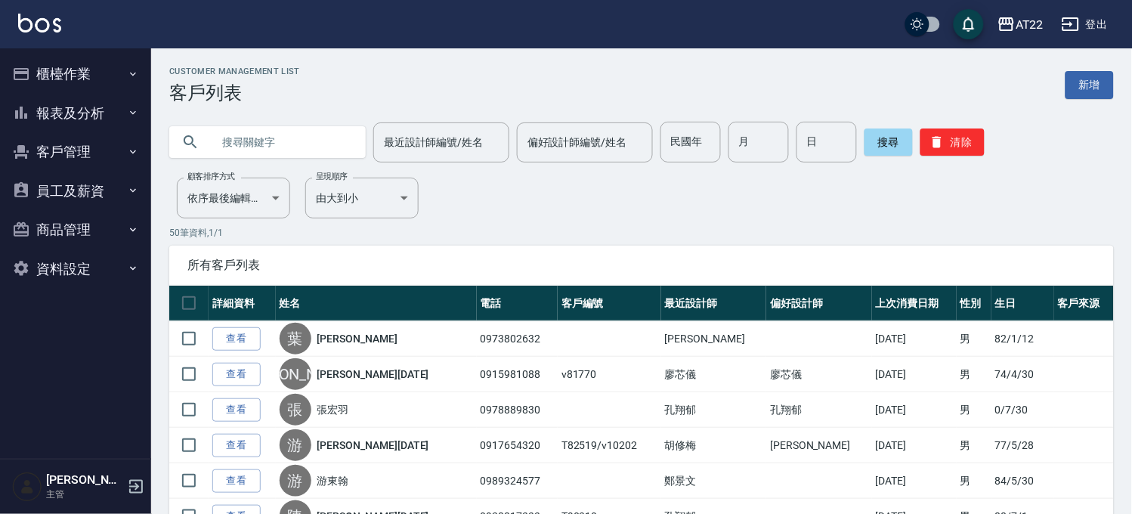
click at [244, 150] on input "text" at bounding box center [283, 142] width 142 height 41
type input "0906165977"
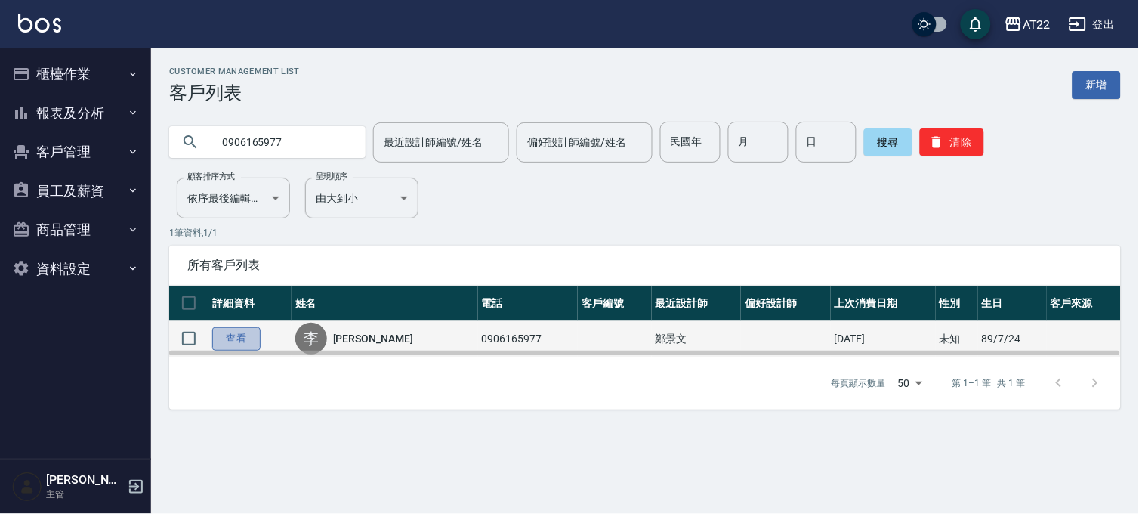
click at [227, 332] on link "查看" at bounding box center [236, 338] width 48 height 23
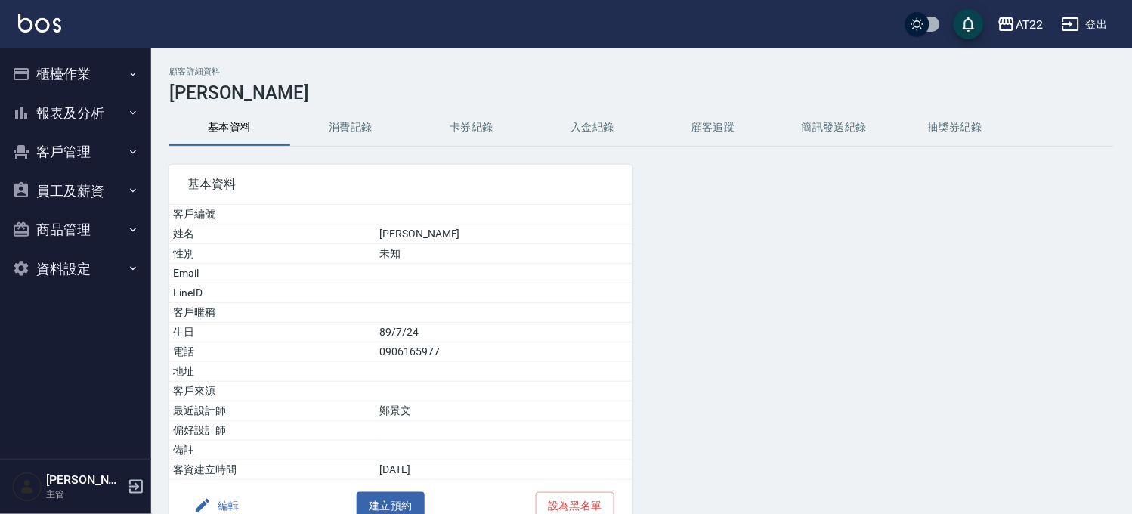
click at [341, 140] on button "消費記錄" at bounding box center [350, 128] width 121 height 36
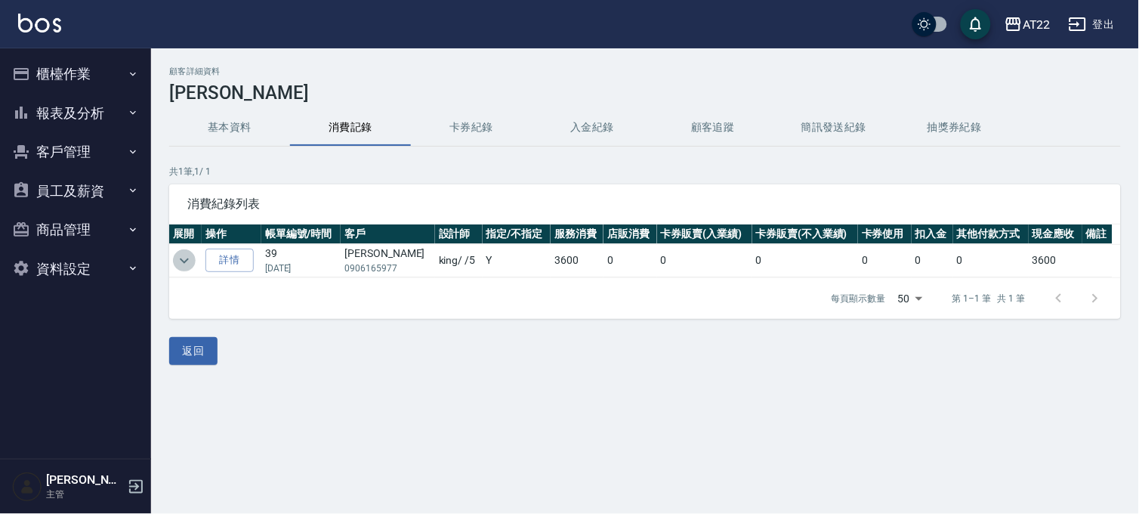
click at [193, 258] on button "expand row" at bounding box center [184, 260] width 23 height 23
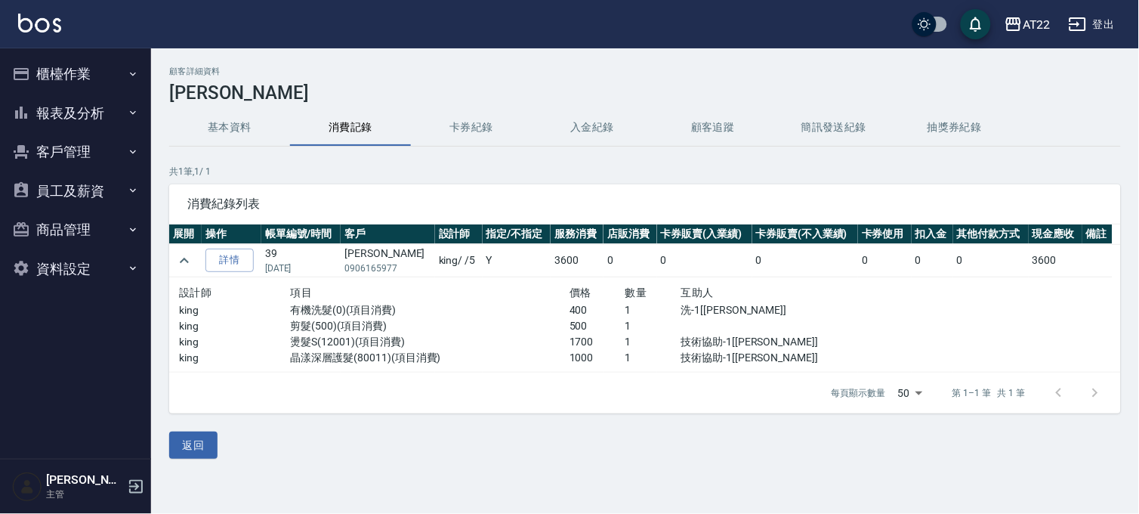
click at [78, 154] on button "客戶管理" at bounding box center [75, 151] width 139 height 39
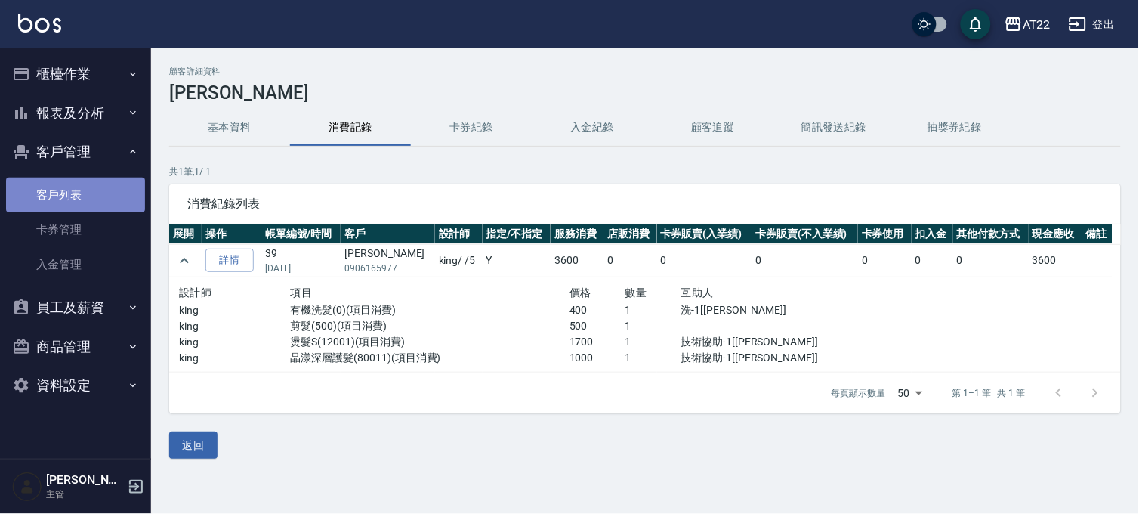
click at [71, 187] on link "客戶列表" at bounding box center [75, 195] width 139 height 35
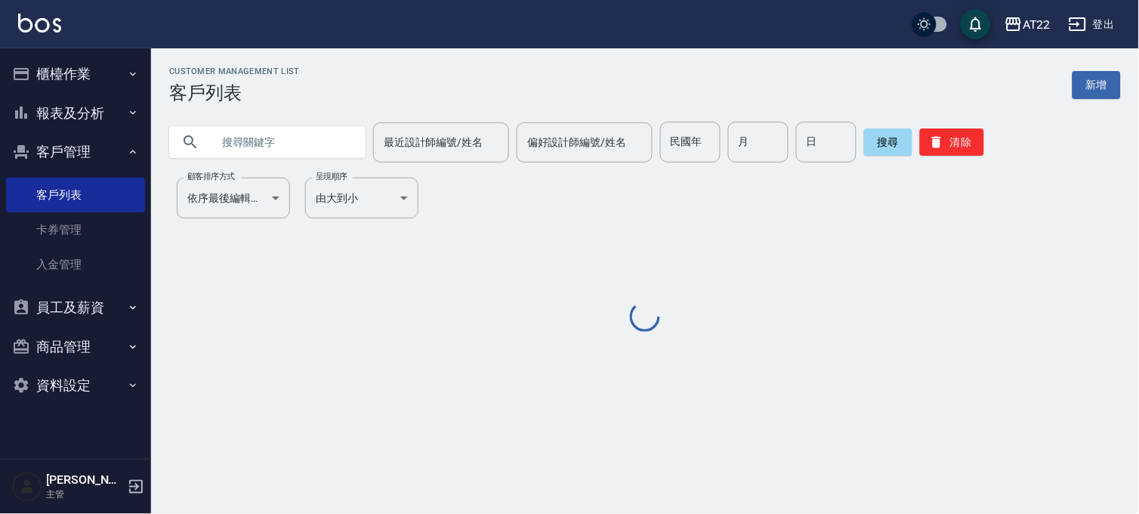
click at [236, 134] on input "text" at bounding box center [283, 142] width 142 height 41
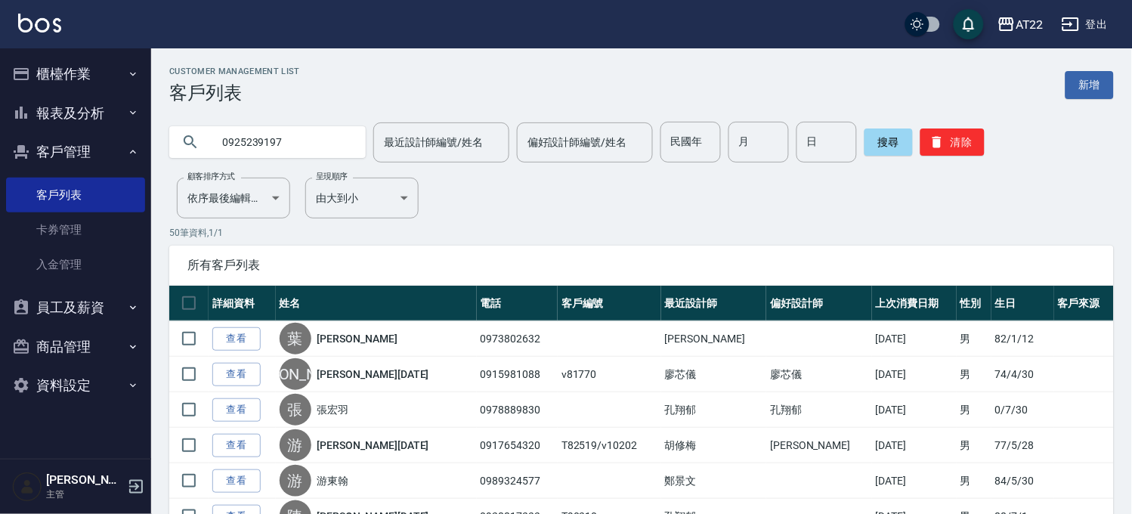
type input "0925239197"
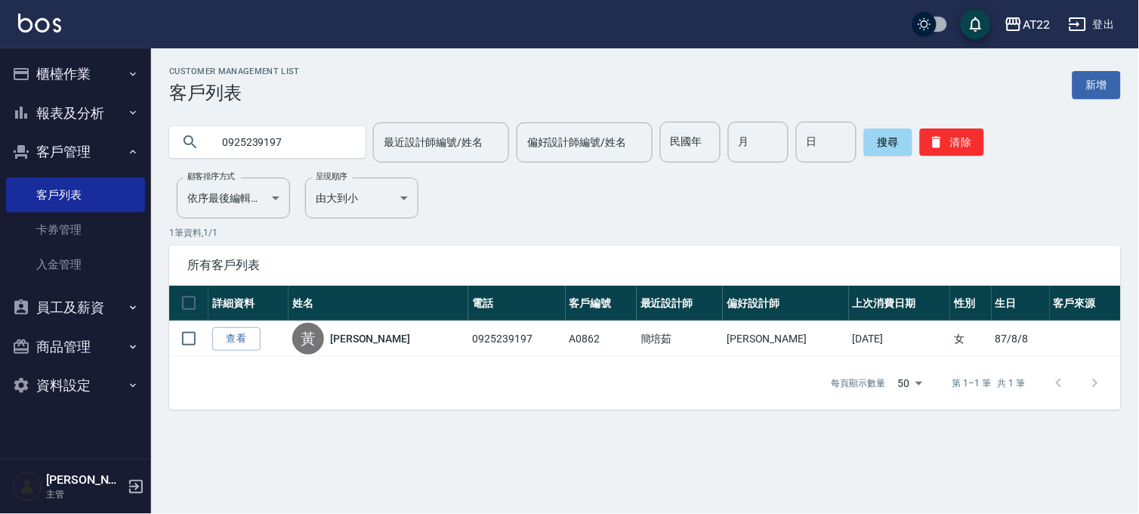
click at [91, 47] on div "AT22 登出" at bounding box center [569, 24] width 1139 height 48
click at [76, 80] on button "櫃檯作業" at bounding box center [75, 73] width 139 height 39
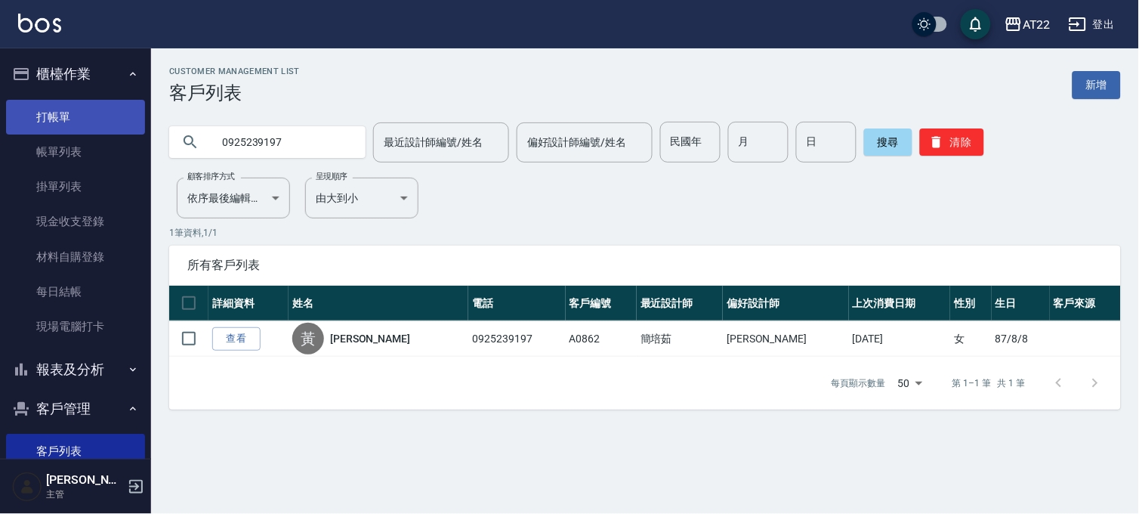
click at [77, 128] on link "打帳單" at bounding box center [75, 117] width 139 height 35
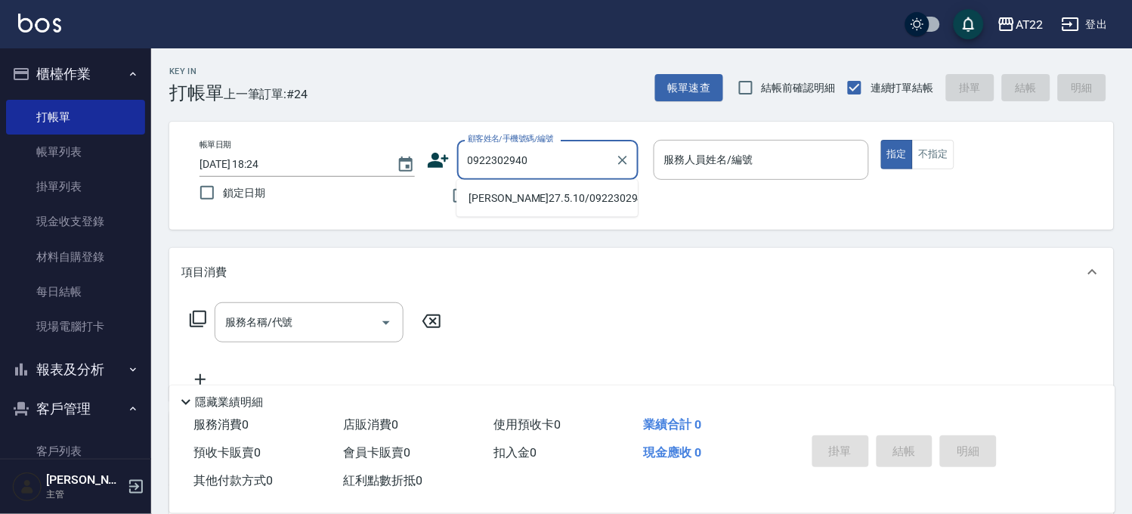
click at [527, 211] on li "彭子珩27.5.10/0922302940/T91179" at bounding box center [546, 198] width 181 height 25
type input "彭子珩27.5.10/0922302940/T91179"
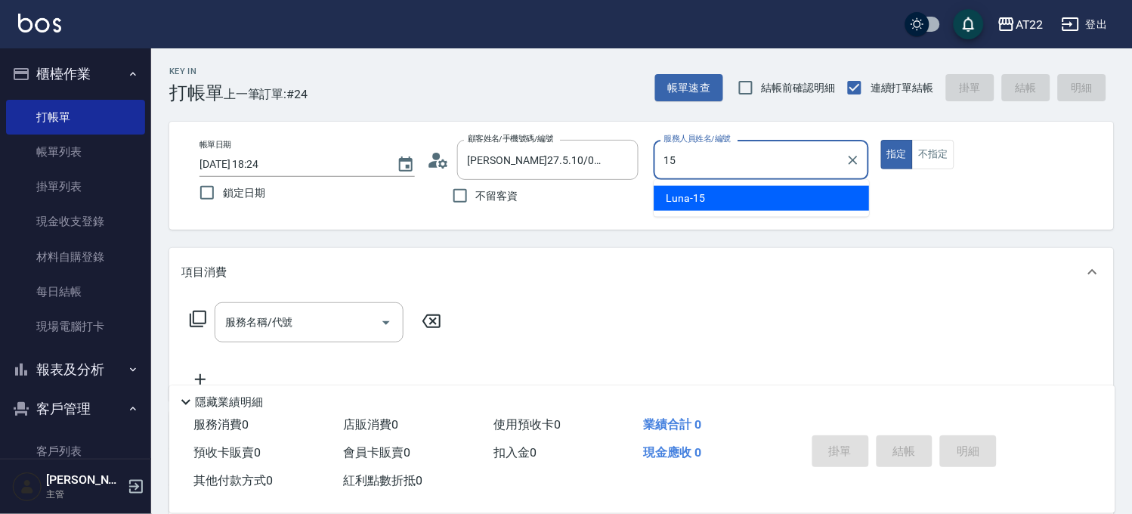
type input "Luna-15"
type button "true"
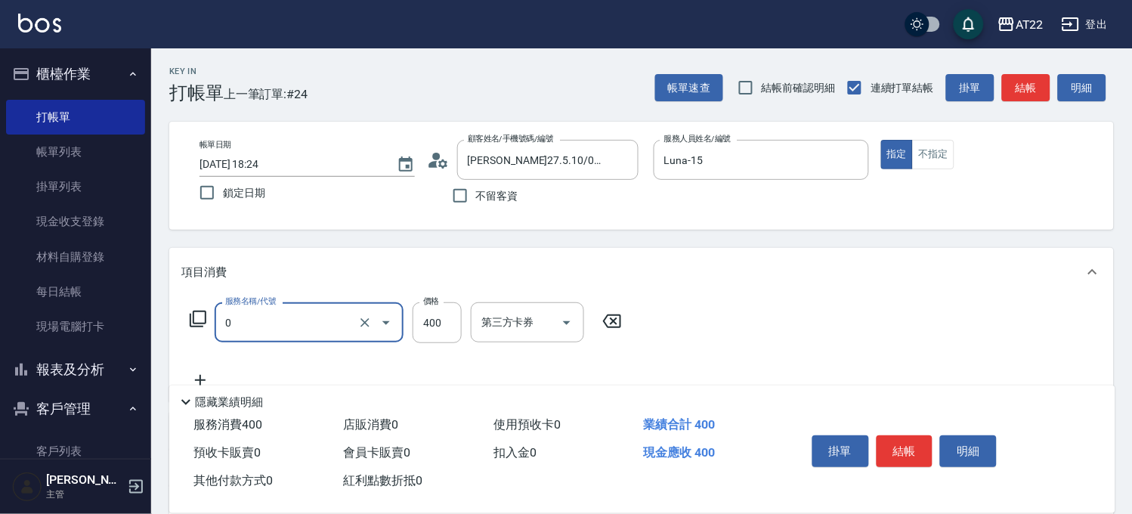
type input "有機洗髮(0)"
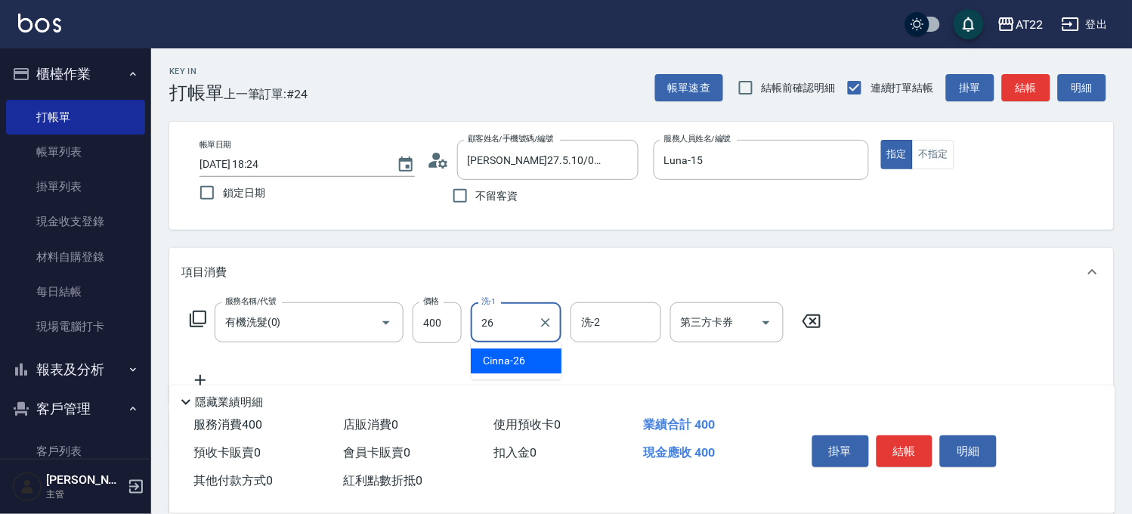
type input "Cinna-26"
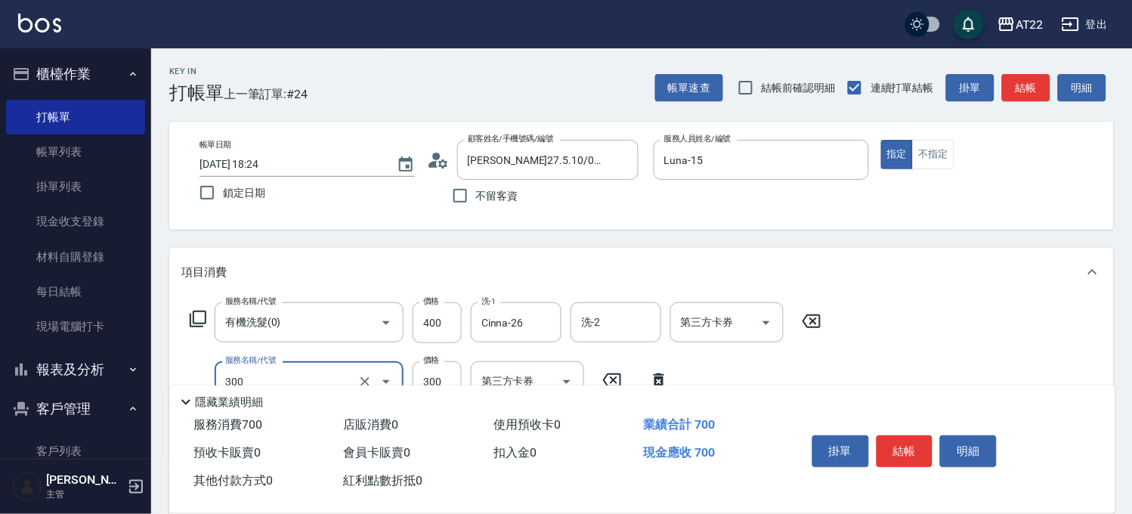
type input "剪髮(300)"
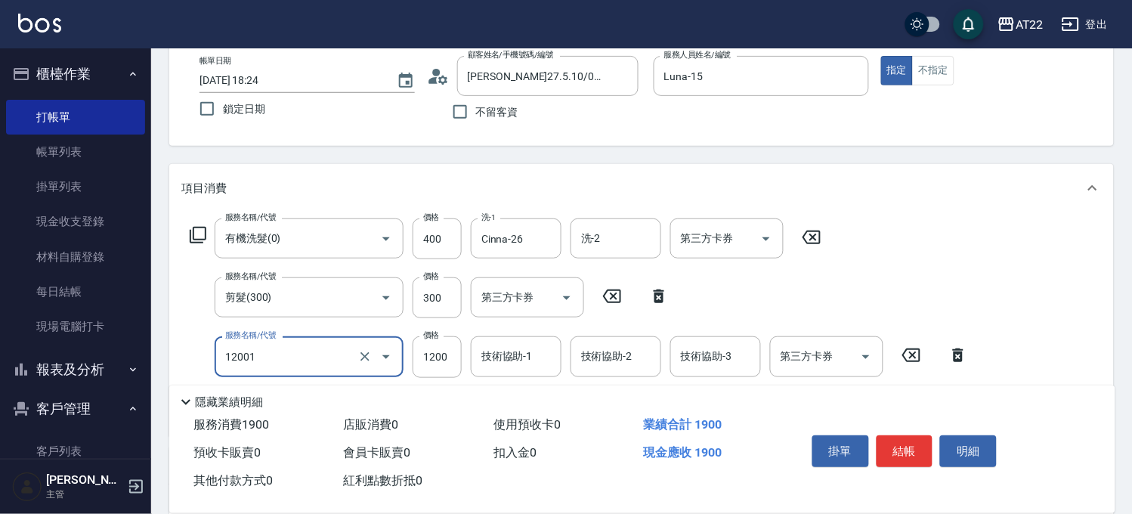
type input "燙髮S(12001)"
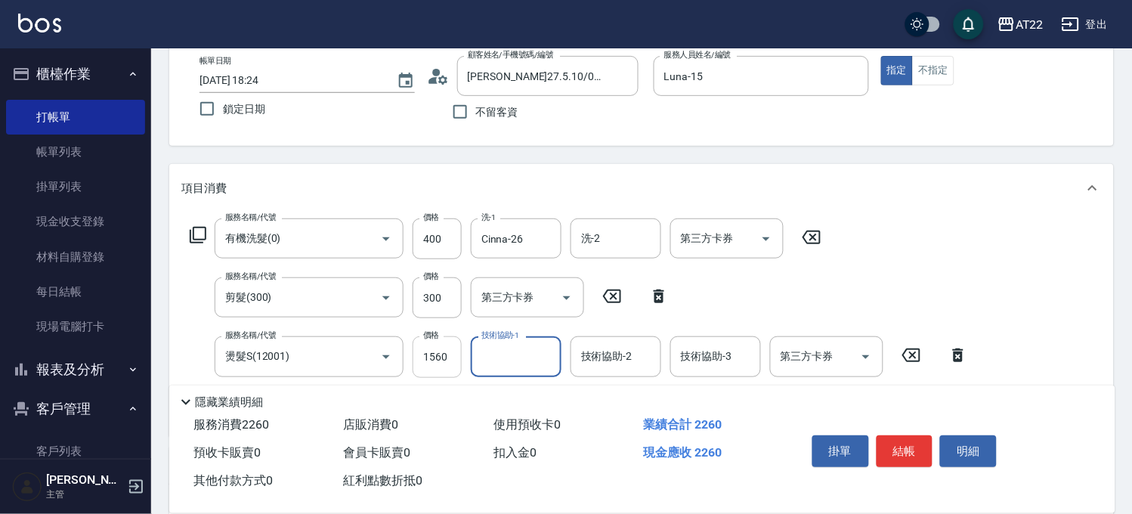
click at [443, 359] on input "1560" at bounding box center [436, 356] width 49 height 41
type input "1460"
type input "Cinna-26"
type input "側邊燙貼(3001)"
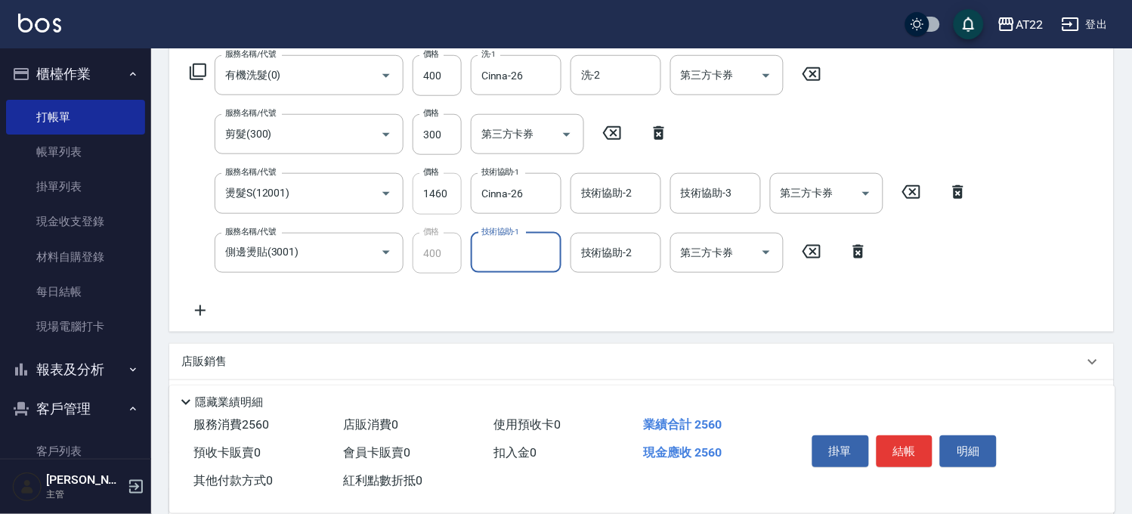
scroll to position [252, 0]
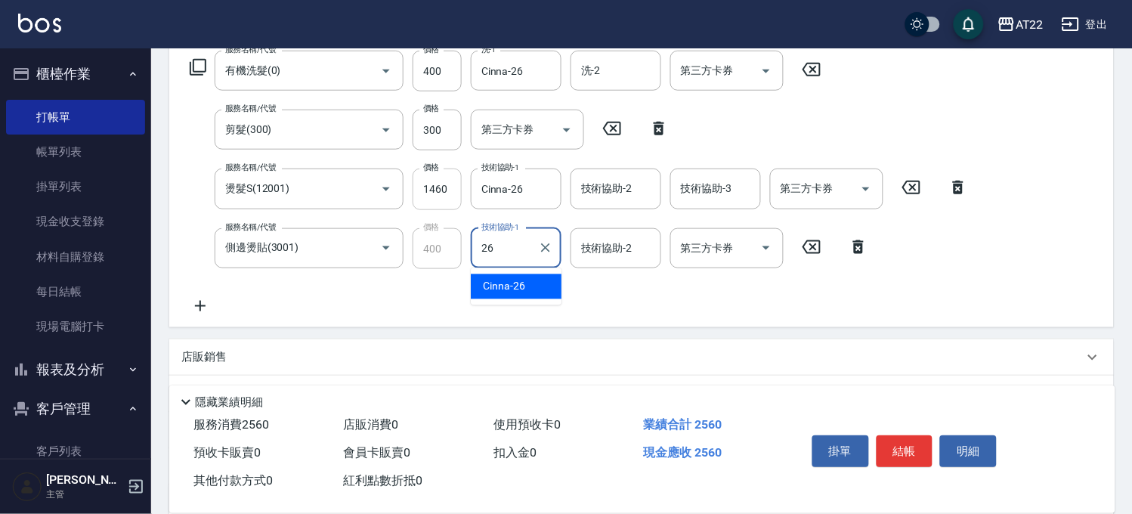
type input "Cinna-26"
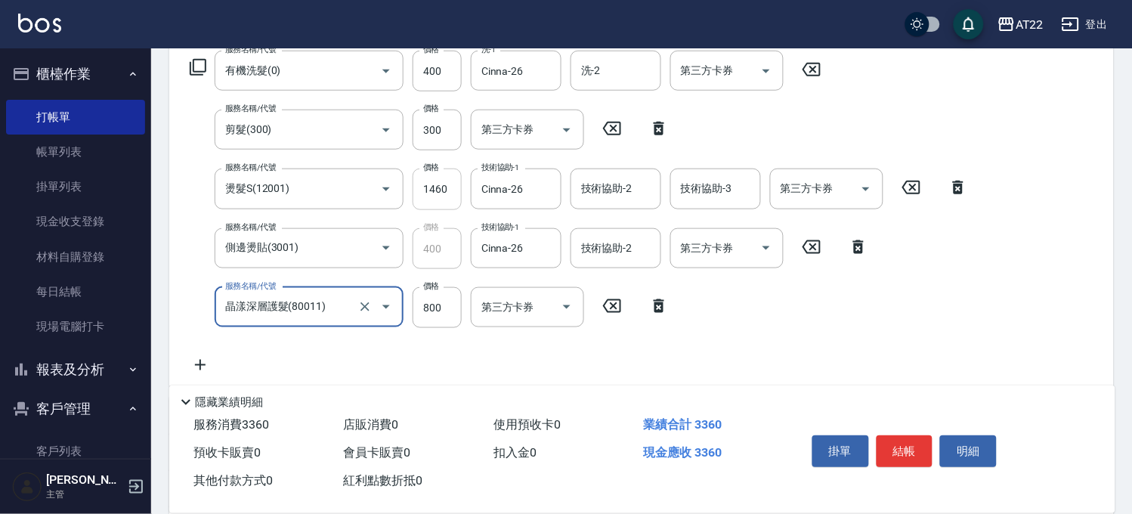
type input "晶漾深層護髮(80011)"
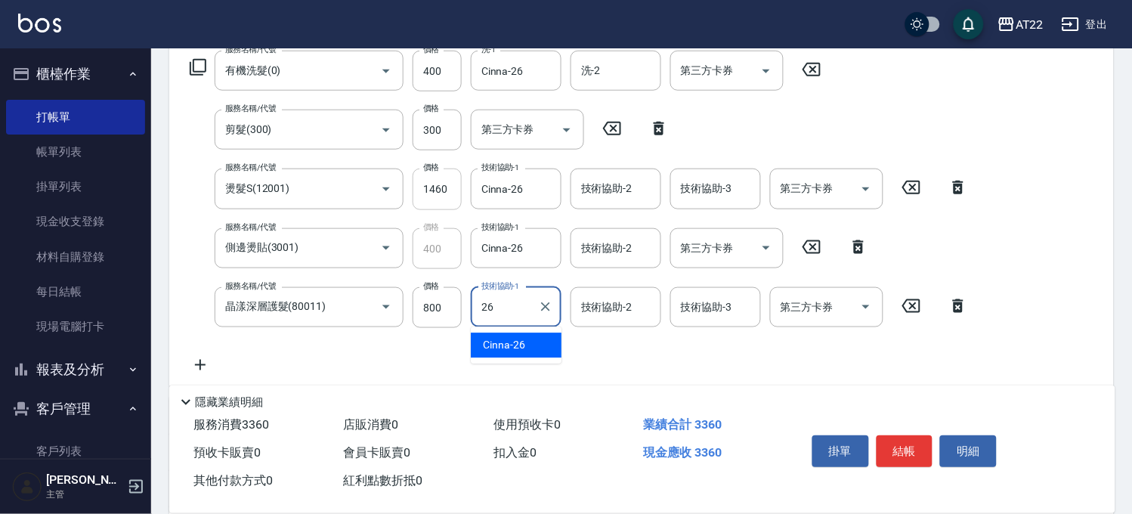
type input "Cinna-26"
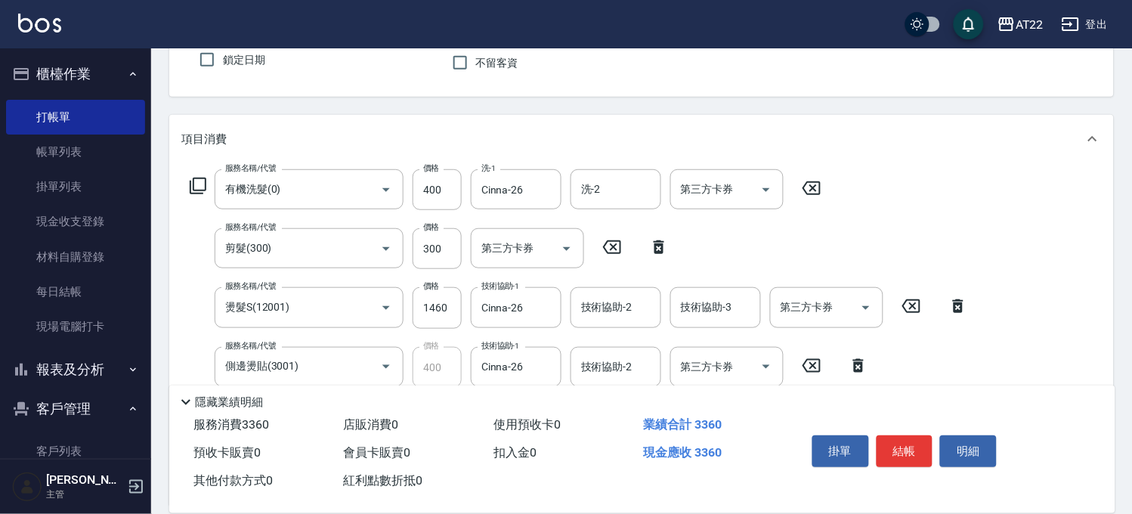
scroll to position [0, 0]
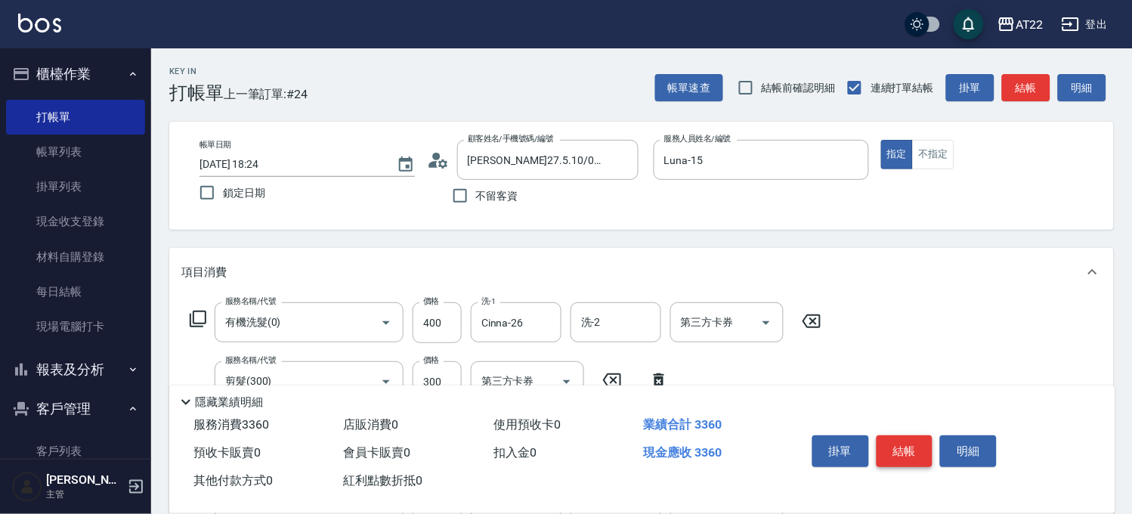
click at [908, 446] on button "結帳" at bounding box center [904, 451] width 57 height 32
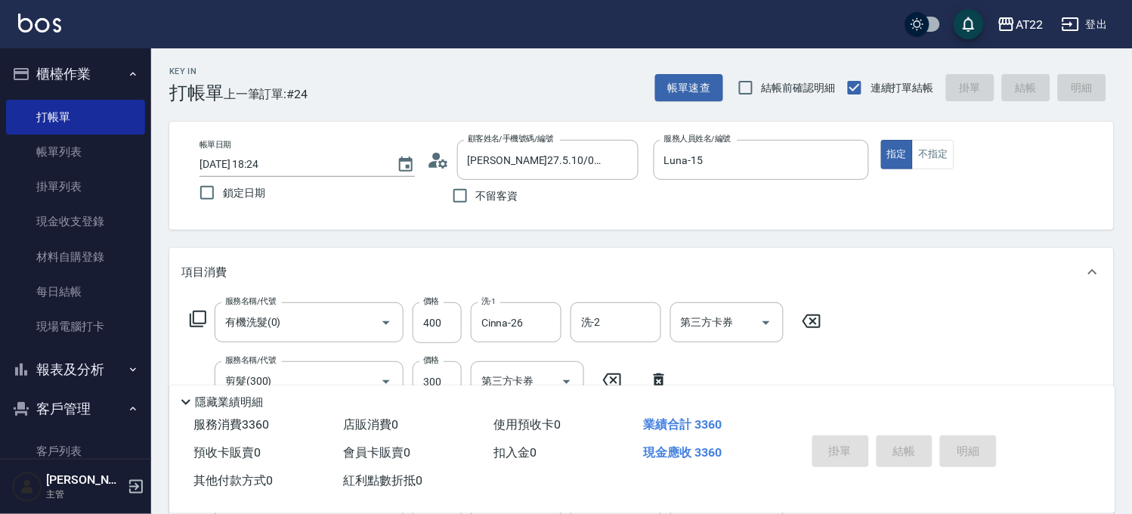
type input "2025/09/12 18:25"
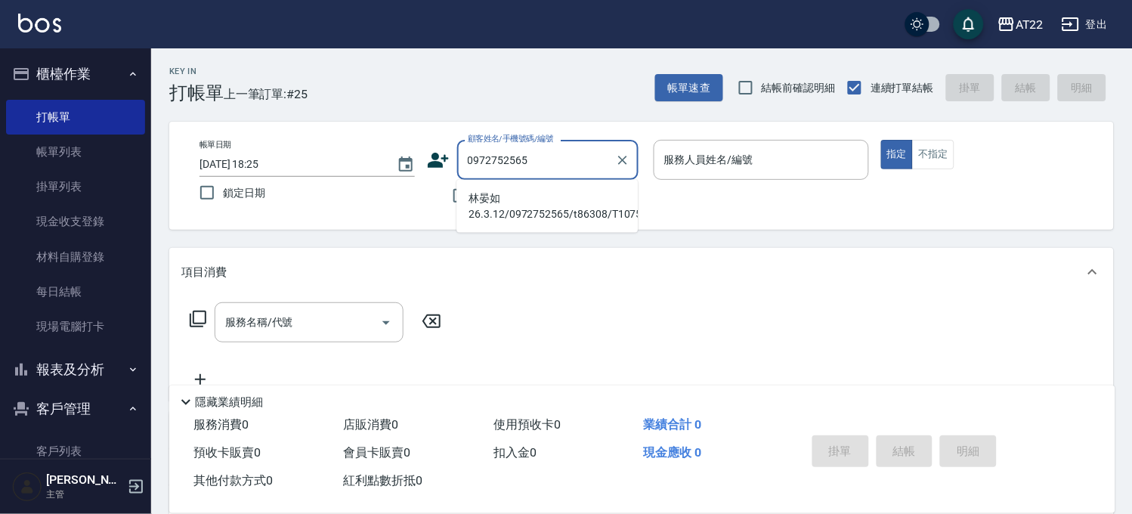
click at [583, 215] on li "林晏如26.3.12/0972752565/t86308/T10757" at bounding box center [546, 206] width 181 height 41
type input "林晏如26.3.12/0972752565/t86308/T10757"
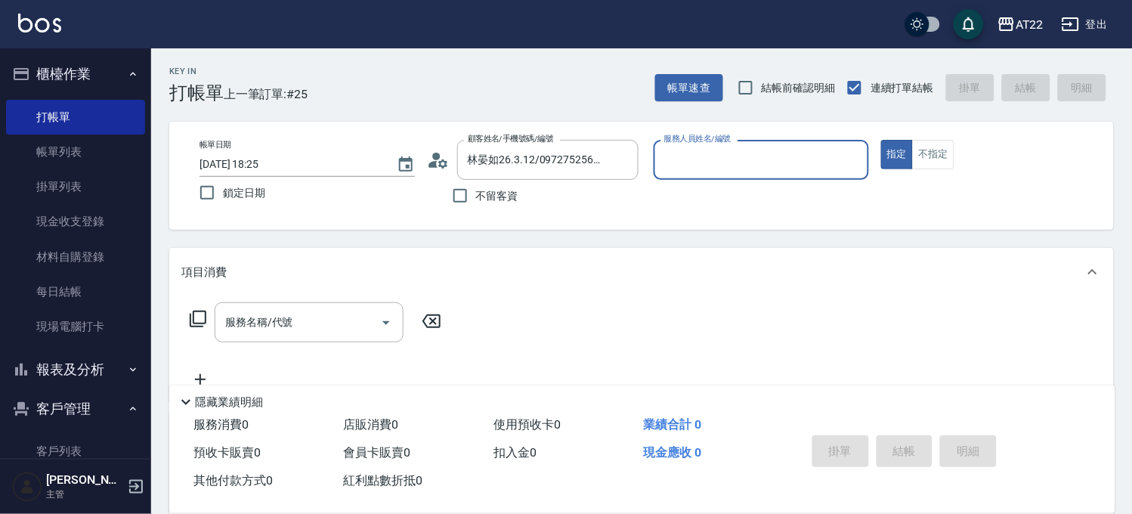
type input "Miu-10"
click at [329, 323] on input "服務名稱/代號" at bounding box center [297, 322] width 153 height 26
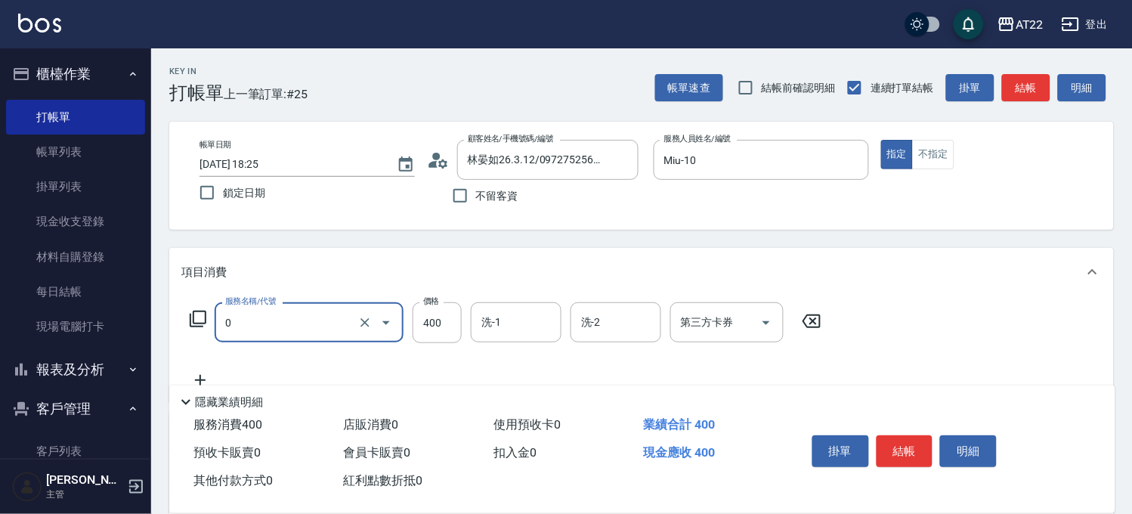
type input "有機洗髮(0)"
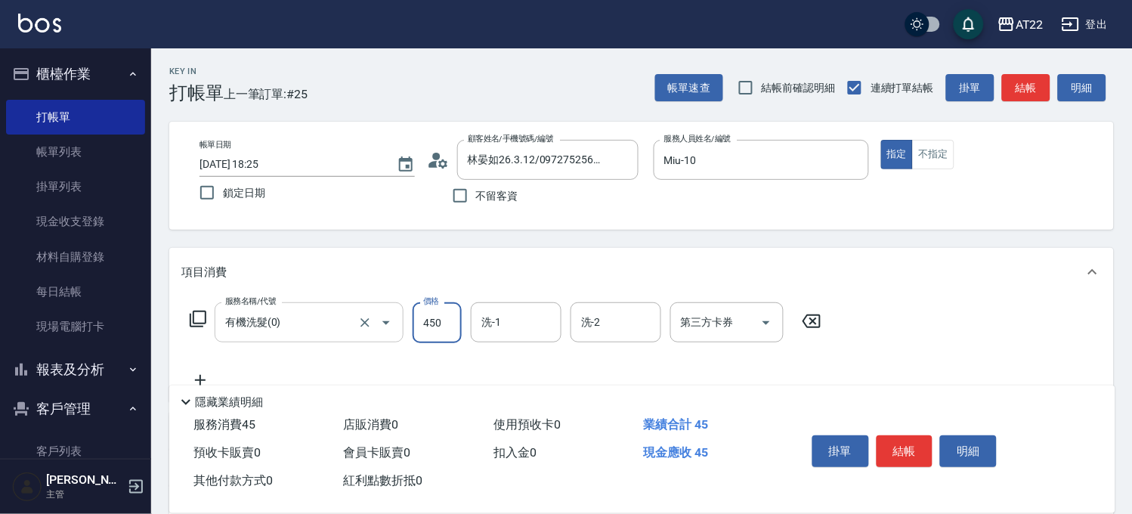
type input "450"
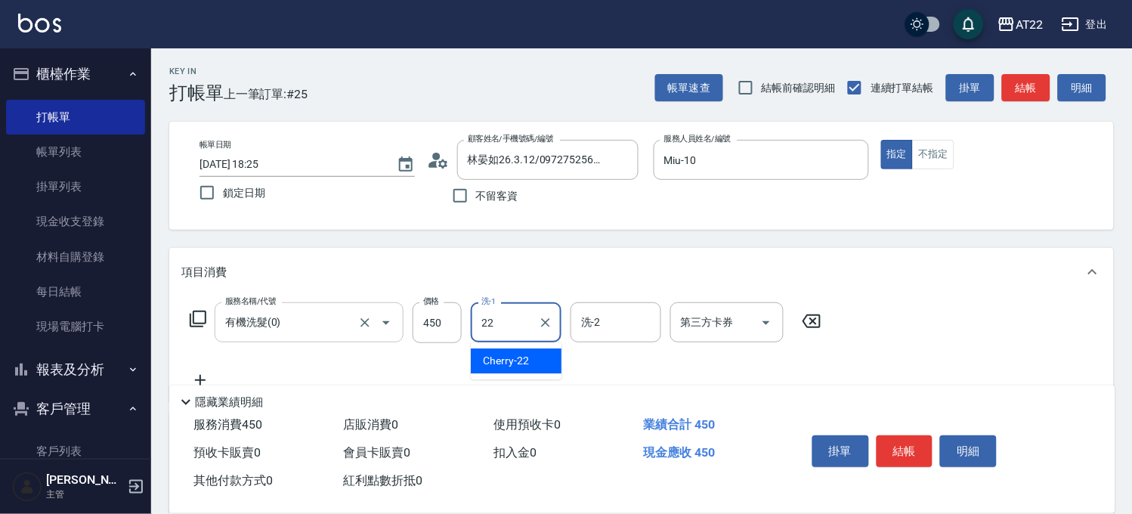
type input "Cherry-22"
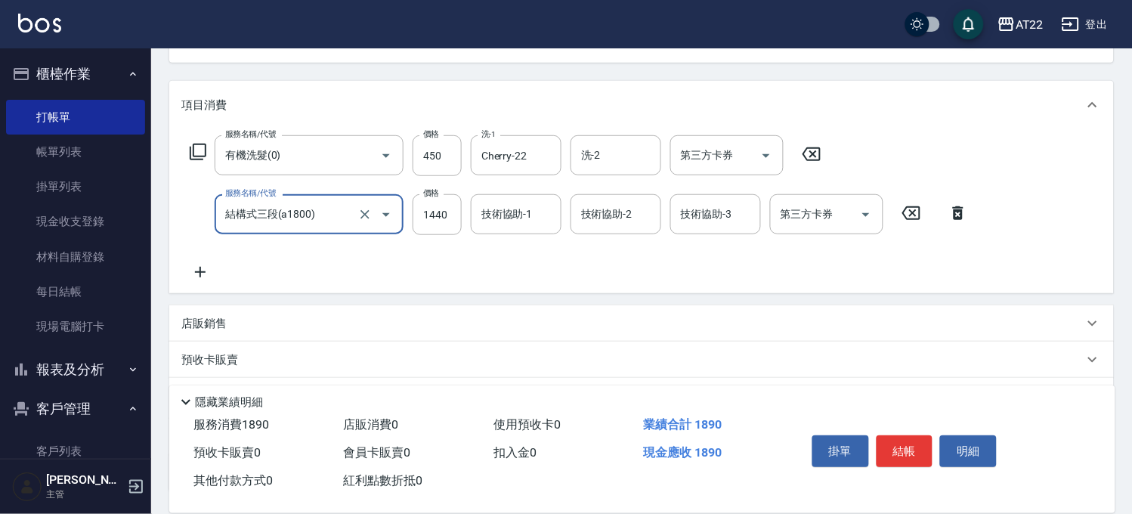
scroll to position [168, 0]
type input "結構式三段(a1800)"
click at [435, 210] on input "1440" at bounding box center [436, 213] width 49 height 41
type input "2240"
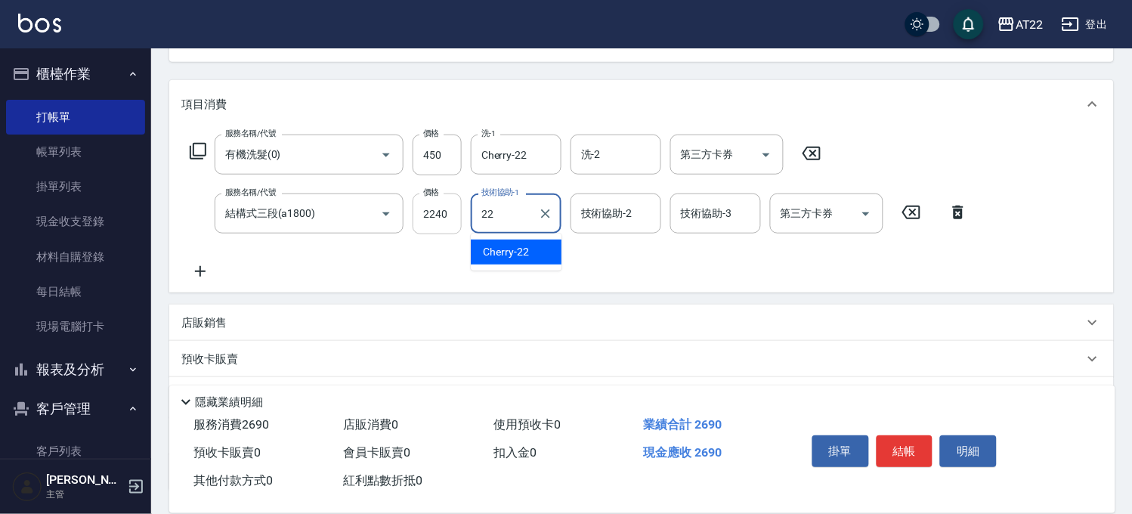
type input "Cherry-22"
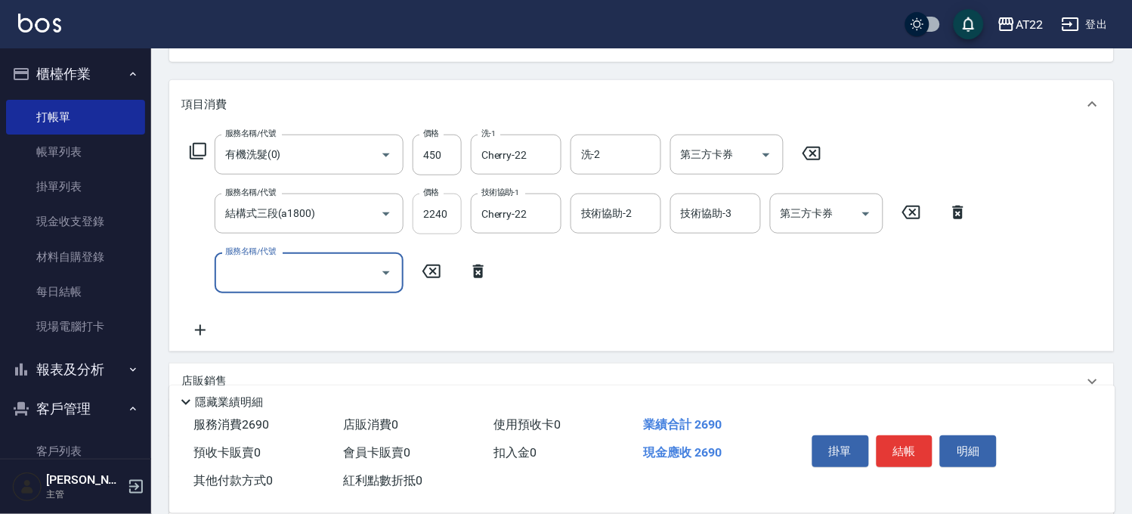
scroll to position [345, 0]
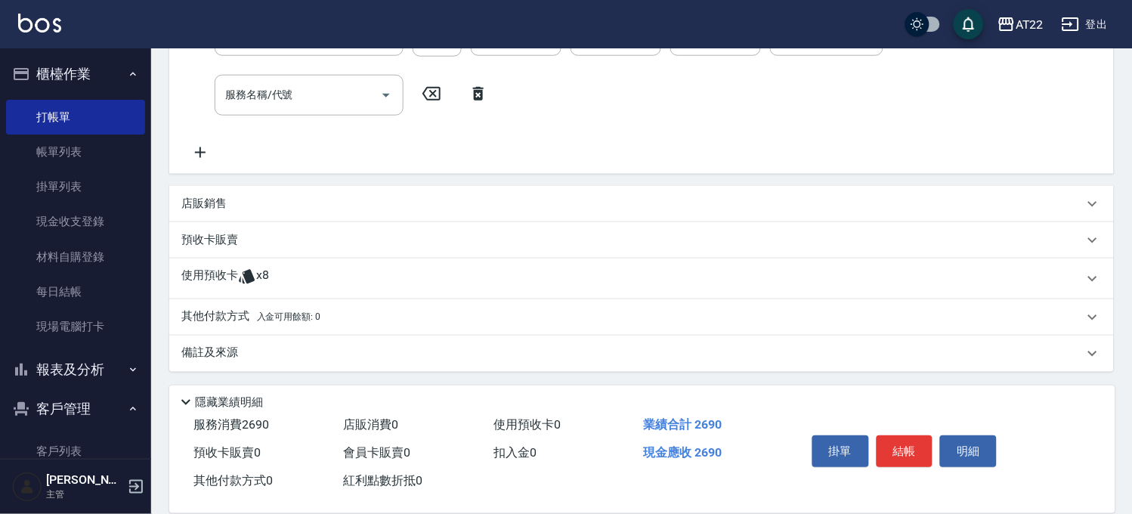
click at [288, 281] on div "使用預收卡 x8" at bounding box center [632, 278] width 902 height 23
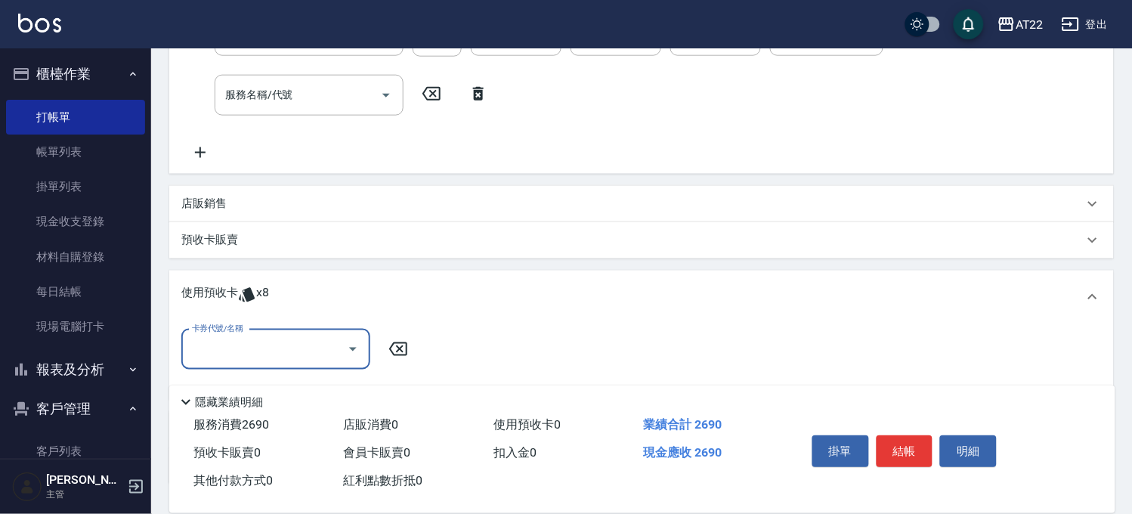
scroll to position [0, 0]
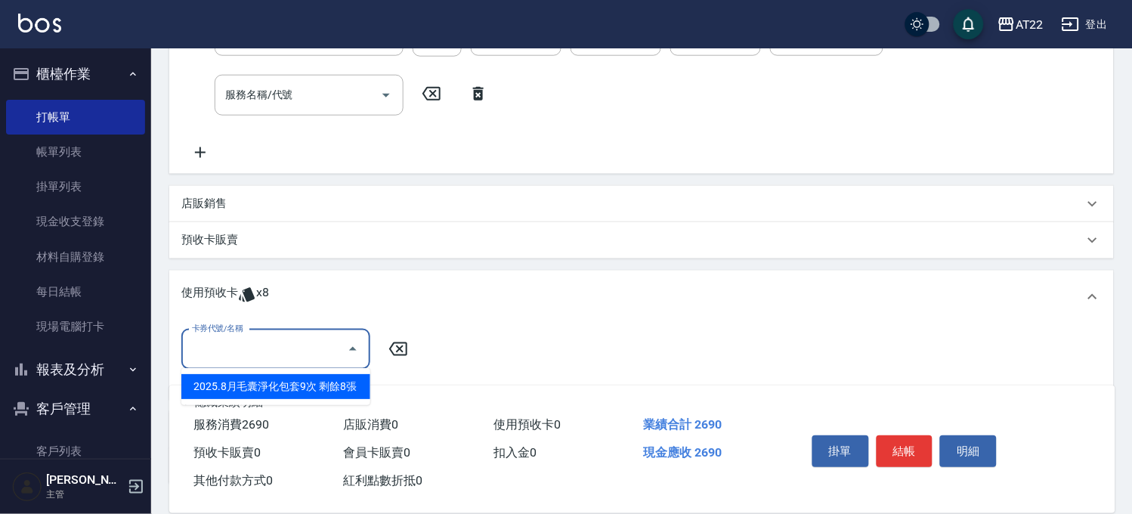
click at [255, 338] on input "卡券代號/名稱" at bounding box center [264, 349] width 153 height 26
click at [252, 374] on div "2025.8月毛囊淨化包套9次 剩餘8張" at bounding box center [275, 386] width 189 height 25
type input "2025.8月毛囊淨化包套9次"
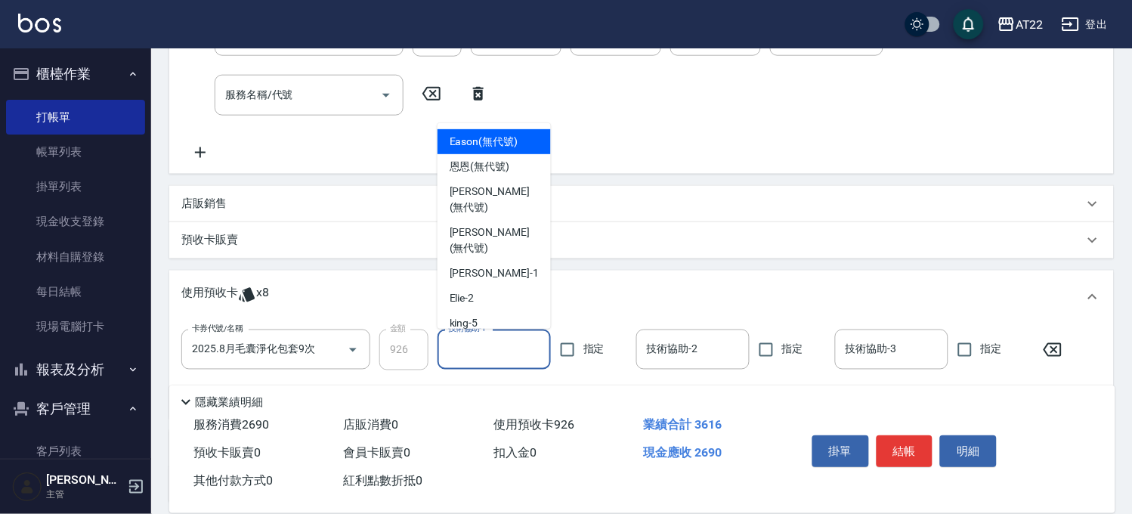
click at [484, 345] on input "技術協助-1" at bounding box center [494, 349] width 100 height 26
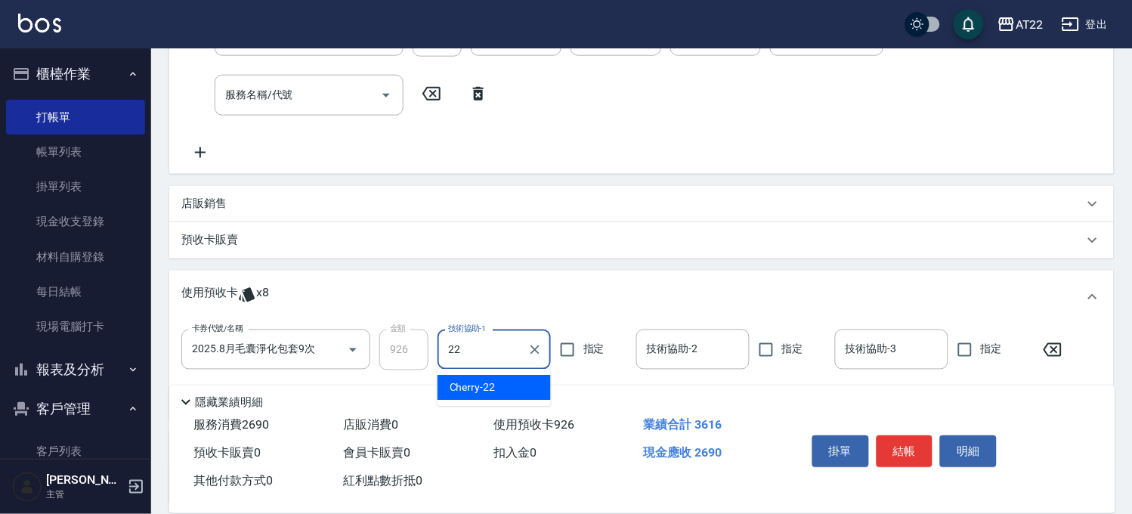
type input "Cherry-22"
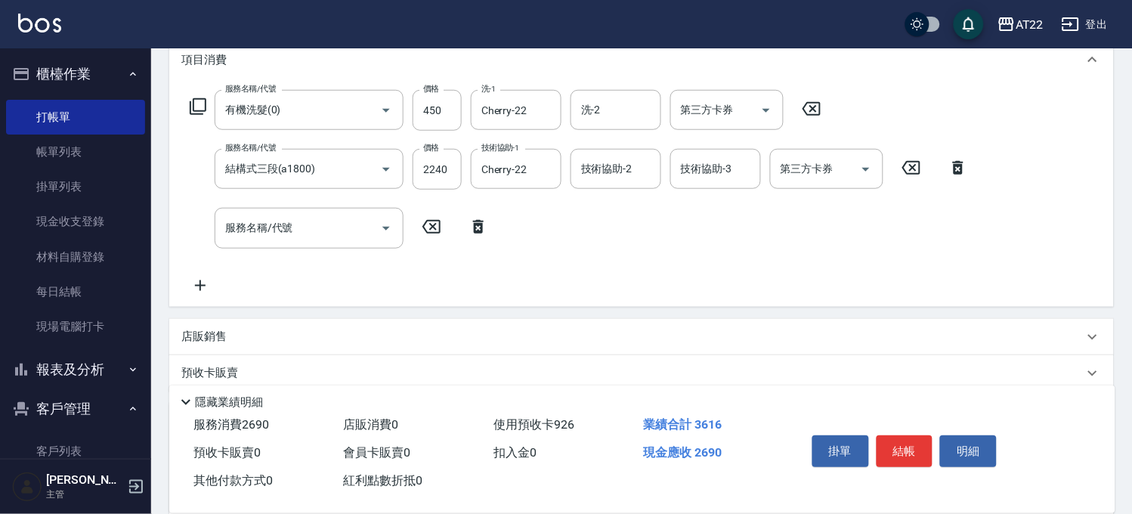
scroll to position [345, 0]
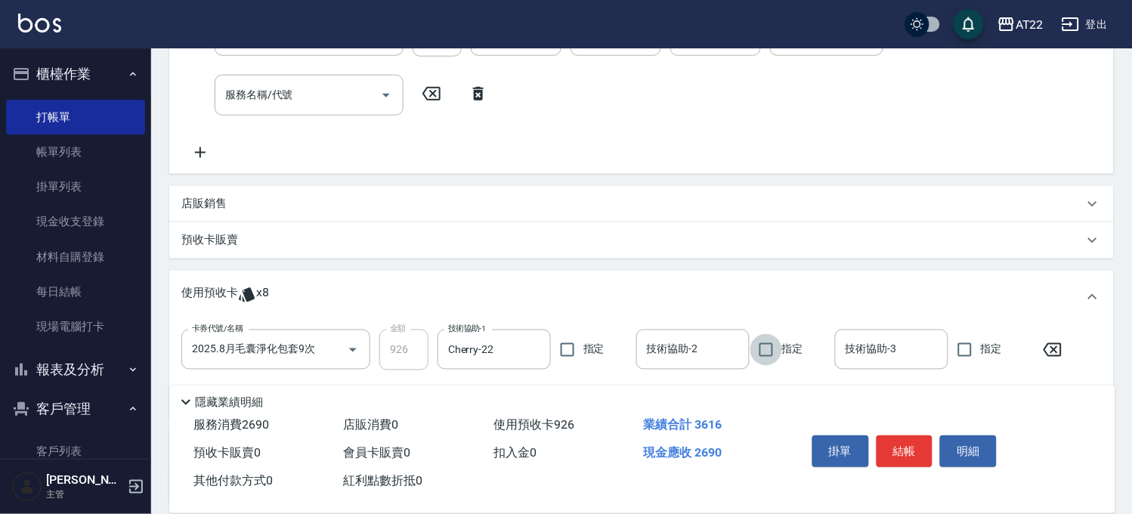
click at [894, 443] on button "結帳" at bounding box center [904, 451] width 57 height 32
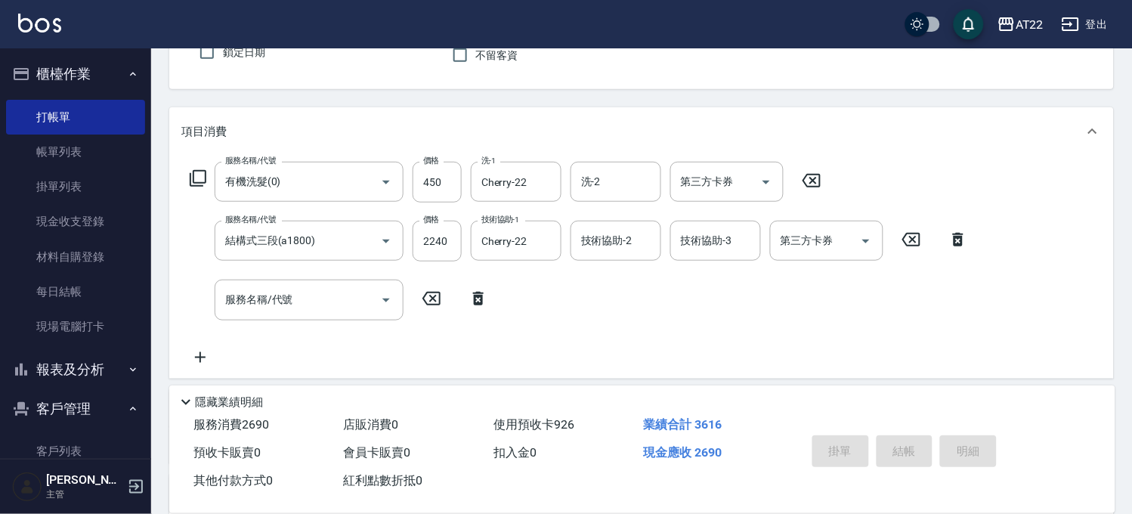
type input "2025/09/12 18:30"
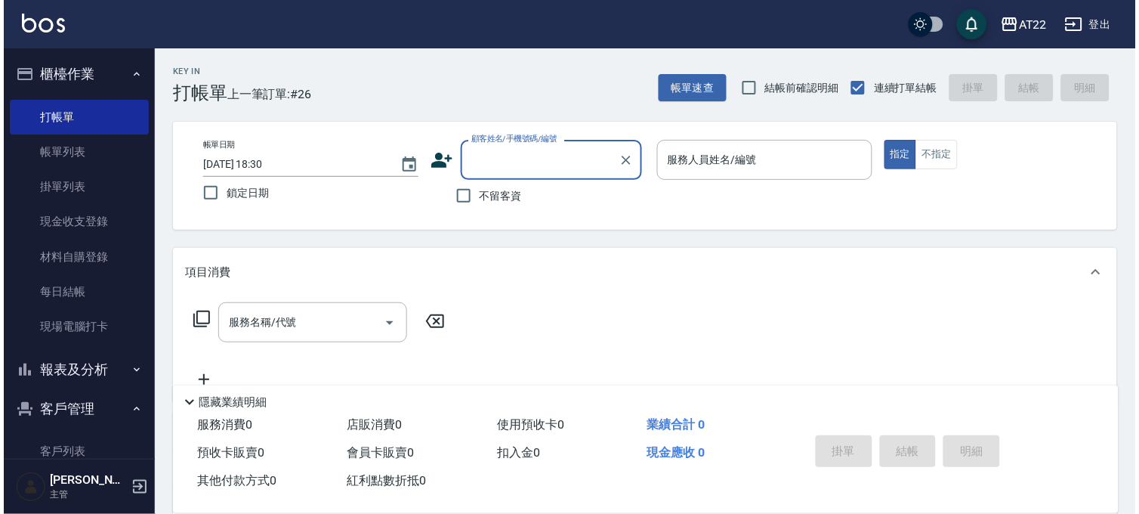
scroll to position [221, 0]
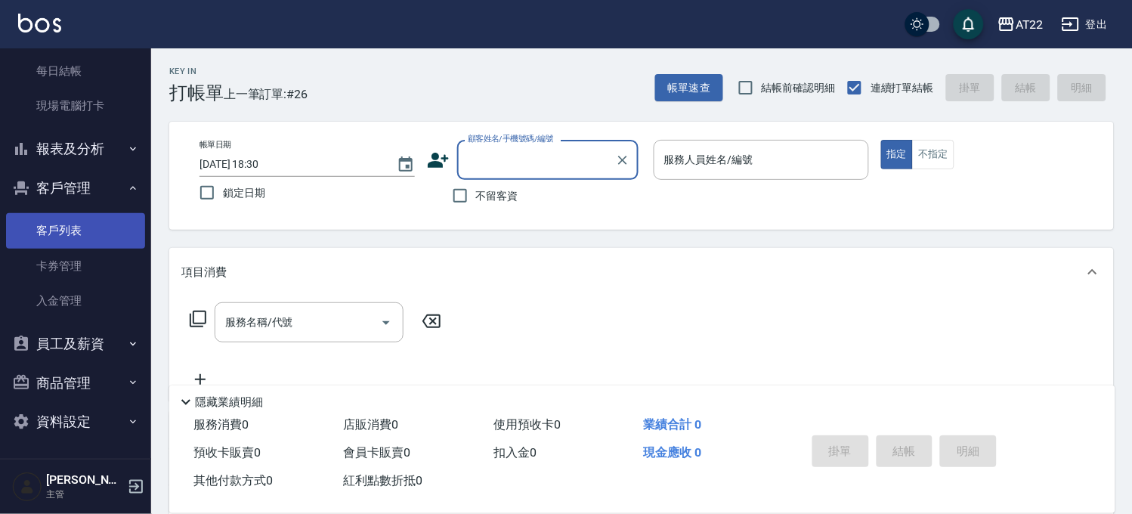
click at [71, 229] on link "客戶列表" at bounding box center [75, 230] width 139 height 35
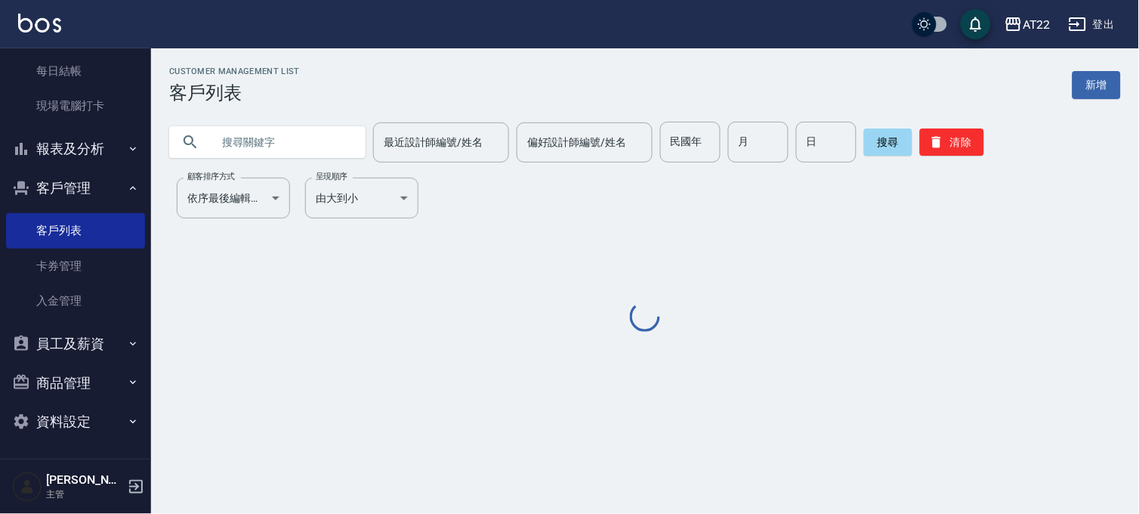
click at [273, 133] on input "text" at bounding box center [283, 142] width 142 height 41
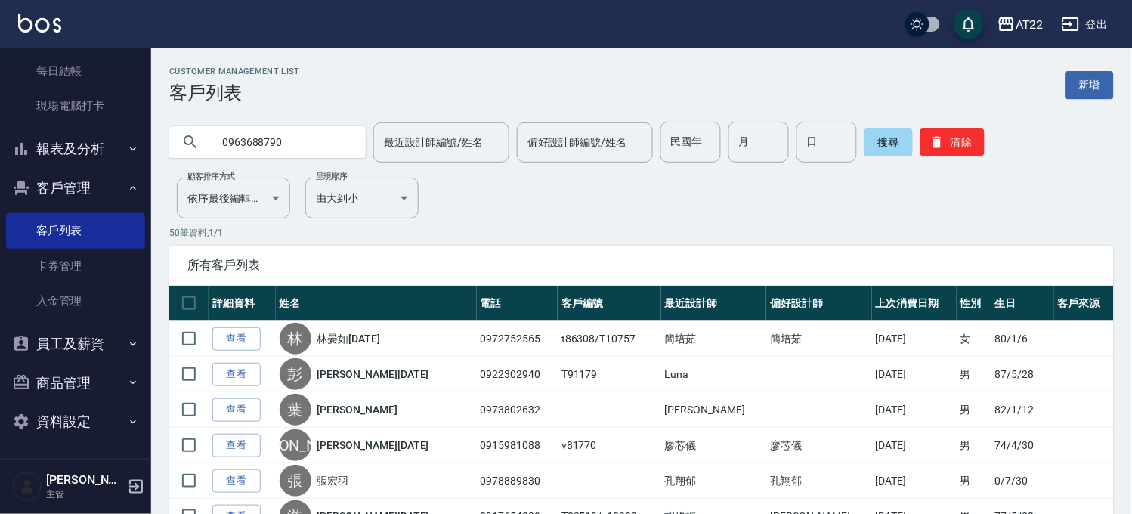
type input "0963688790"
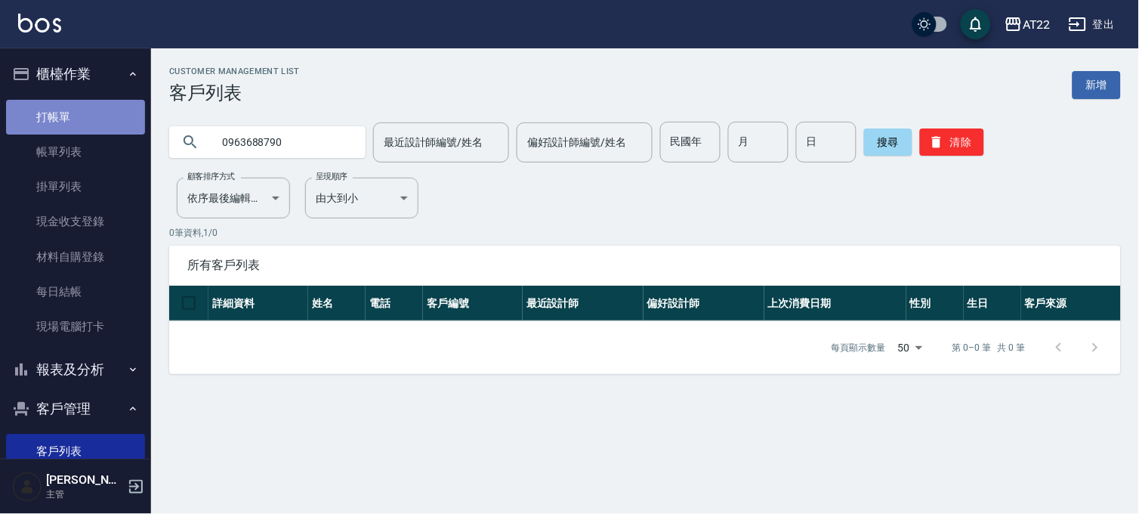
click at [102, 125] on link "打帳單" at bounding box center [75, 117] width 139 height 35
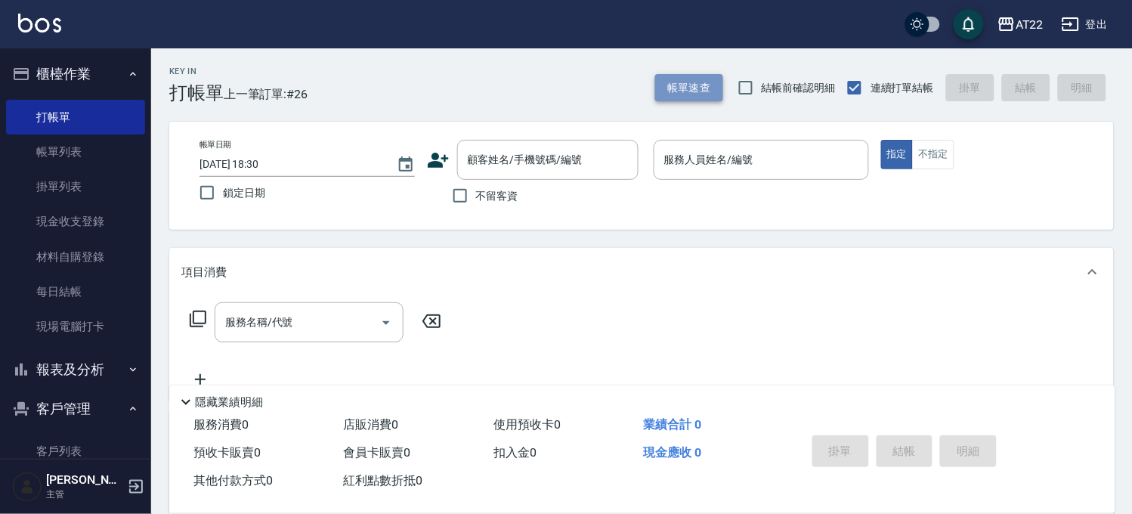
click at [680, 94] on button "帳單速查" at bounding box center [689, 88] width 68 height 28
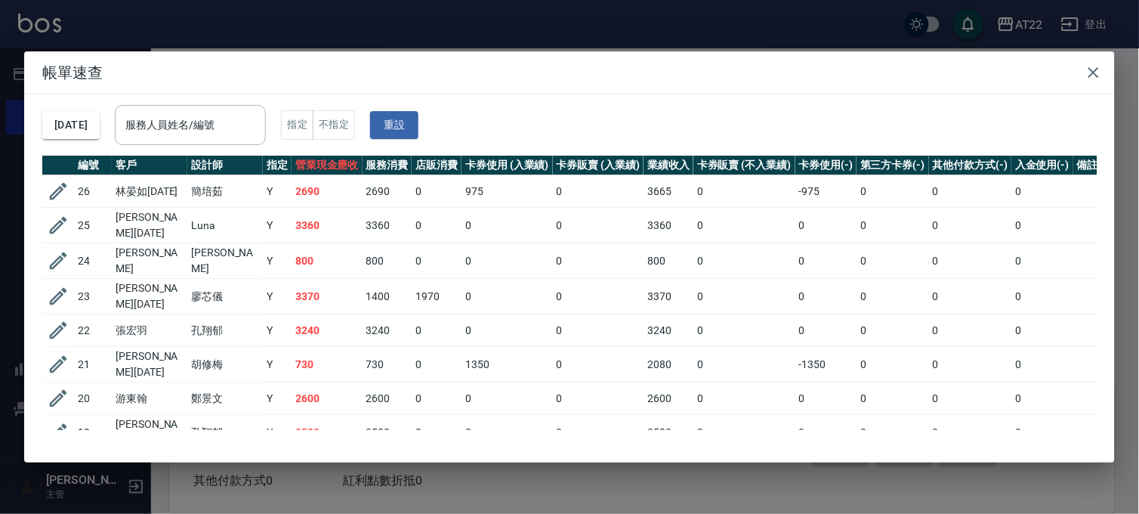
click at [299, 486] on div "帳單速查 2025/09/12 服務人員姓名/編號 服務人員姓名/編號 指定 不指定 重設 編號 客戶 設計師 指定 營業現金應收 服務消費 店販消費 卡券使…" at bounding box center [569, 257] width 1139 height 514
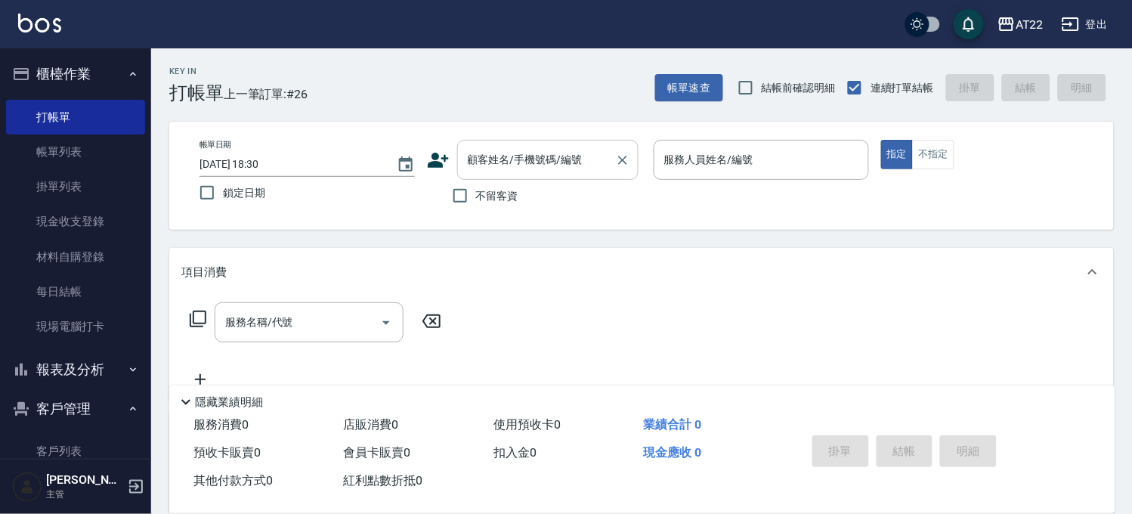
click at [520, 175] on div "顧客姓名/手機號碼/編號" at bounding box center [547, 160] width 181 height 40
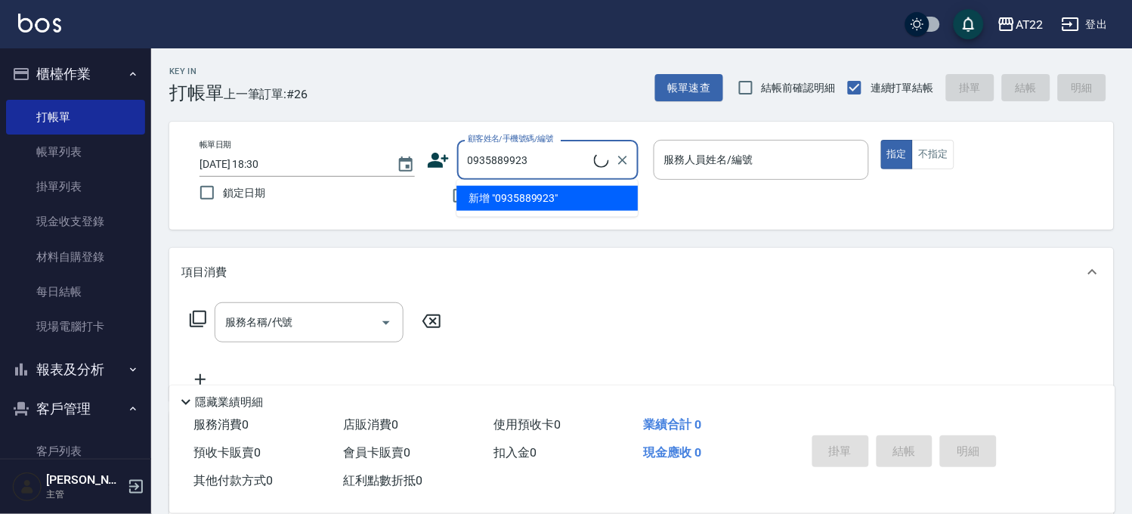
click at [517, 204] on li "新增 "0935889923"" at bounding box center [546, 198] width 181 height 25
click at [567, 167] on input "0935889923" at bounding box center [536, 160] width 145 height 26
click at [541, 202] on li "余承濂 /0935889923/V86508 27 08 12" at bounding box center [546, 206] width 181 height 41
type input "余承濂 /0935889923/V86508 27 08 12"
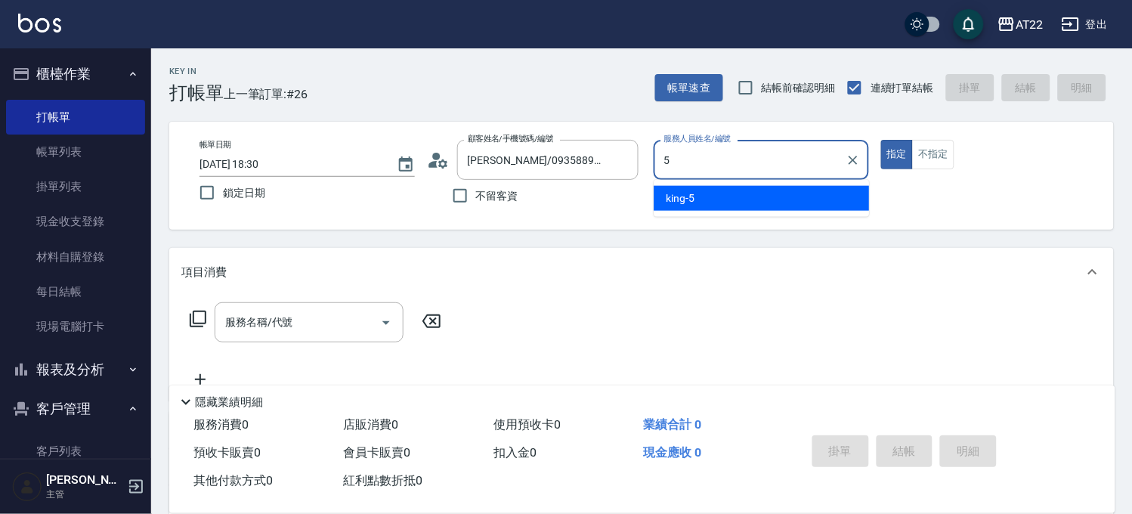
type input "king-5"
type button "true"
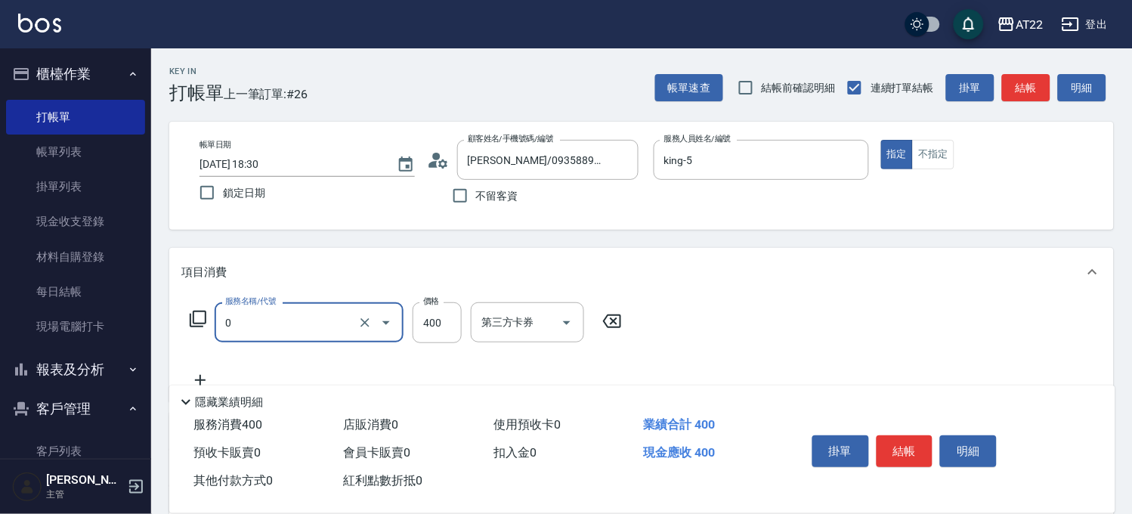
type input "有機洗髮(0)"
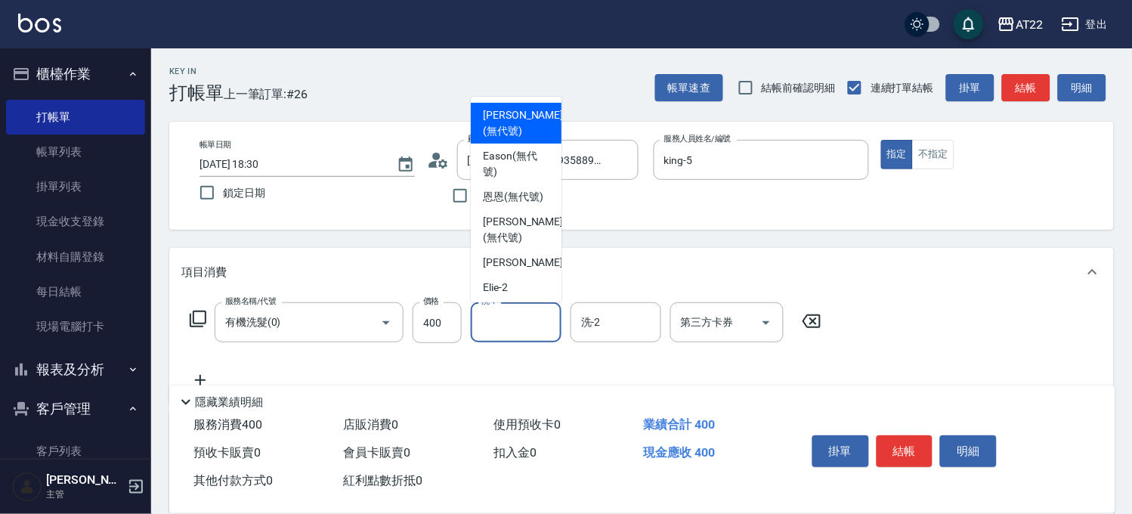
click at [506, 322] on input "洗-1" at bounding box center [515, 322] width 77 height 26
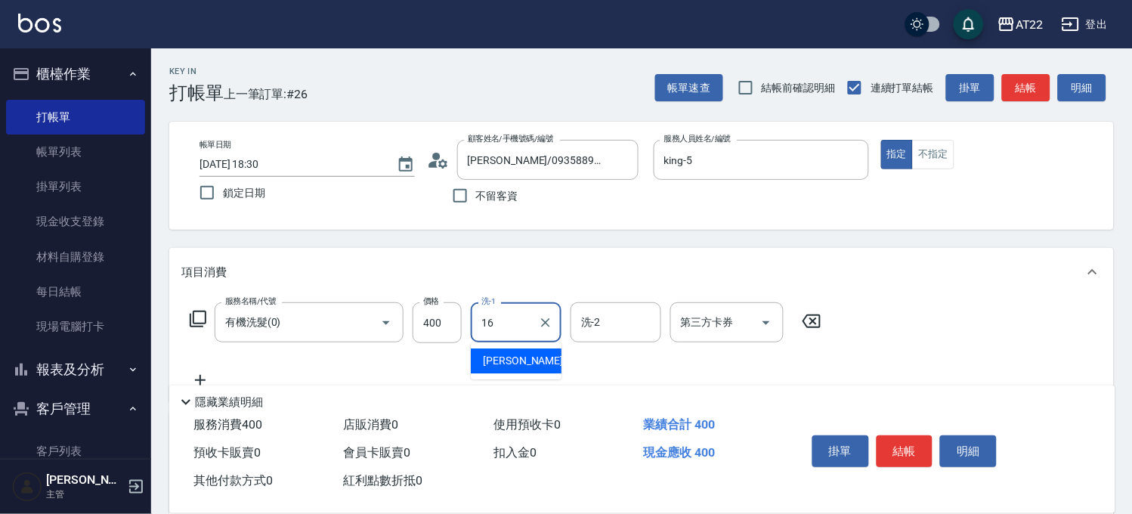
type input "Joe-16"
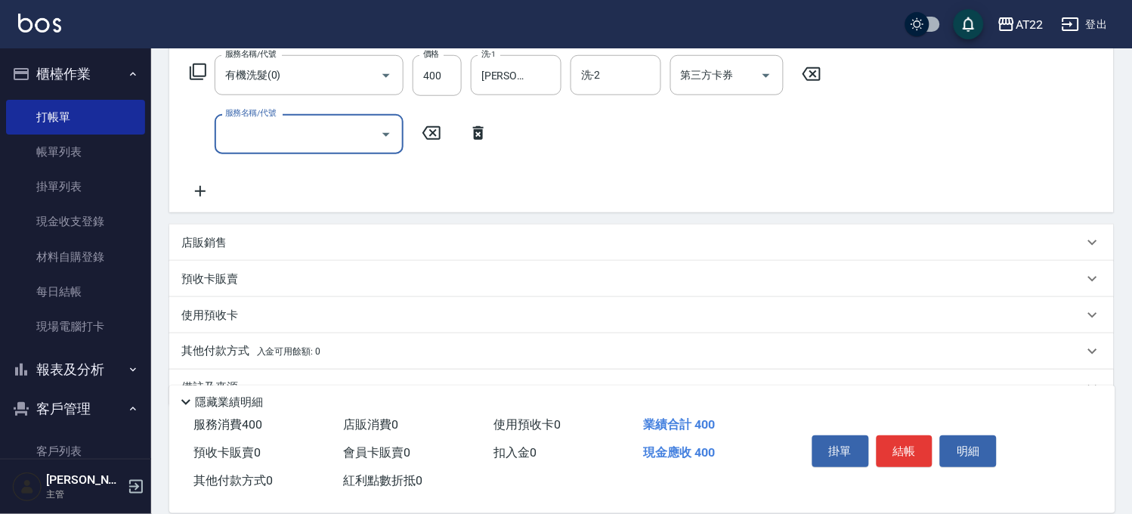
scroll to position [252, 0]
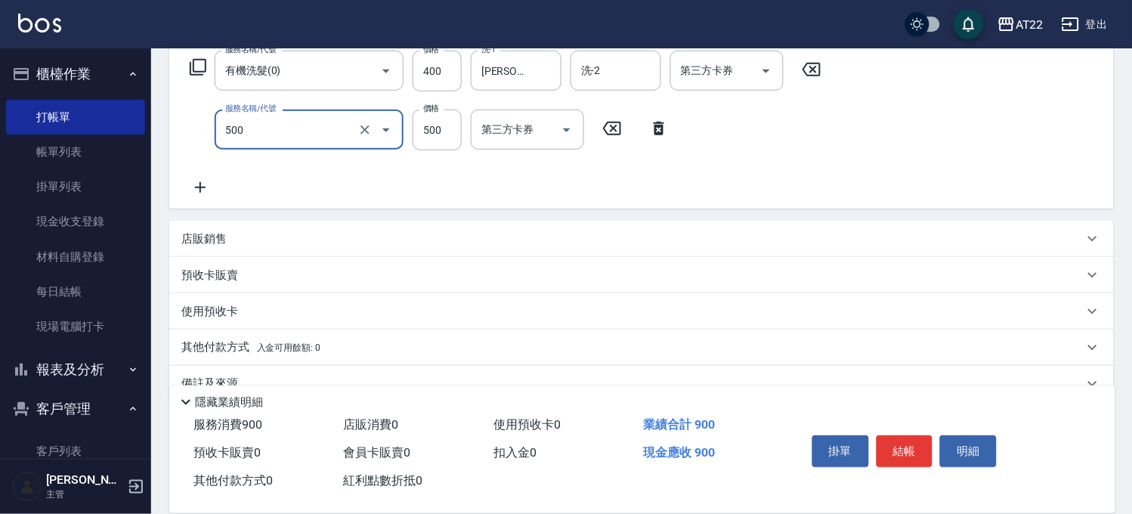
type input "剪髮(500)"
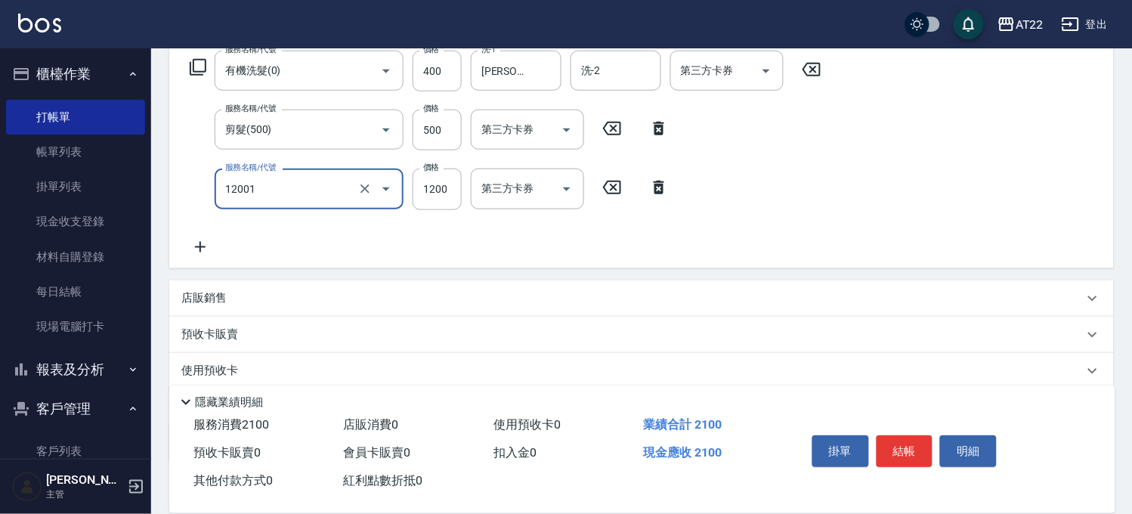
type input "燙髮S(12001)"
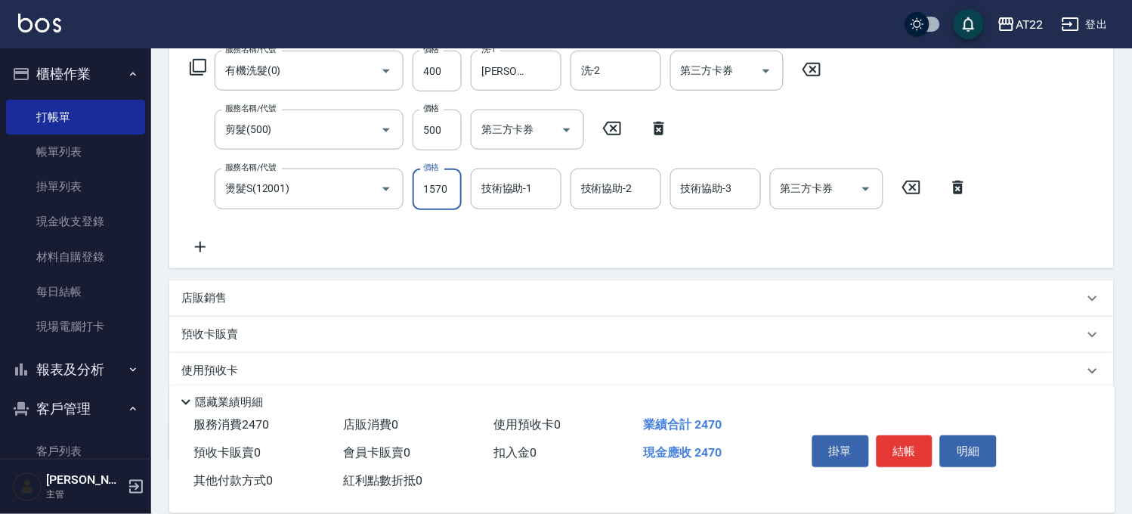
type input "1570"
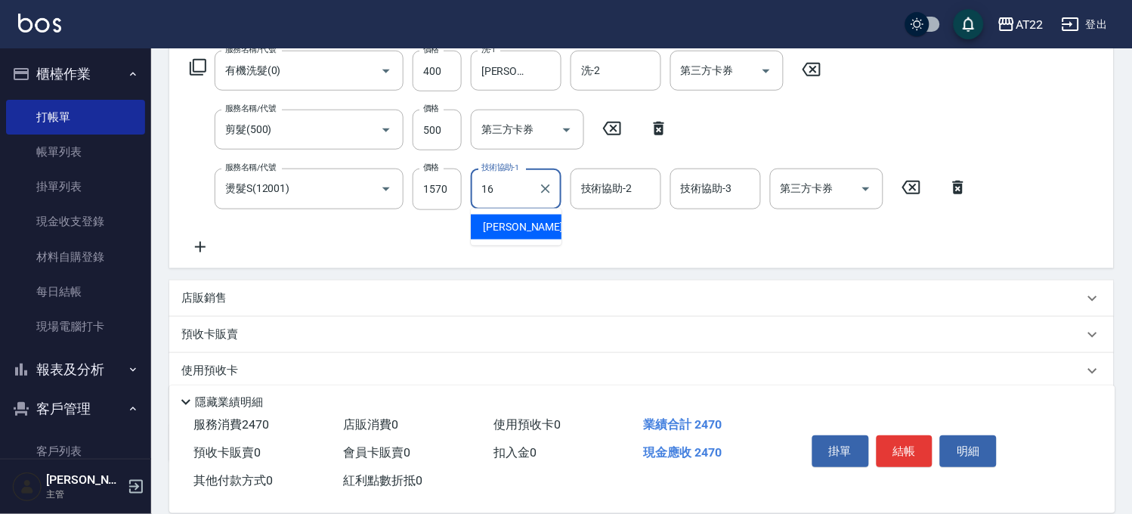
type input "Joe-16"
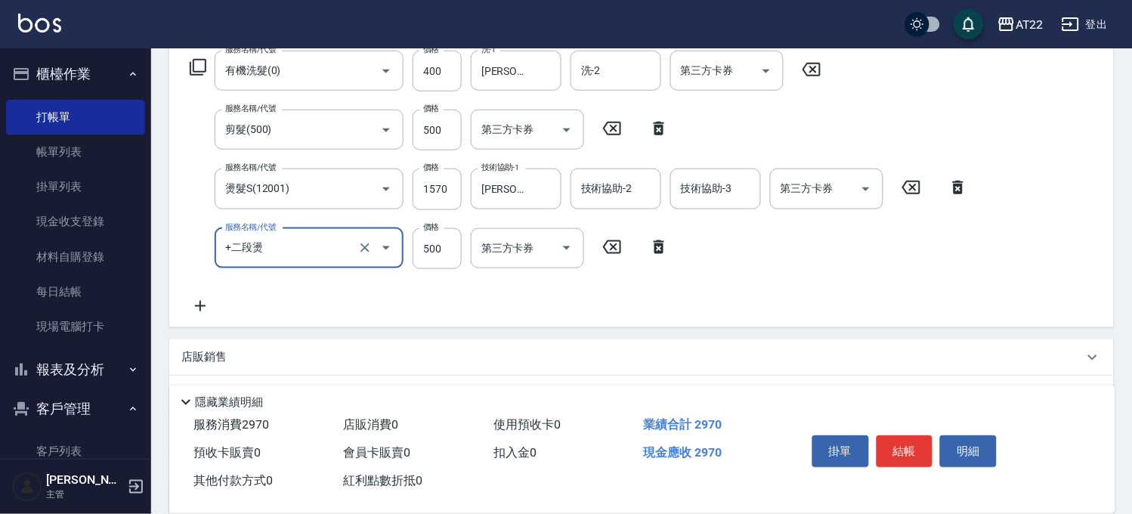
type input "+二段燙"
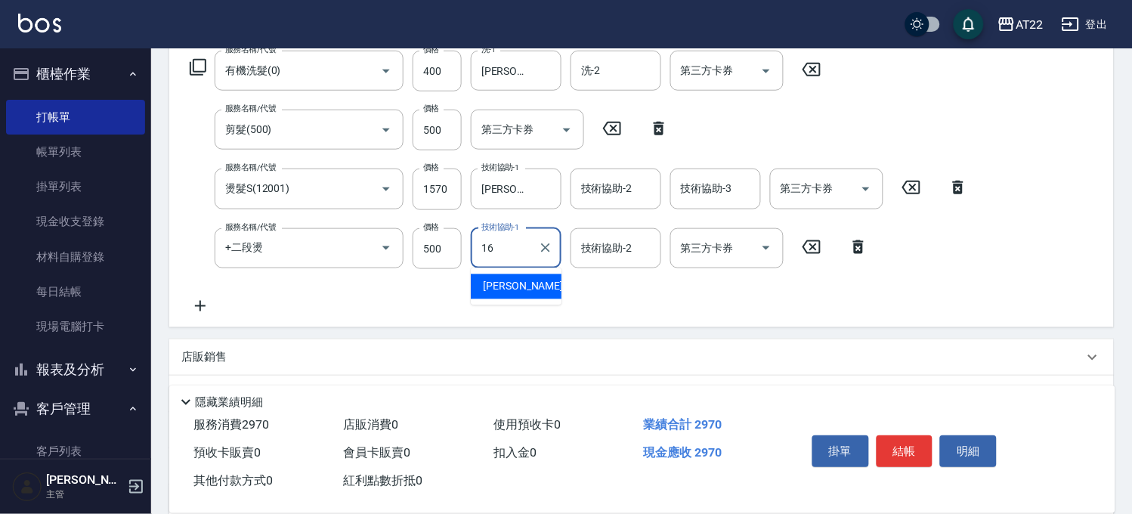
type input "Joe-16"
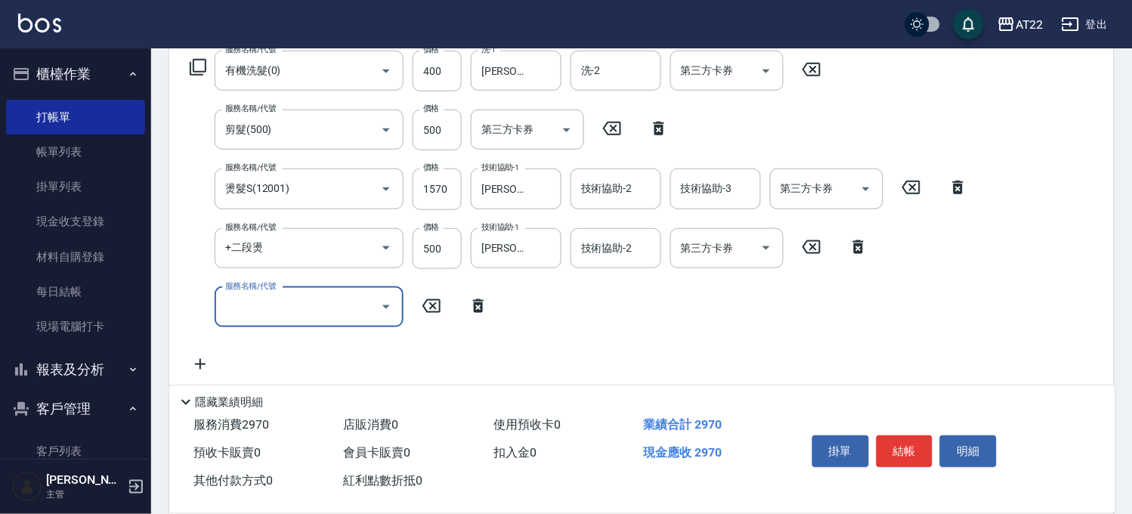
click at [928, 448] on button "結帳" at bounding box center [904, 451] width 57 height 32
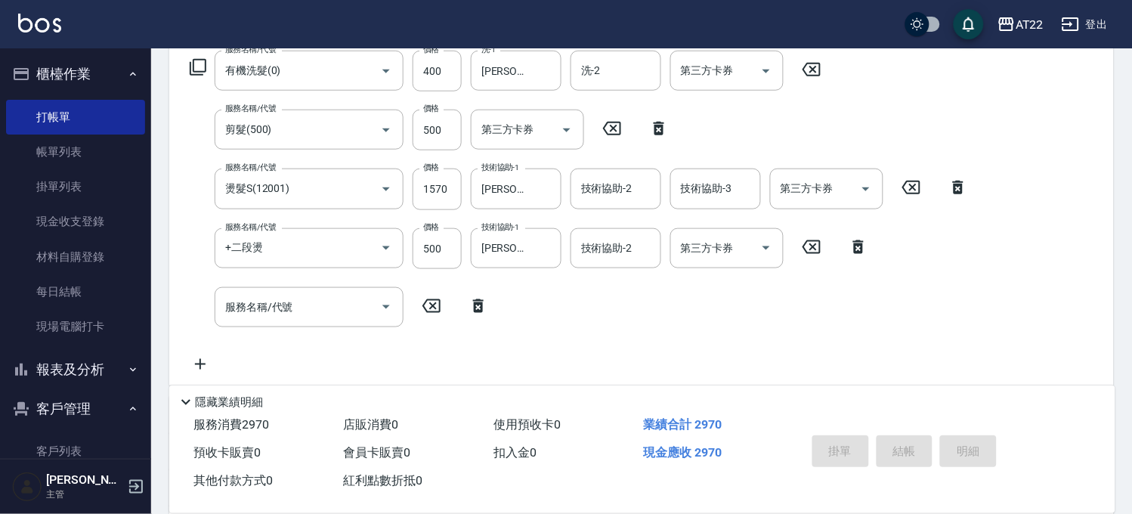
type input "2025/09/12 18:39"
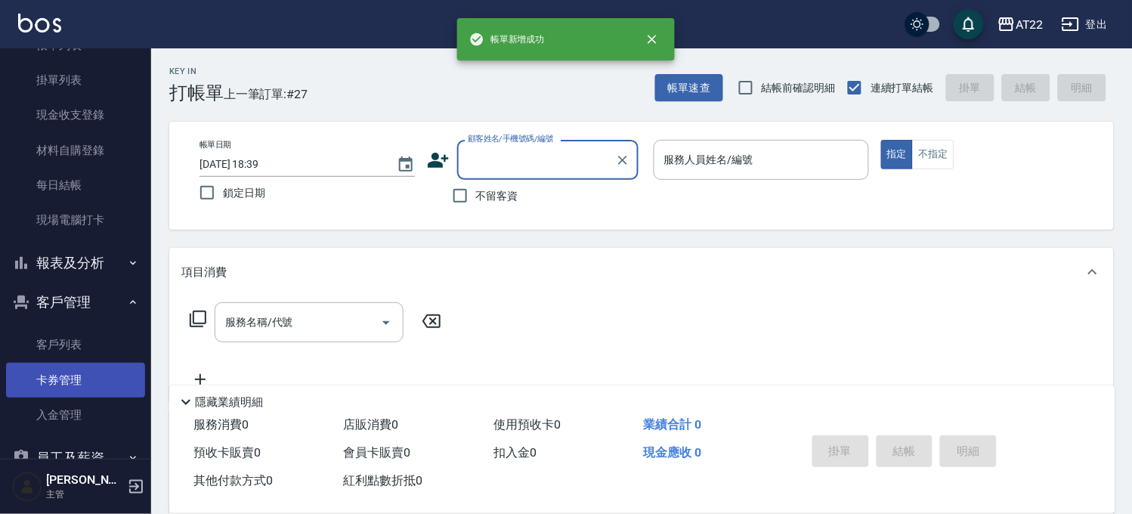
scroll to position [168, 0]
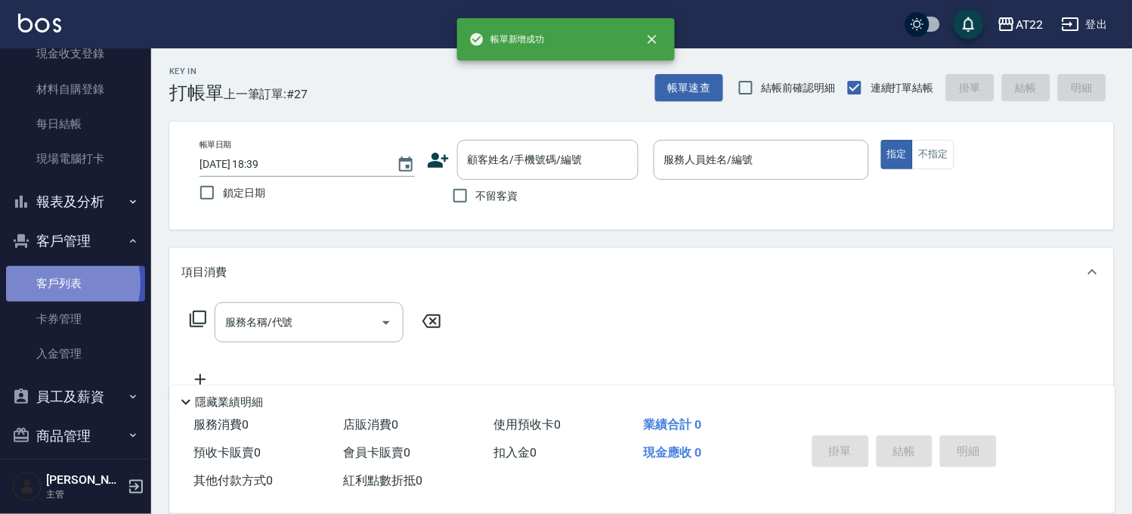
click at [56, 283] on link "客戶列表" at bounding box center [75, 283] width 139 height 35
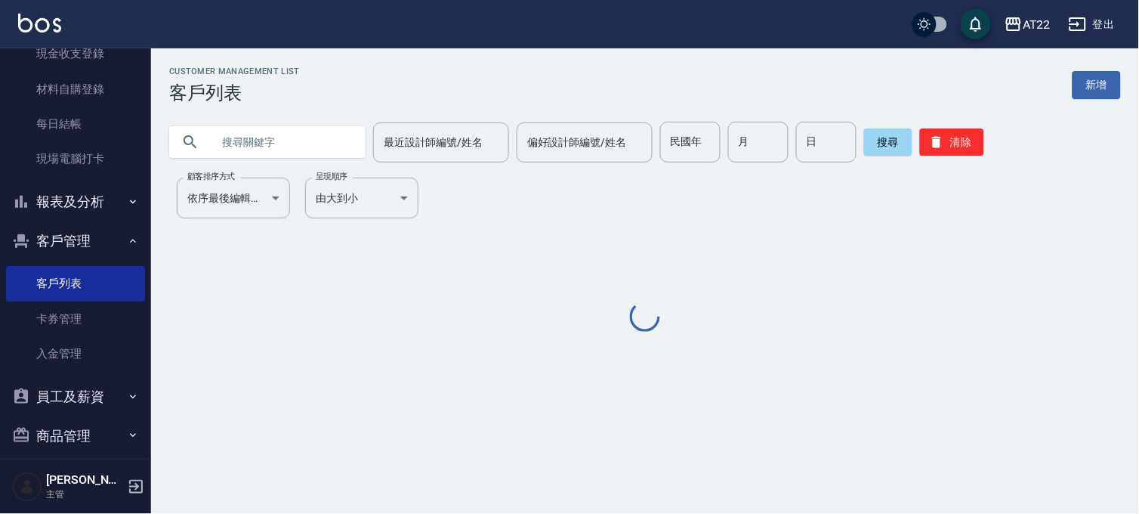
click at [255, 162] on div "Customer Management List 客戶列表 新增 最近設計師編號/姓名 最近設計師編號/姓名 偏好設計師編號/姓名 偏好設計師編號/姓名 民國…" at bounding box center [645, 200] width 988 height 268
click at [273, 150] on input "text" at bounding box center [283, 142] width 142 height 41
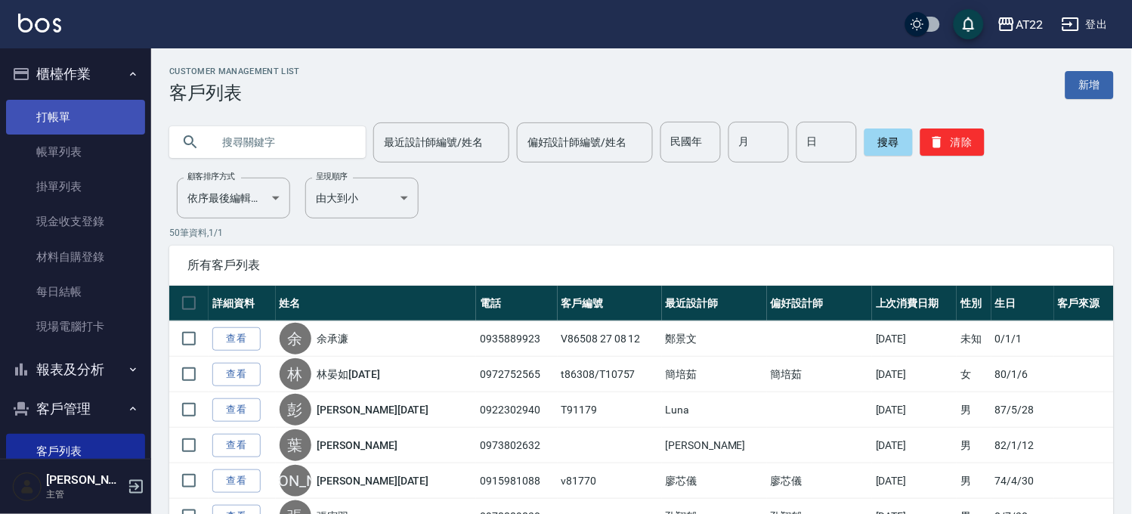
click at [78, 110] on link "打帳單" at bounding box center [75, 117] width 139 height 35
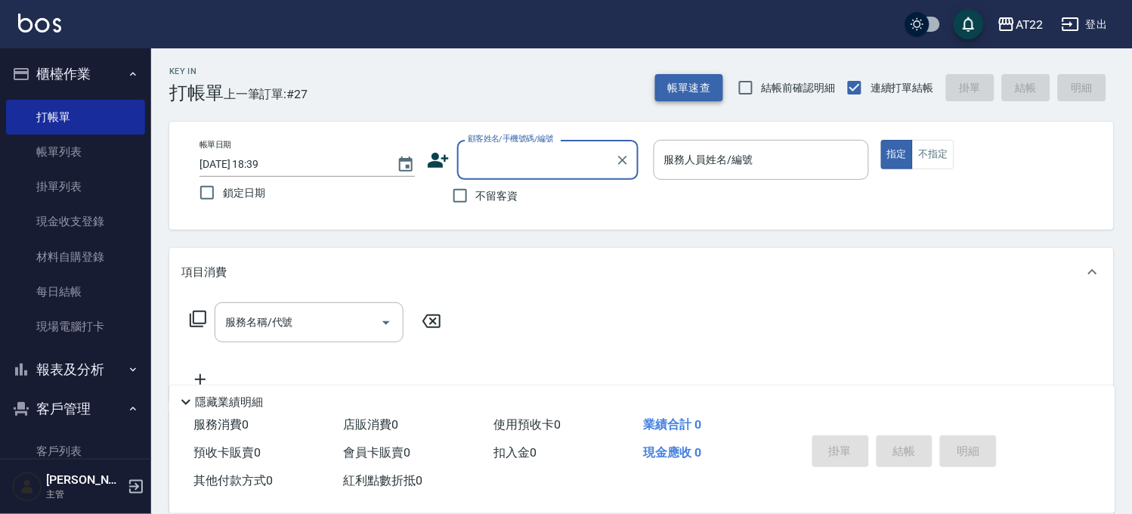
click at [690, 82] on button "帳單速查" at bounding box center [689, 88] width 68 height 28
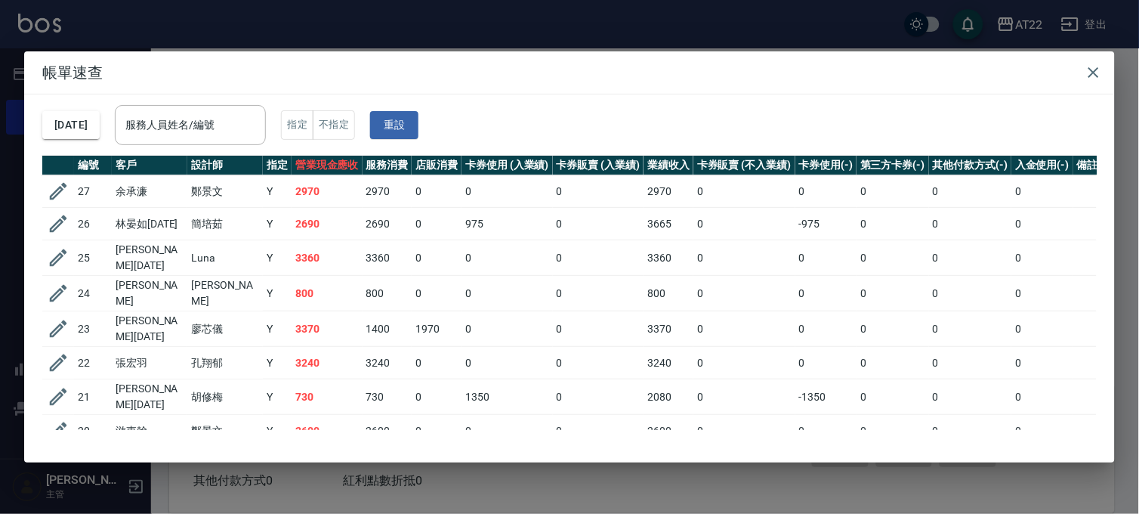
click at [400, 469] on div "帳單速查 2025/09/12 服務人員姓名/編號 服務人員姓名/編號 指定 不指定 重設 編號 客戶 設計師 指定 營業現金應收 服務消費 店販消費 卡券使…" at bounding box center [569, 257] width 1139 height 514
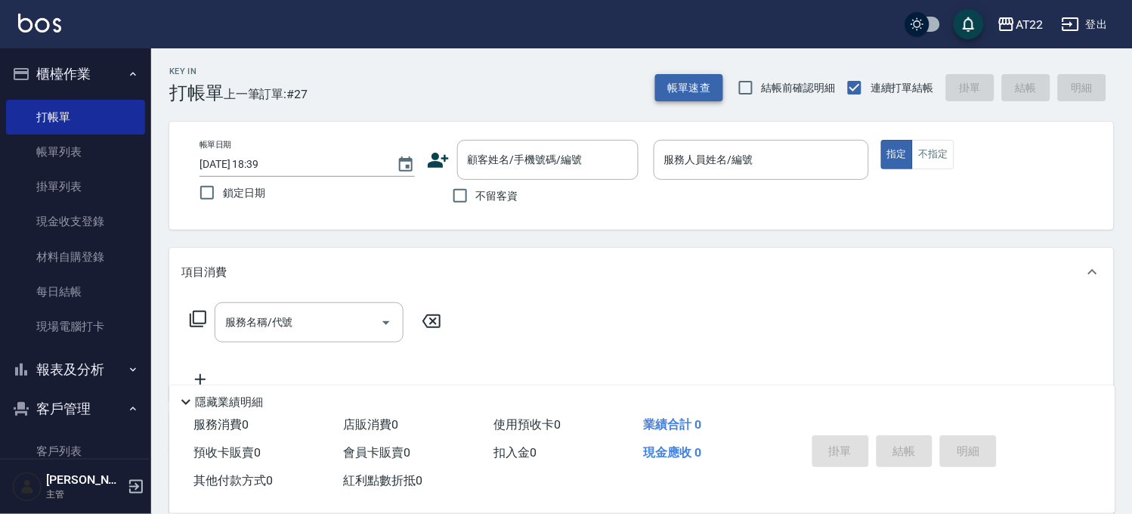
click at [696, 84] on button "帳單速查" at bounding box center [689, 88] width 68 height 28
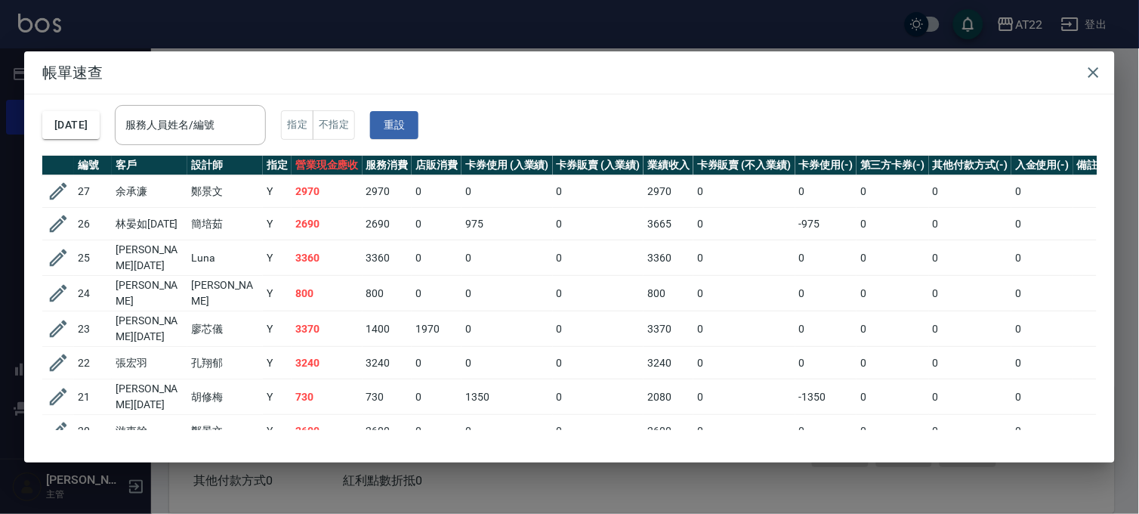
click at [361, 35] on div "帳單速查 2025/09/12 服務人員姓名/編號 服務人員姓名/編號 指定 不指定 重設 編號 客戶 設計師 指定 營業現金應收 服務消費 店販消費 卡券使…" at bounding box center [569, 257] width 1139 height 514
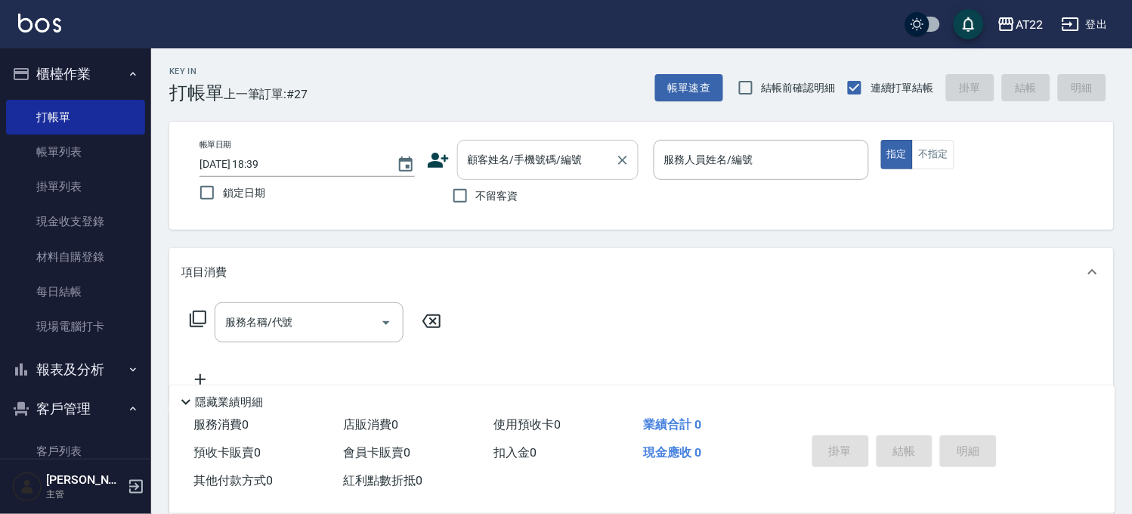
click at [555, 168] on input "顧客姓名/手機號碼/編號" at bounding box center [536, 160] width 145 height 26
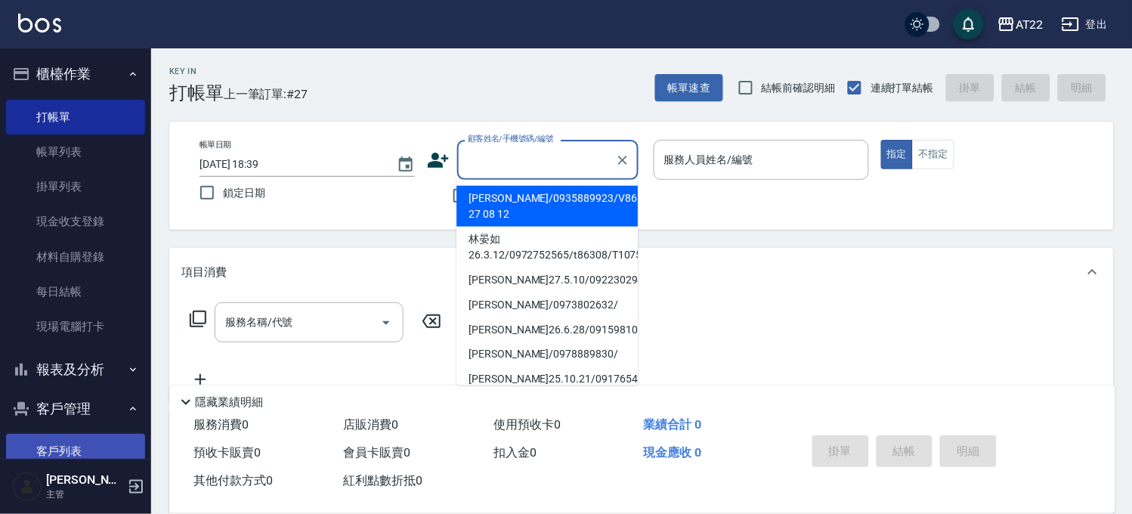
drag, startPoint x: 60, startPoint y: 453, endPoint x: 69, endPoint y: 444, distance: 12.3
click at [60, 453] on link "客戶列表" at bounding box center [75, 451] width 139 height 35
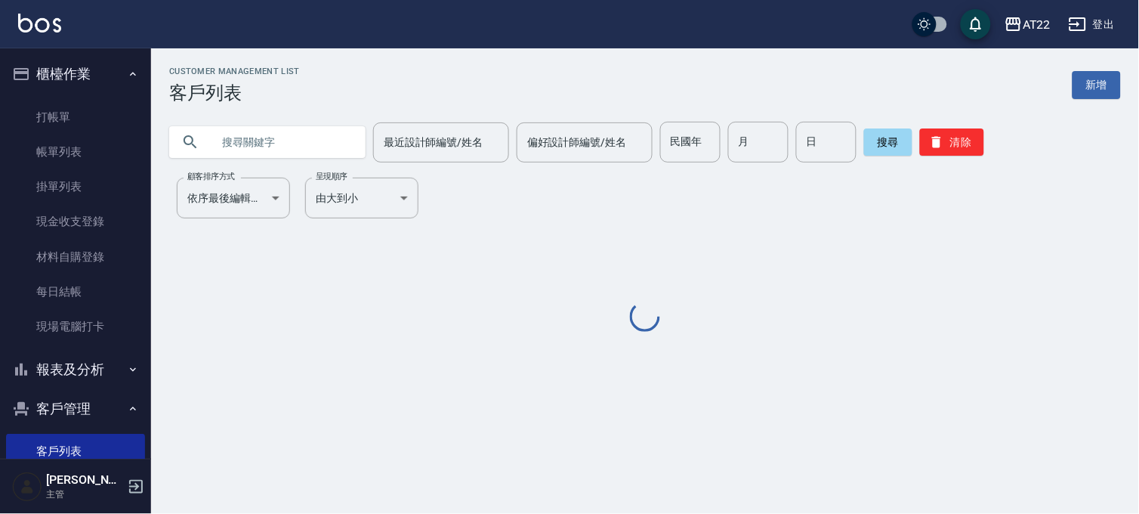
click at [318, 153] on input "text" at bounding box center [283, 142] width 142 height 41
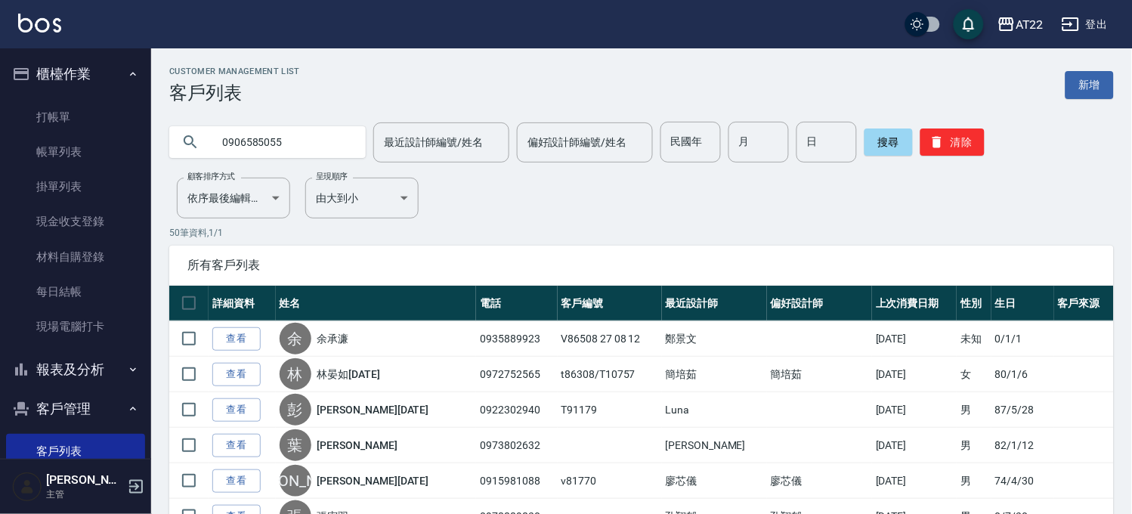
type input "0906585055"
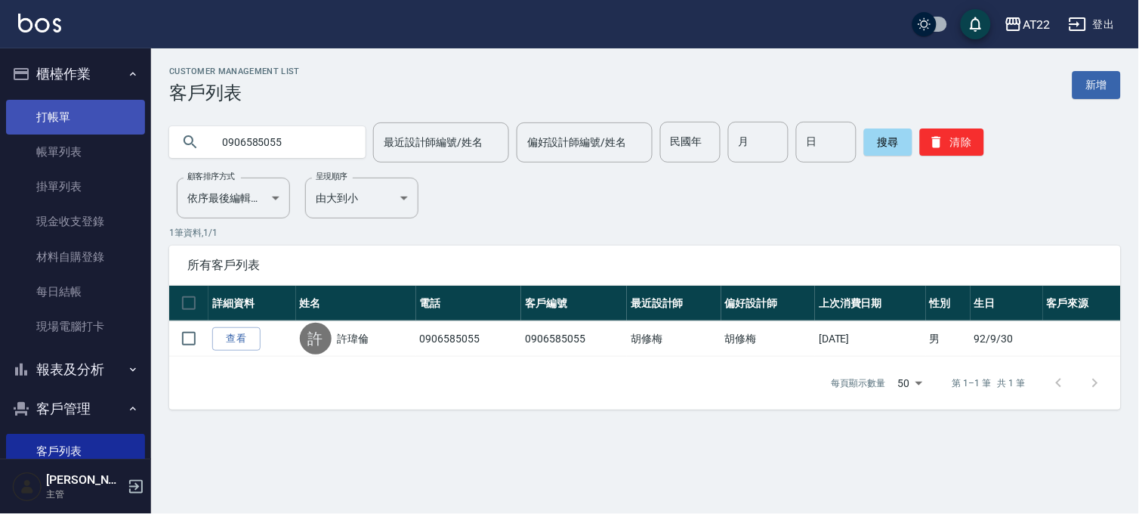
click at [107, 126] on link "打帳單" at bounding box center [75, 117] width 139 height 35
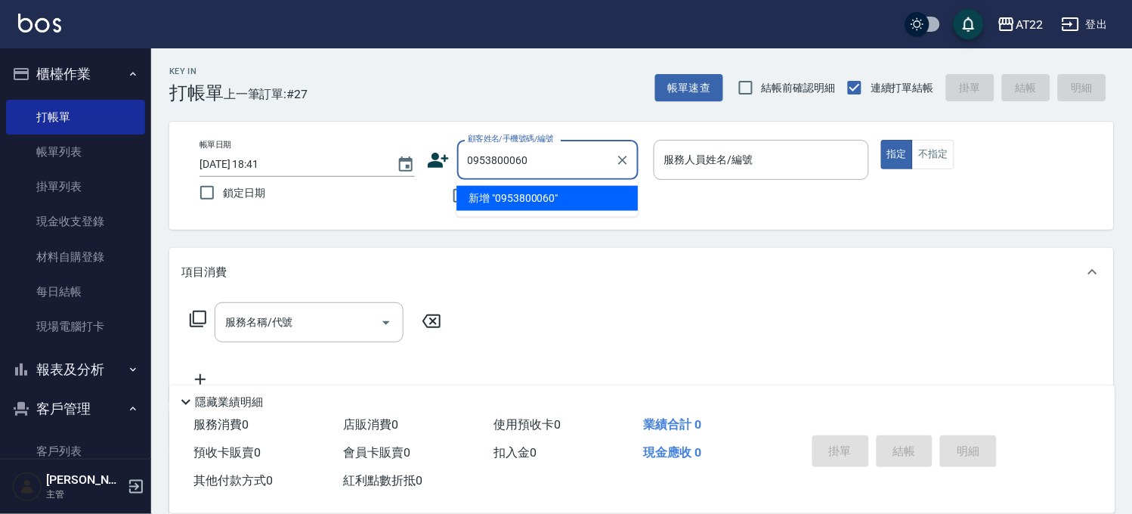
click at [538, 195] on li "新增 "0953800060"" at bounding box center [546, 198] width 181 height 25
type input "0953800060"
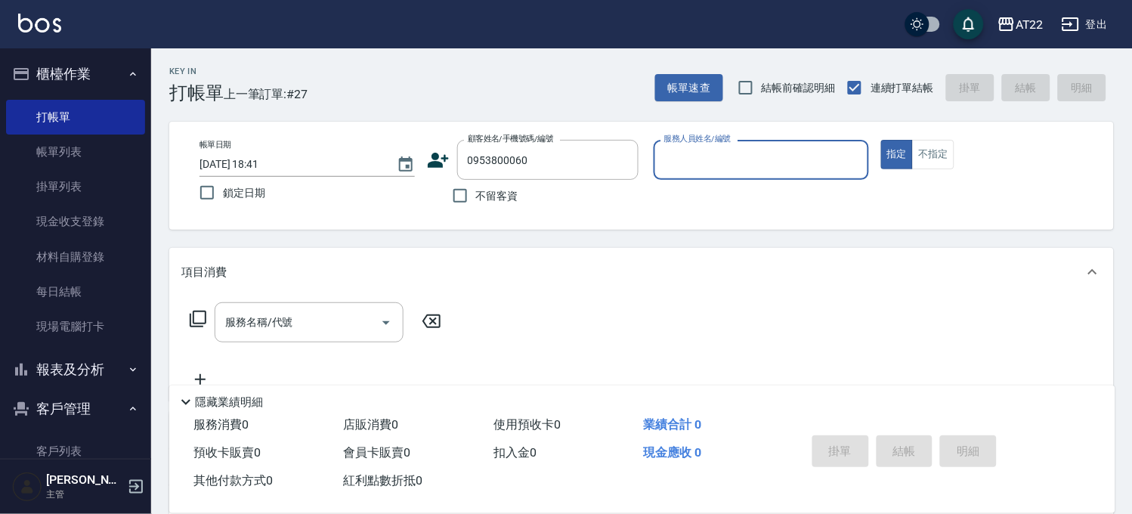
click at [444, 163] on icon at bounding box center [438, 160] width 23 height 23
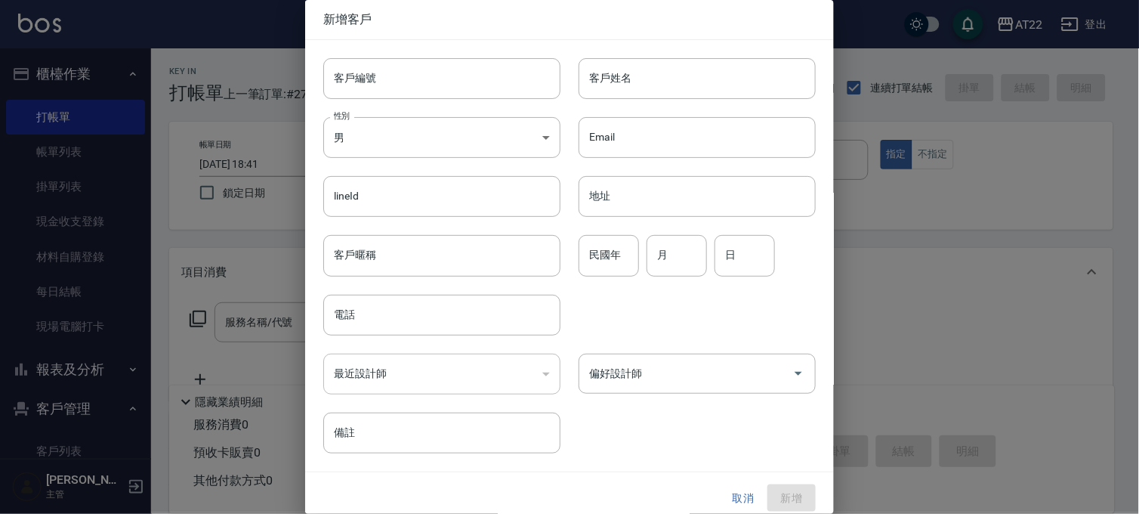
type input "0953800060"
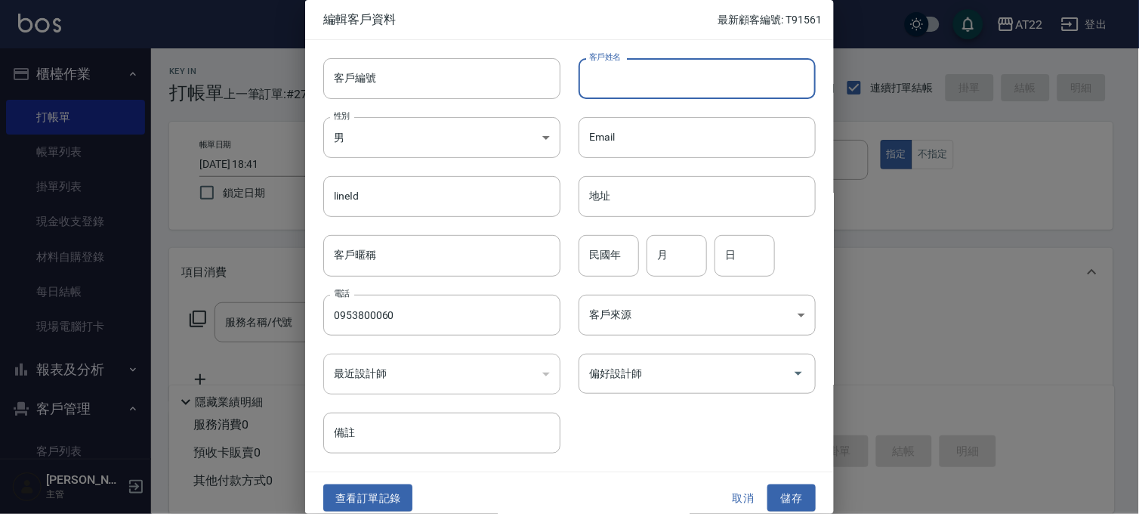
click at [658, 83] on input "客戶姓名" at bounding box center [697, 78] width 237 height 41
type input "何?羽"
click at [624, 258] on input "民國年" at bounding box center [609, 255] width 60 height 41
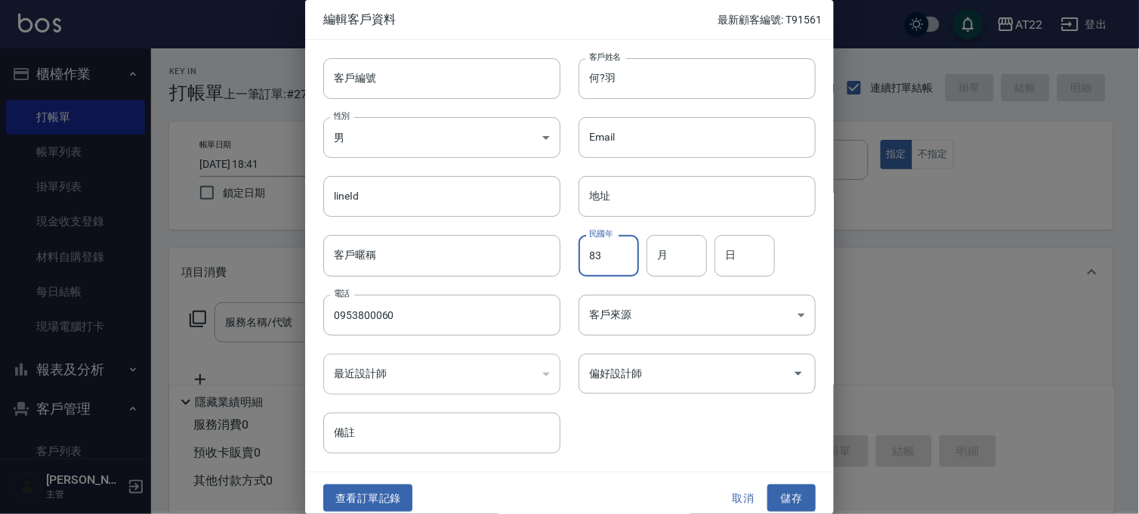
type input "83"
type input "8"
type input "6"
click at [791, 503] on button "儲存" at bounding box center [792, 498] width 48 height 28
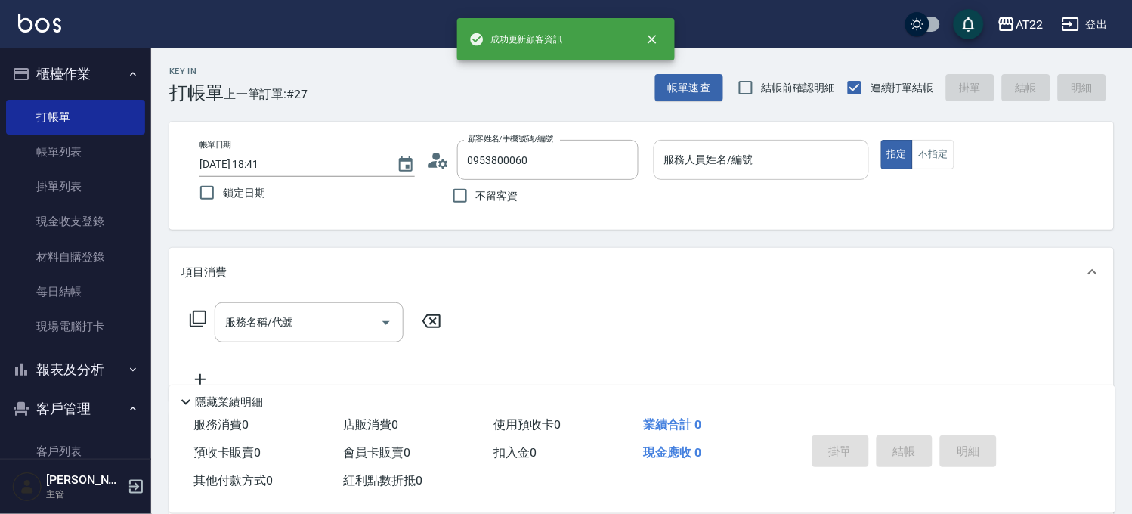
click at [771, 160] on input "服務人員姓名/編號" at bounding box center [761, 160] width 202 height 26
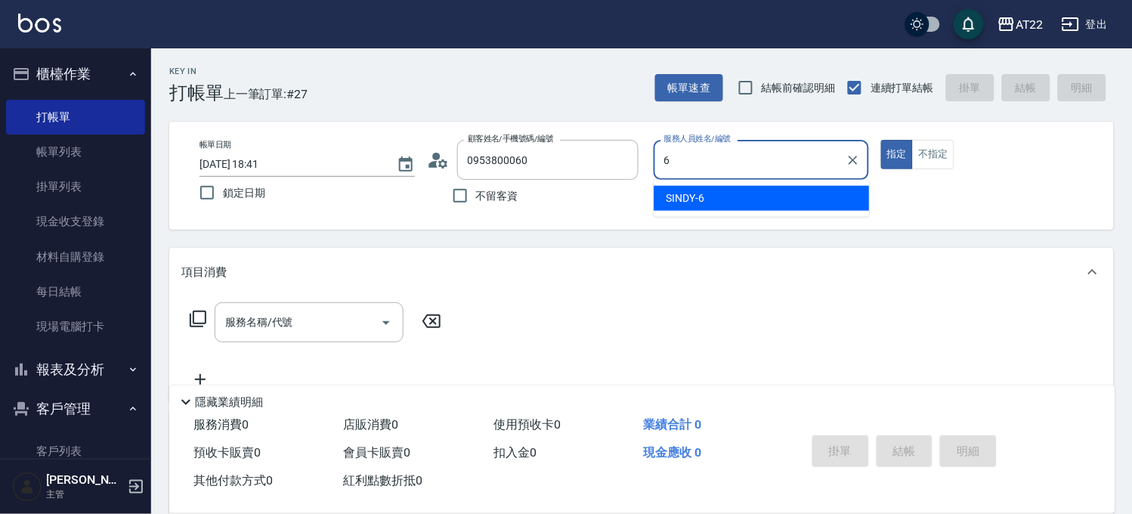
type input "SINDY-6"
type button "true"
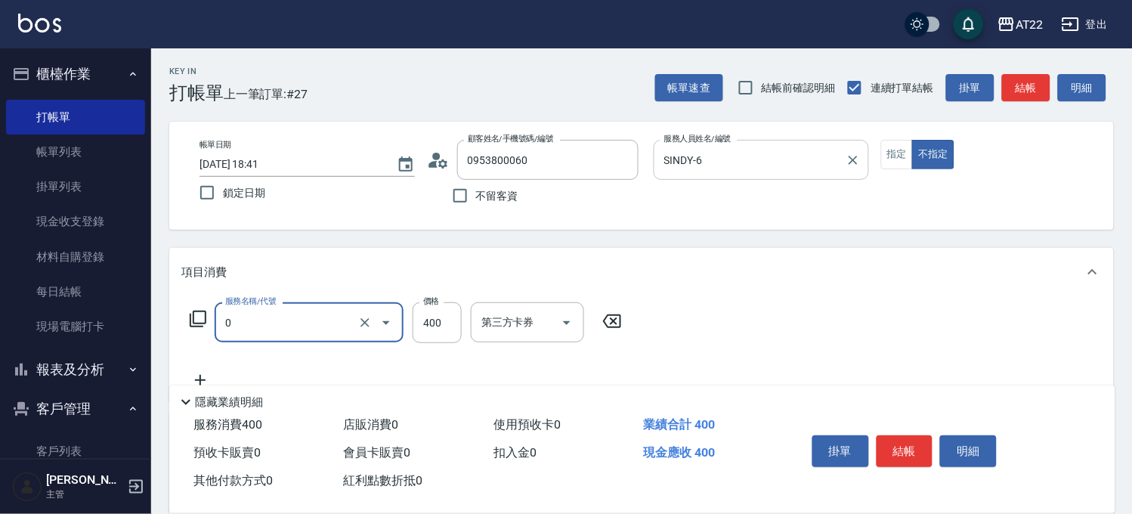
type input "有機洗髮(0)"
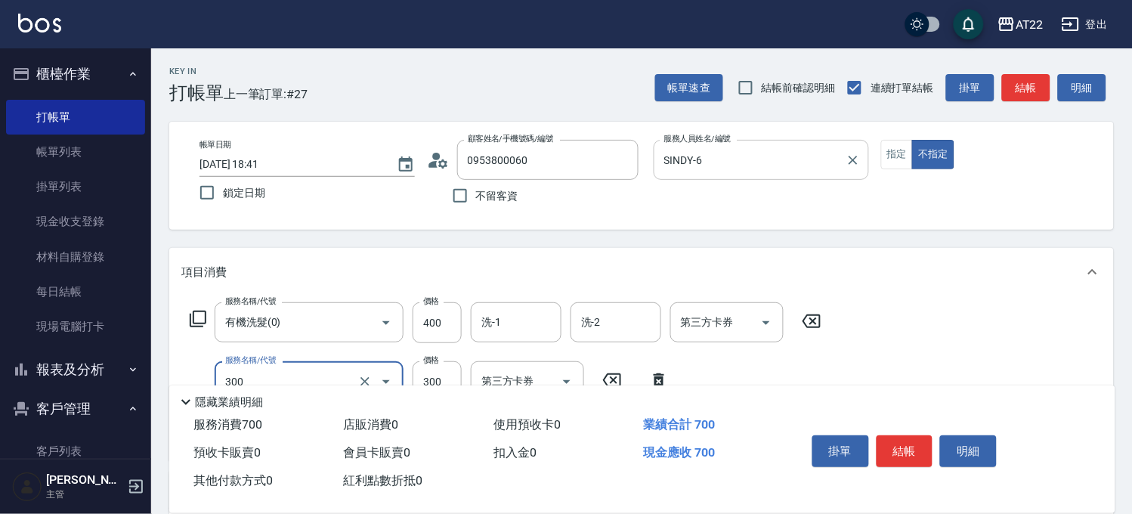
type input "剪髮(300)"
type input "250"
click at [897, 446] on button "結帳" at bounding box center [904, 451] width 57 height 32
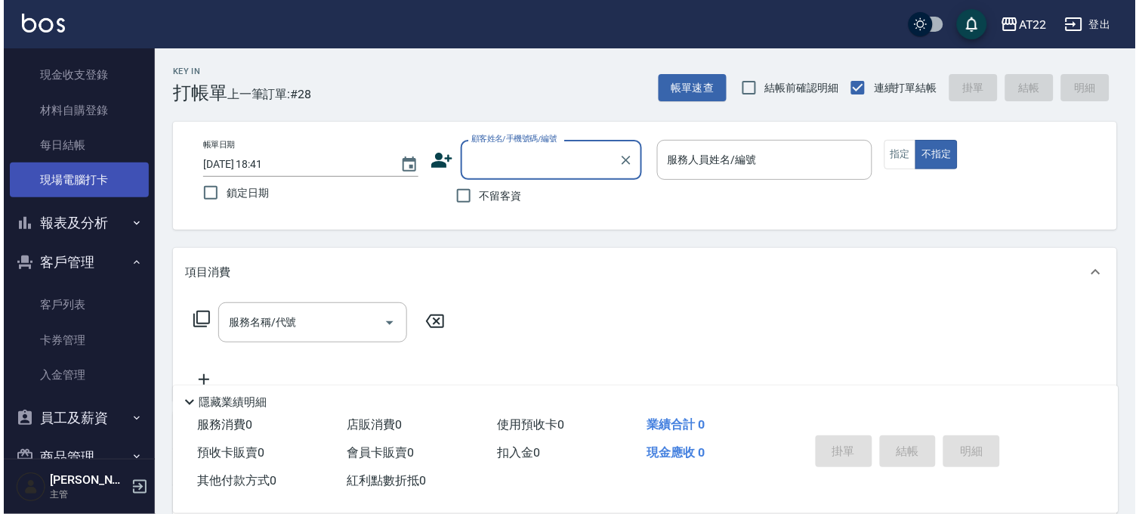
scroll to position [221, 0]
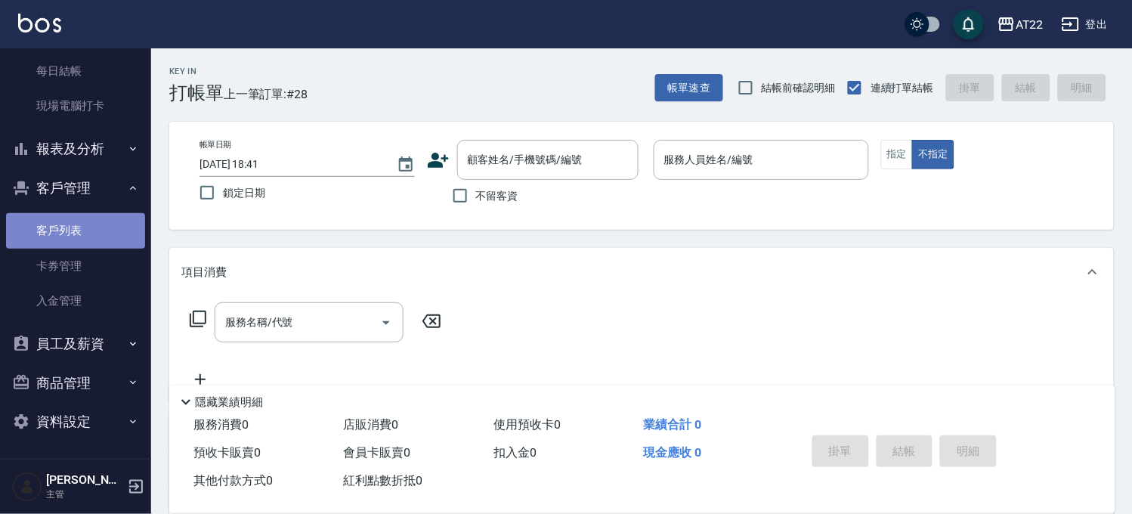
click at [133, 219] on link "客戶列表" at bounding box center [75, 230] width 139 height 35
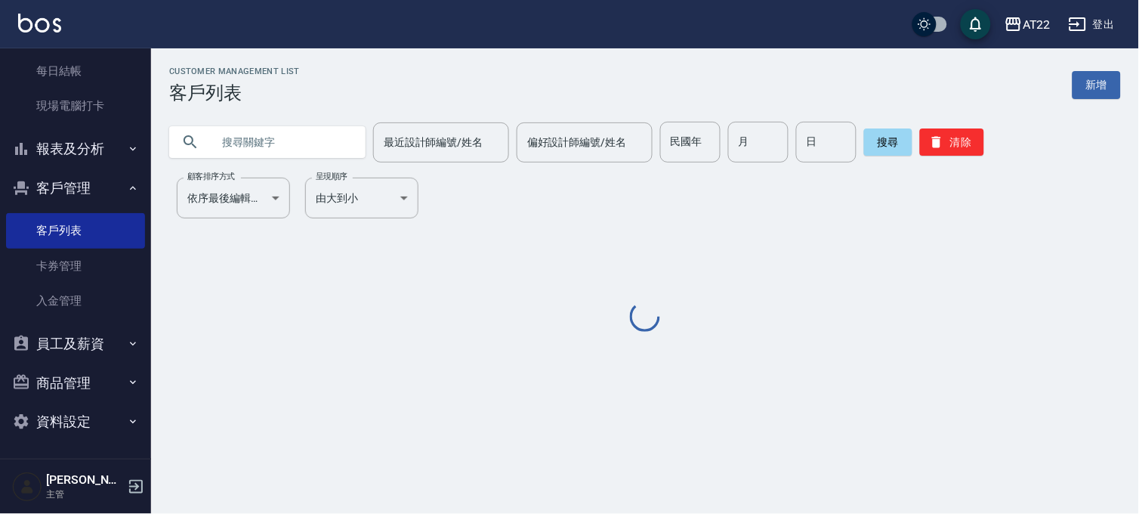
click at [321, 138] on input "text" at bounding box center [283, 142] width 142 height 41
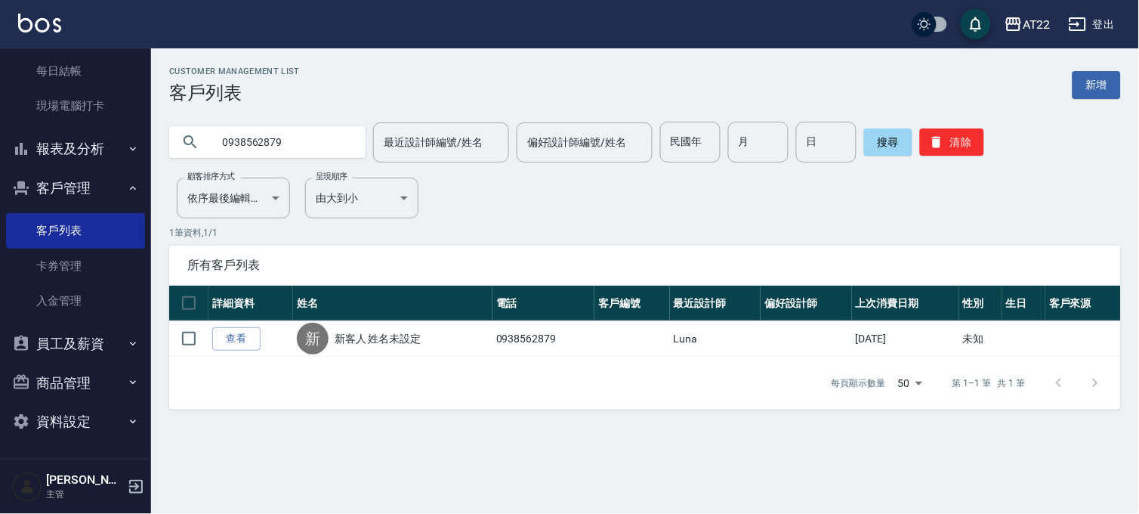
click at [278, 152] on input "0938562879" at bounding box center [283, 142] width 142 height 41
type input "0"
type input "0935727582"
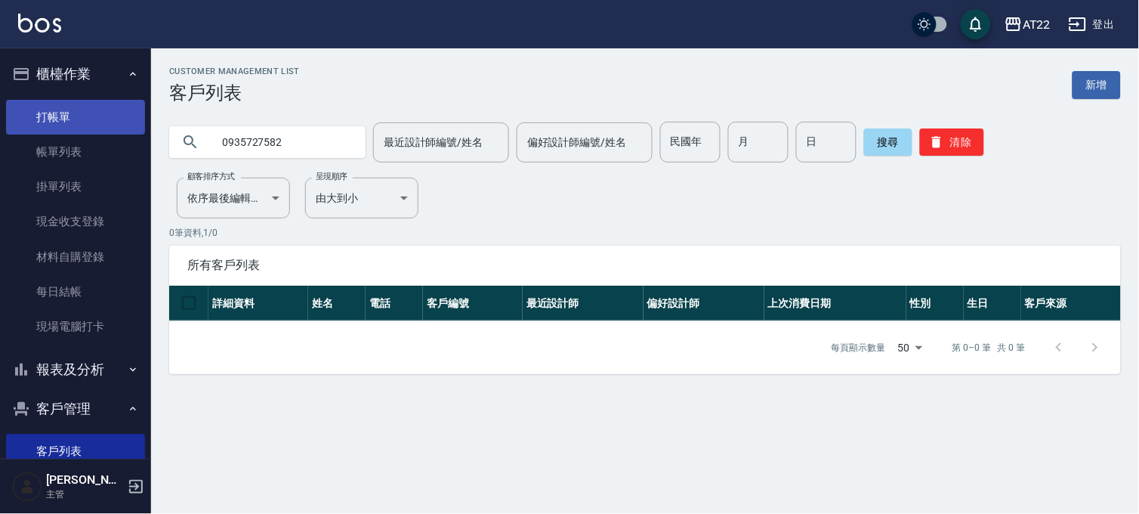
click at [88, 110] on link "打帳單" at bounding box center [75, 117] width 139 height 35
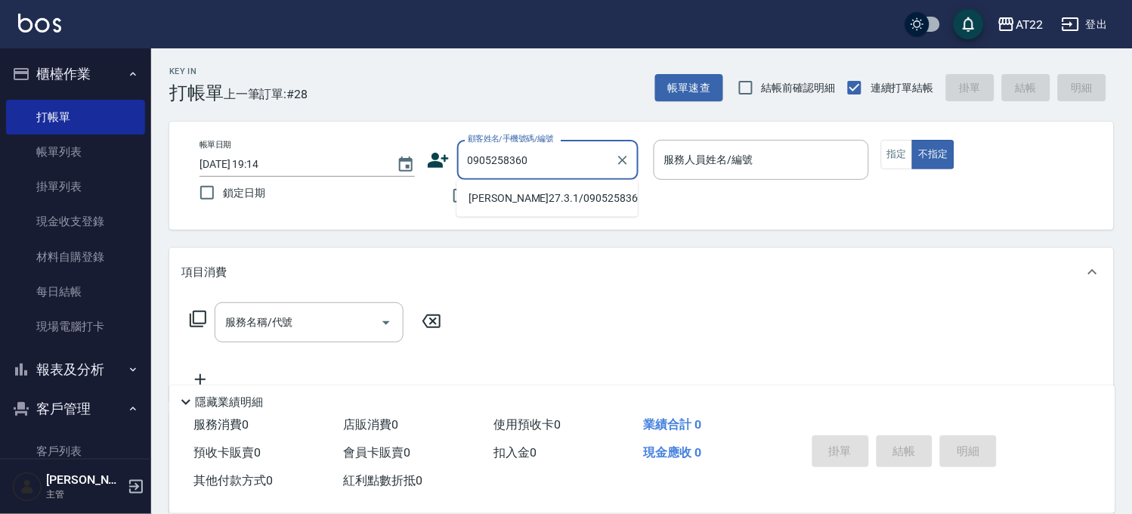
click at [499, 209] on li "鄧晨言27.3.1/0905258360/T90377" at bounding box center [546, 198] width 181 height 25
type input "鄧晨言27.3.1/0905258360/T90377"
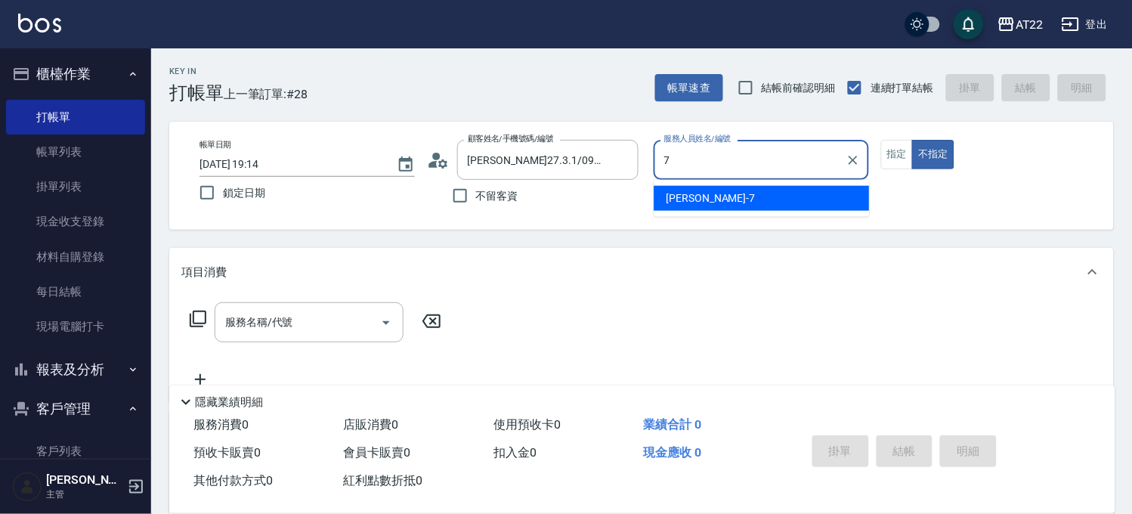
type input "Allen-7"
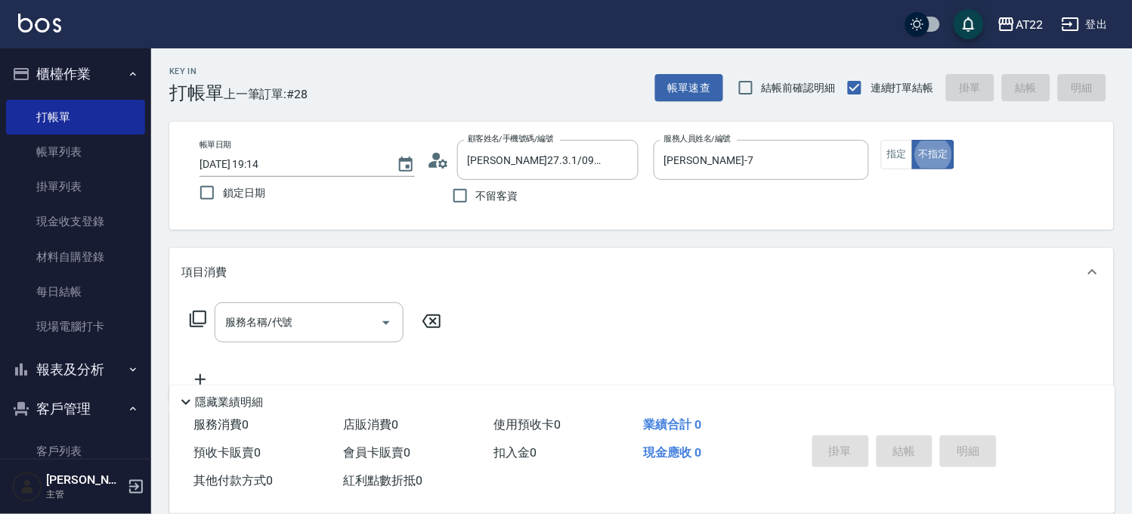
type button "false"
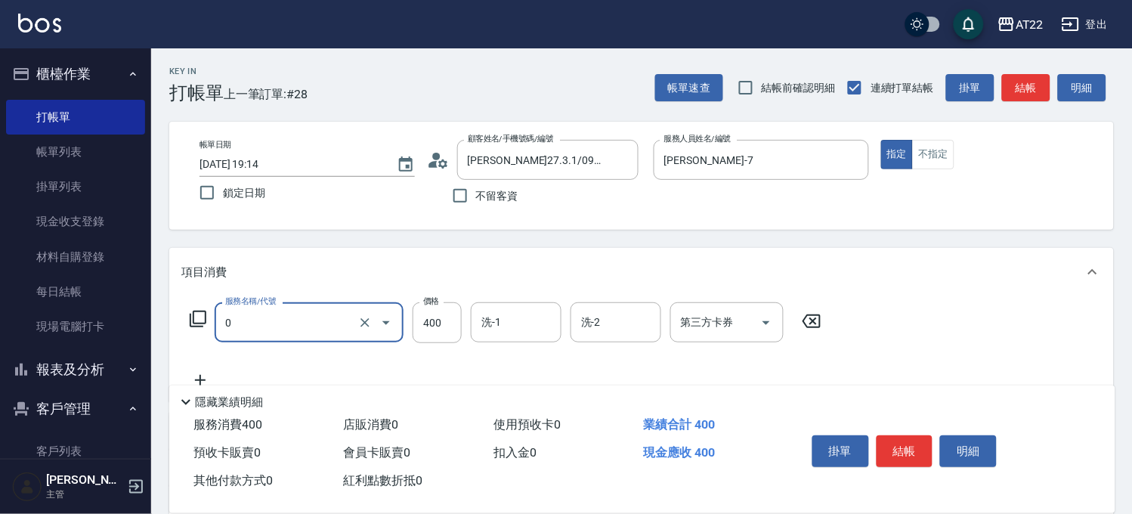
type input "有機洗髮(0)"
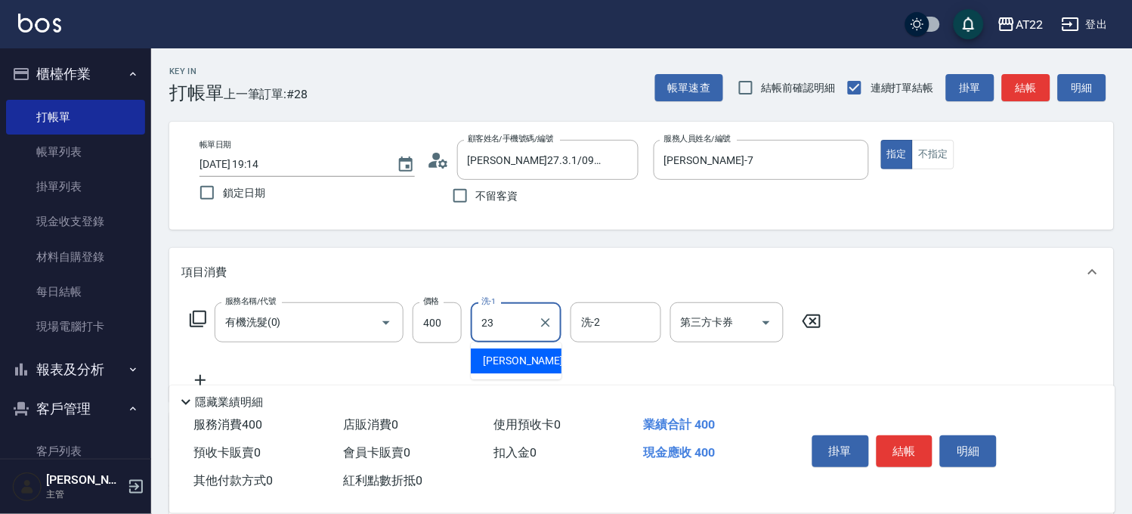
type input "Yuri-23"
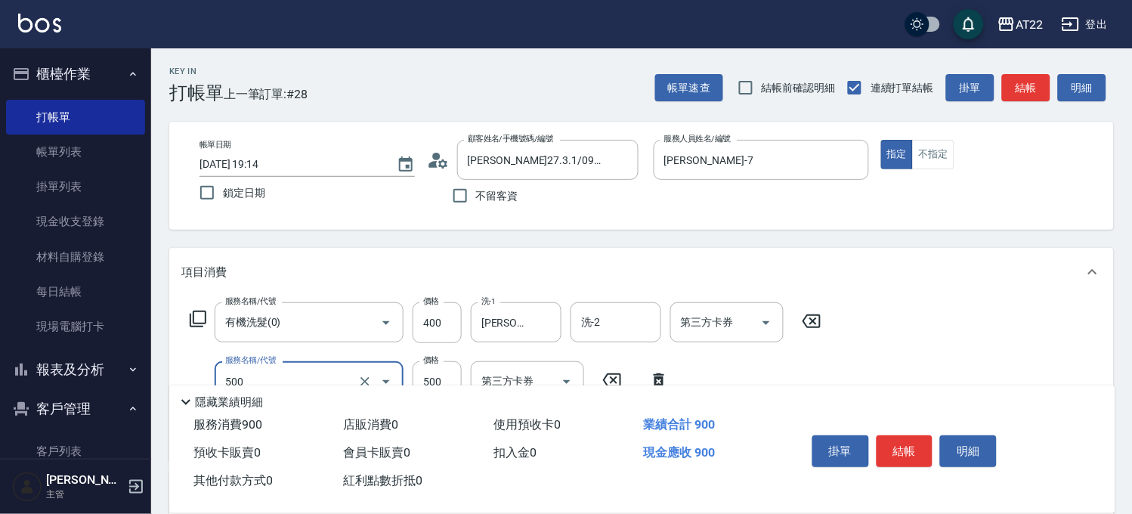
type input "剪髮(500)"
type input "700"
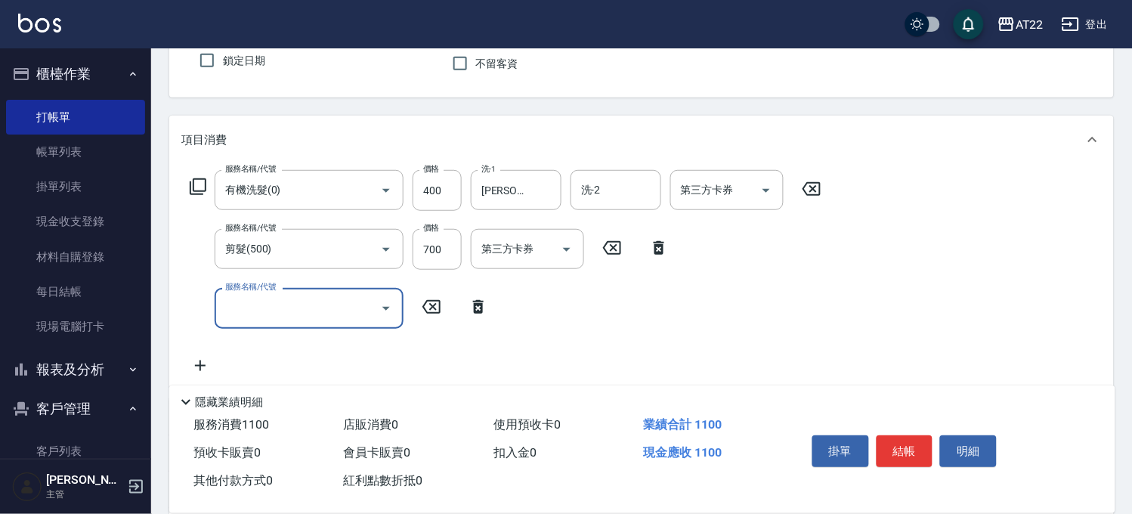
scroll to position [252, 0]
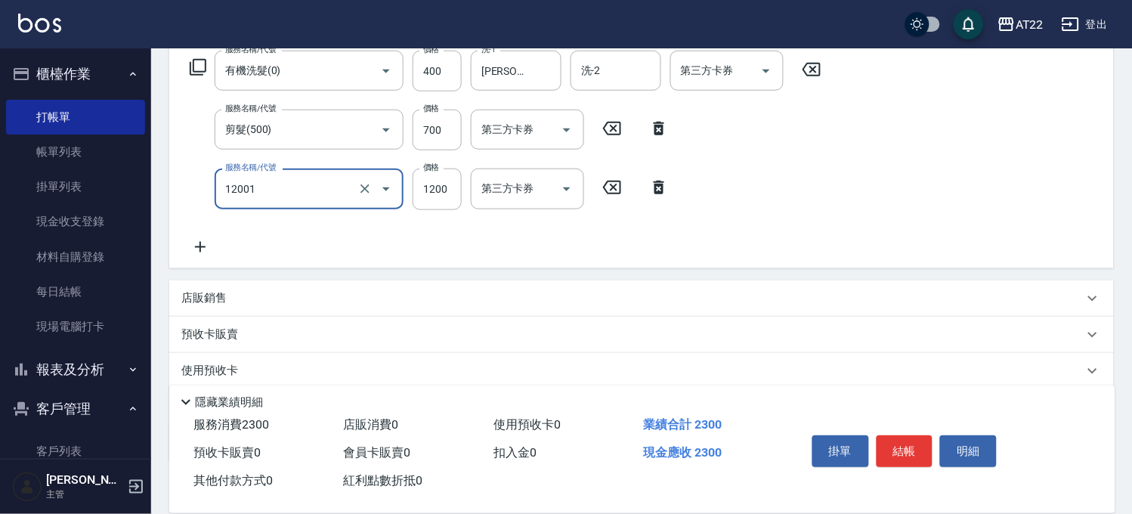
type input "燙髮S(12001)"
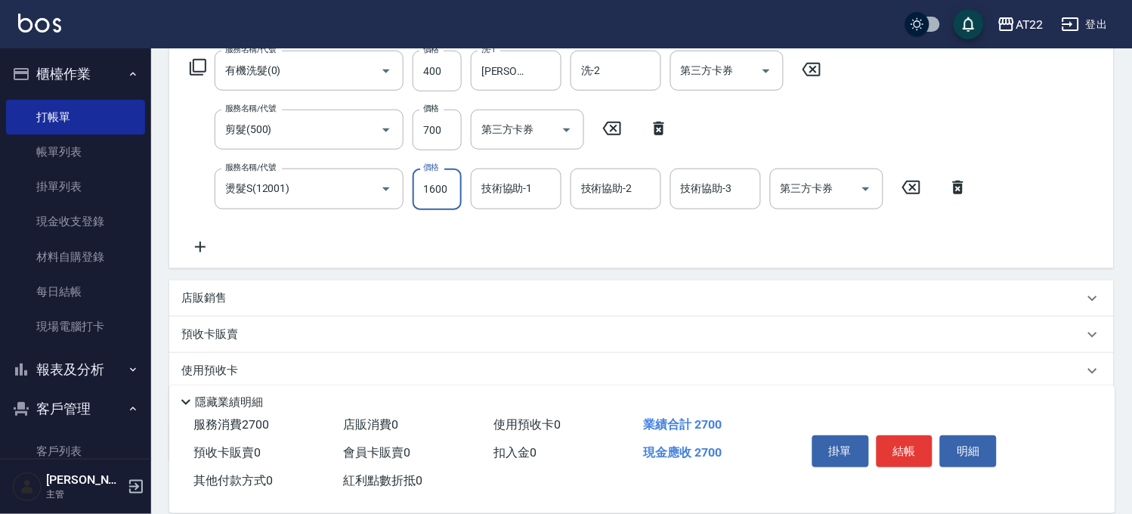
type input "1600"
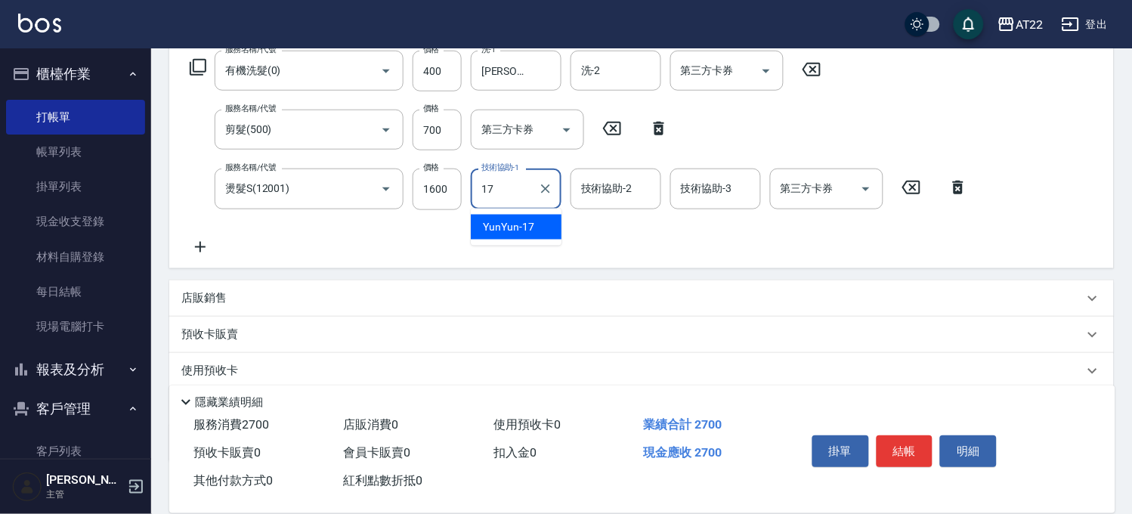
type input "YunYun-17"
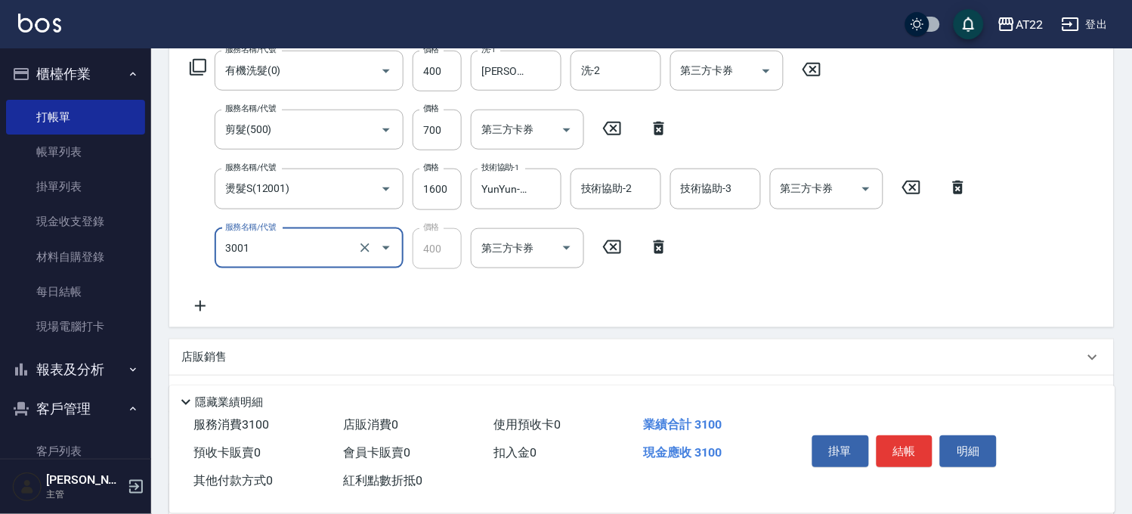
type input "側邊燙貼(3001)"
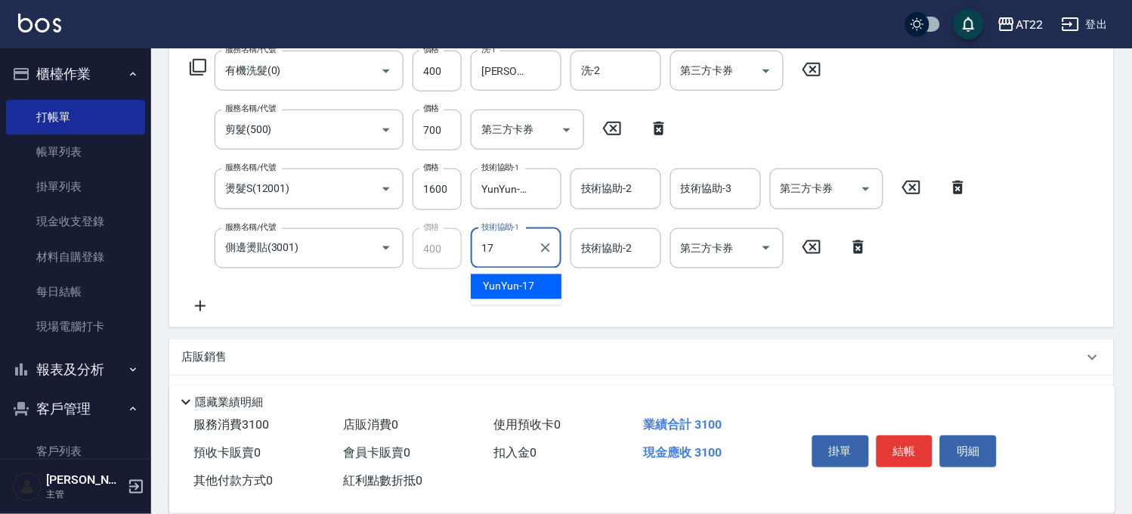
type input "YunYun-17"
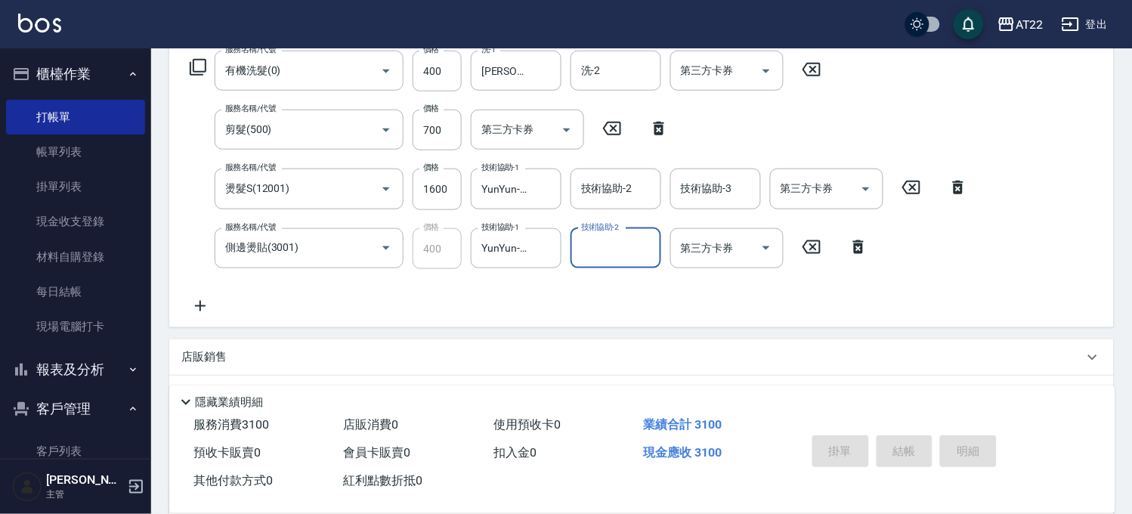
type input "2025/09/12 19:15"
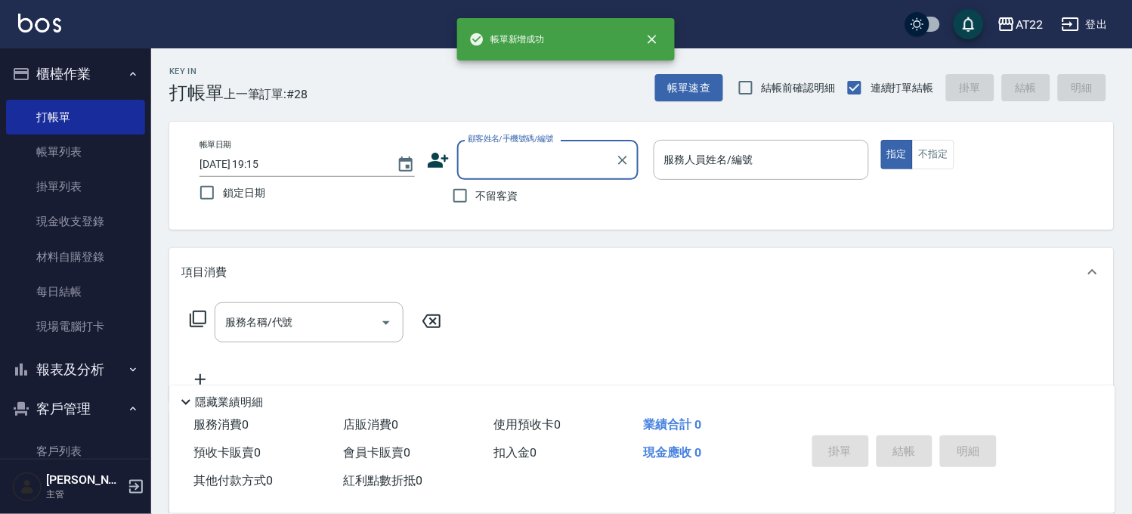
scroll to position [0, 0]
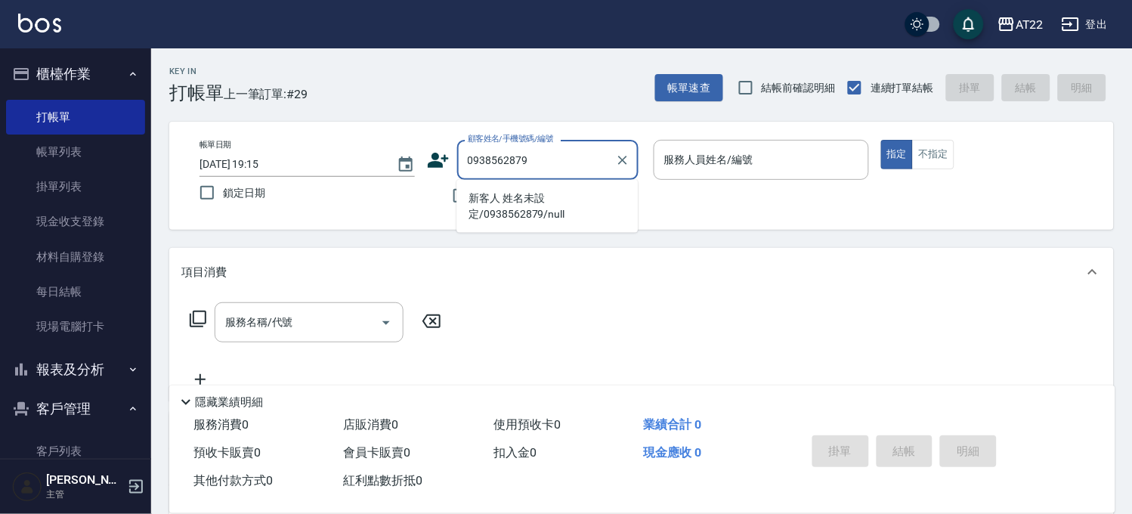
click at [530, 212] on li "新客人 姓名未設定/0938562879/null" at bounding box center [546, 206] width 181 height 41
type input "新客人 姓名未設定/0938562879/null"
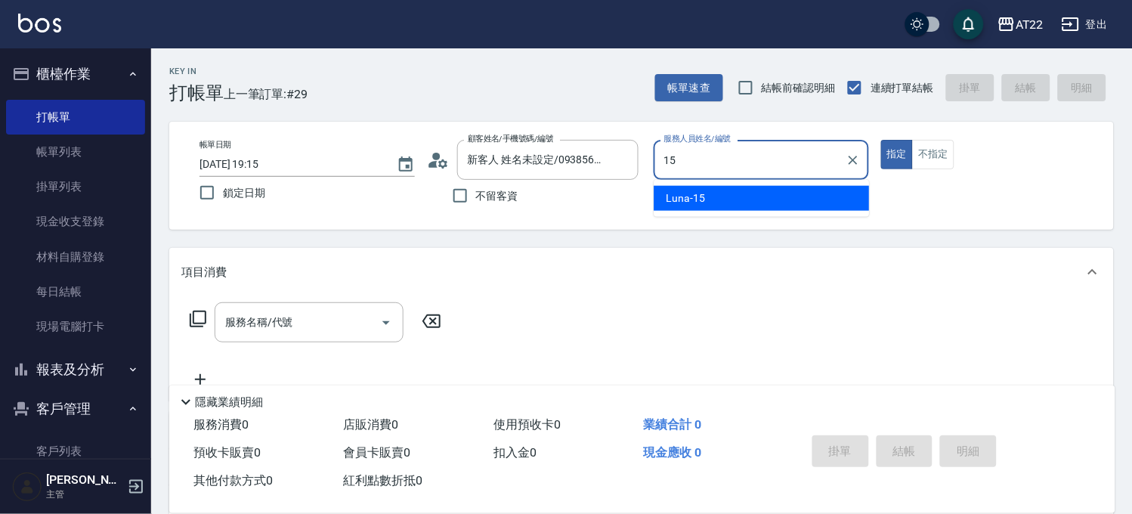
type input "Luna-15"
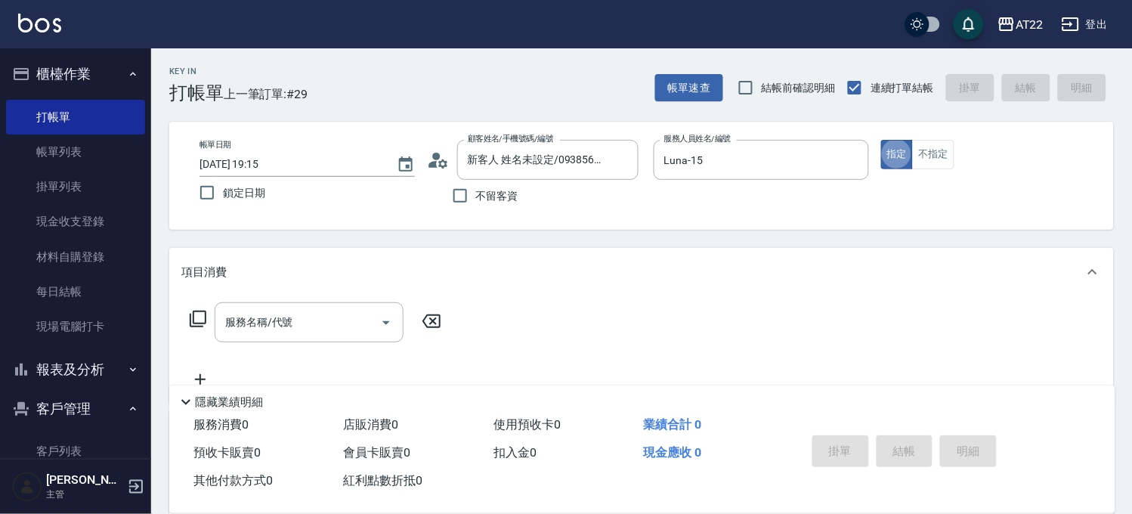
type button "true"
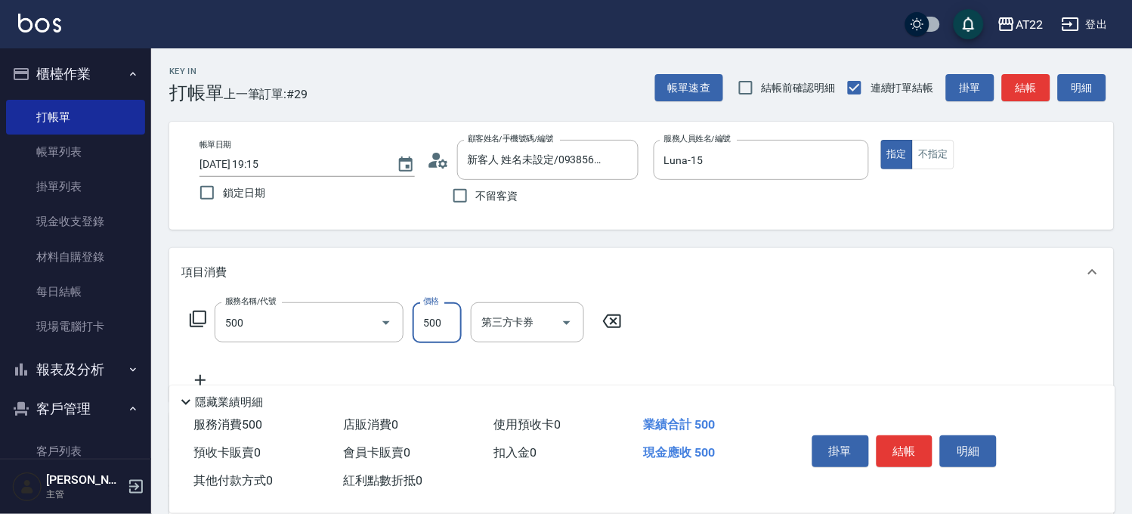
type input "剪髮(500)"
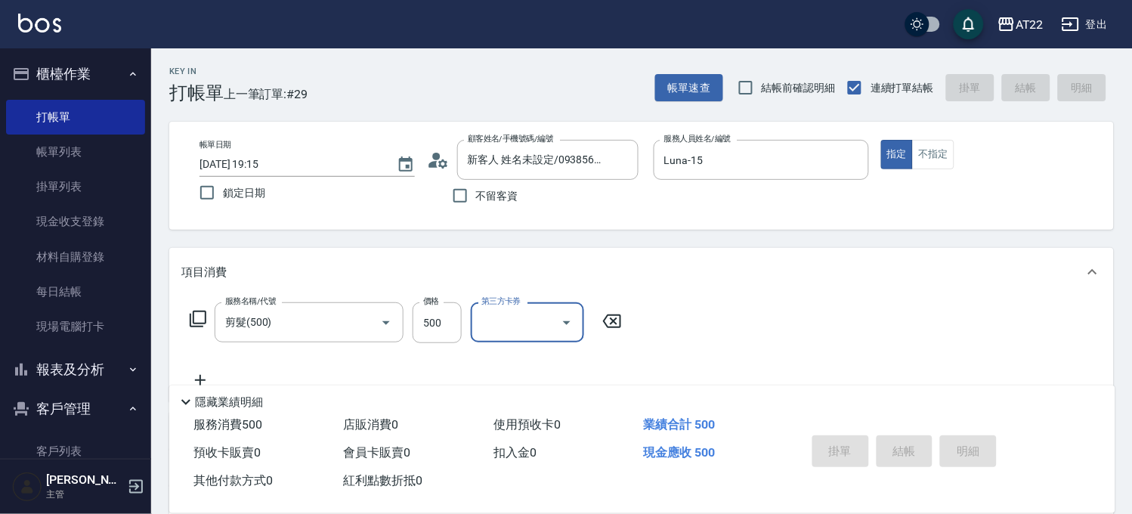
type input "2025/09/12 19:21"
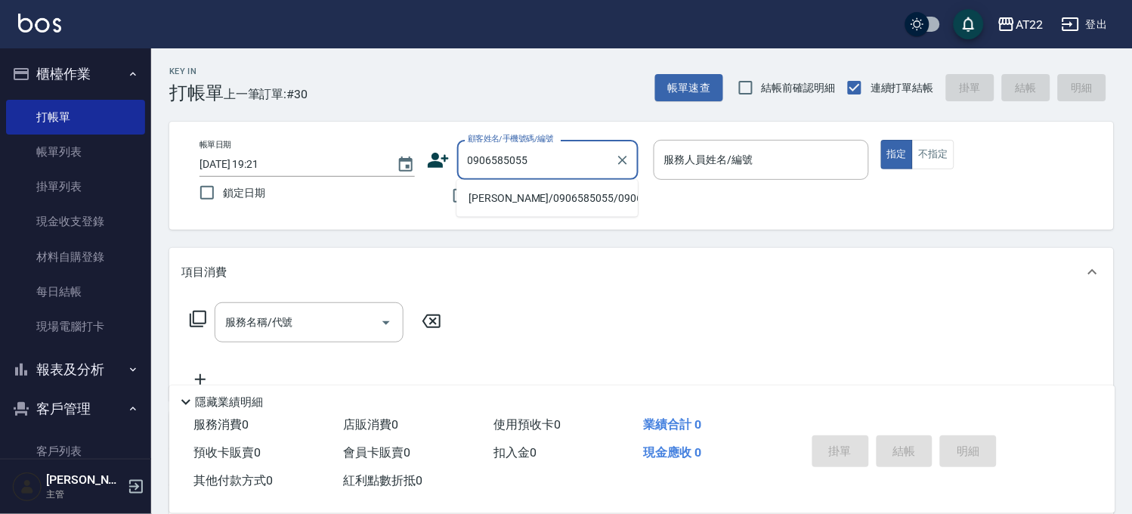
click at [531, 197] on li "許瑋倫/0906585055/0906585055" at bounding box center [546, 198] width 181 height 25
type input "許瑋倫/0906585055/0906585055"
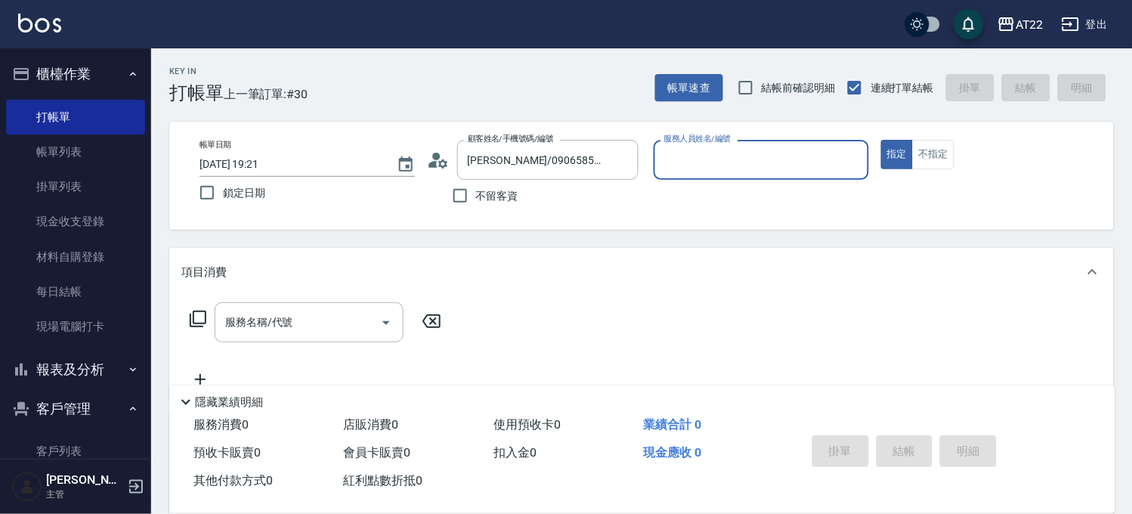
type input "Miko-12"
click at [855, 164] on icon "Clear" at bounding box center [852, 160] width 15 height 15
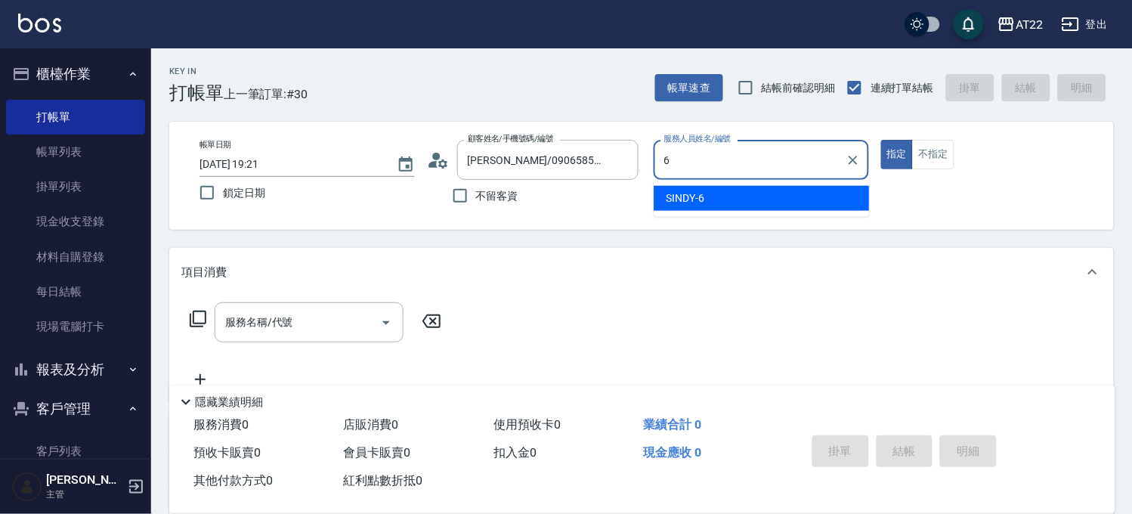
type input "SINDY-6"
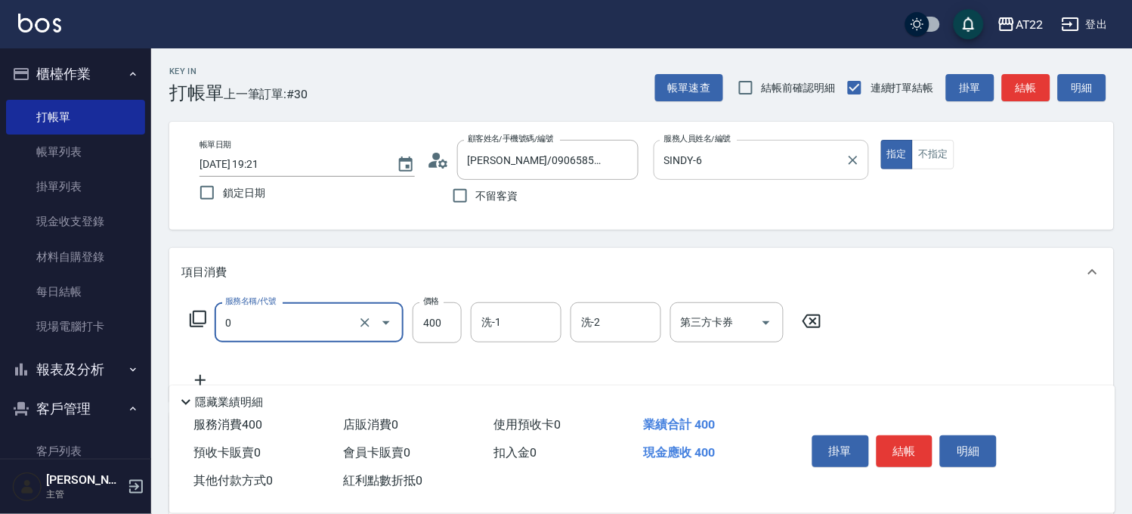
type input "有機洗髮(0)"
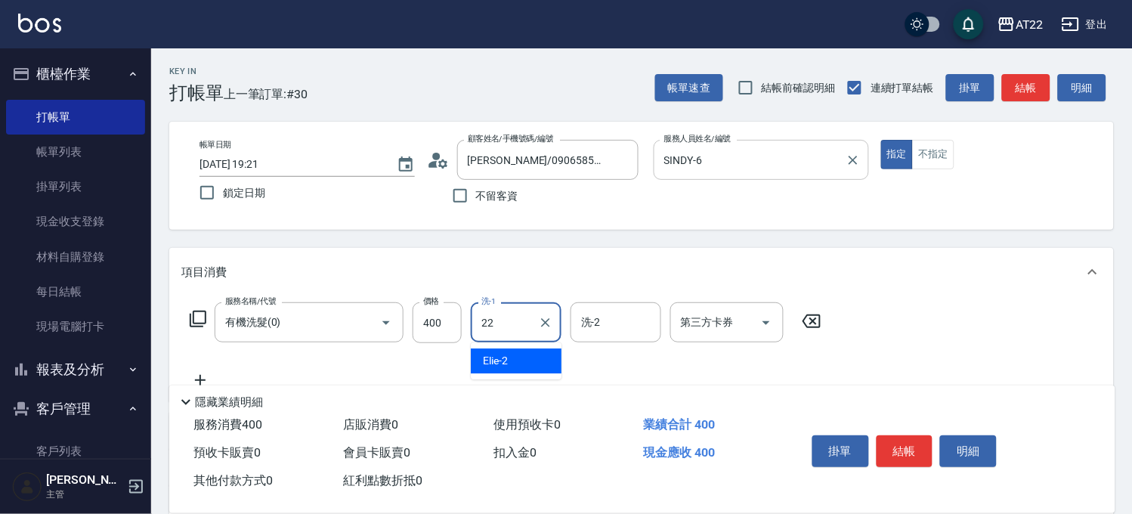
type input "Cherry-22"
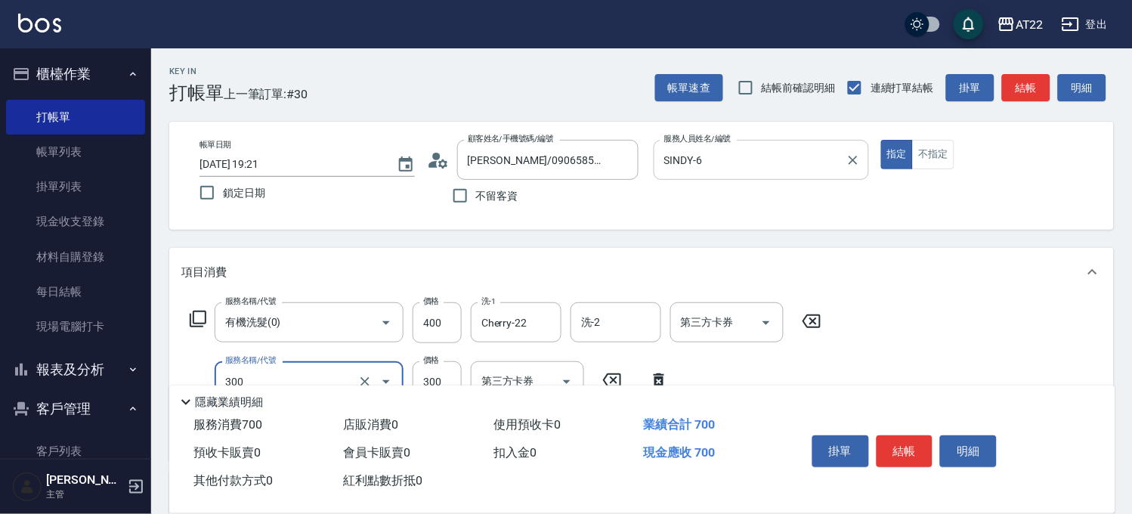
type input "剪髮(300)"
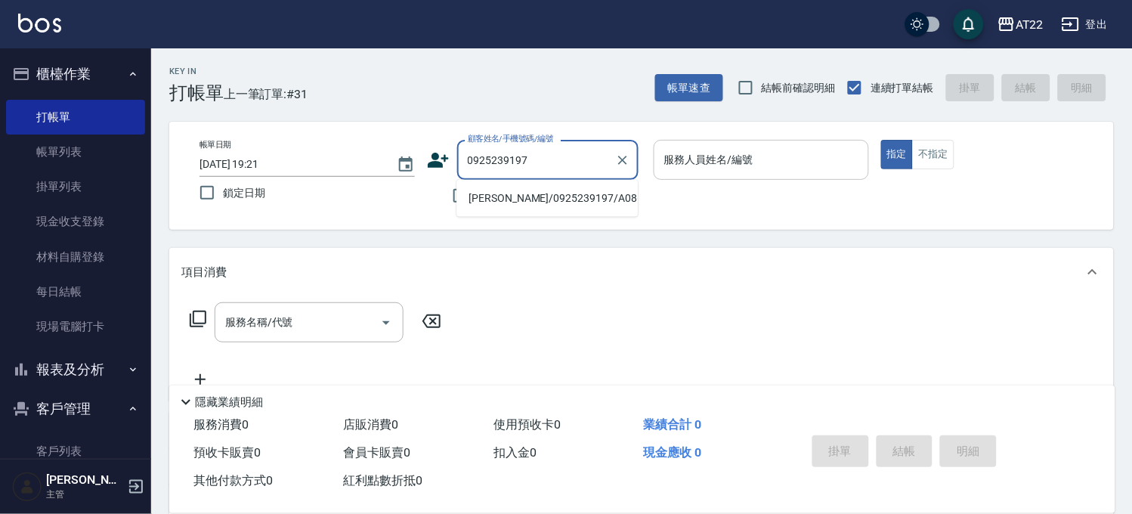
click at [545, 210] on ul "黃鴻洋/0925239197/A0862" at bounding box center [546, 198] width 181 height 37
click at [546, 202] on li "黃鴻洋/0925239197/A0862" at bounding box center [546, 198] width 181 height 25
type input "黃鴻洋/0925239197/A0862"
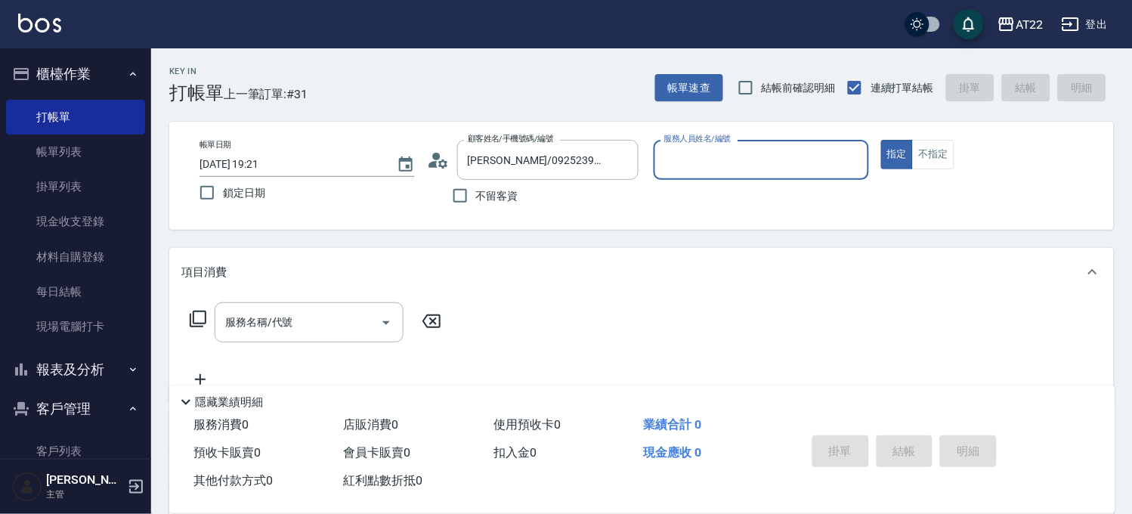
type input "尤信翰(無代號)"
click at [850, 156] on icon "Clear" at bounding box center [852, 160] width 9 height 9
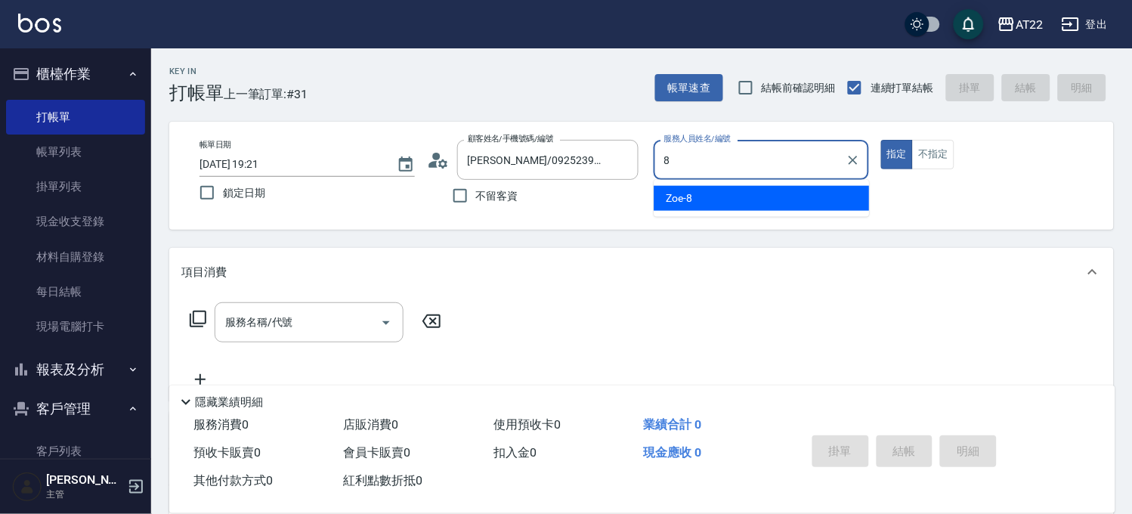
type input "Zoe-8"
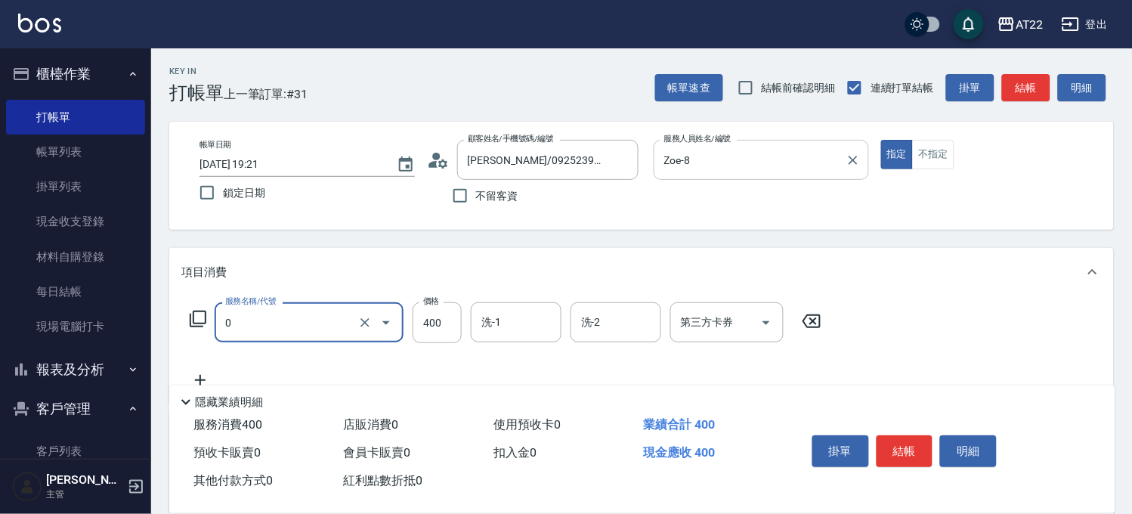
type input "有機洗髮(0)"
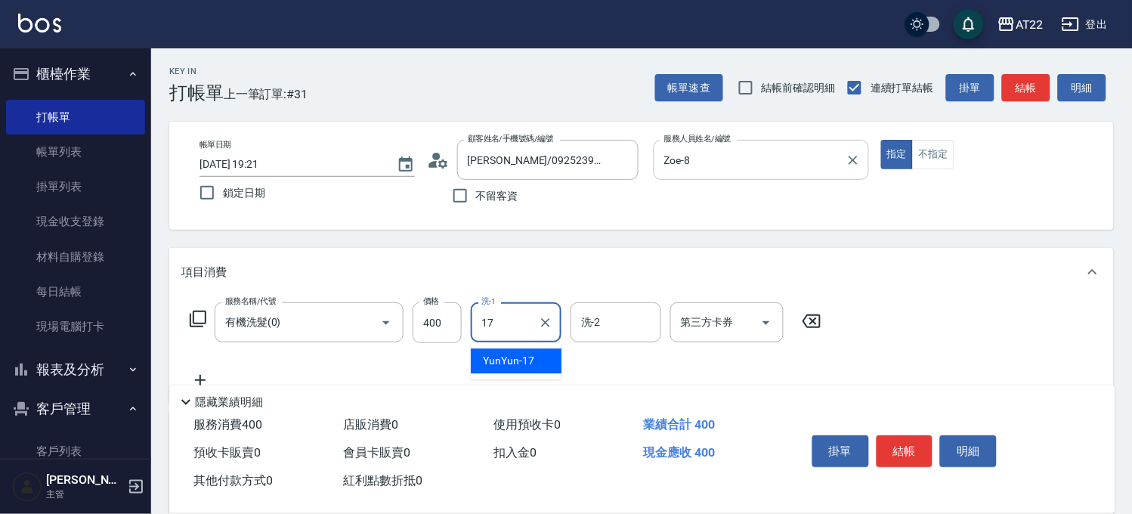
type input "YunYun-17"
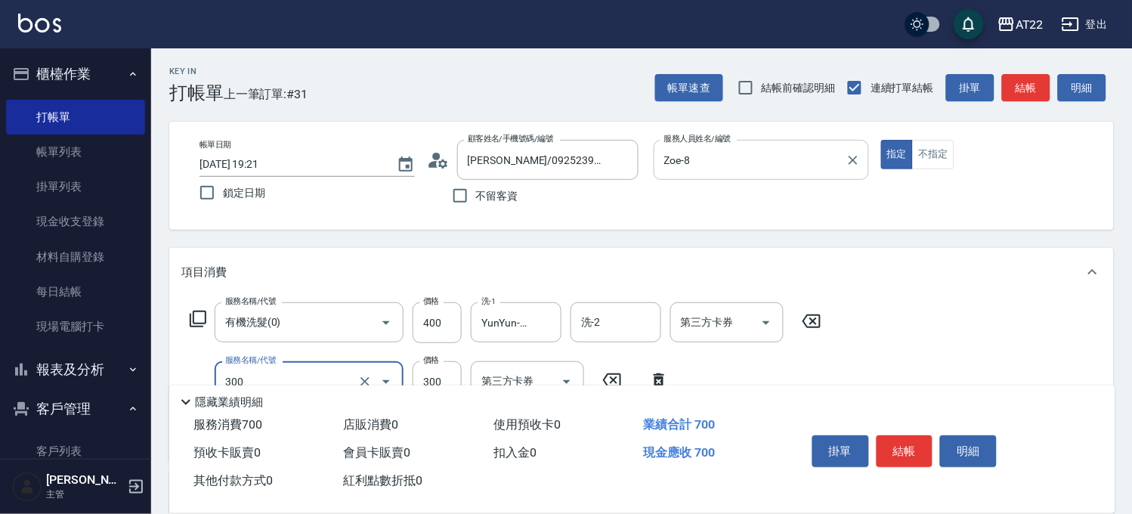
type input "剪髮(300)"
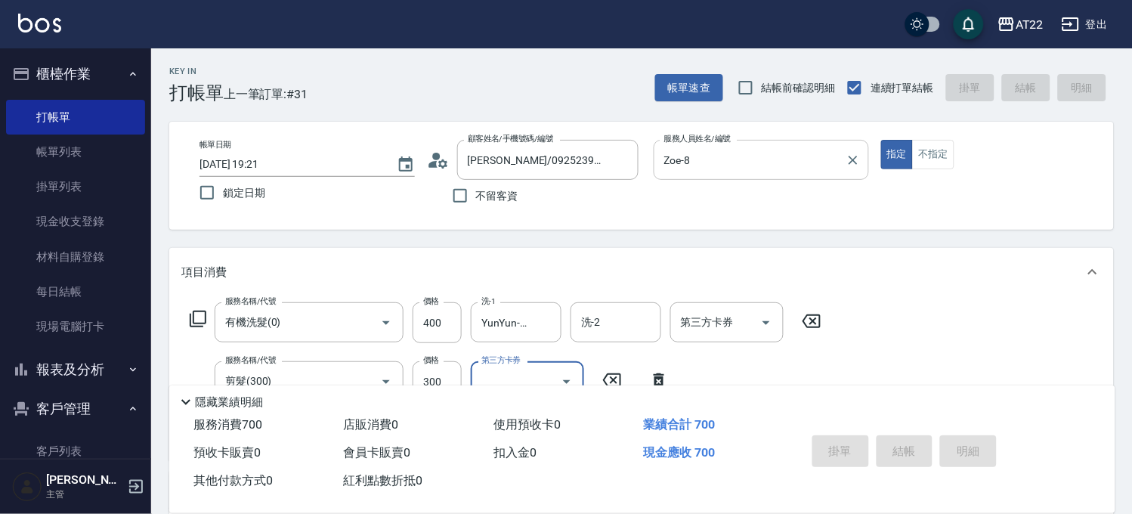
type input "2025/09/12 19:22"
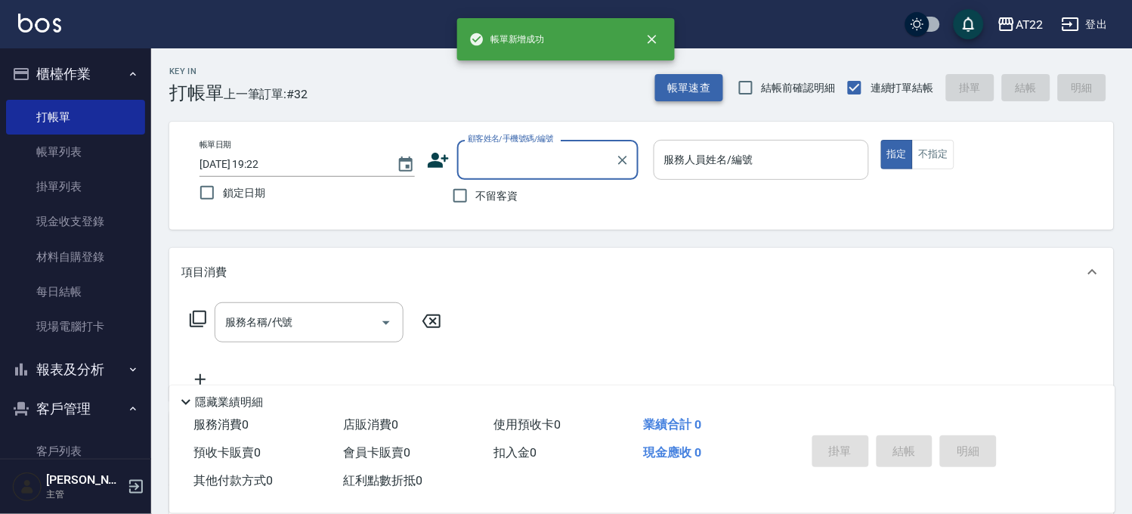
click at [684, 85] on button "帳單速查" at bounding box center [689, 88] width 68 height 28
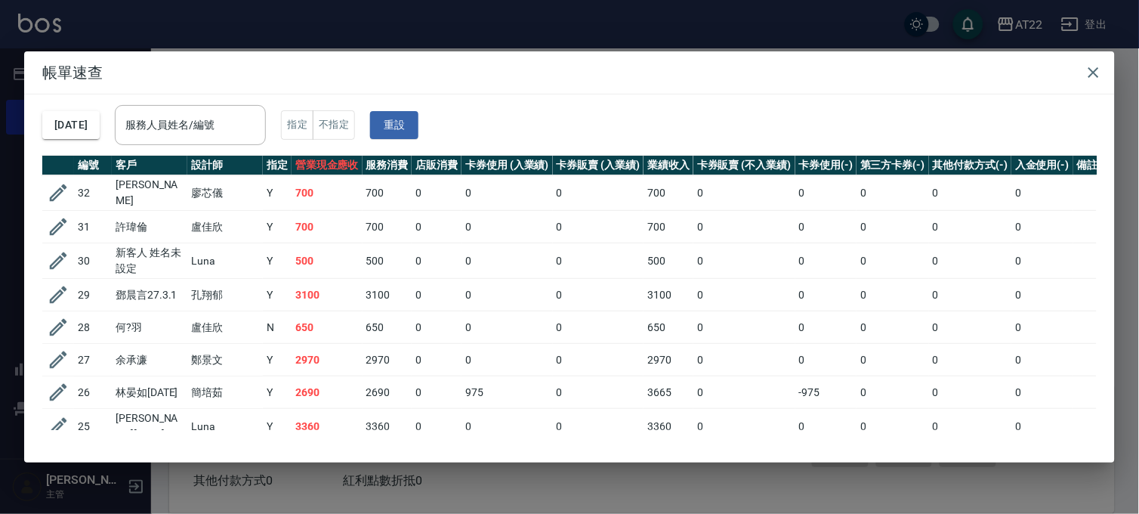
click at [627, 39] on div "帳單速查 2025/09/12 服務人員姓名/編號 服務人員姓名/編號 指定 不指定 重設 編號 客戶 設計師 指定 營業現金應收 服務消費 店販消費 卡券使…" at bounding box center [569, 257] width 1139 height 514
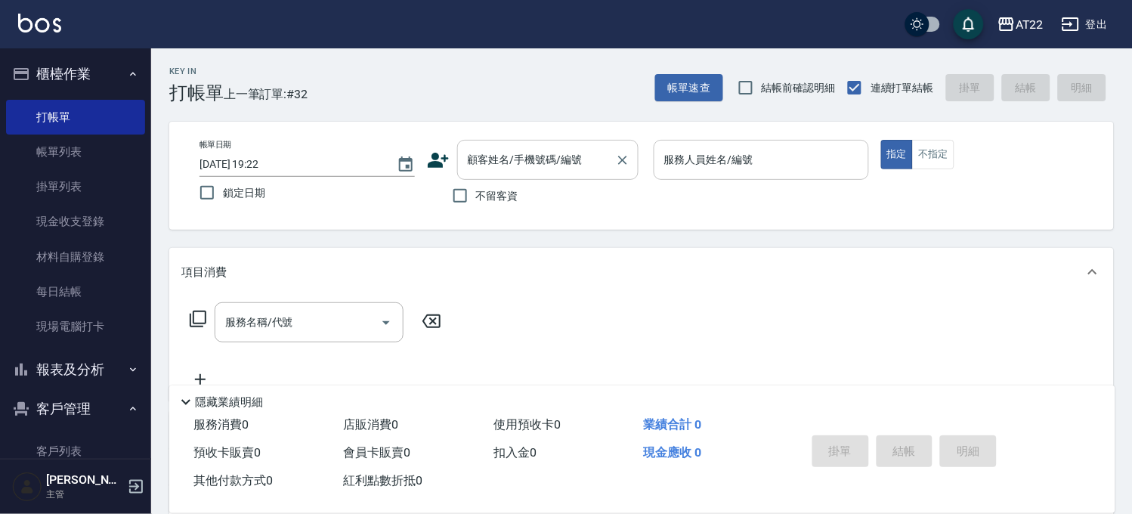
click at [538, 166] on input "顧客姓名/手機號碼/編號" at bounding box center [536, 160] width 145 height 26
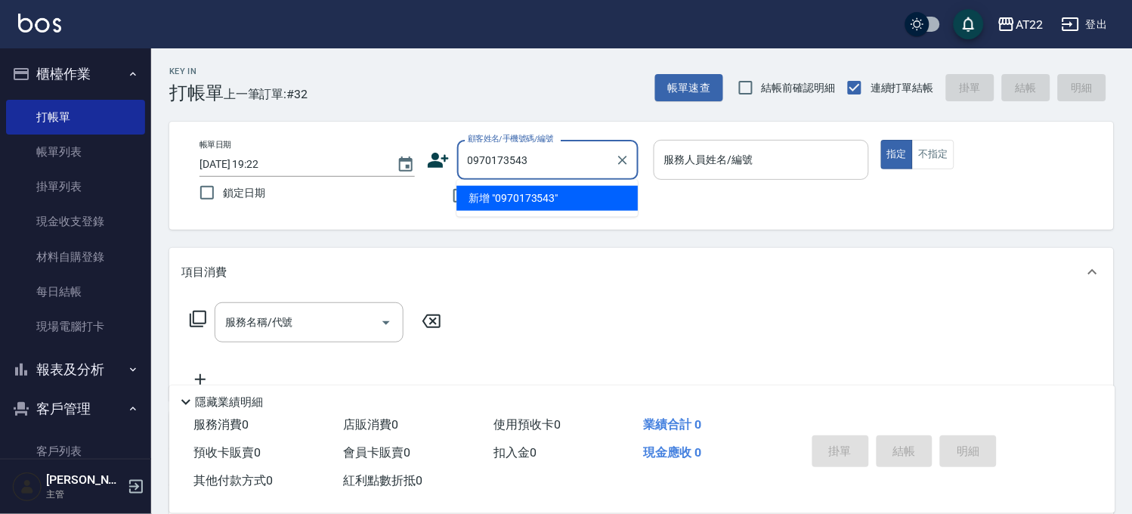
click at [561, 201] on li "新增 "0970173543"" at bounding box center [546, 198] width 181 height 25
type input "0970173543"
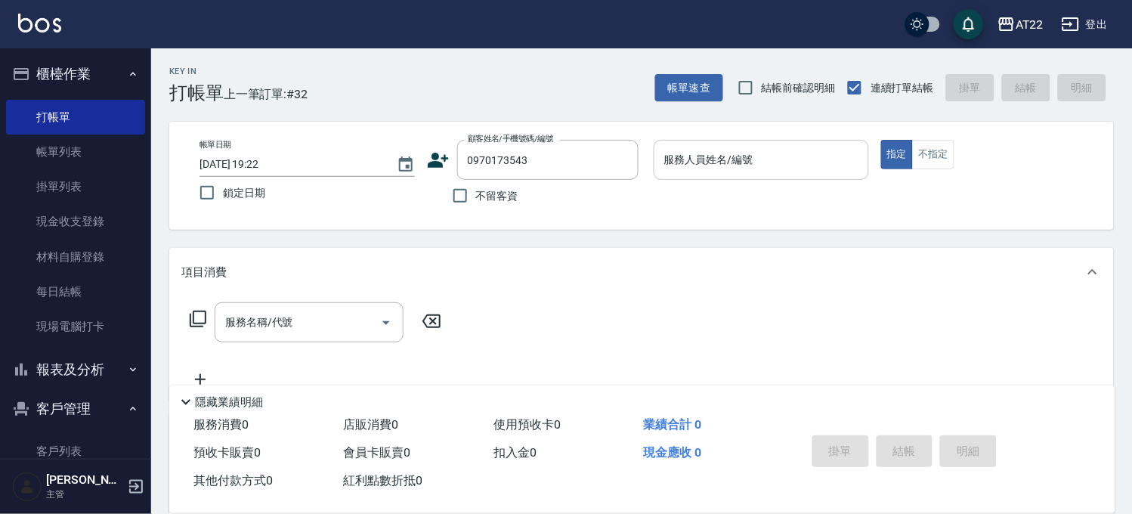
click at [437, 162] on icon at bounding box center [438, 160] width 21 height 15
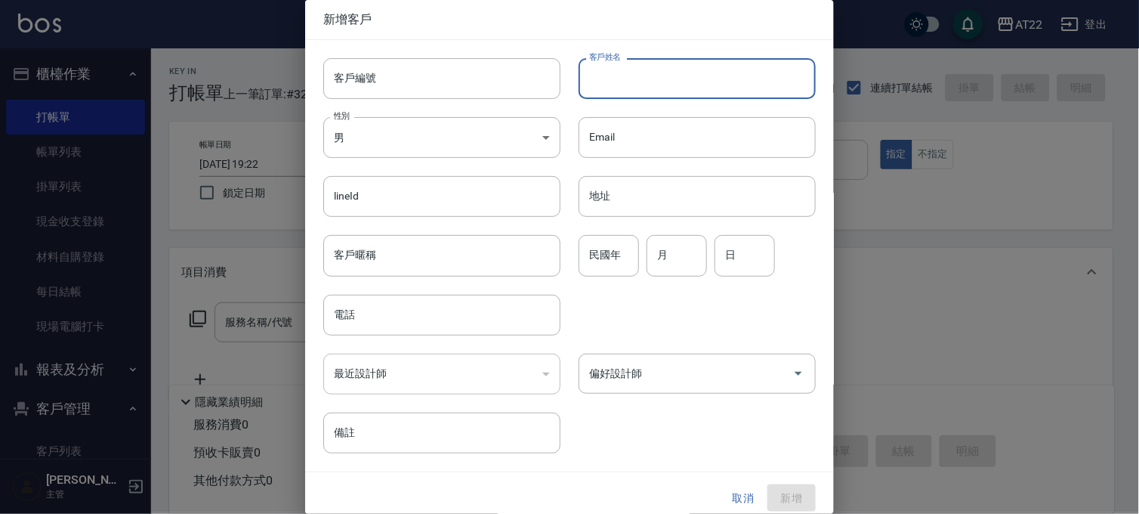
click at [644, 79] on input "客戶姓名" at bounding box center [697, 78] width 237 height 41
type input "陳"
type input "0970173543"
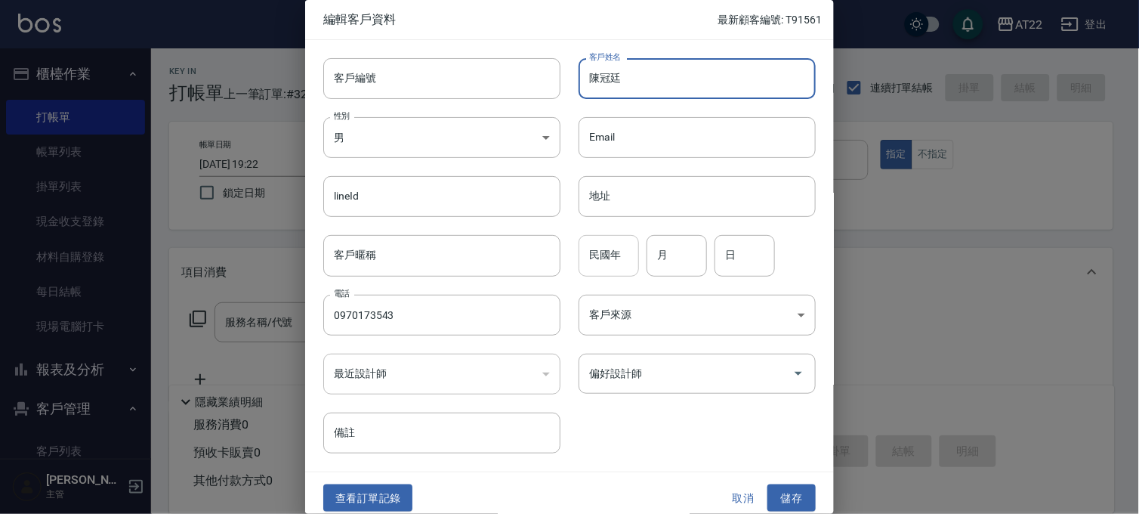
type input "陳冠廷"
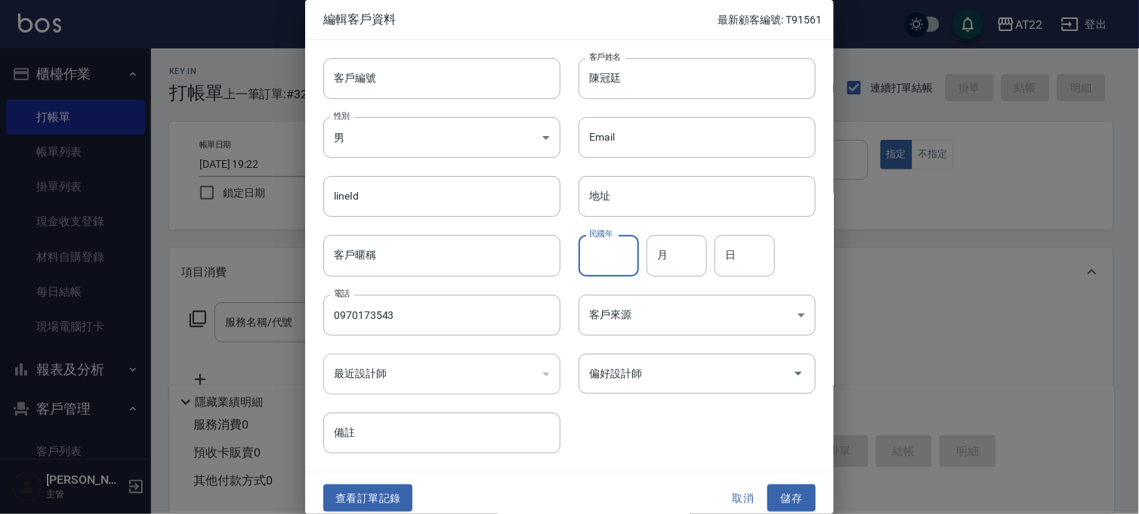
click at [599, 261] on input "民國年" at bounding box center [609, 255] width 60 height 41
type input "88"
type input "9"
type input "17"
click at [799, 497] on button "儲存" at bounding box center [792, 498] width 48 height 28
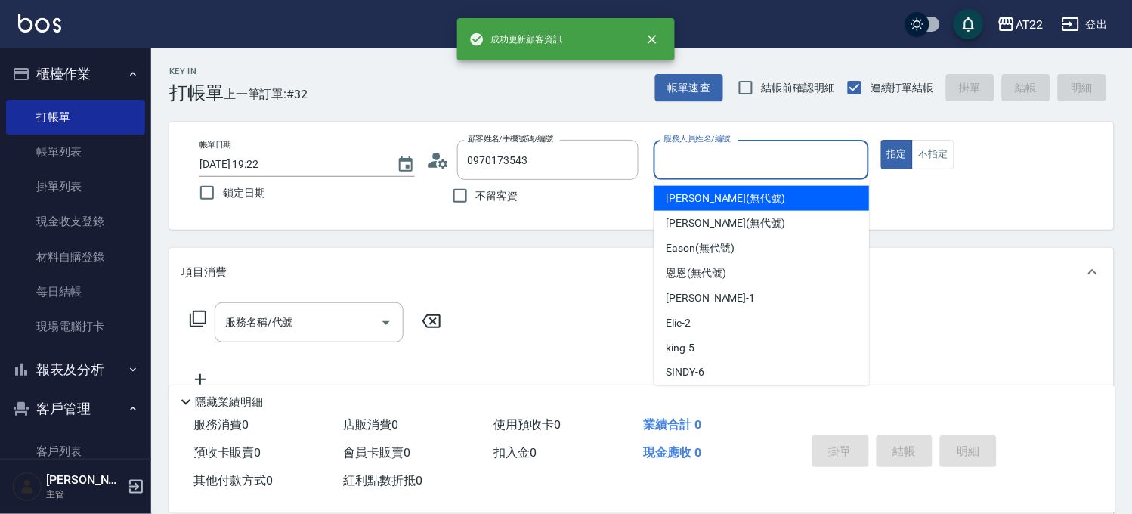
click at [786, 161] on input "服務人員姓名/編號" at bounding box center [761, 160] width 202 height 26
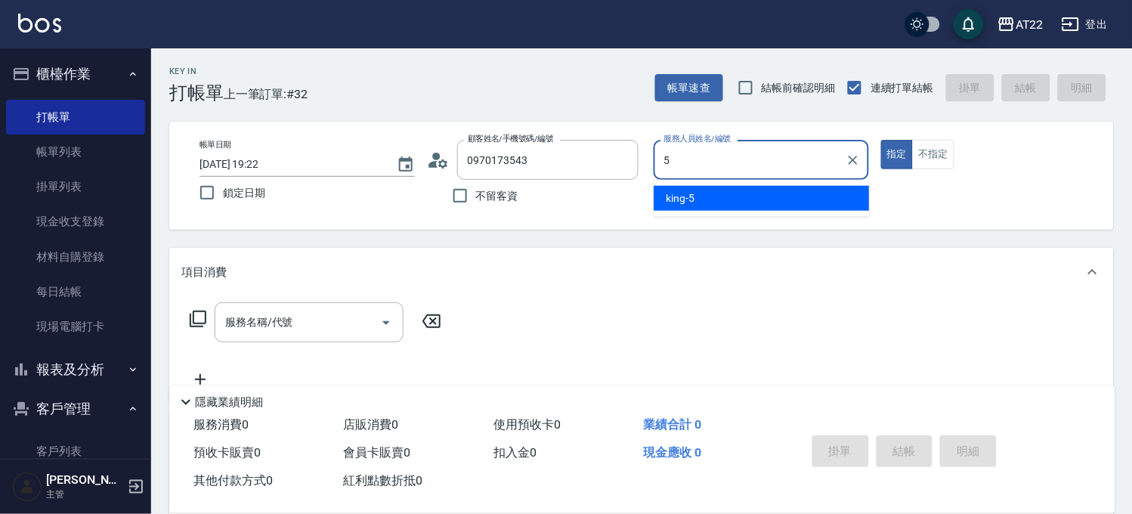
type input "king-5"
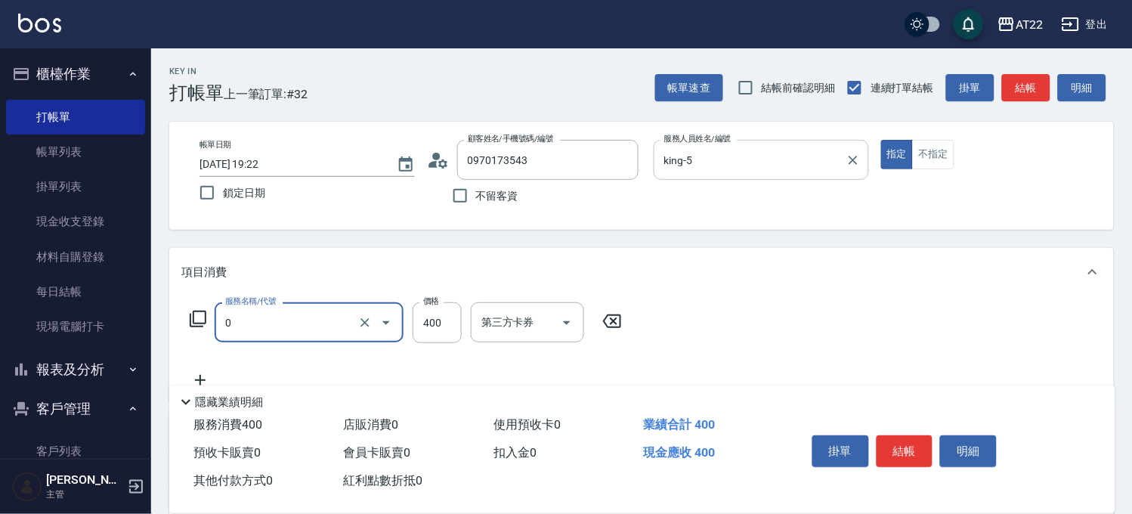
type input "有機洗髮(0)"
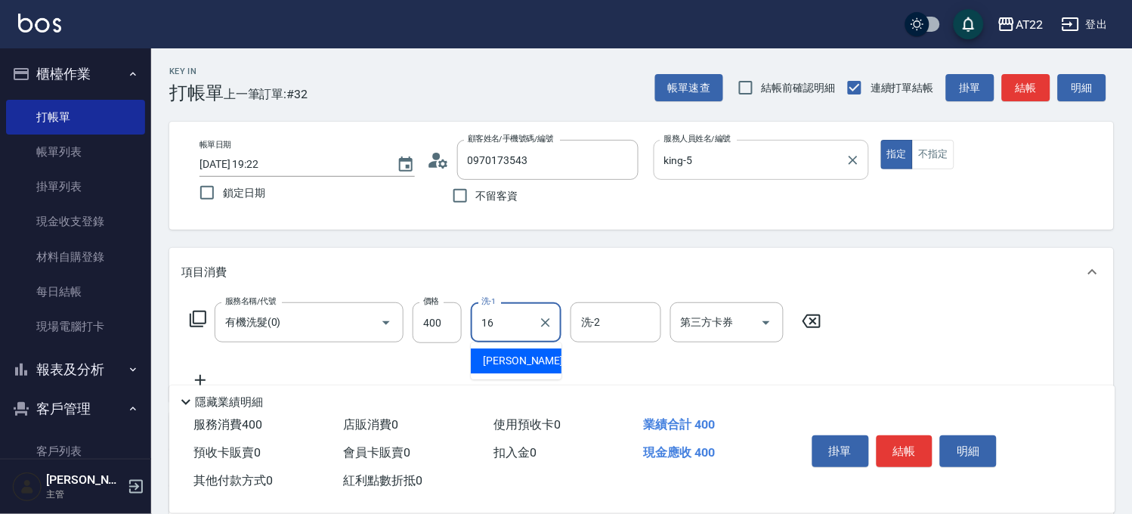
type input "Joe-16"
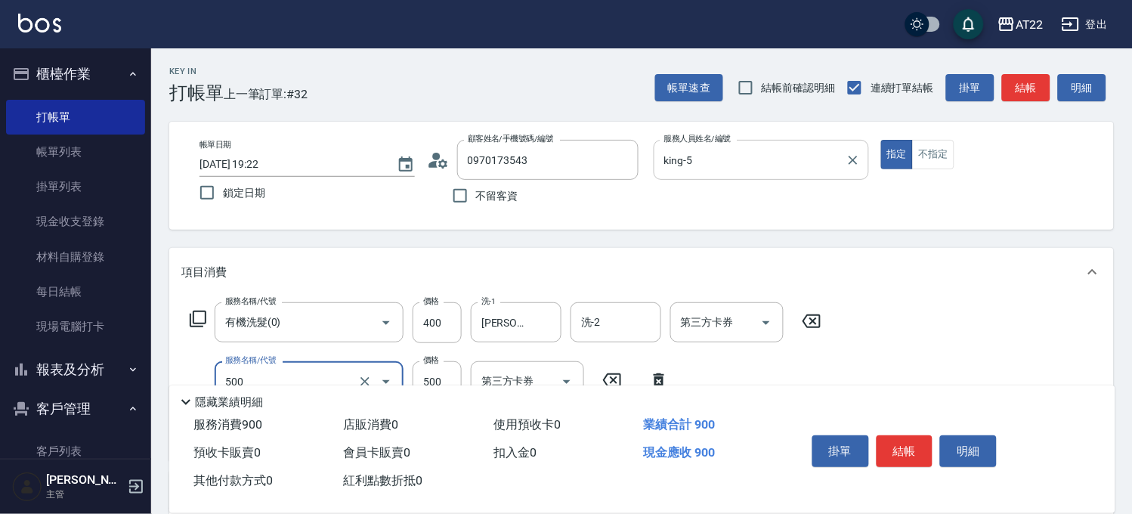
type input "剪髮(500)"
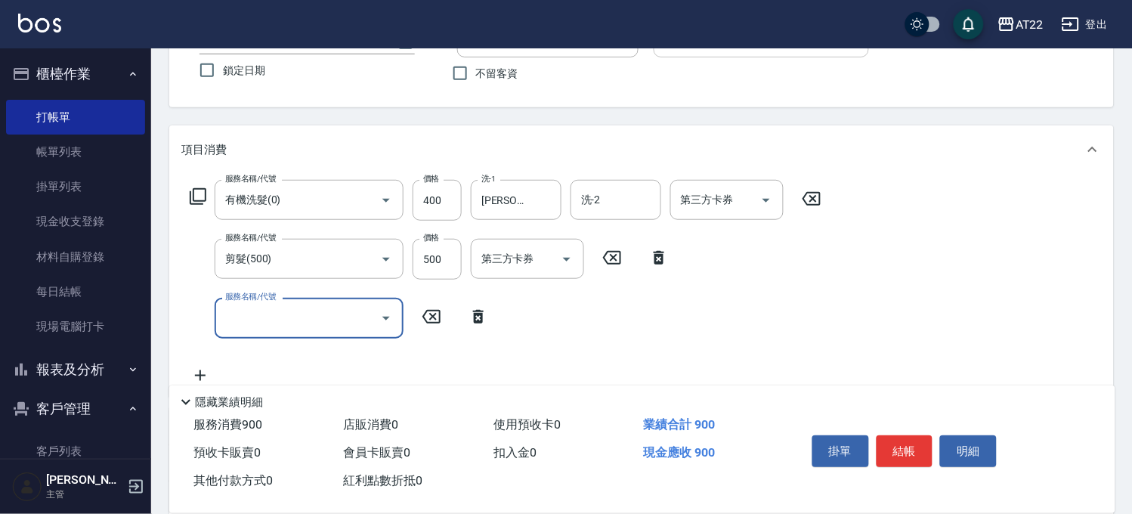
scroll to position [335, 0]
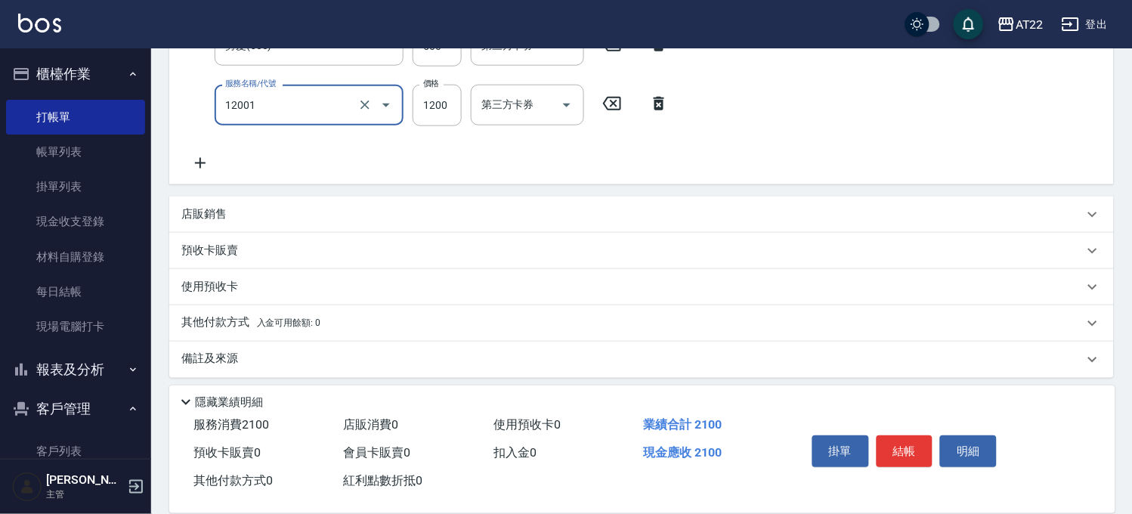
type input "燙髮S(12001)"
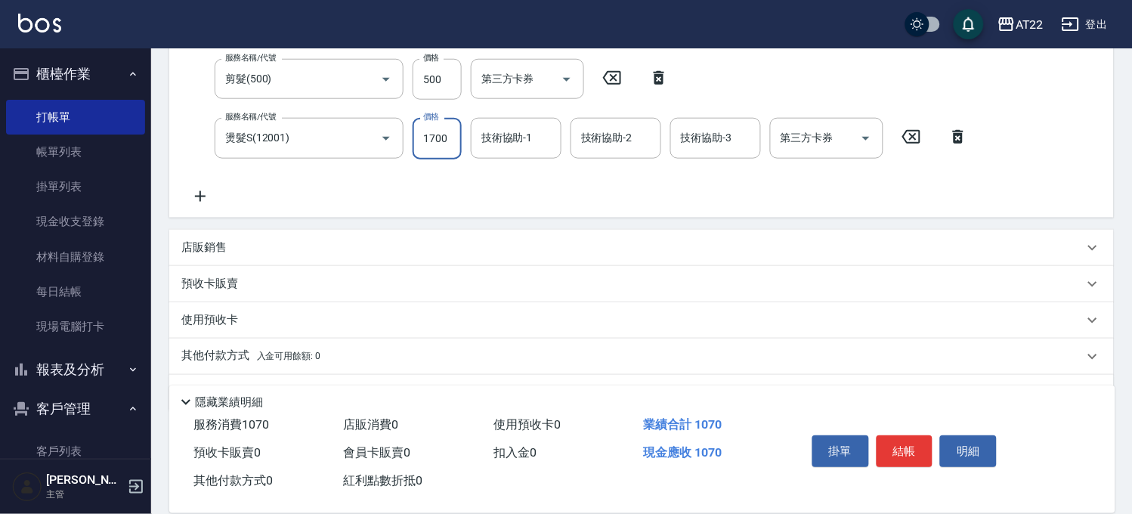
type input "1700"
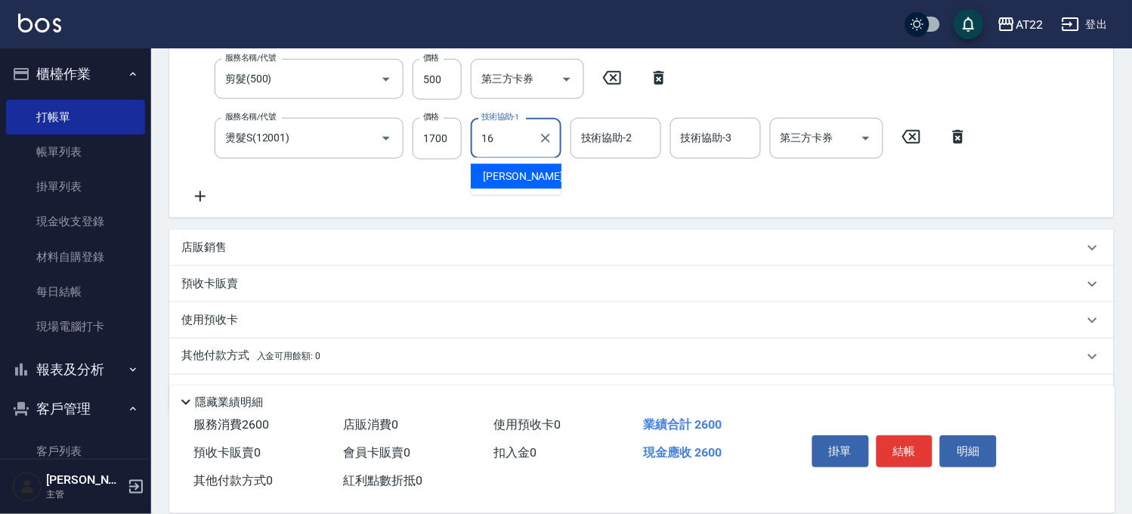
type input "Joe-16"
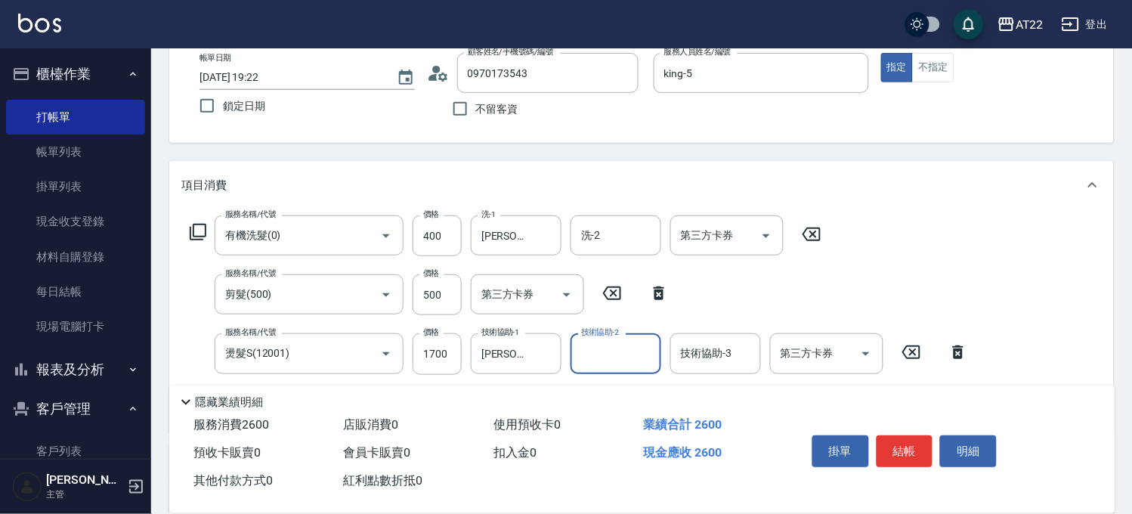
scroll to position [0, 0]
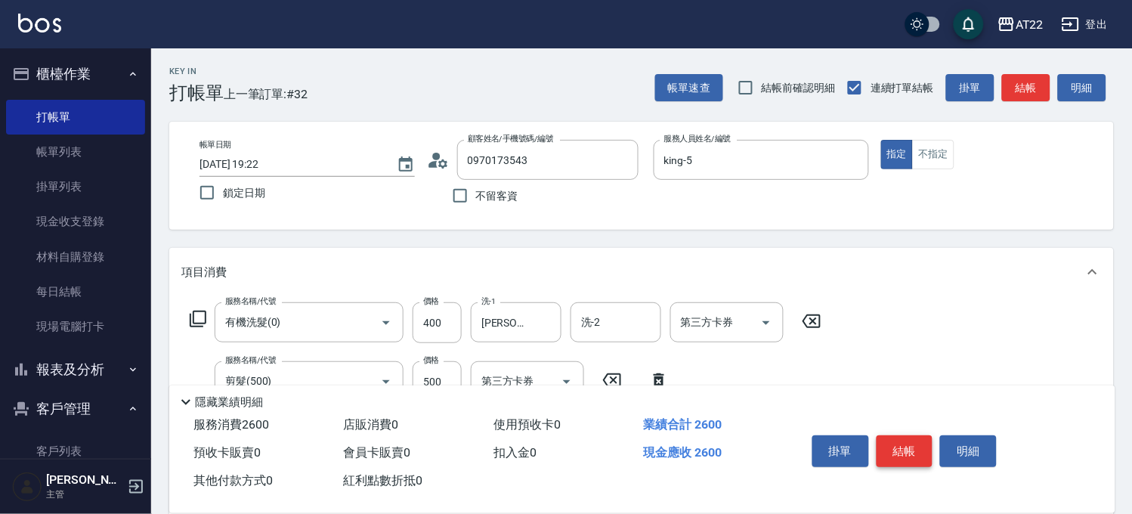
click at [924, 451] on button "結帳" at bounding box center [904, 451] width 57 height 32
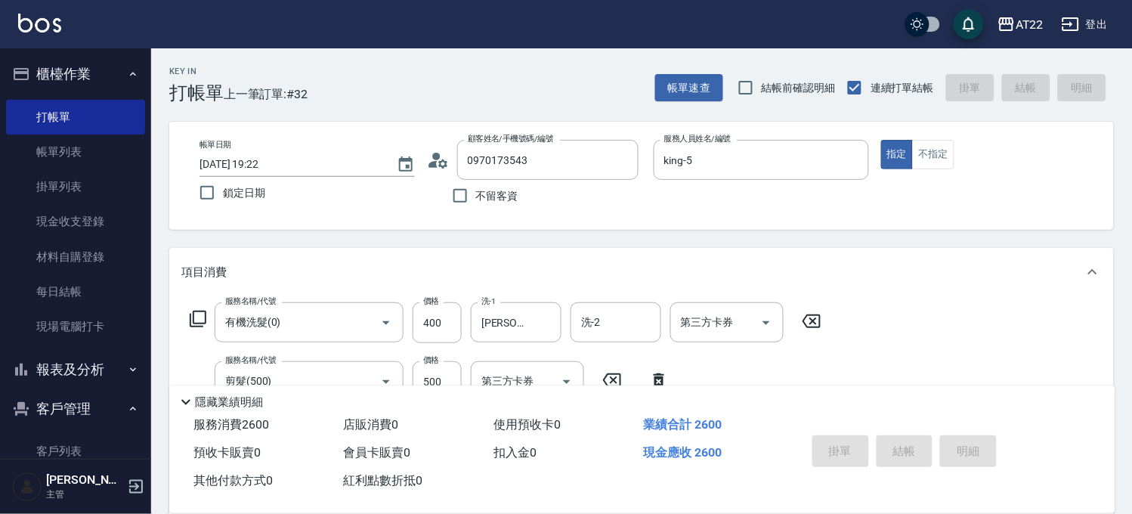
type input "2025/09/12 19:26"
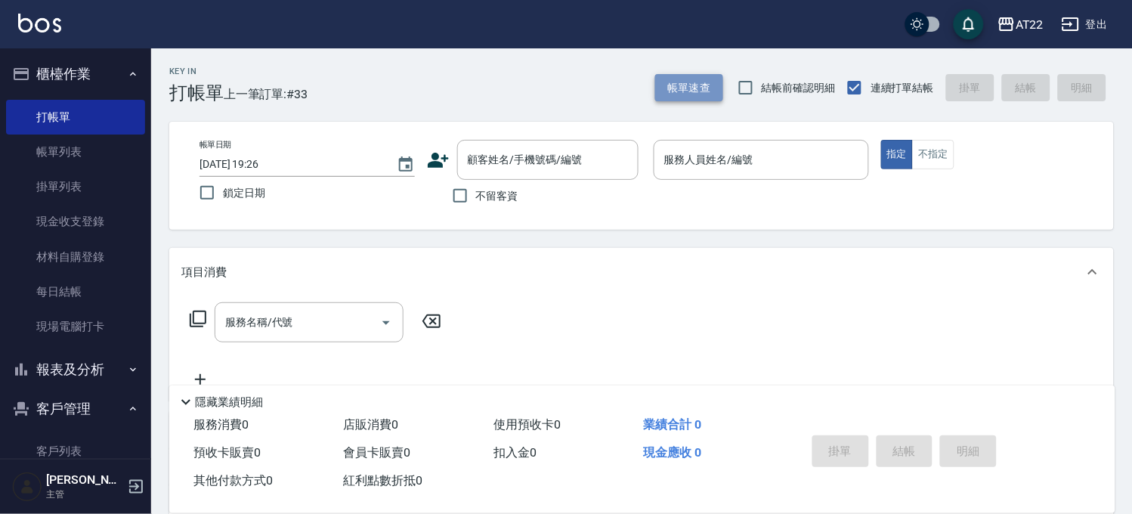
click at [706, 94] on button "帳單速查" at bounding box center [689, 88] width 68 height 28
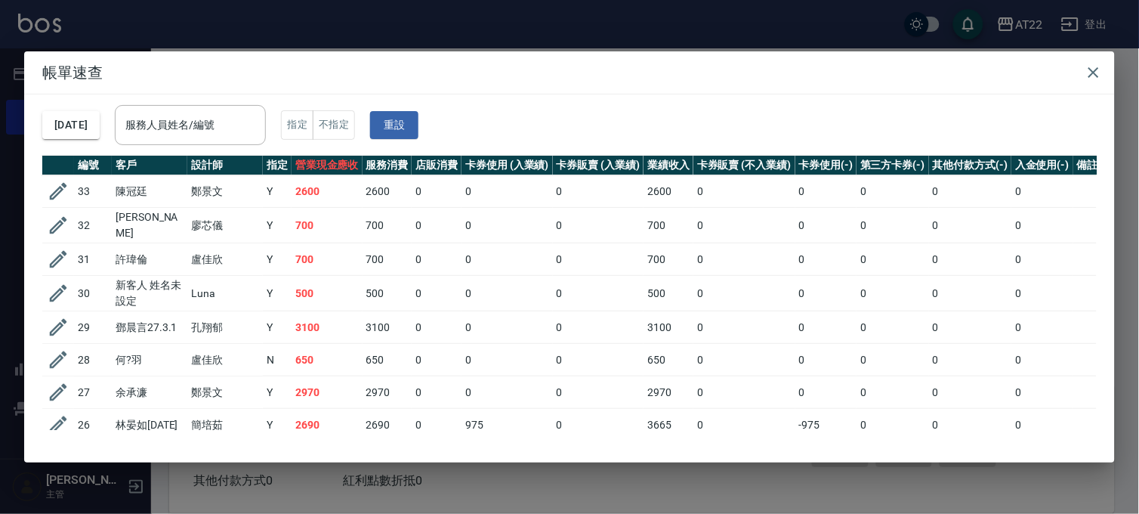
click at [564, 17] on div "帳單速查 2025/09/12 服務人員姓名/編號 服務人員姓名/編號 指定 不指定 重設 編號 客戶 設計師 指定 營業現金應收 服務消費 店販消費 卡券使…" at bounding box center [569, 257] width 1139 height 514
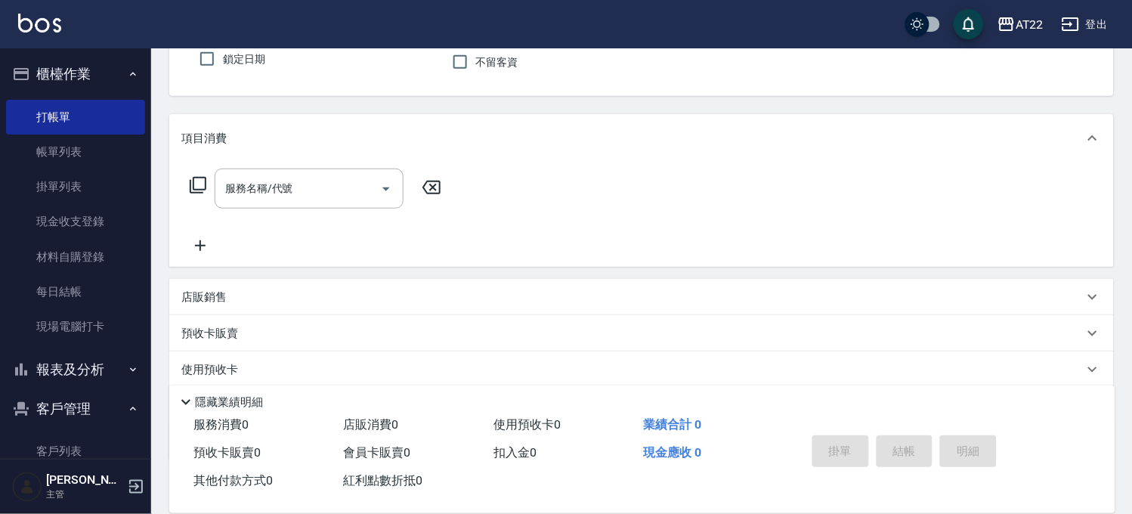
scroll to position [223, 0]
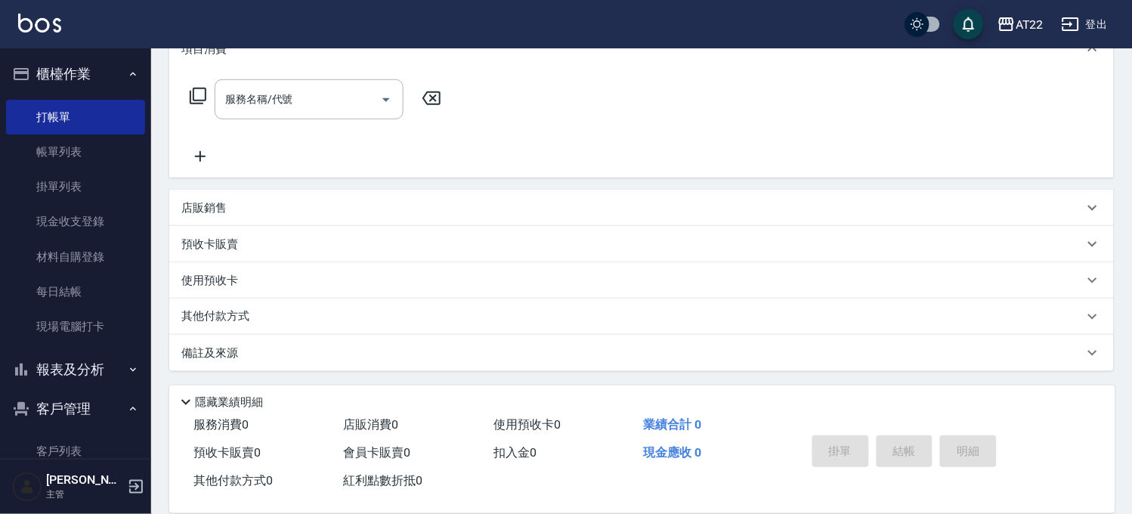
click at [213, 208] on p "店販銷售" at bounding box center [203, 208] width 45 height 16
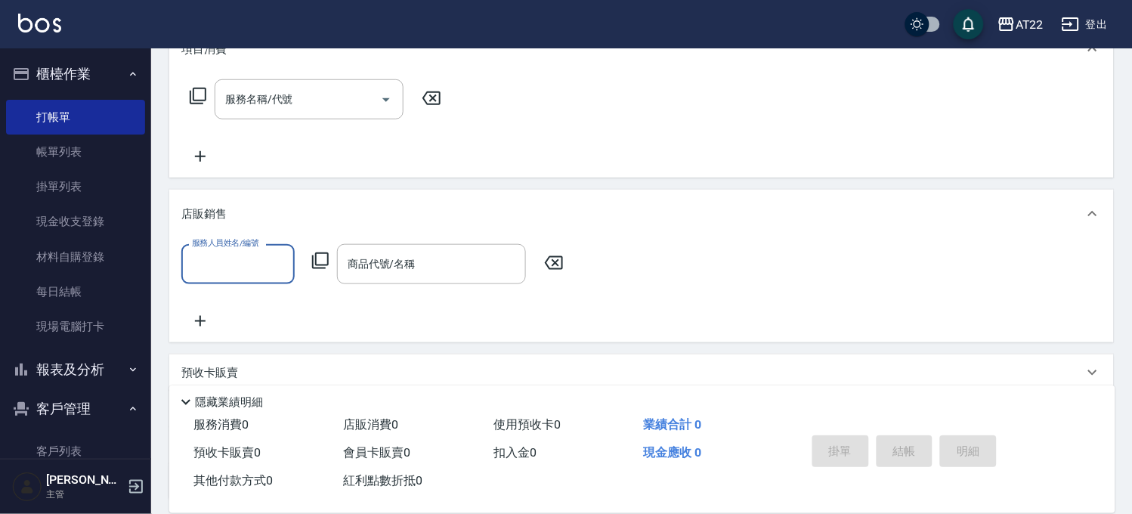
scroll to position [0, 0]
click at [360, 262] on div "商品代號/名稱 商品代號/名稱" at bounding box center [431, 264] width 189 height 40
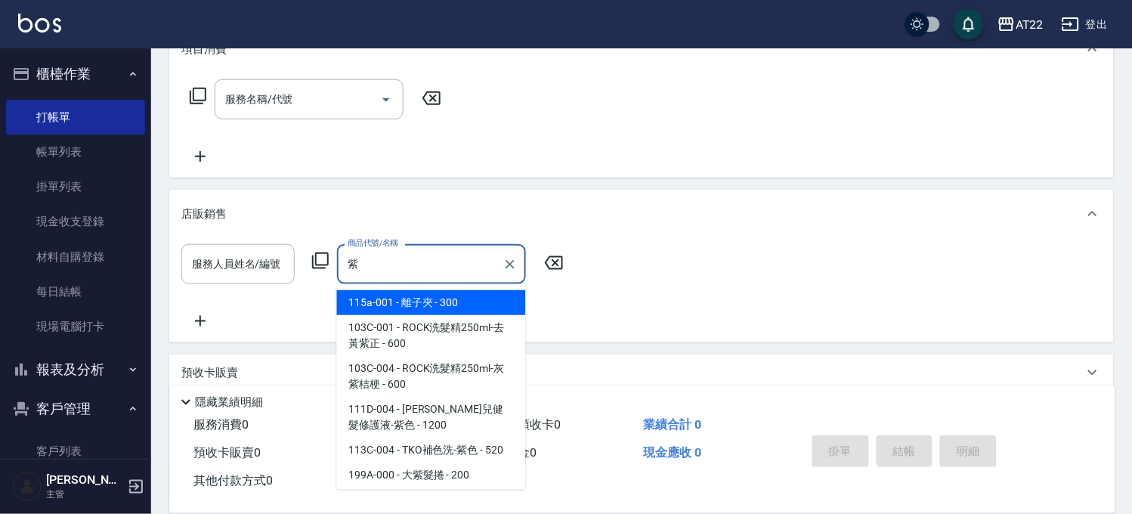
type input "紫"
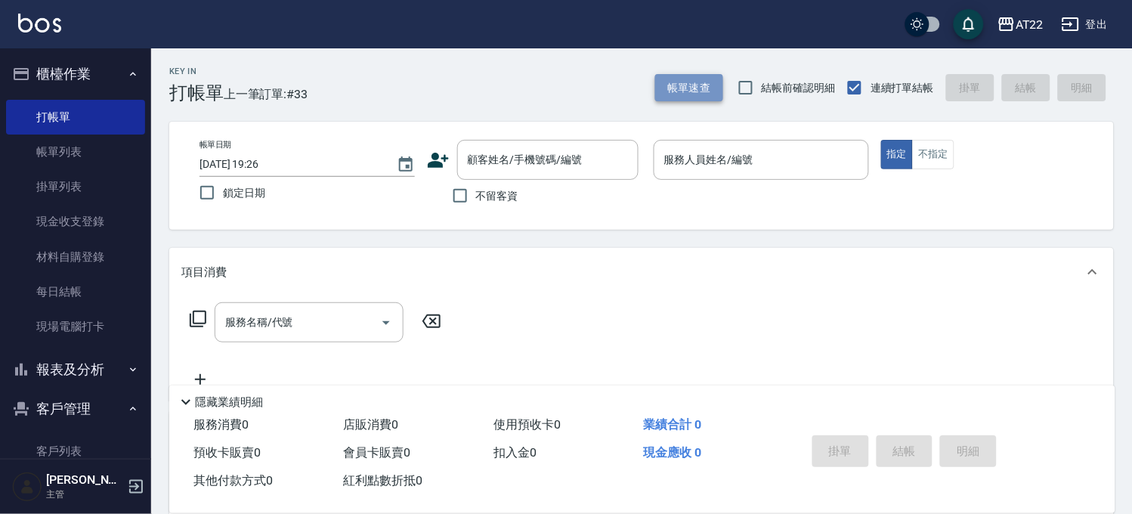
click at [688, 88] on button "帳單速查" at bounding box center [689, 88] width 68 height 28
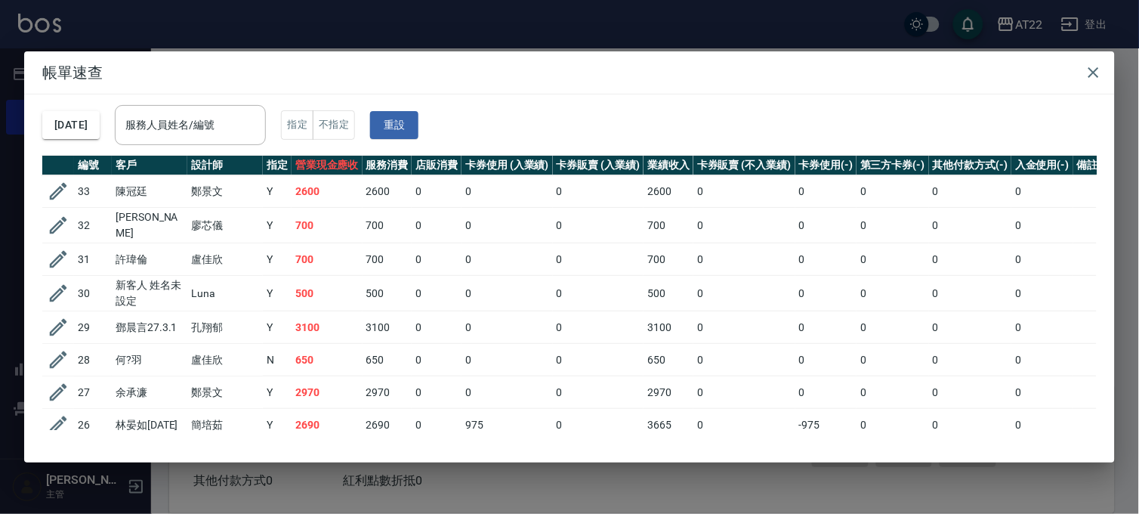
click at [603, 14] on div "帳單速查 2025/09/12 服務人員姓名/編號 服務人員姓名/編號 指定 不指定 重設 編號 客戶 設計師 指定 營業現金應收 服務消費 店販消費 卡券使…" at bounding box center [569, 257] width 1139 height 514
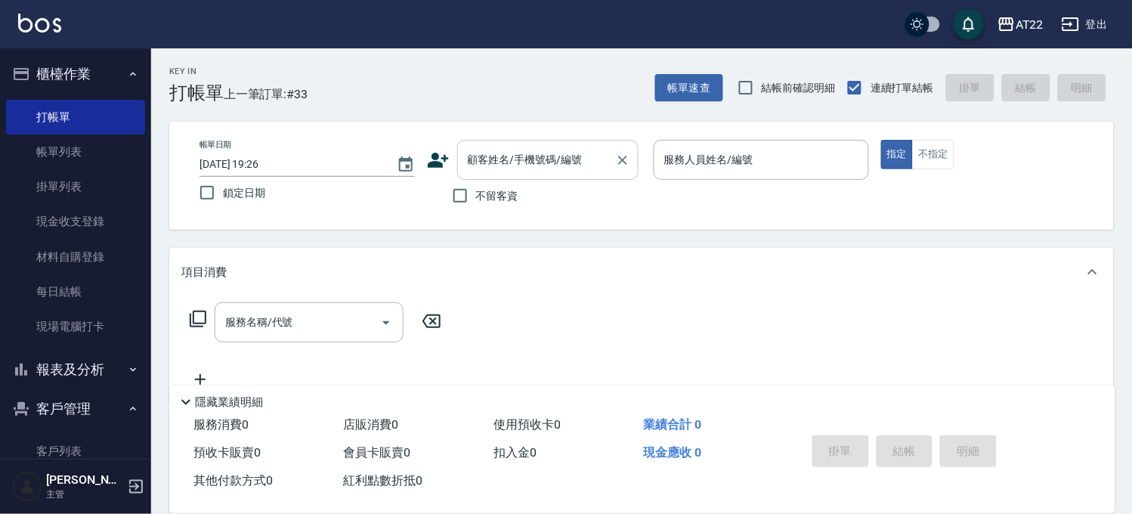
click at [583, 159] on input "顧客姓名/手機號碼/編號" at bounding box center [536, 160] width 145 height 26
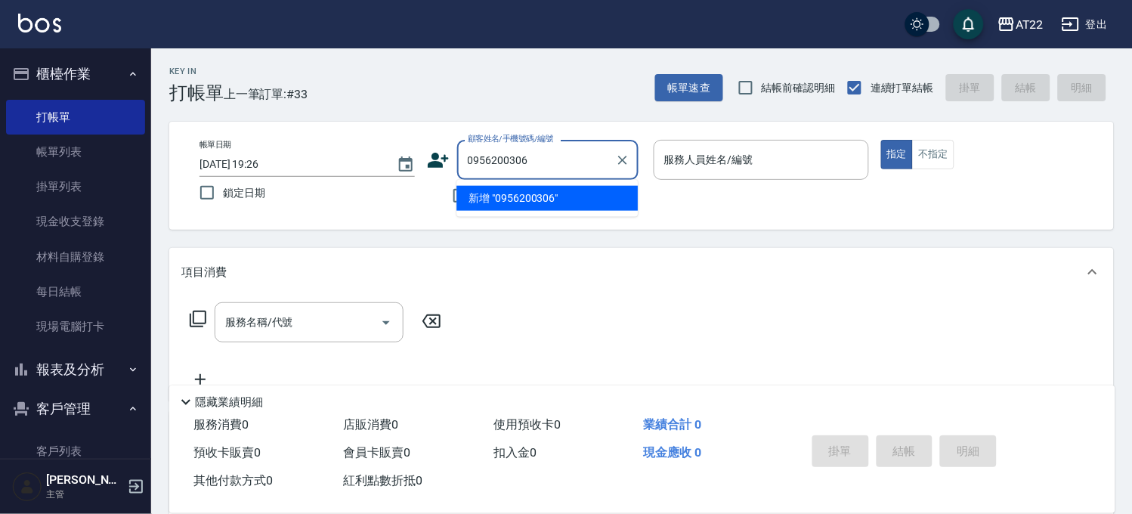
click at [545, 196] on li "新增 "0956200306"" at bounding box center [546, 198] width 181 height 25
type input "0956200306"
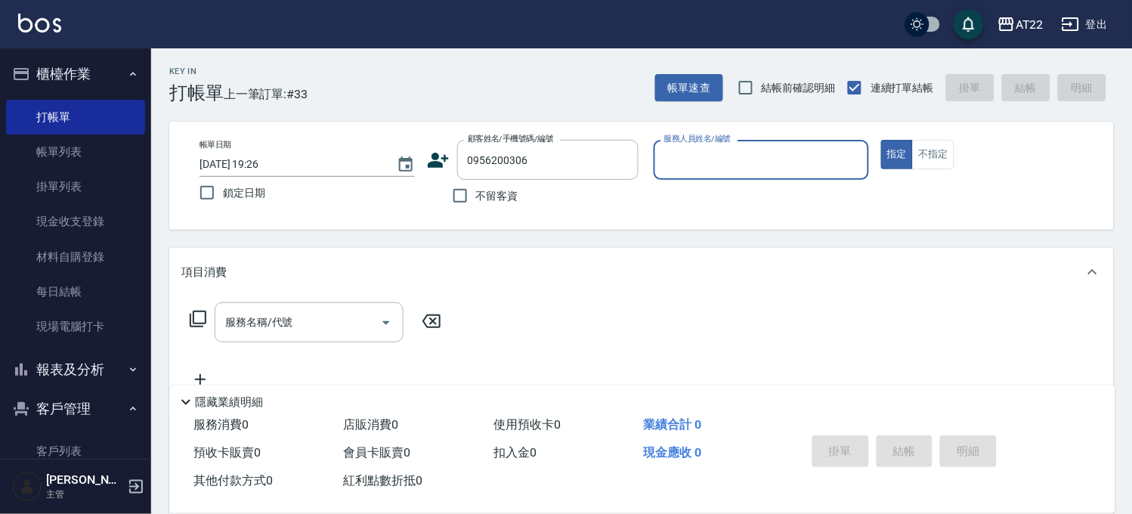
click at [442, 164] on icon at bounding box center [438, 160] width 21 height 15
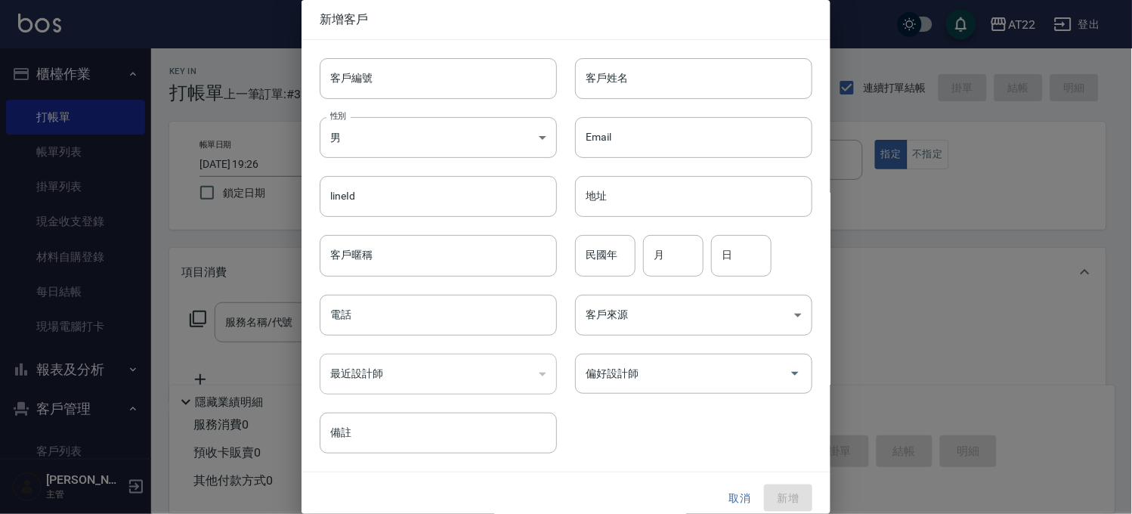
type input "0956200306"
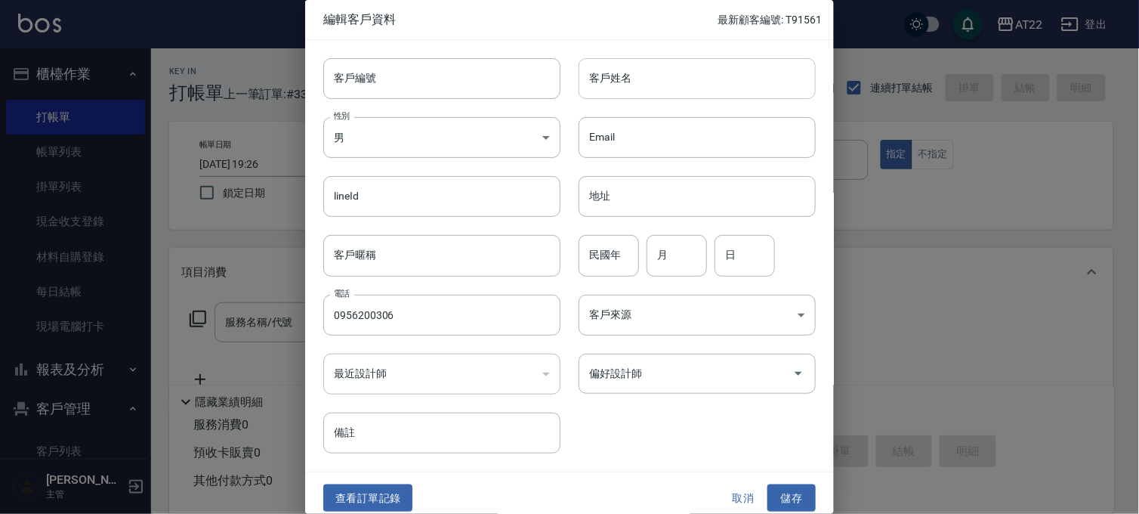
click at [704, 91] on input "客戶姓名" at bounding box center [697, 78] width 237 height 41
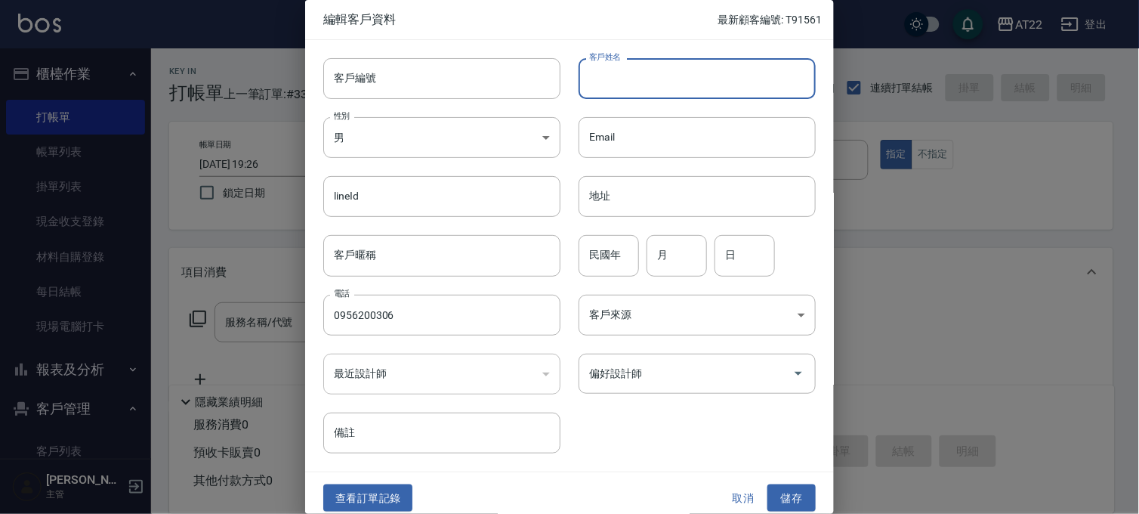
click at [504, 104] on div "性別 男 MALE 性別" at bounding box center [432, 128] width 255 height 59
click at [499, 85] on input "客戶編號" at bounding box center [441, 78] width 237 height 41
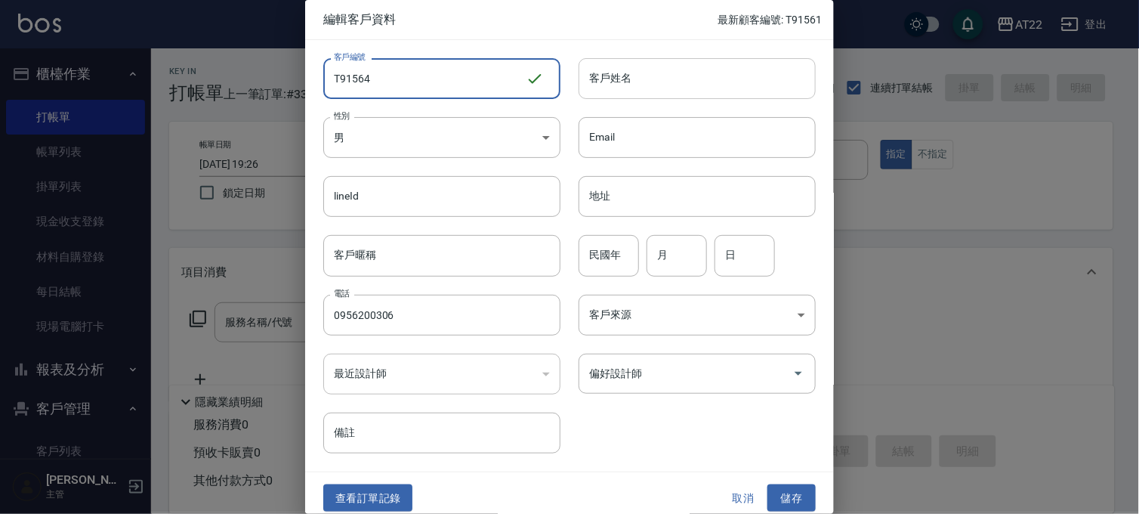
type input "T91564"
click at [607, 72] on input "客戶姓名" at bounding box center [697, 78] width 237 height 41
type input "ㄕ"
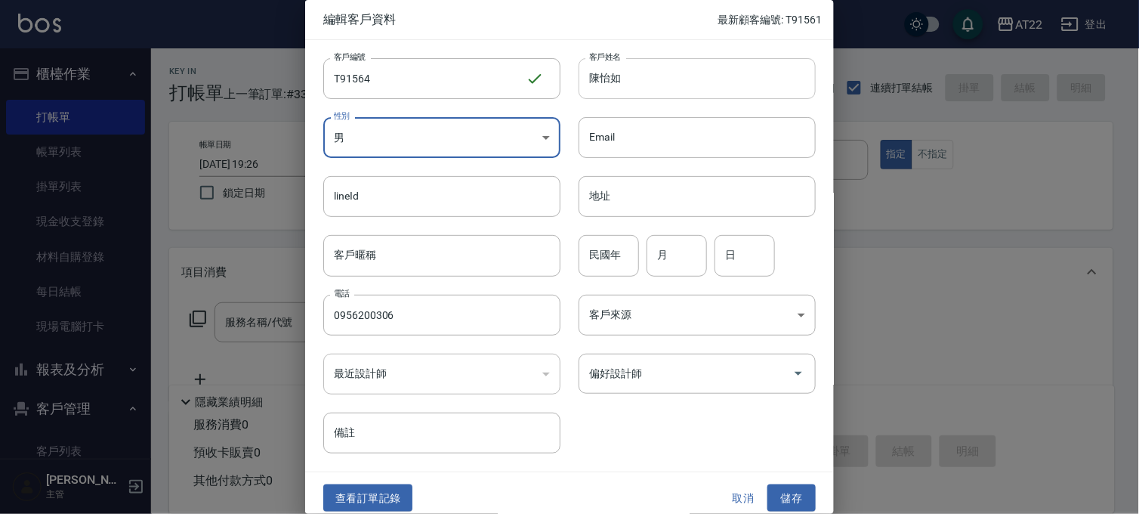
click at [662, 88] on input "陳怡如" at bounding box center [697, 78] width 237 height 41
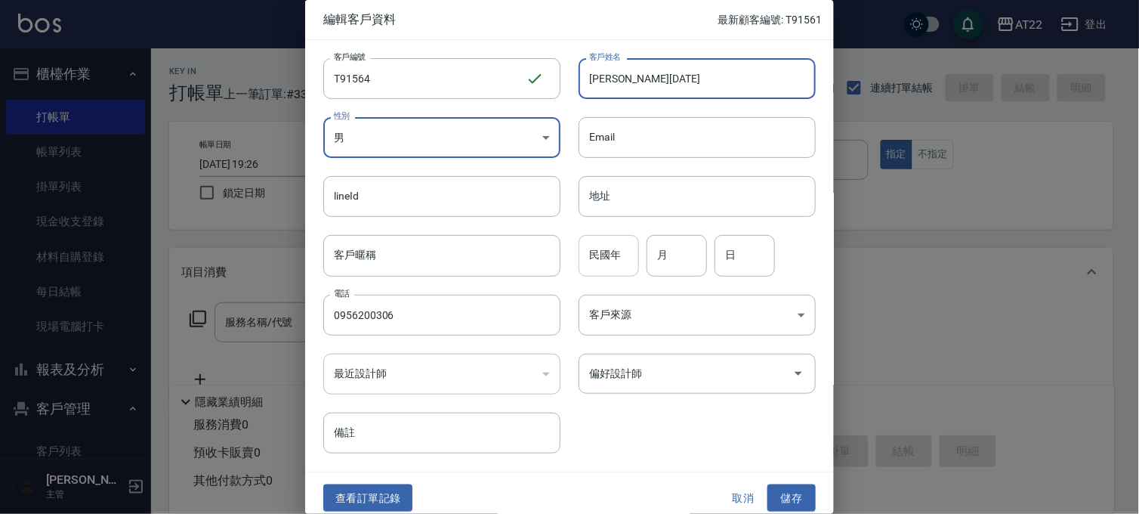
type input "陳怡如27.9.12"
click at [597, 246] on input "民國年" at bounding box center [609, 255] width 60 height 41
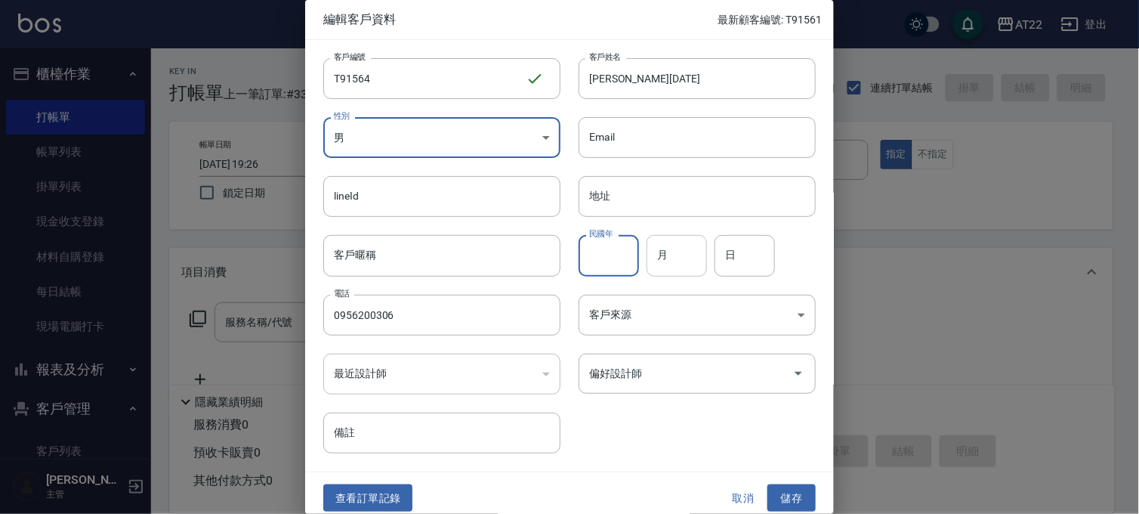
click at [684, 261] on input "月" at bounding box center [677, 255] width 60 height 41
type input "3"
type input "6"
click at [783, 499] on button "儲存" at bounding box center [792, 498] width 48 height 28
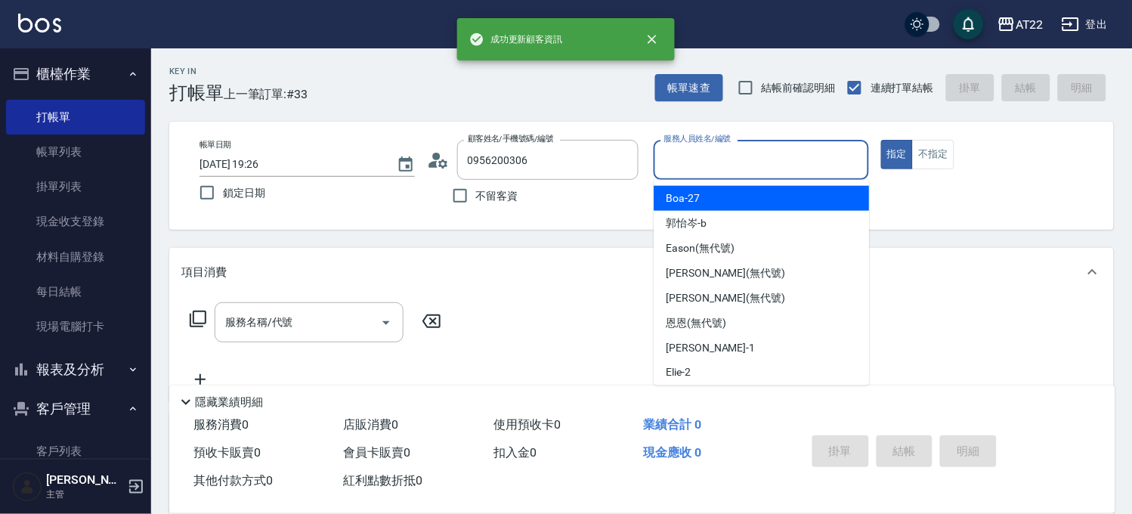
click at [776, 162] on input "服務人員姓名/編號" at bounding box center [761, 160] width 202 height 26
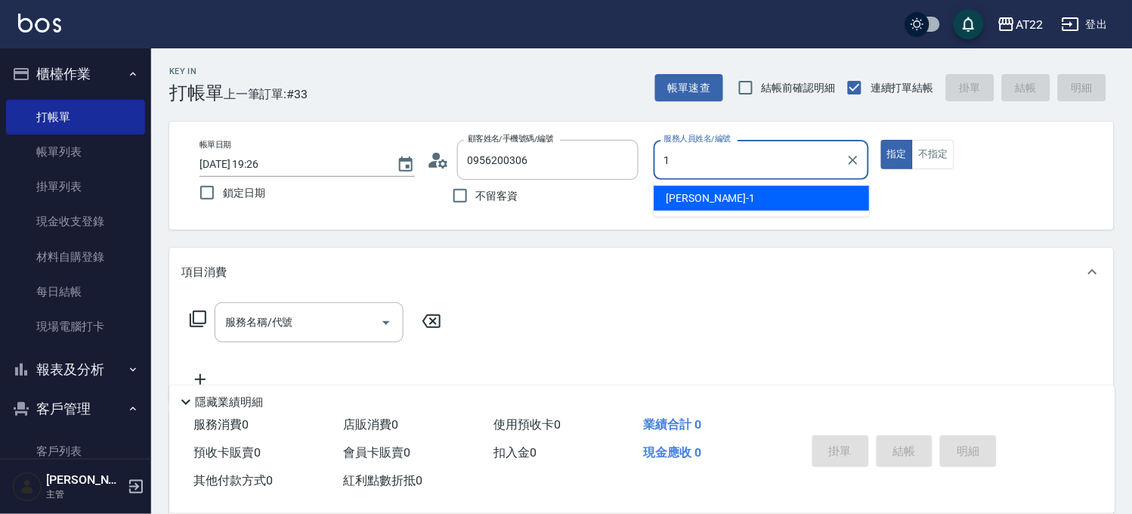
type input "孫一平-1"
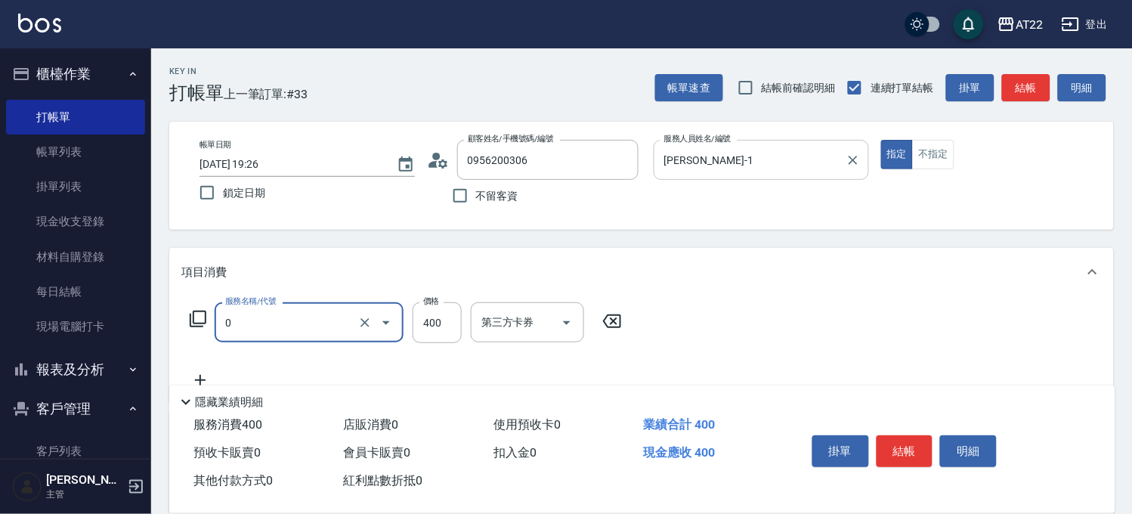
type input "有機洗髮(0)"
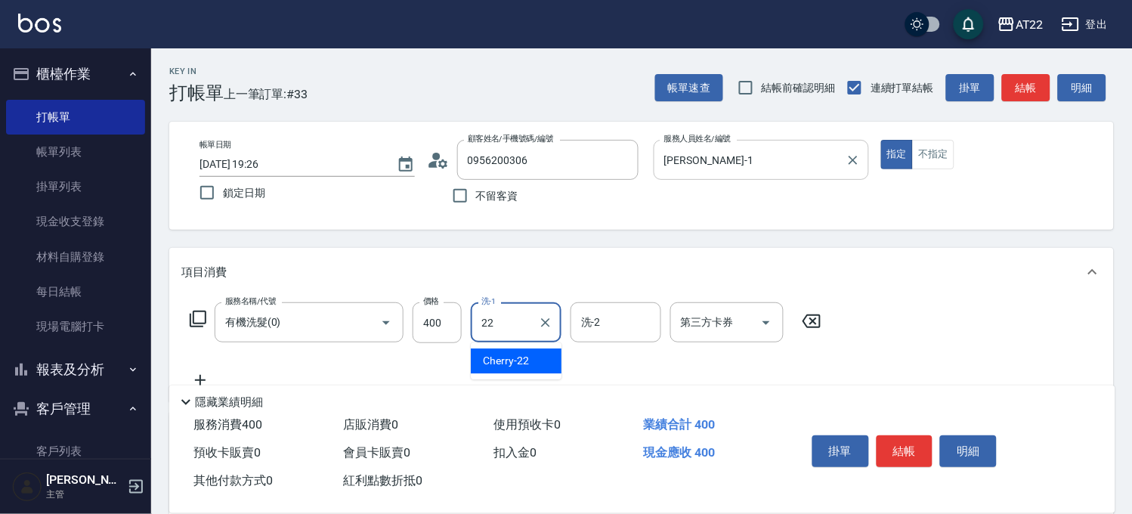
type input "Cherry-22"
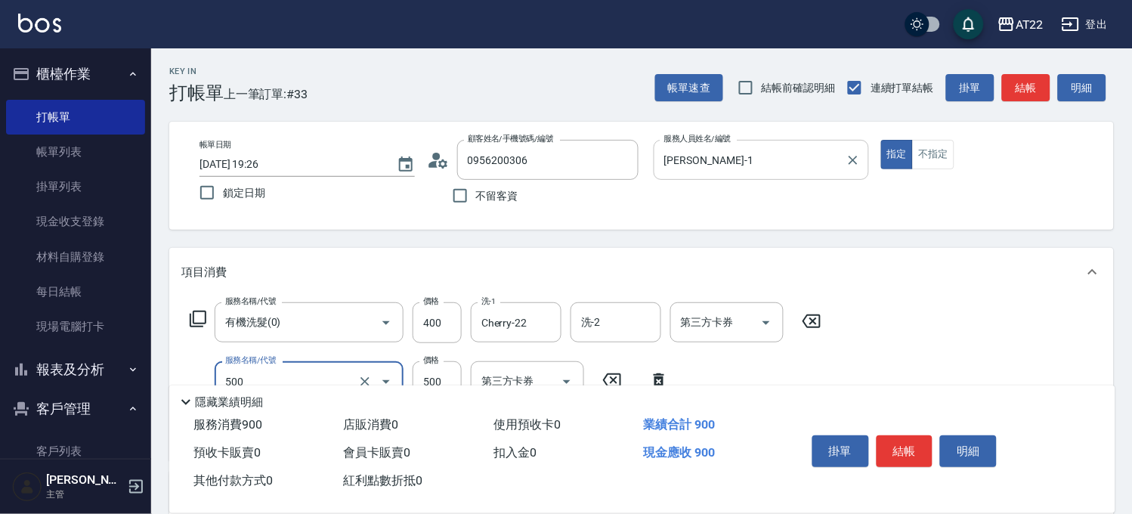
type input "剪髮(500)"
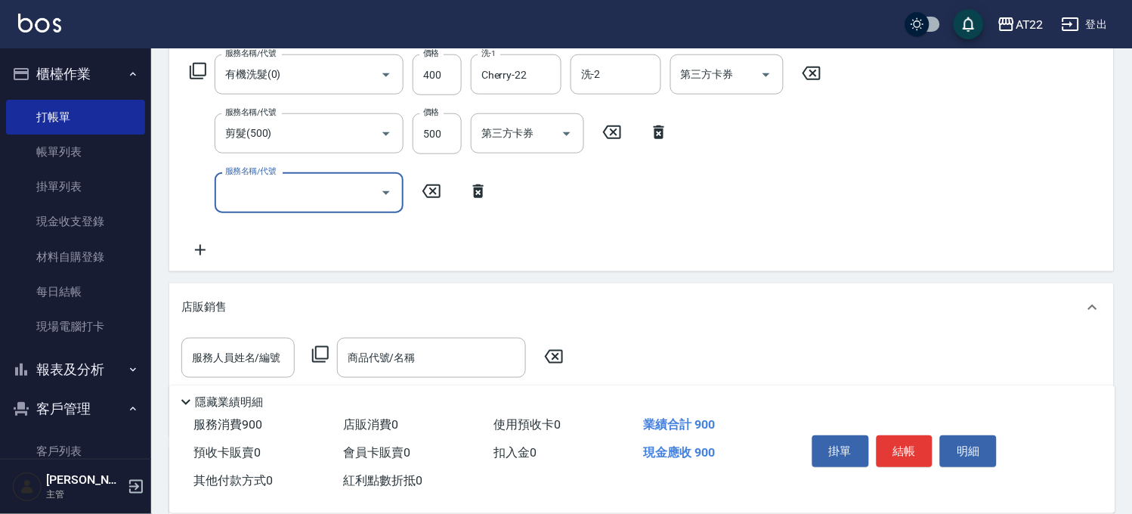
scroll to position [252, 0]
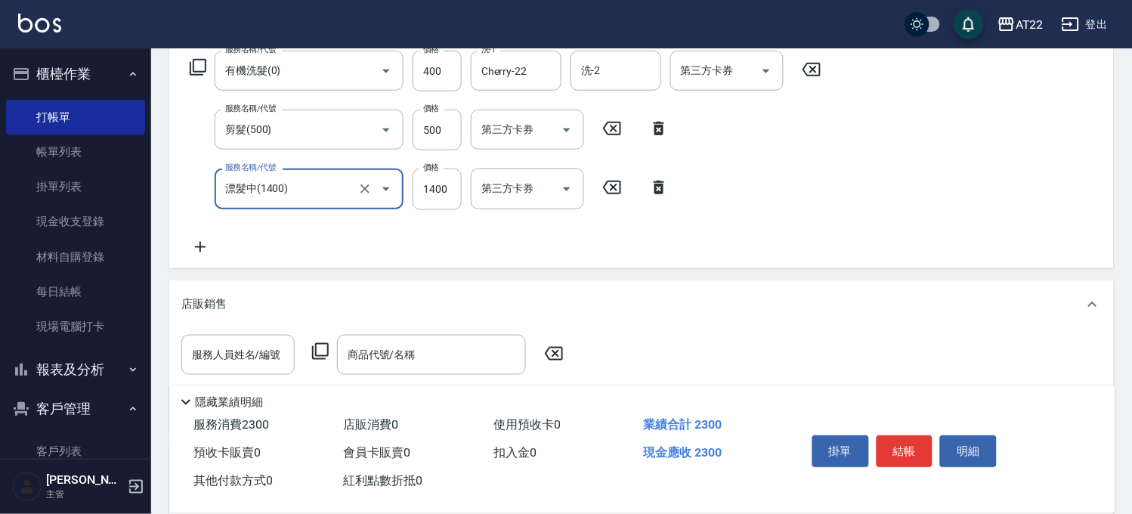
type input "漂髮中(1400)"
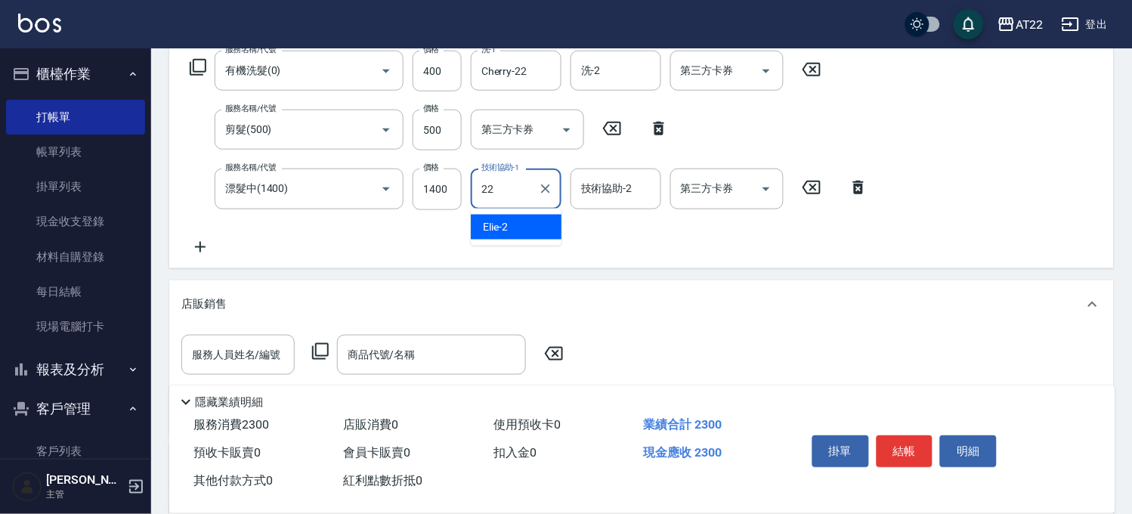
type input "Cherry-22"
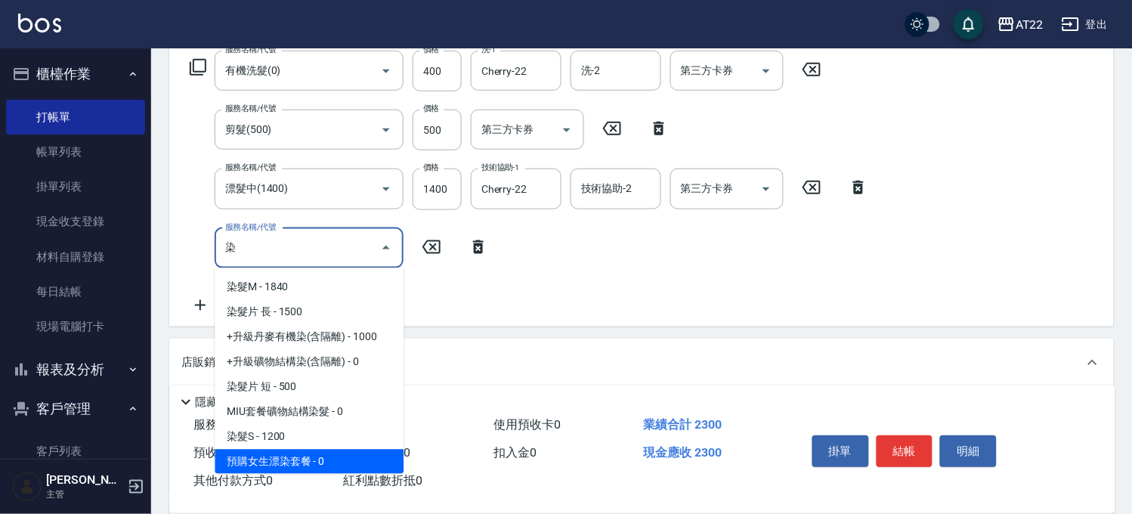
scroll to position [100, 0]
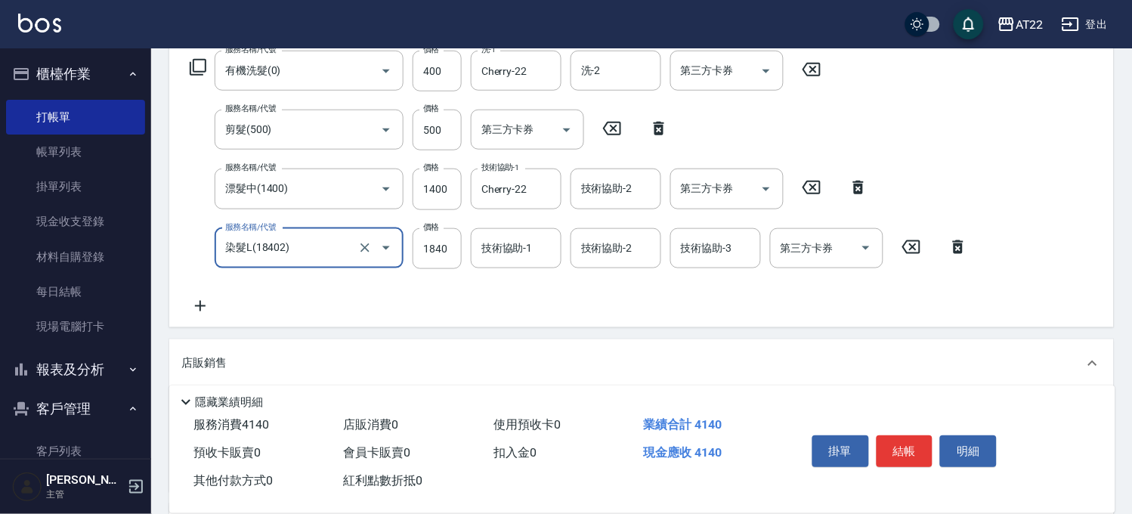
type input "染髮L(18402)"
type input "2750"
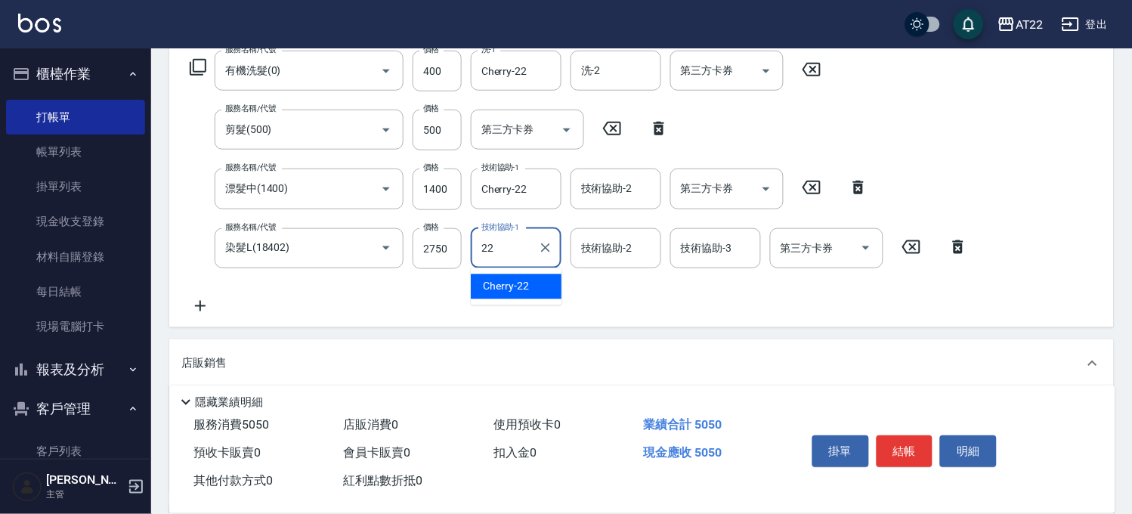
type input "Cherry-22"
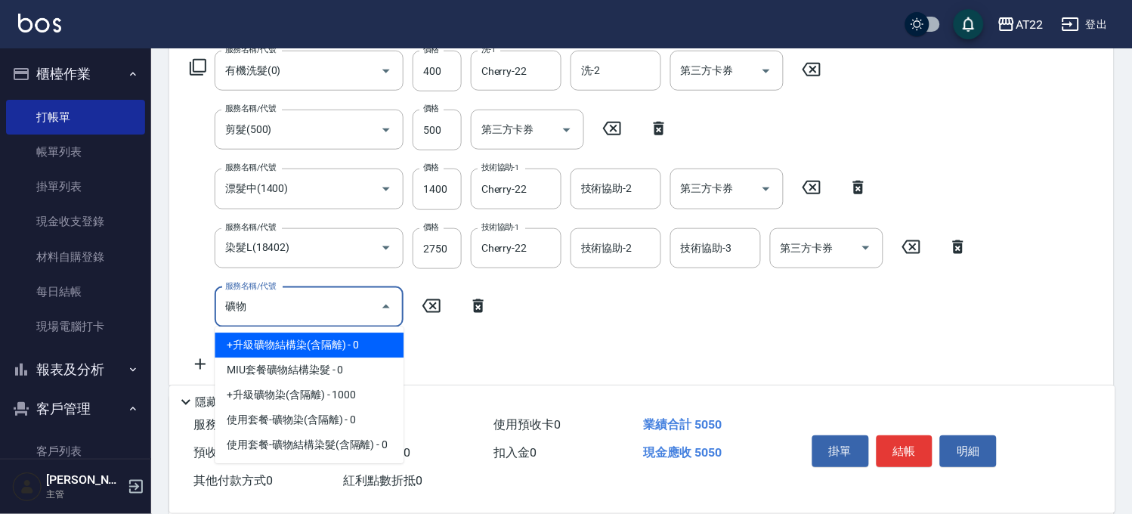
type input "礦"
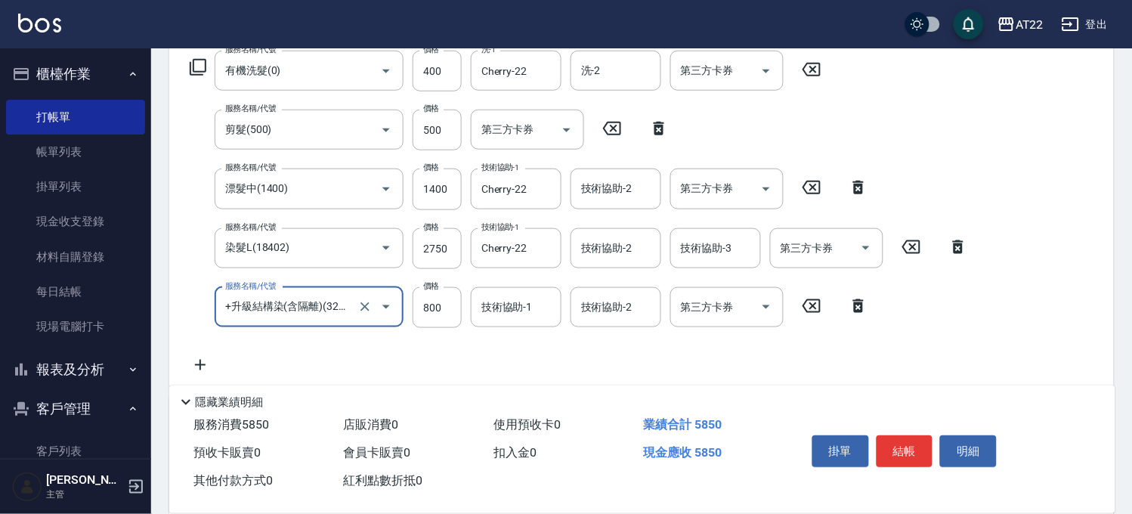
type input "+升級結構染(含隔離)(32011)"
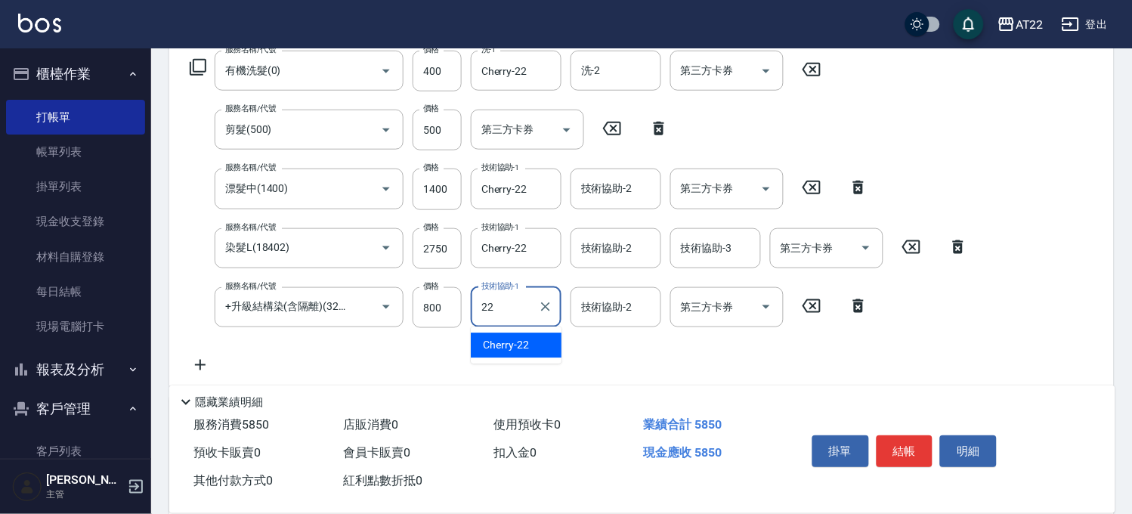
type input "Cherry-22"
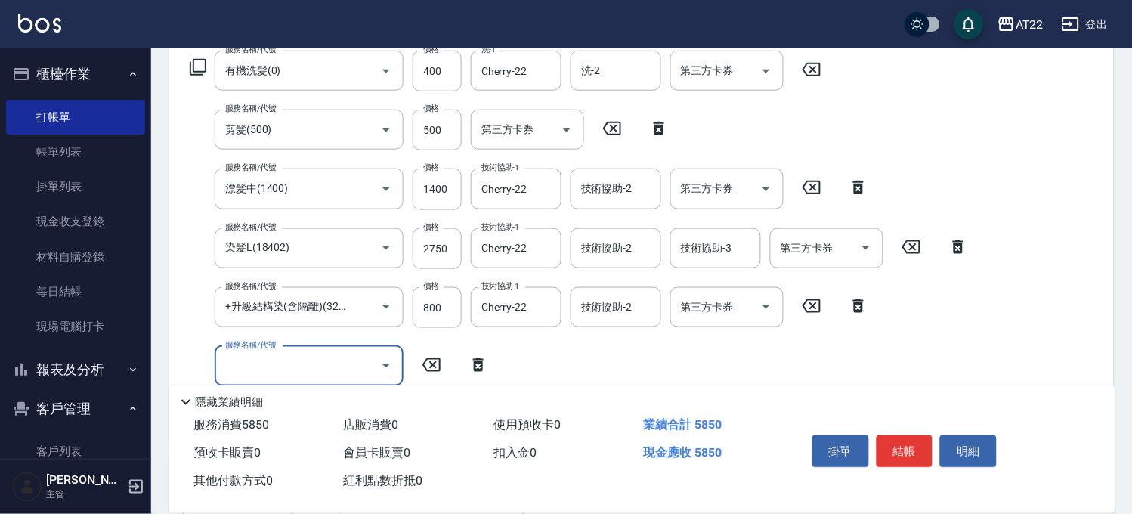
scroll to position [0, 0]
type input "漂髮中(1400)"
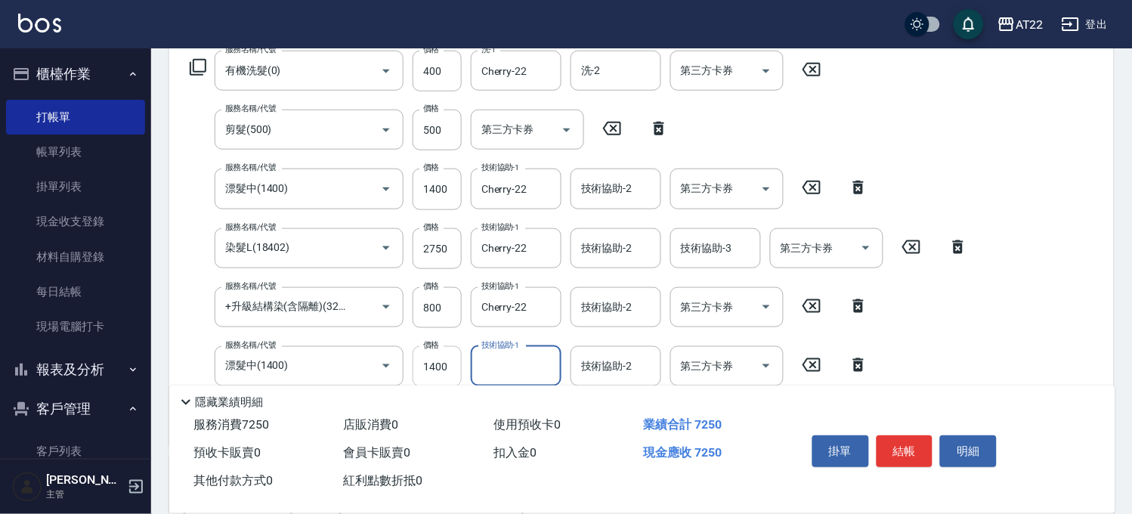
click at [444, 371] on input "1400" at bounding box center [436, 366] width 49 height 41
type input "1500"
type input "Cherry-22"
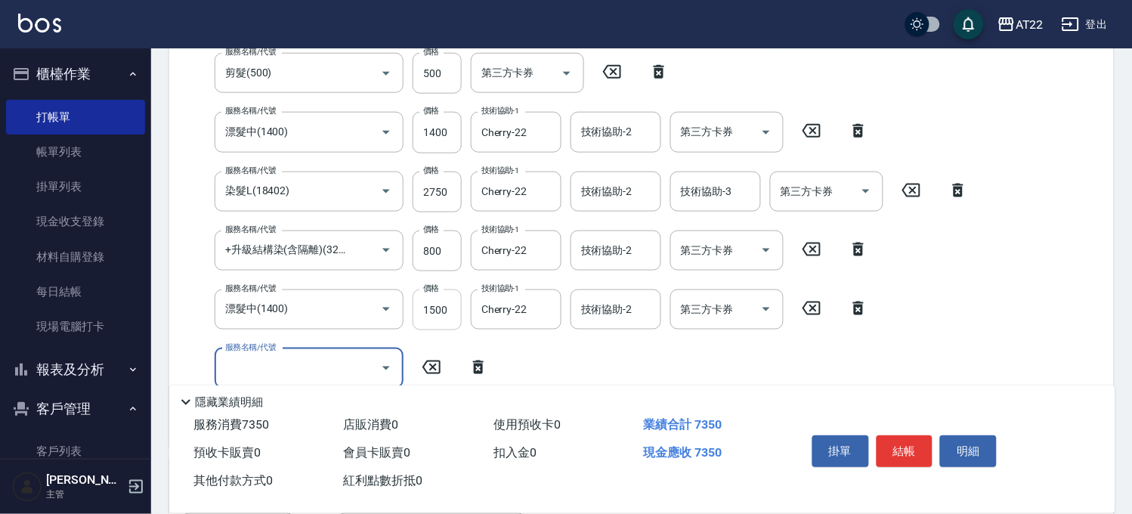
scroll to position [335, 0]
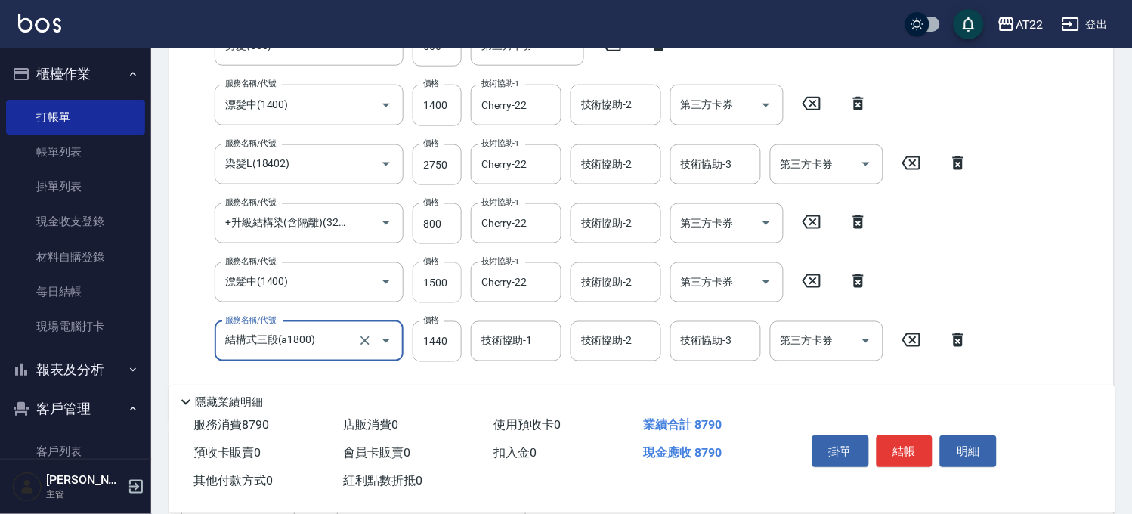
type input "結構式三段(a1800)"
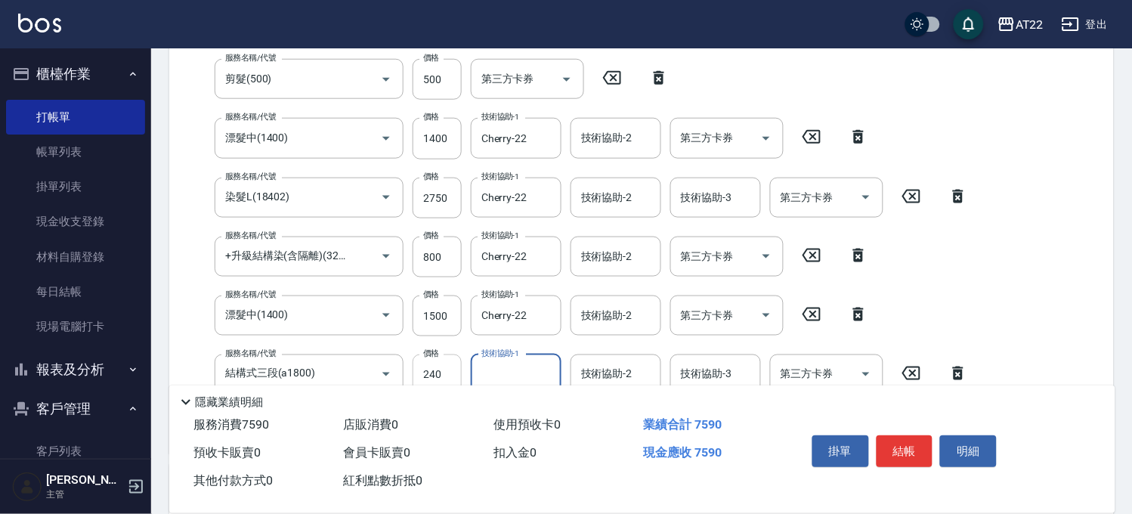
click at [425, 375] on input "240" at bounding box center [436, 374] width 49 height 41
type input "2240"
type input "Cherry-22"
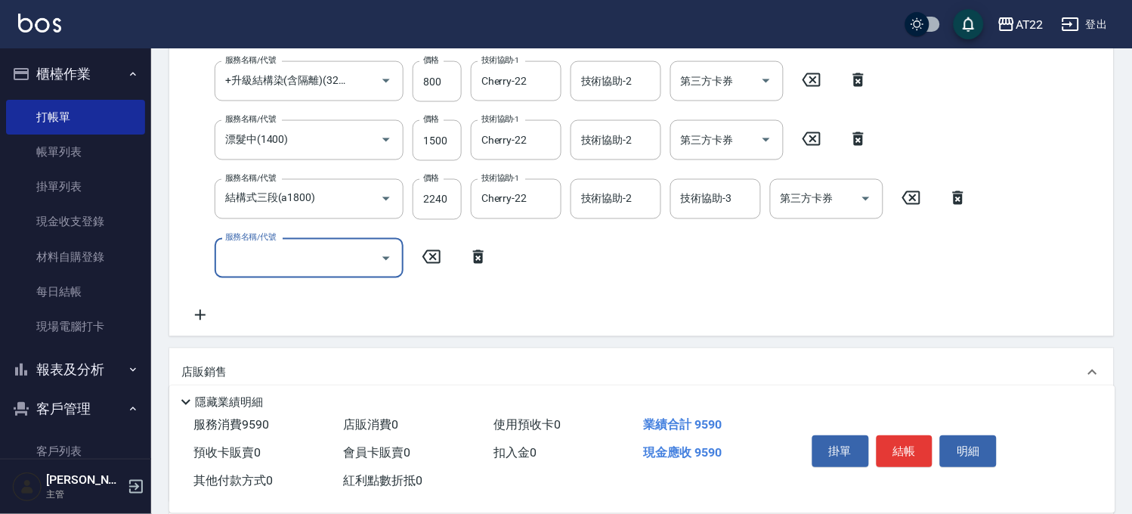
scroll to position [638, 0]
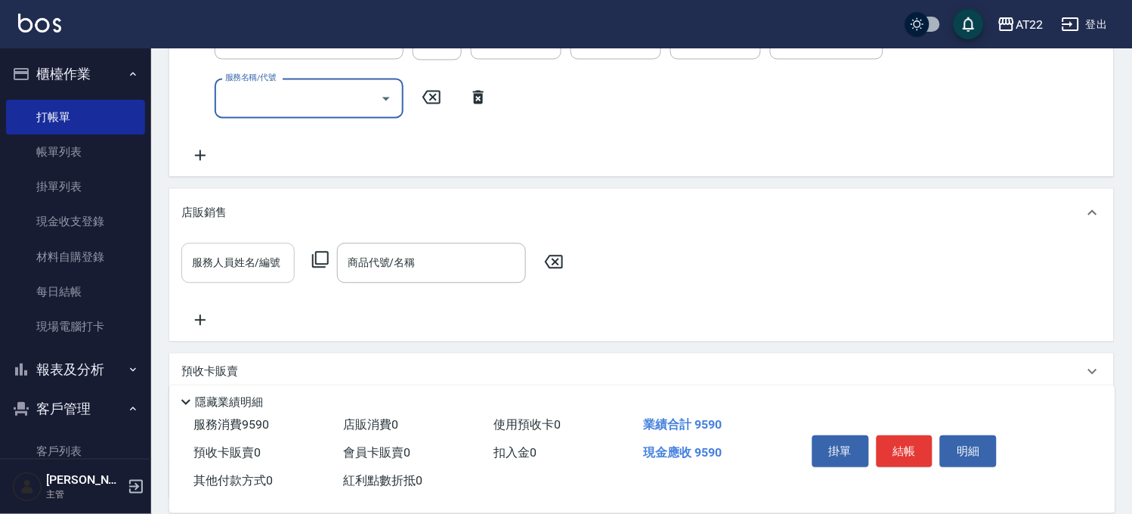
click at [205, 258] on input "服務人員姓名/編號" at bounding box center [238, 262] width 100 height 26
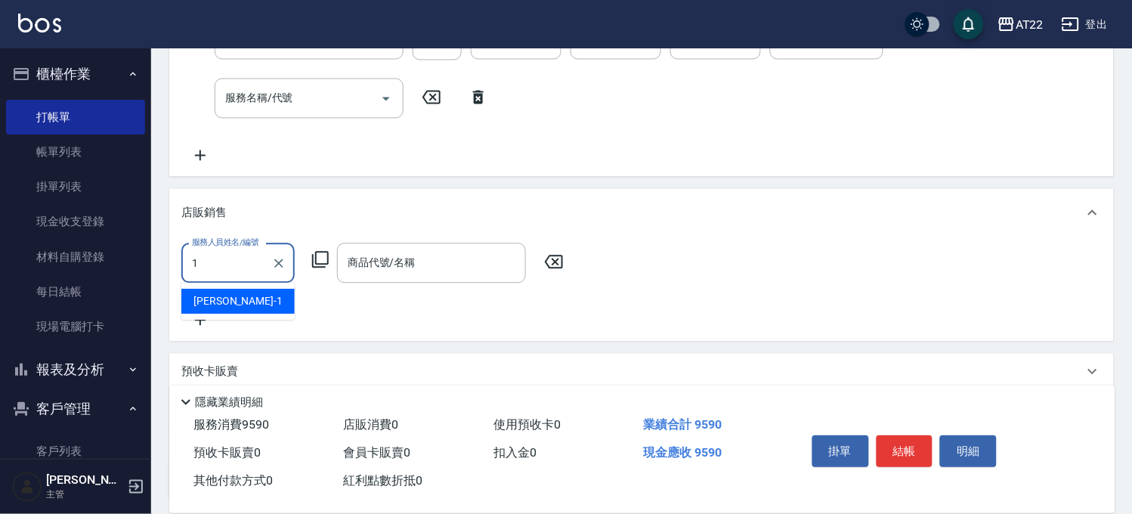
type input "孫一平-1"
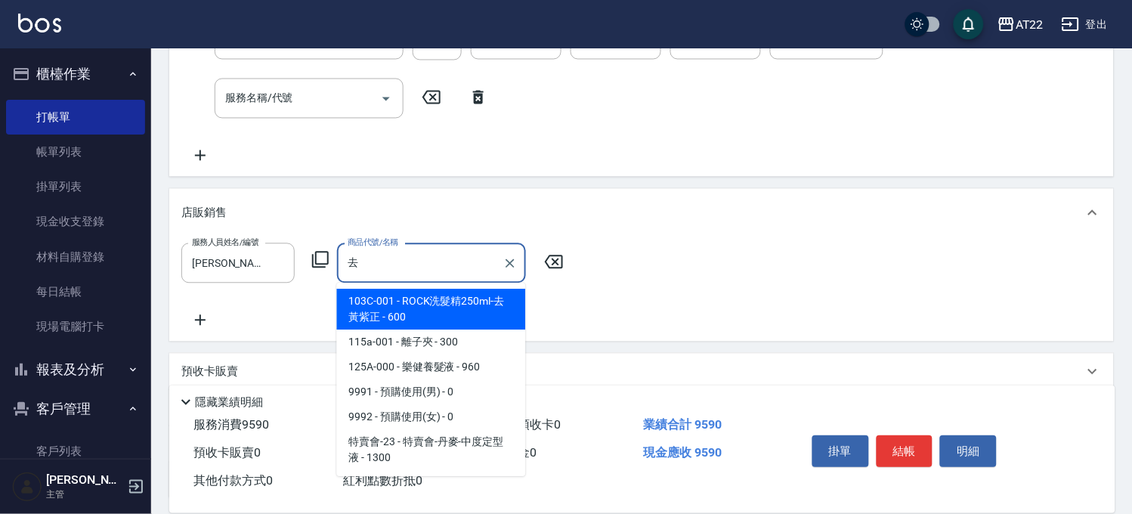
click at [355, 303] on span "103C-001 - ROCK洗髮精250ml-去黃紫正 - 600" at bounding box center [431, 309] width 189 height 41
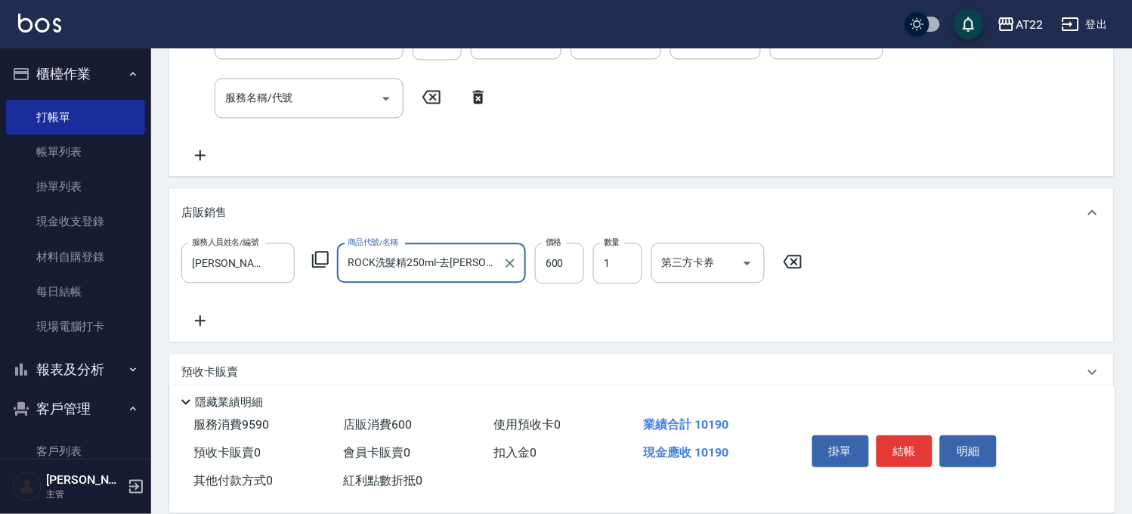
type input "ROCK洗髮精250ml-去黃紫正"
click at [531, 262] on div "服務人員姓名/編號 孫一平-1 服務人員姓名/編號 商品代號/名稱 ROCK洗髮精250ml-去黃紫正 商品代號/名稱 價格 600 價格 數量 1 數量 第…" at bounding box center [496, 263] width 630 height 41
click at [542, 266] on div "服務人員姓名/編號 孫一平-1 服務人員姓名/編號 商品代號/名稱 ROCK洗髮精250ml-去黃紫正 商品代號/名稱 價格 600 價格 數量 1 數量 第…" at bounding box center [496, 263] width 630 height 41
click at [542, 266] on input "600" at bounding box center [559, 263] width 49 height 41
type input "540"
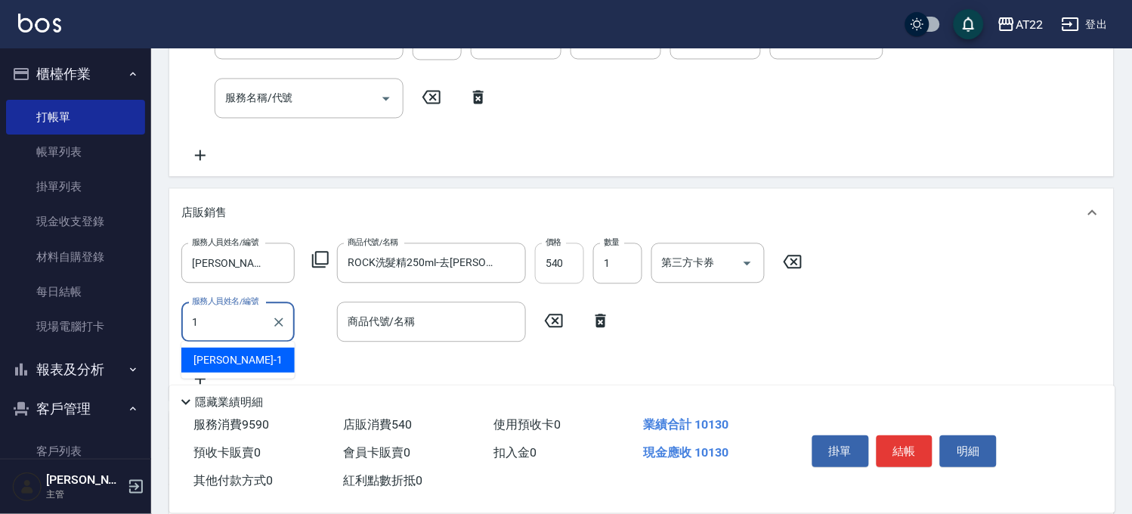
type input "孫一平-1"
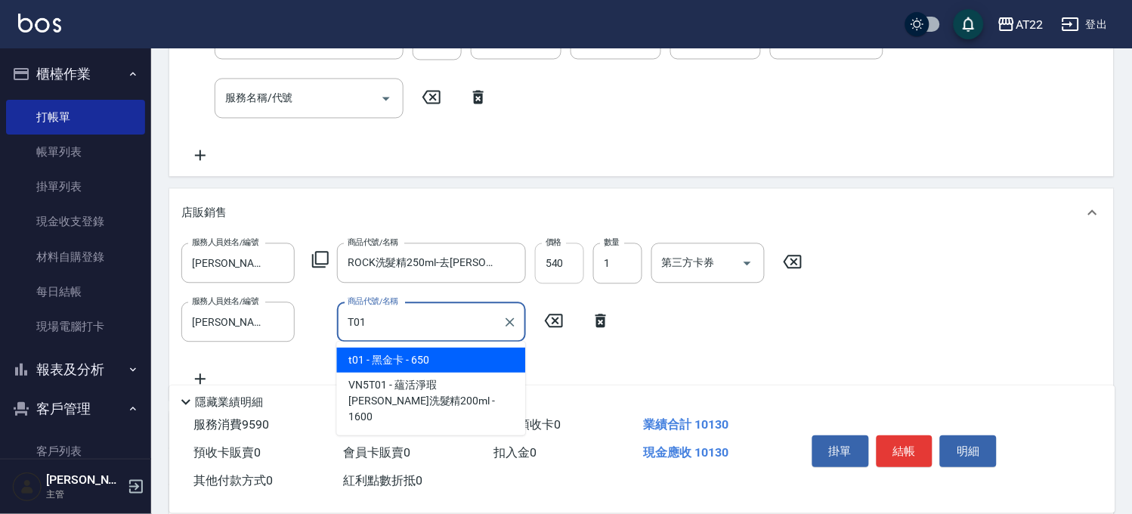
type input "黑金卡"
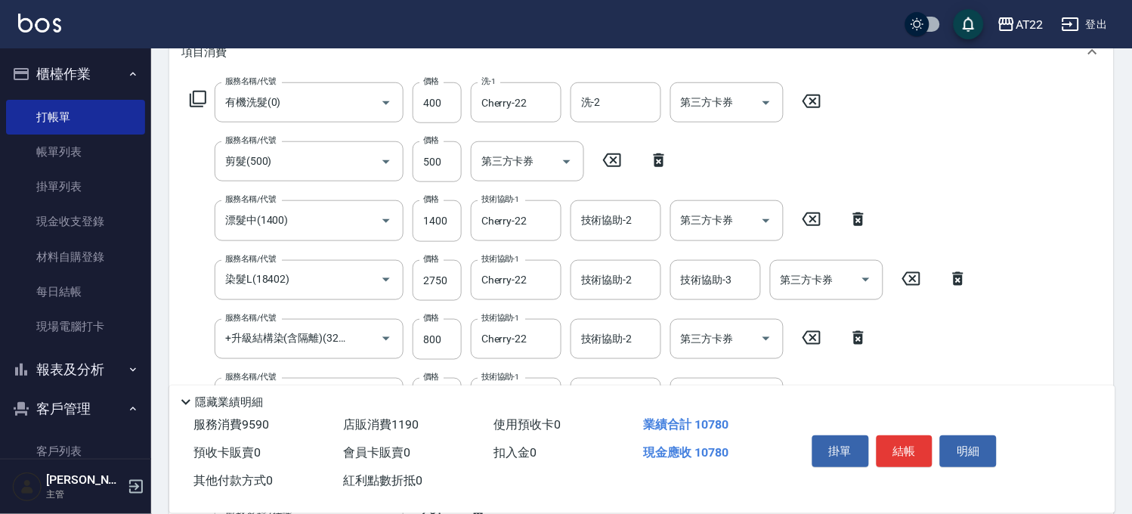
scroll to position [218, 0]
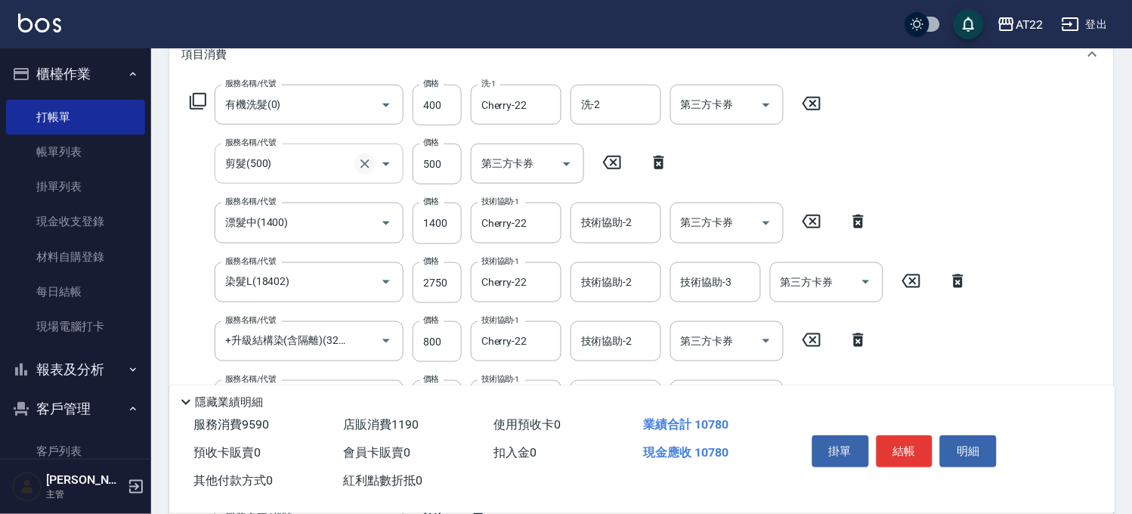
click at [366, 165] on icon "Clear" at bounding box center [364, 163] width 9 height 9
type input "剪髮(400)"
click at [187, 202] on div "服務名稱/代號 漂髮中(1400) 服務名稱/代號 價格 1400 價格 技術協助-1 Cherry-22 技術協助-1 技術協助-2 技術協助-2 第三方卡…" at bounding box center [529, 222] width 696 height 41
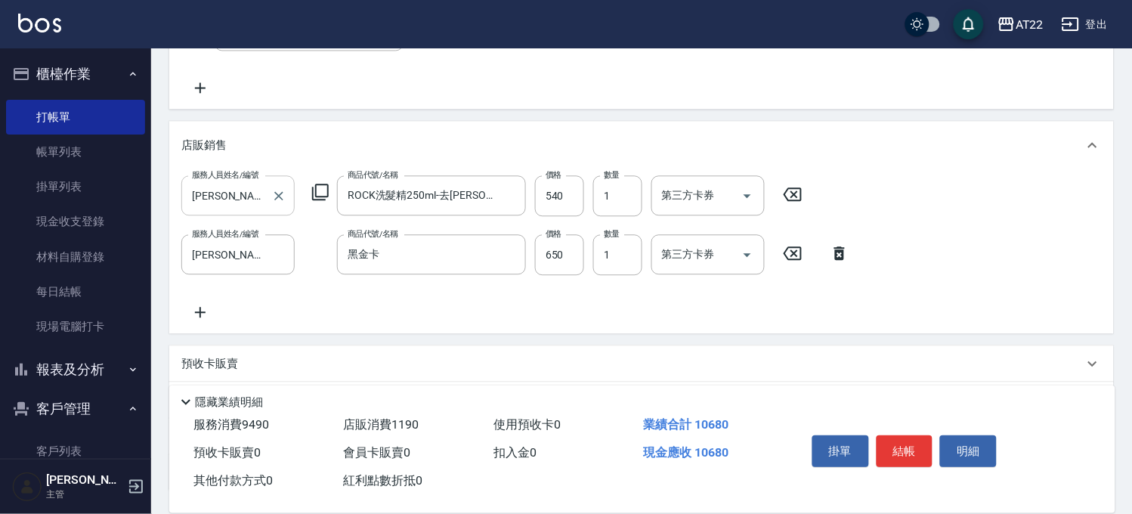
scroll to position [825, 0]
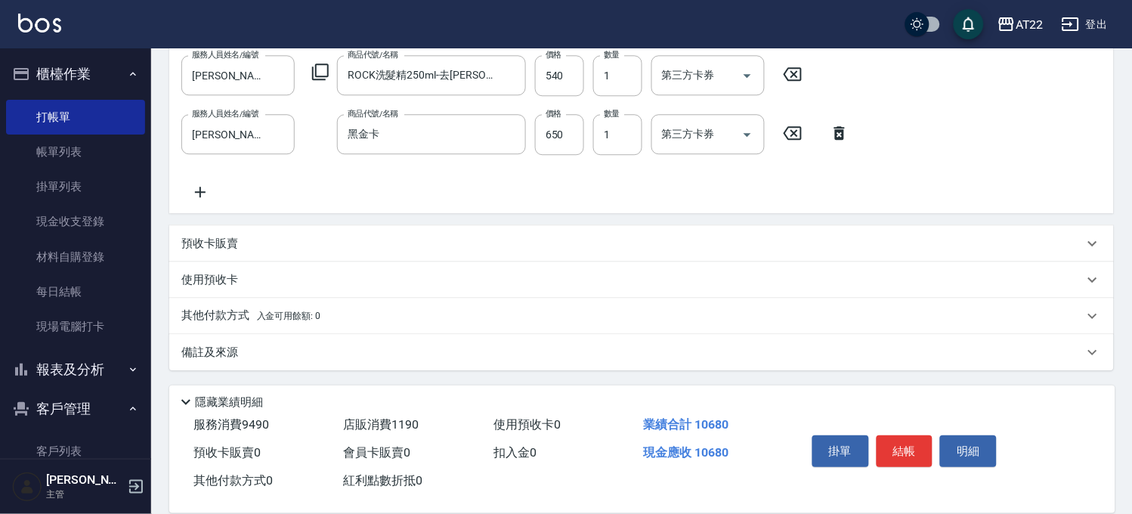
click at [214, 312] on p "其他付款方式 入金可用餘額: 0" at bounding box center [250, 315] width 139 height 17
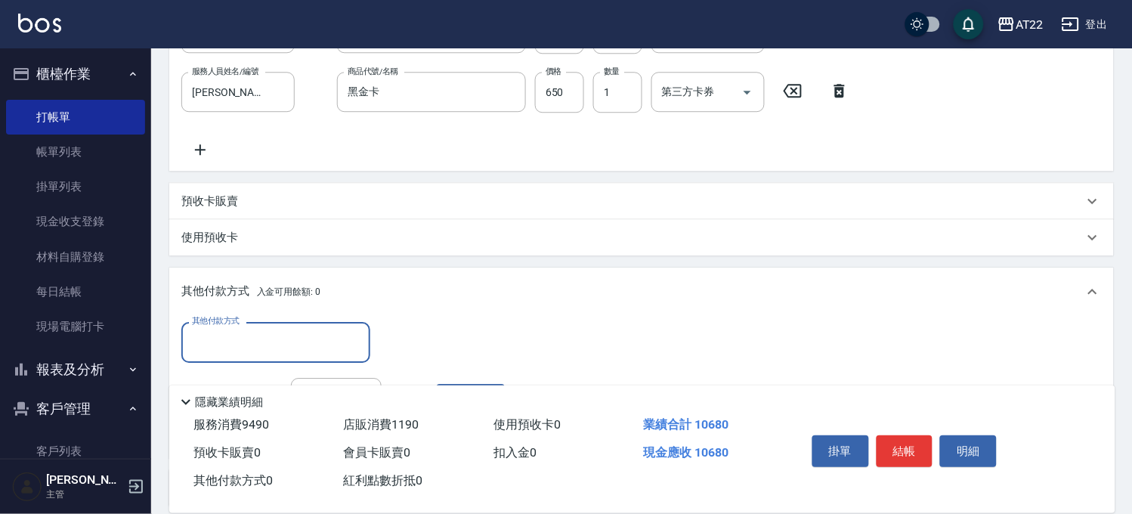
scroll to position [909, 0]
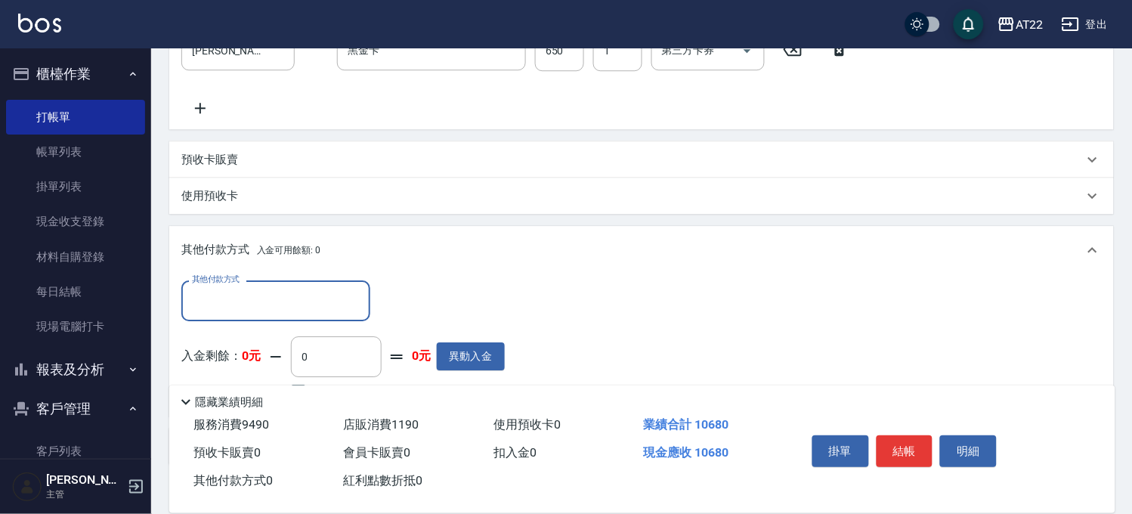
click at [267, 304] on input "其他付款方式" at bounding box center [275, 300] width 175 height 26
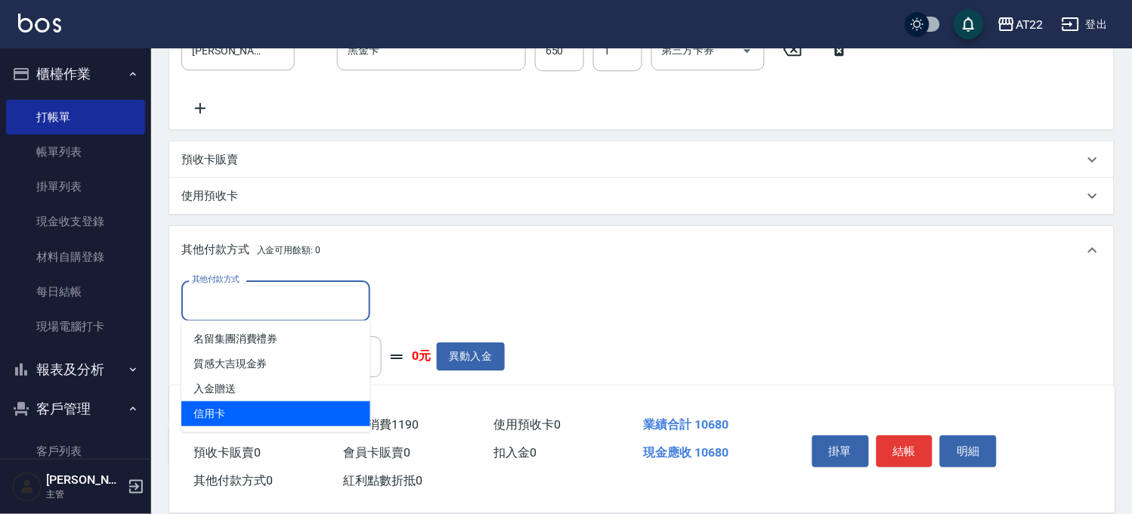
click at [236, 402] on span "信用卡" at bounding box center [275, 413] width 189 height 25
type input "信用卡"
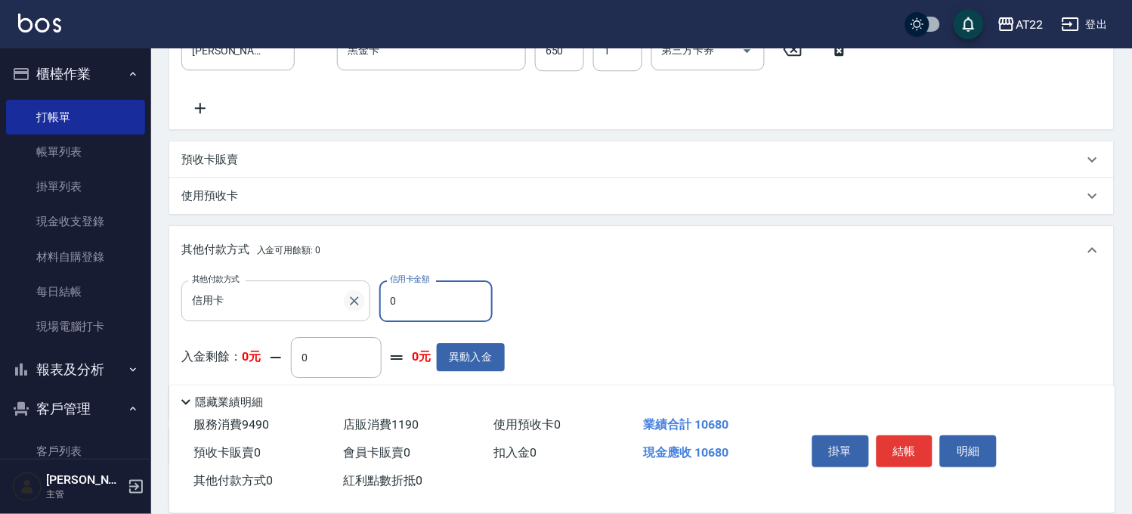
drag, startPoint x: 425, startPoint y: 307, endPoint x: 354, endPoint y: 304, distance: 71.8
click at [354, 304] on div "其他付款方式 信用卡 其他付款方式 信用卡金額 0 信用卡金額" at bounding box center [342, 300] width 323 height 41
type input "10680"
click at [919, 449] on button "結帳" at bounding box center [904, 451] width 57 height 32
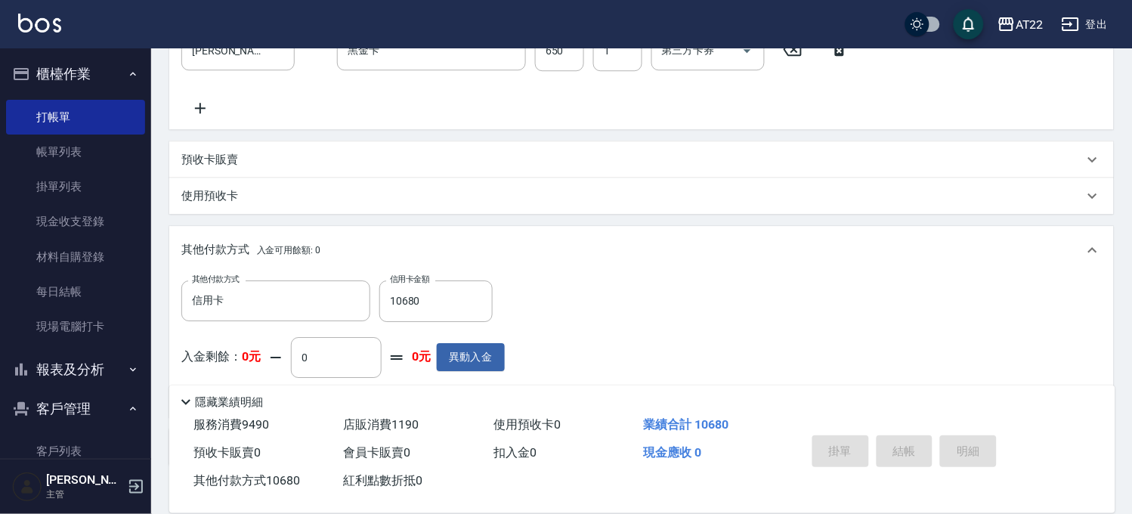
type input "2025/09/12 19:38"
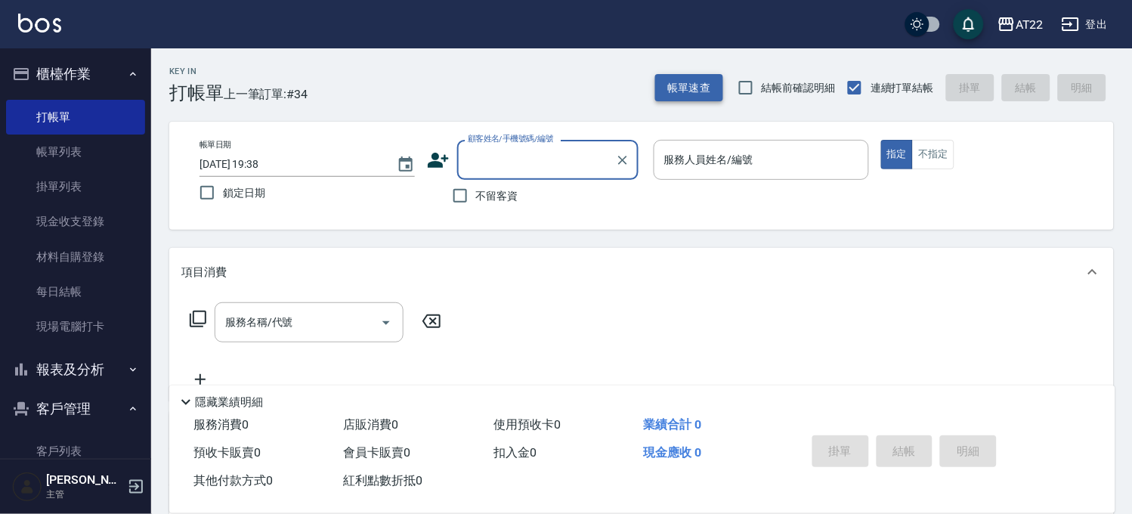
click at [690, 88] on button "帳單速查" at bounding box center [689, 88] width 68 height 28
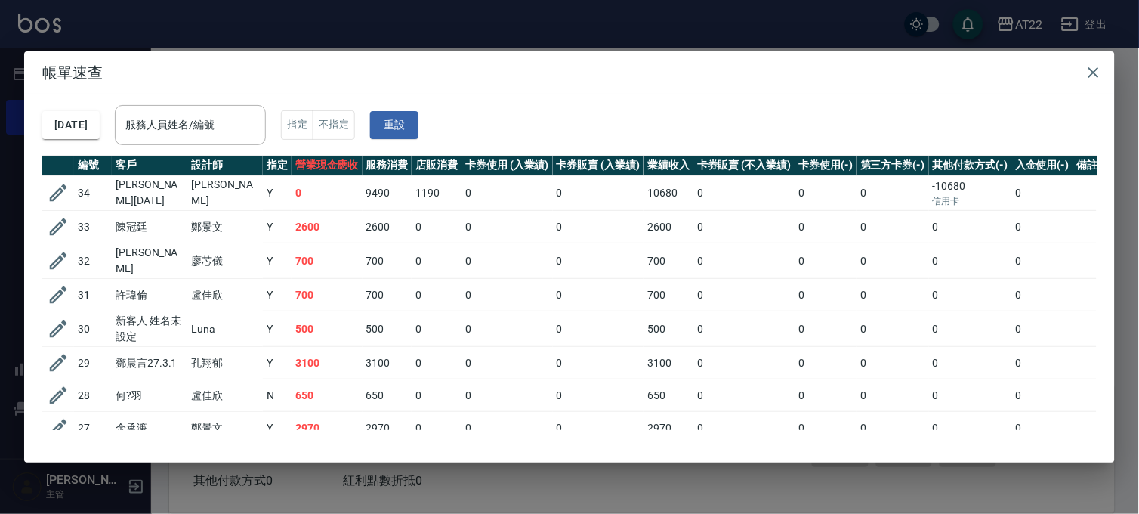
drag, startPoint x: 613, startPoint y: 40, endPoint x: 592, endPoint y: 55, distance: 26.0
click at [613, 40] on div "帳單速查 2025/09/12 服務人員姓名/編號 服務人員姓名/編號 指定 不指定 重設 編號 客戶 設計師 指定 營業現金應收 服務消費 店販消費 卡券使…" at bounding box center [569, 257] width 1139 height 514
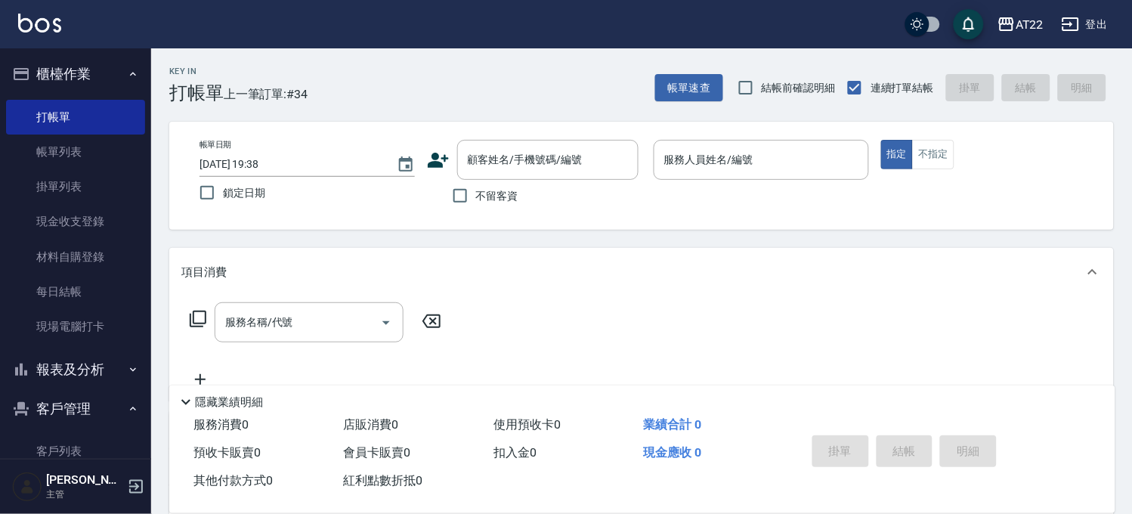
click at [95, 73] on button "櫃檯作業" at bounding box center [75, 73] width 139 height 39
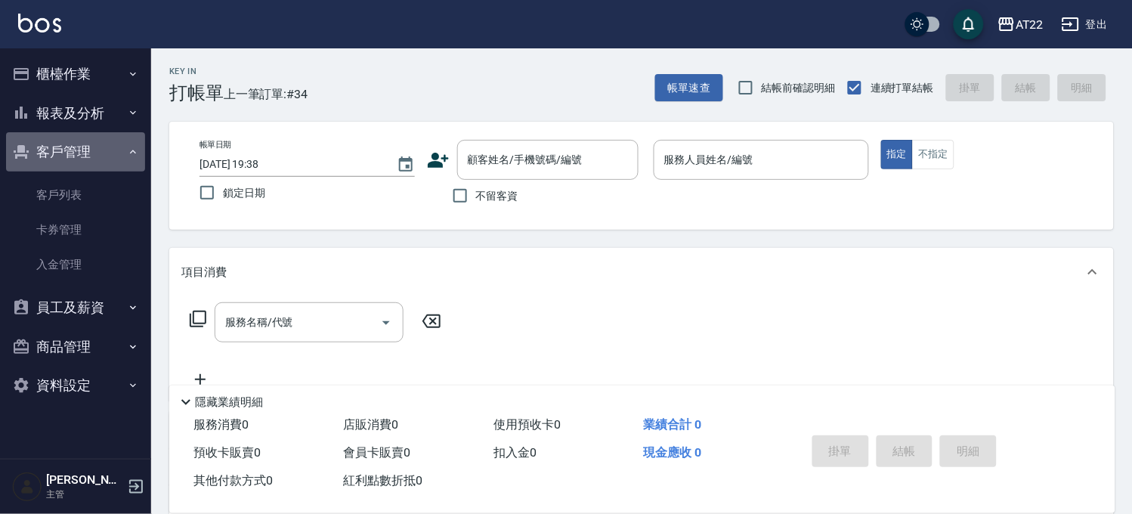
click at [79, 148] on button "客戶管理" at bounding box center [75, 151] width 139 height 39
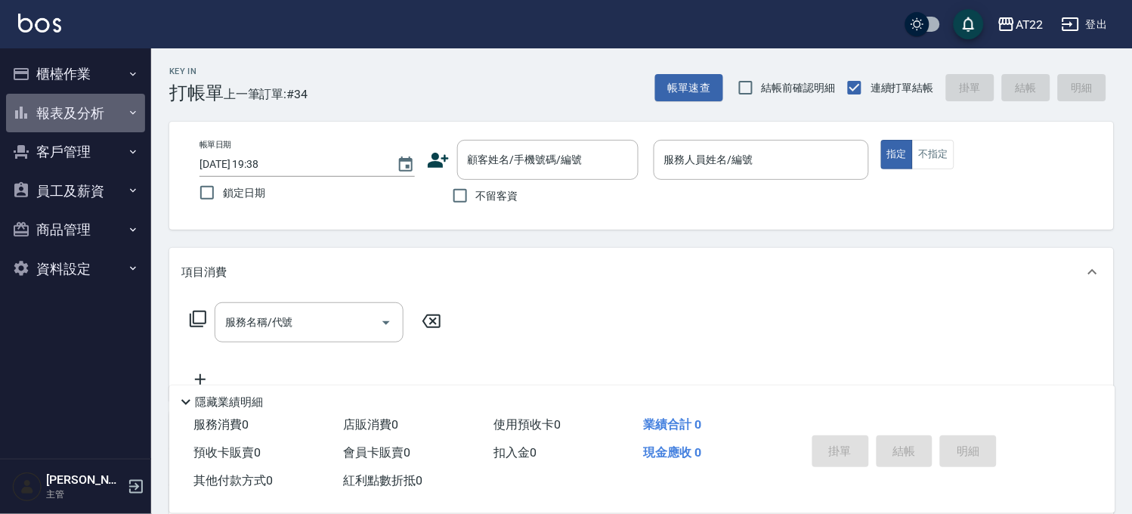
click at [80, 130] on button "報表及分析" at bounding box center [75, 113] width 139 height 39
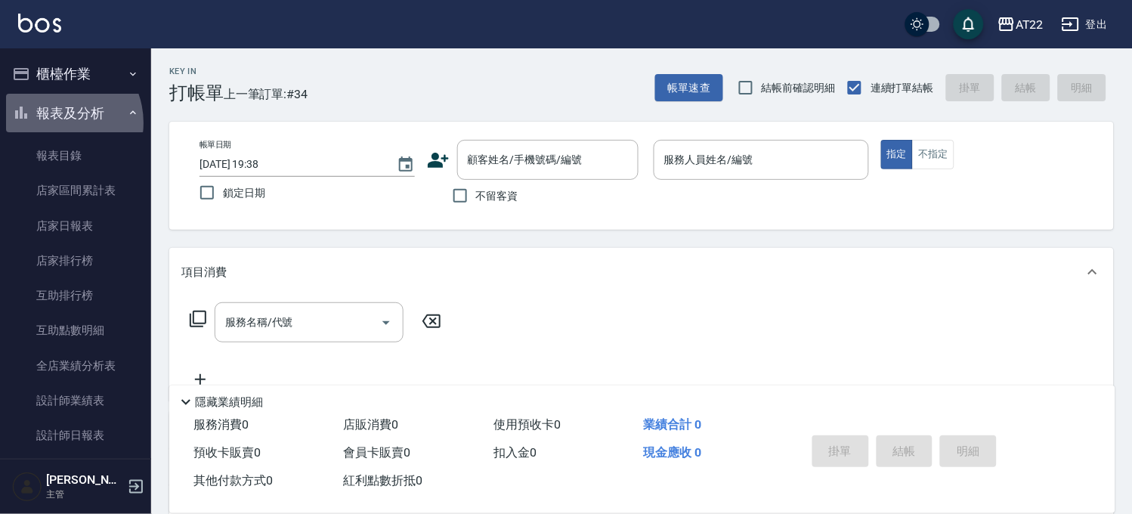
click at [57, 122] on button "報表及分析" at bounding box center [75, 113] width 139 height 39
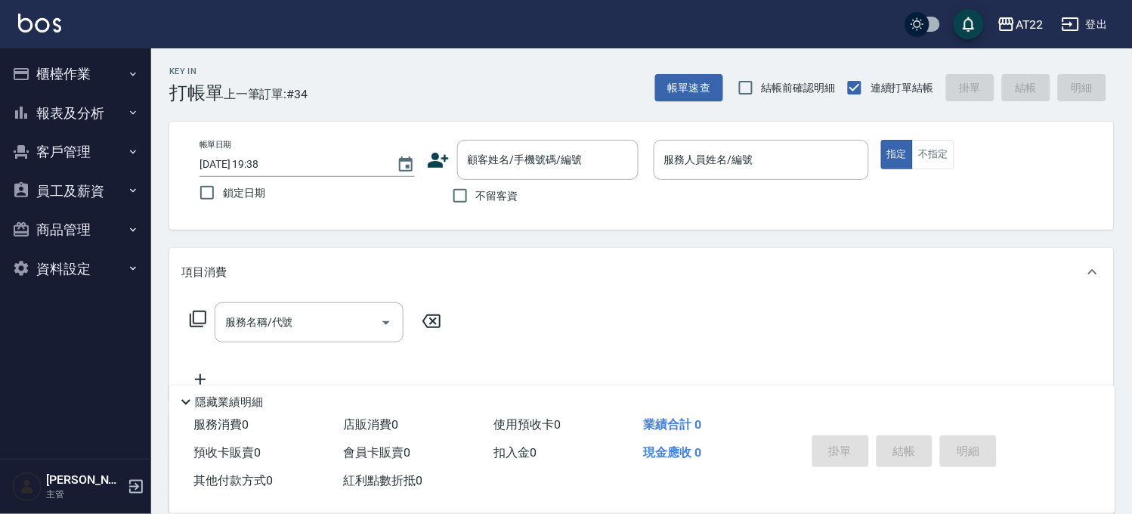
click at [79, 68] on button "櫃檯作業" at bounding box center [75, 73] width 139 height 39
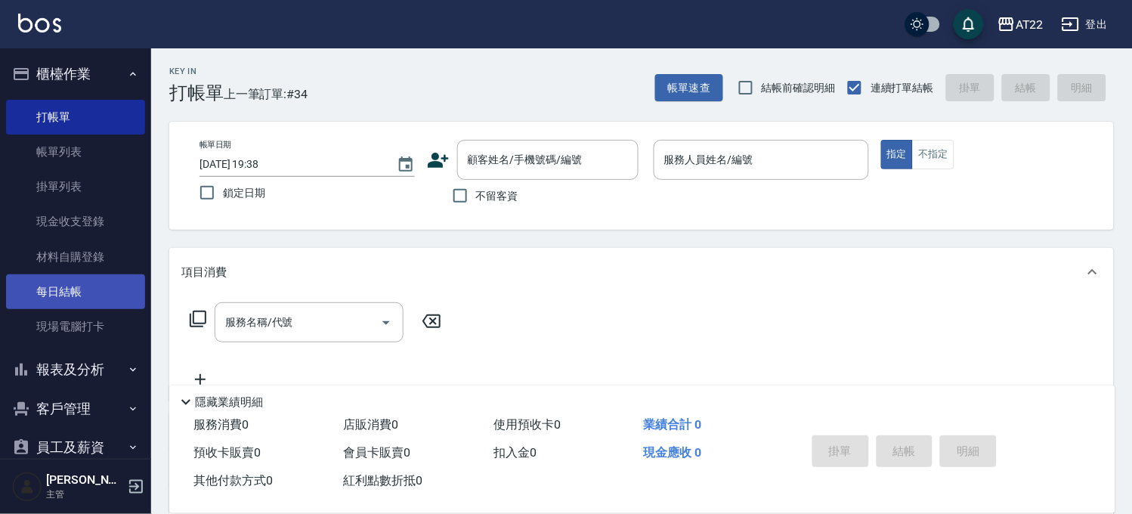
click at [89, 295] on link "每日結帳" at bounding box center [75, 291] width 139 height 35
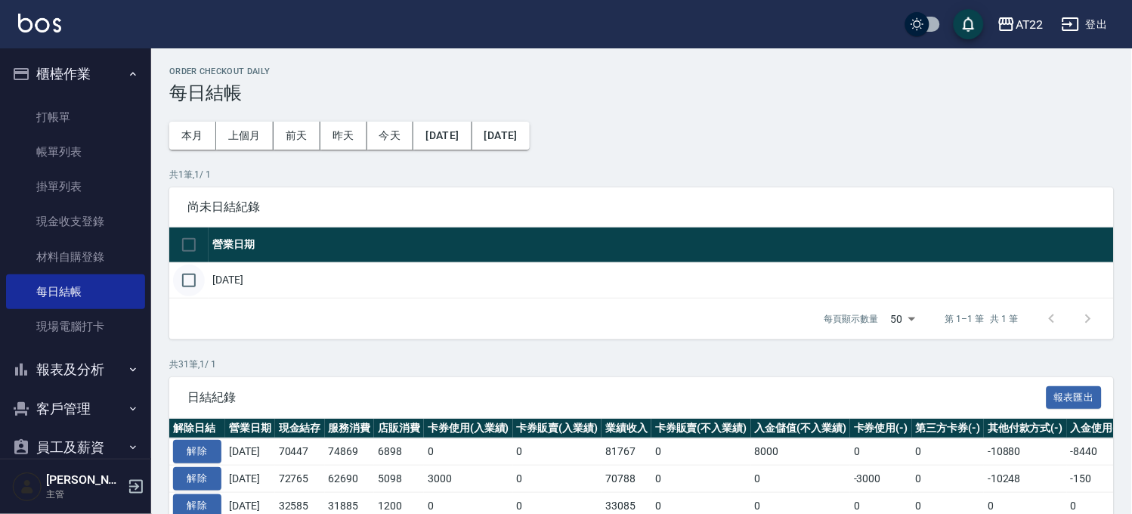
click at [199, 276] on input "checkbox" at bounding box center [189, 280] width 32 height 32
checkbox input "true"
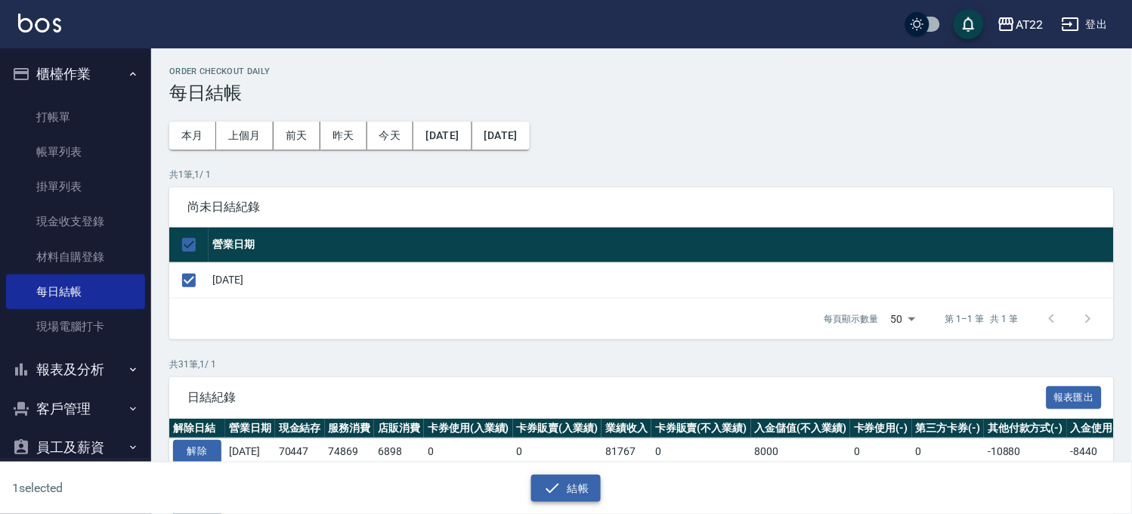
click at [568, 481] on button "結帳" at bounding box center [566, 488] width 70 height 28
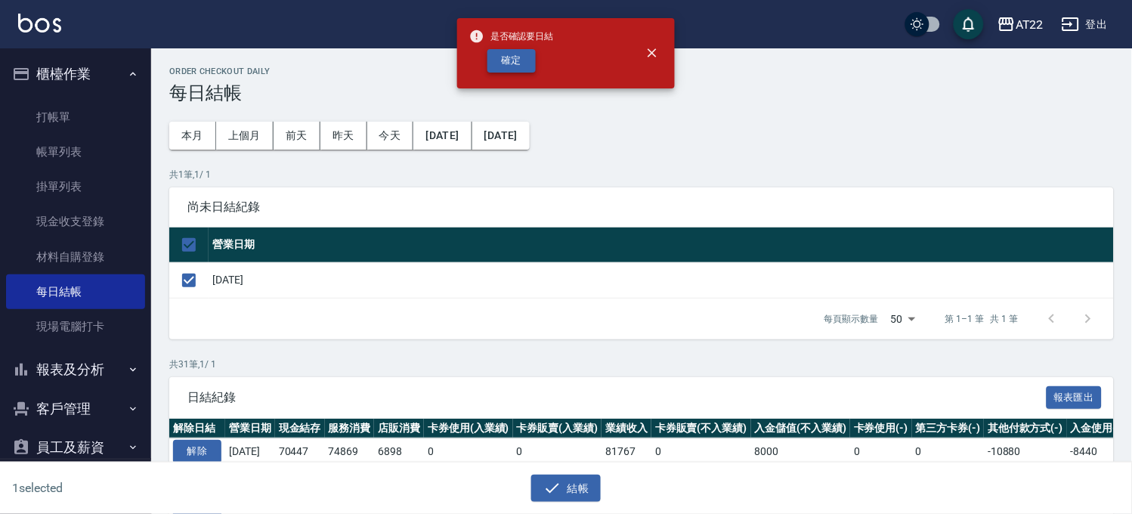
click at [509, 49] on button "確定" at bounding box center [511, 60] width 48 height 23
checkbox input "false"
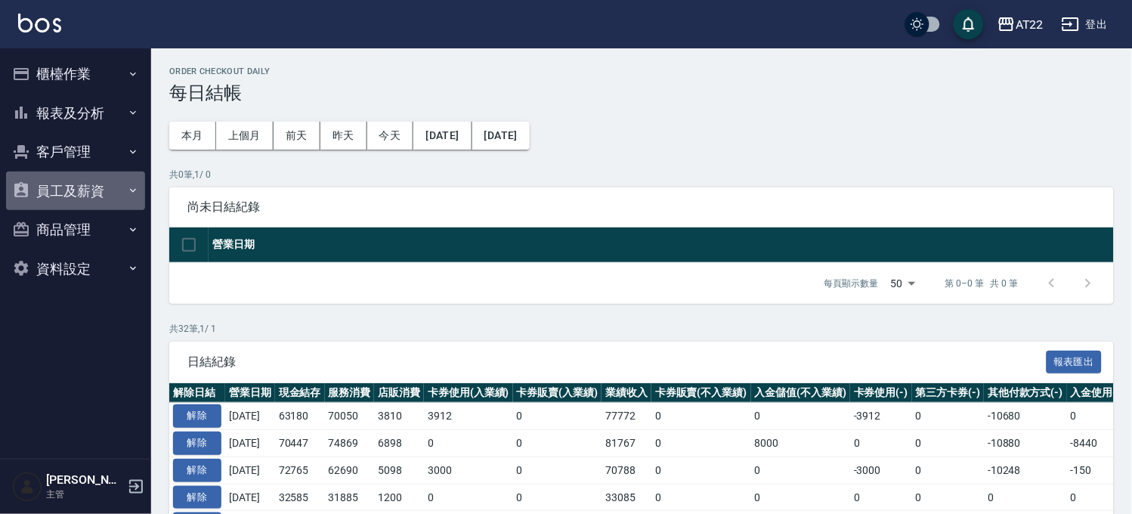
click at [71, 186] on button "員工及薪資" at bounding box center [75, 190] width 139 height 39
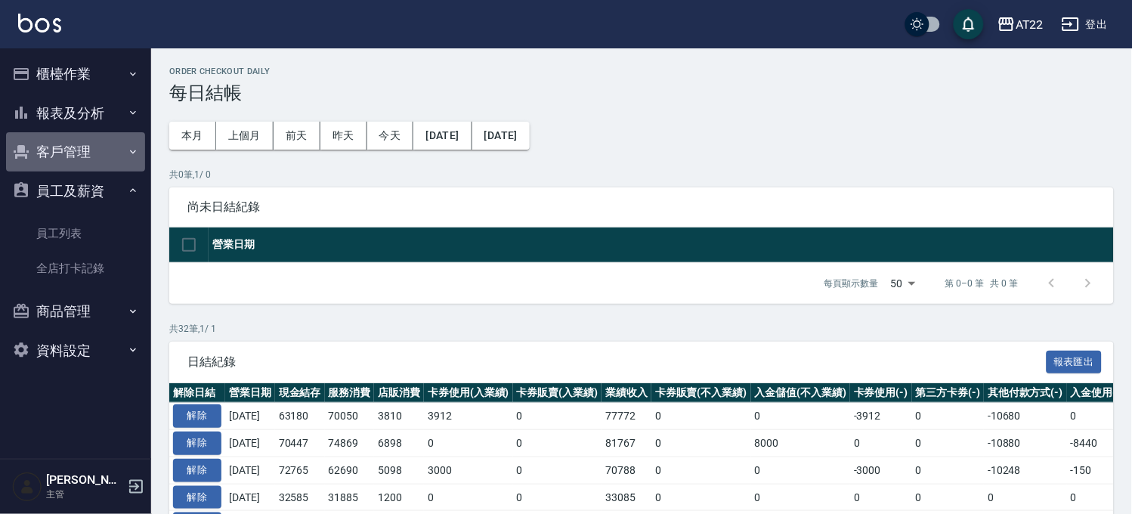
click at [76, 156] on button "客戶管理" at bounding box center [75, 151] width 139 height 39
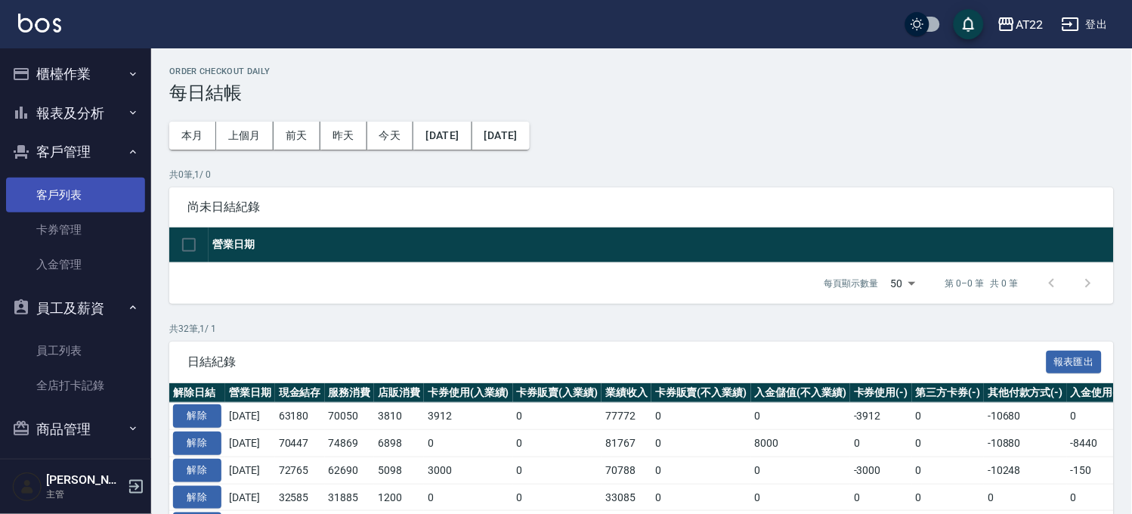
click at [57, 205] on link "客戶列表" at bounding box center [75, 195] width 139 height 35
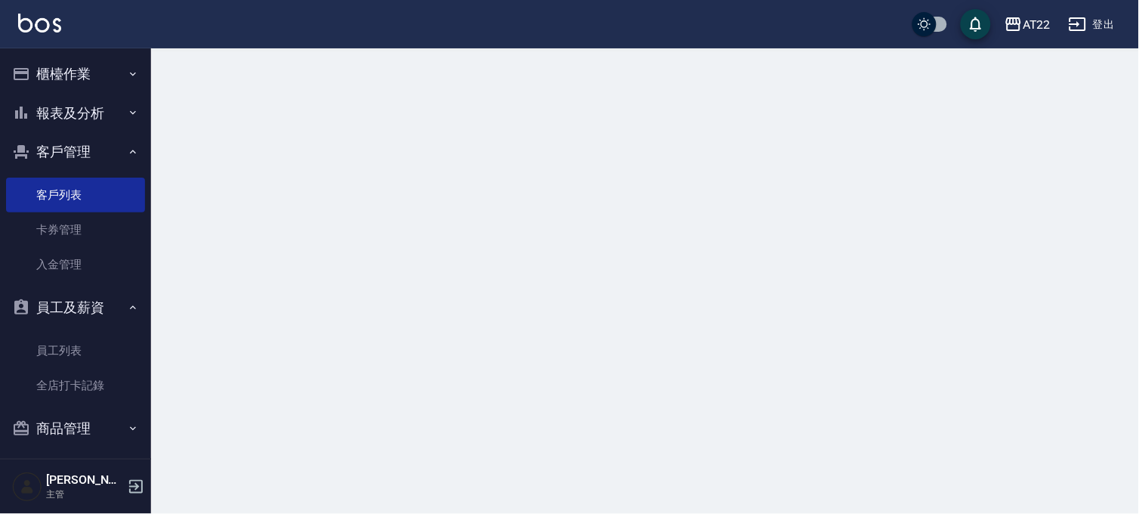
click at [292, 127] on div at bounding box center [569, 257] width 1139 height 514
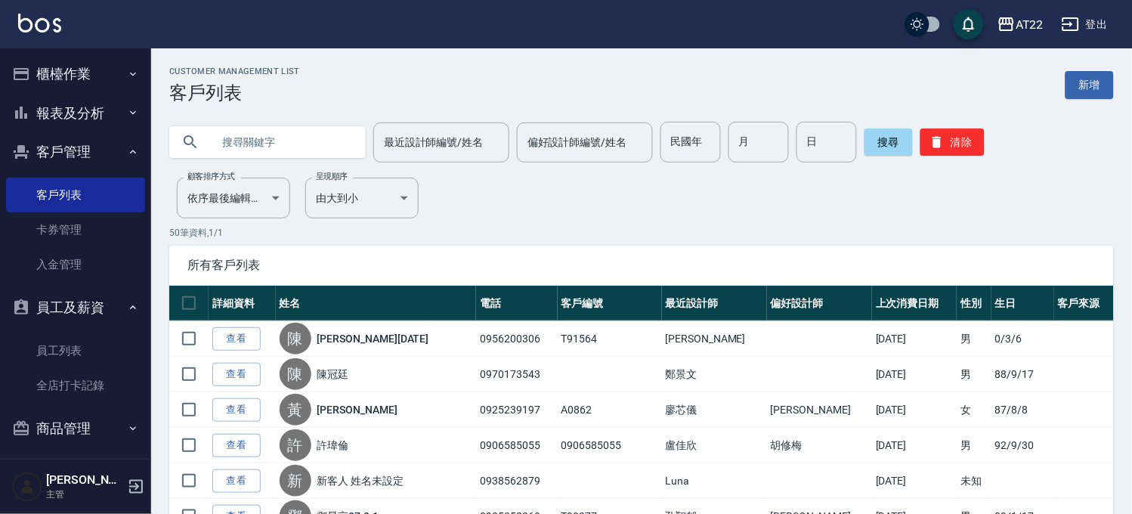
click at [306, 141] on input "text" at bounding box center [283, 142] width 142 height 41
type input "0976271009"
